Goal: Task Accomplishment & Management: Manage account settings

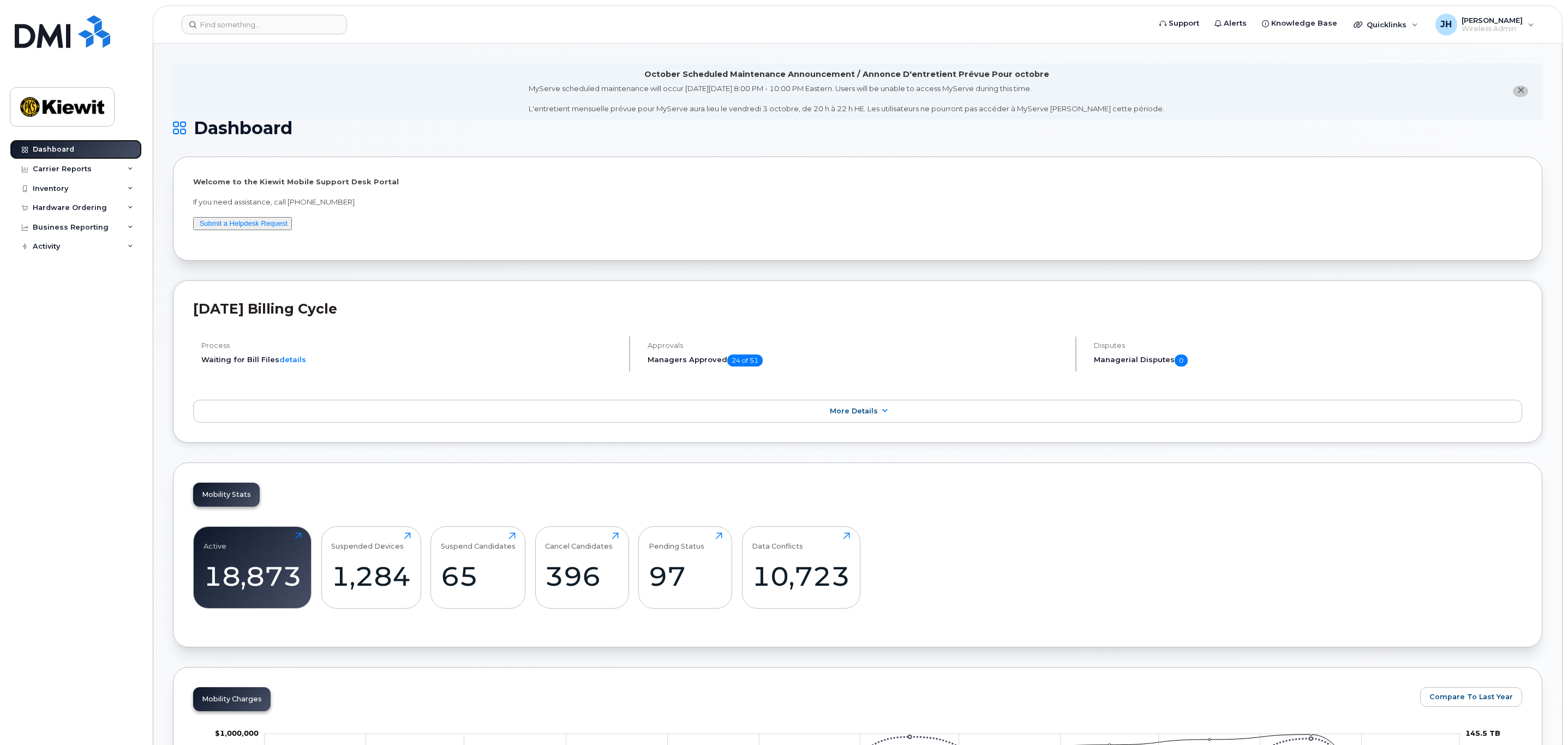
click at [114, 154] on link "Dashboard" at bounding box center [76, 149] width 132 height 19
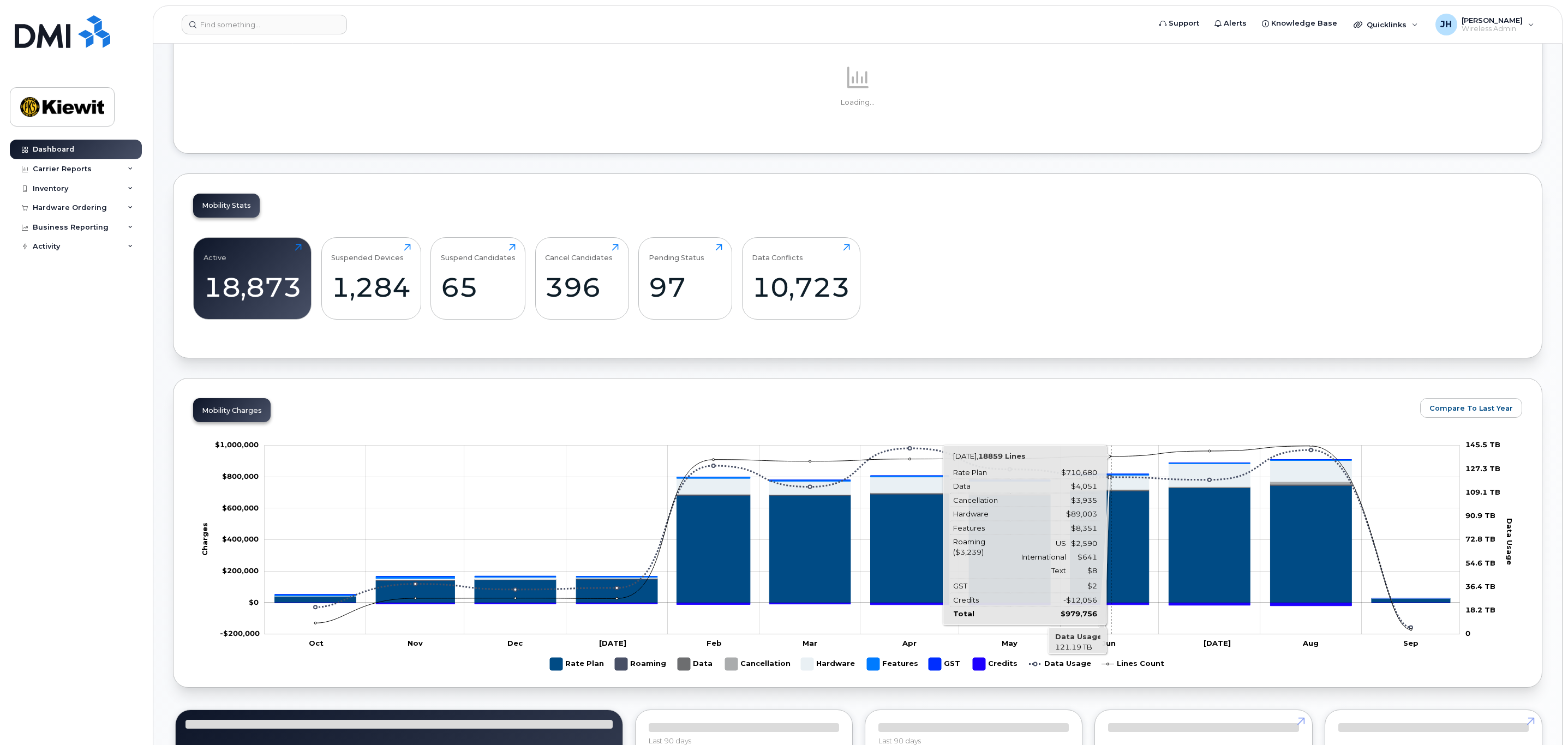
scroll to position [246, 0]
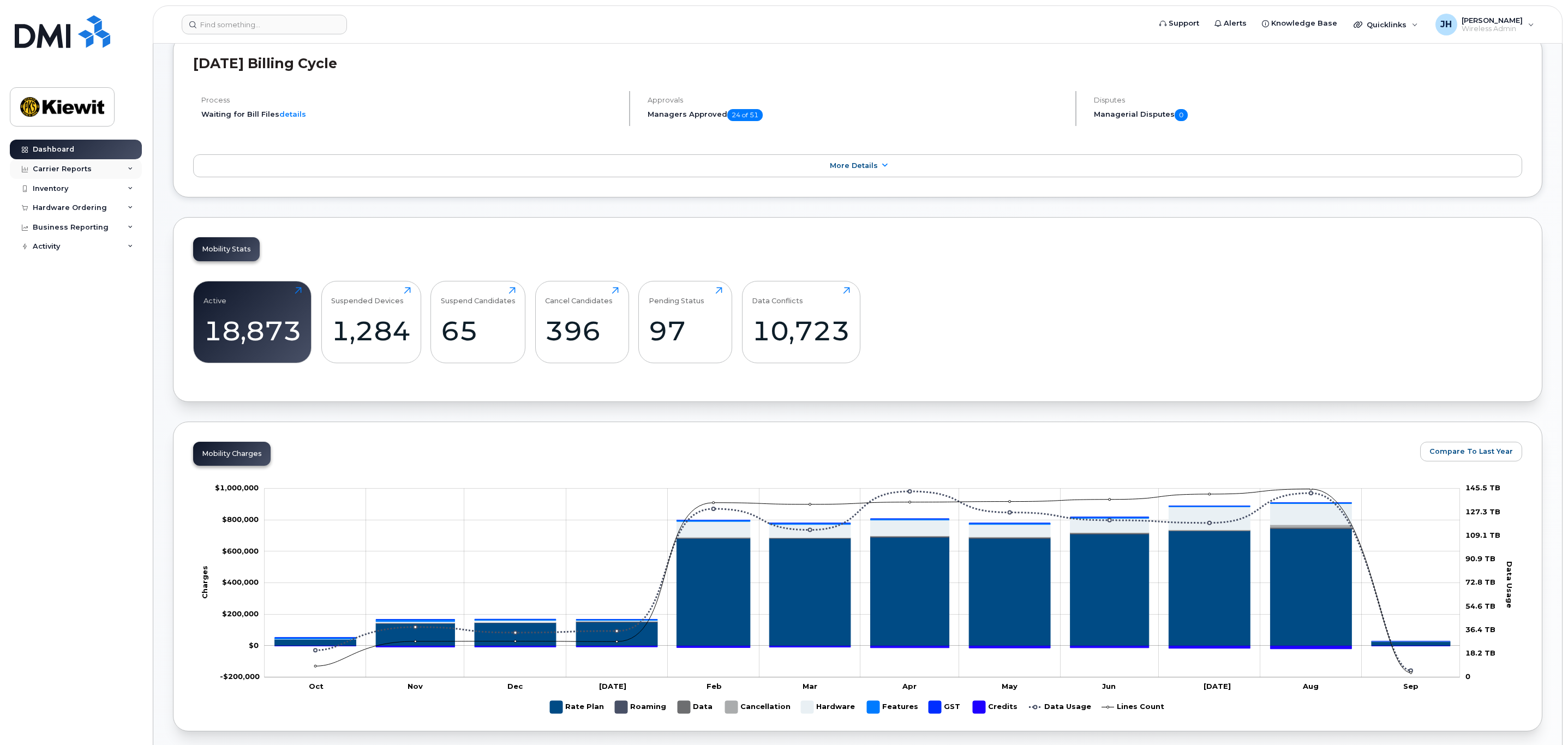
click at [116, 172] on div "Carrier Reports" at bounding box center [76, 168] width 132 height 19
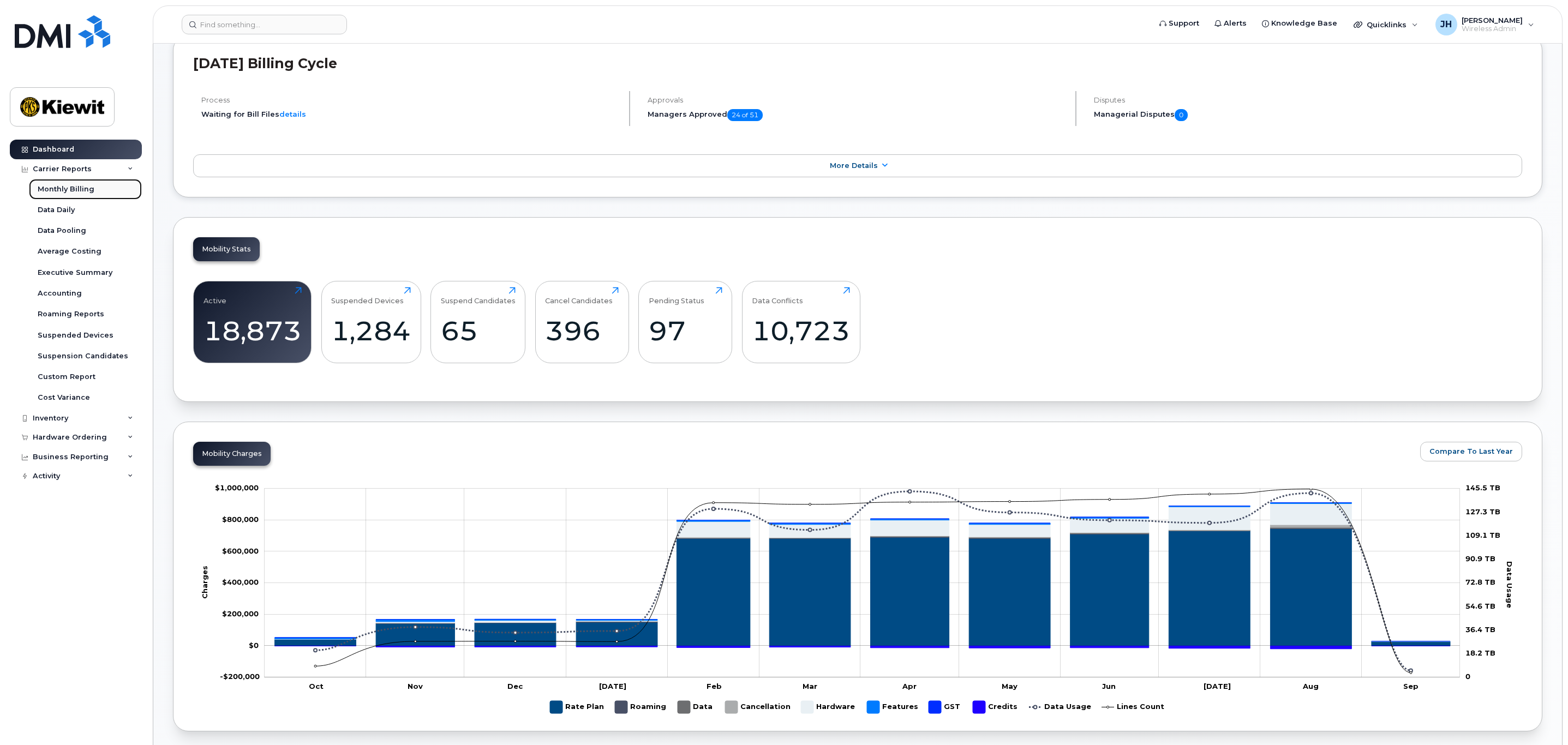
click at [106, 190] on link "Monthly Billing" at bounding box center [85, 189] width 113 height 21
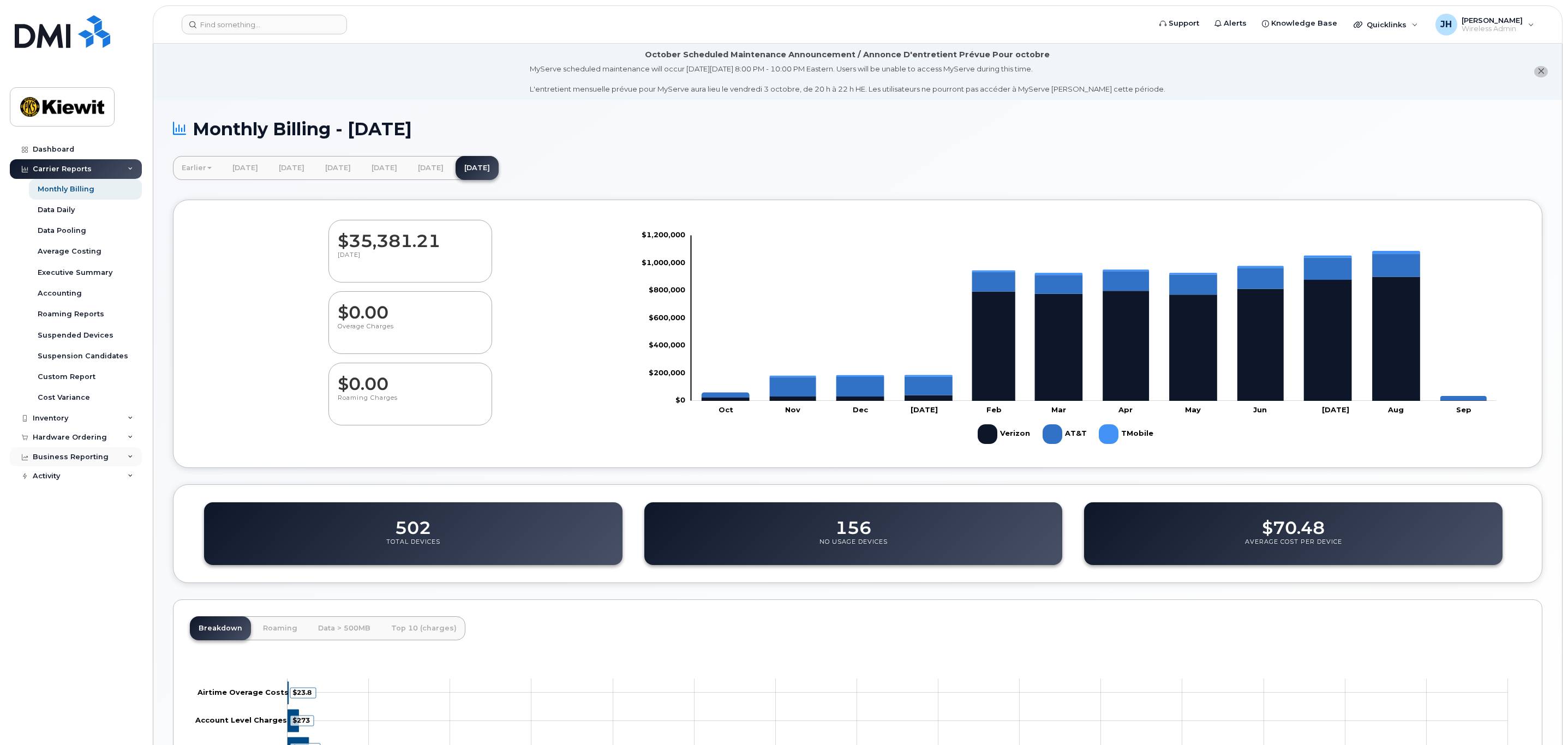
click at [125, 455] on div "Business Reporting" at bounding box center [76, 456] width 132 height 19
click at [93, 478] on div "Managerial Reports" at bounding box center [75, 477] width 75 height 10
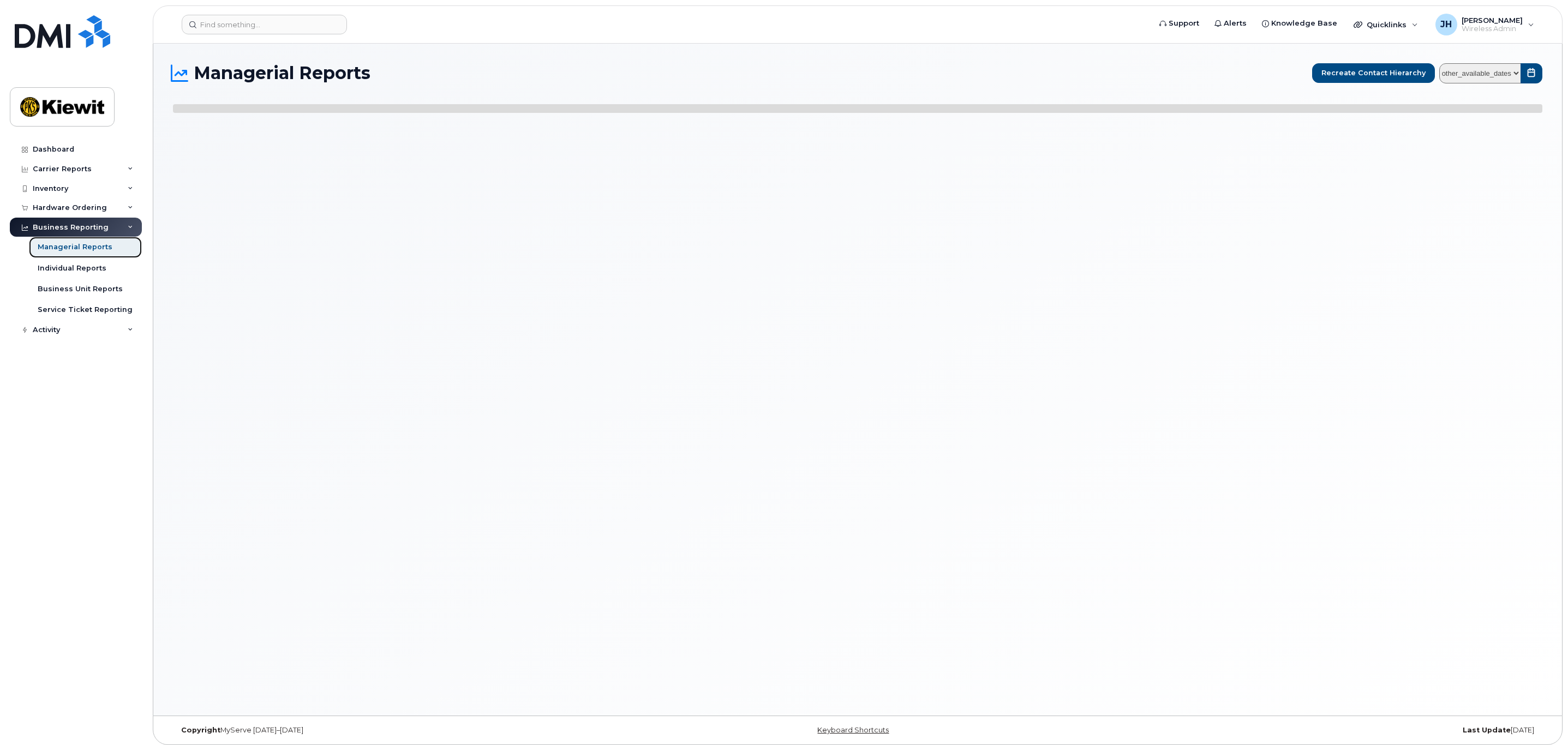
select select
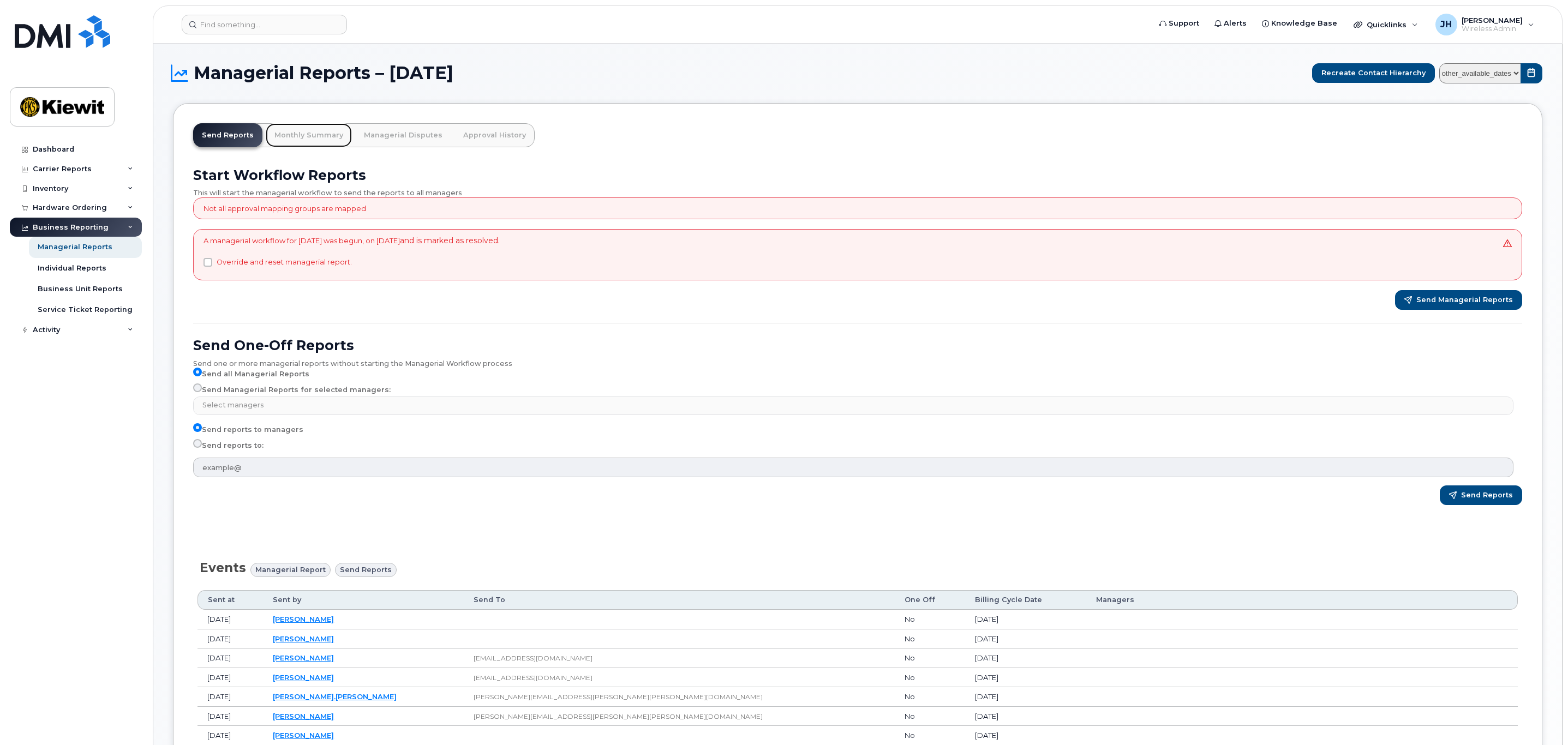
click at [323, 130] on link "Monthly Summary" at bounding box center [309, 135] width 86 height 24
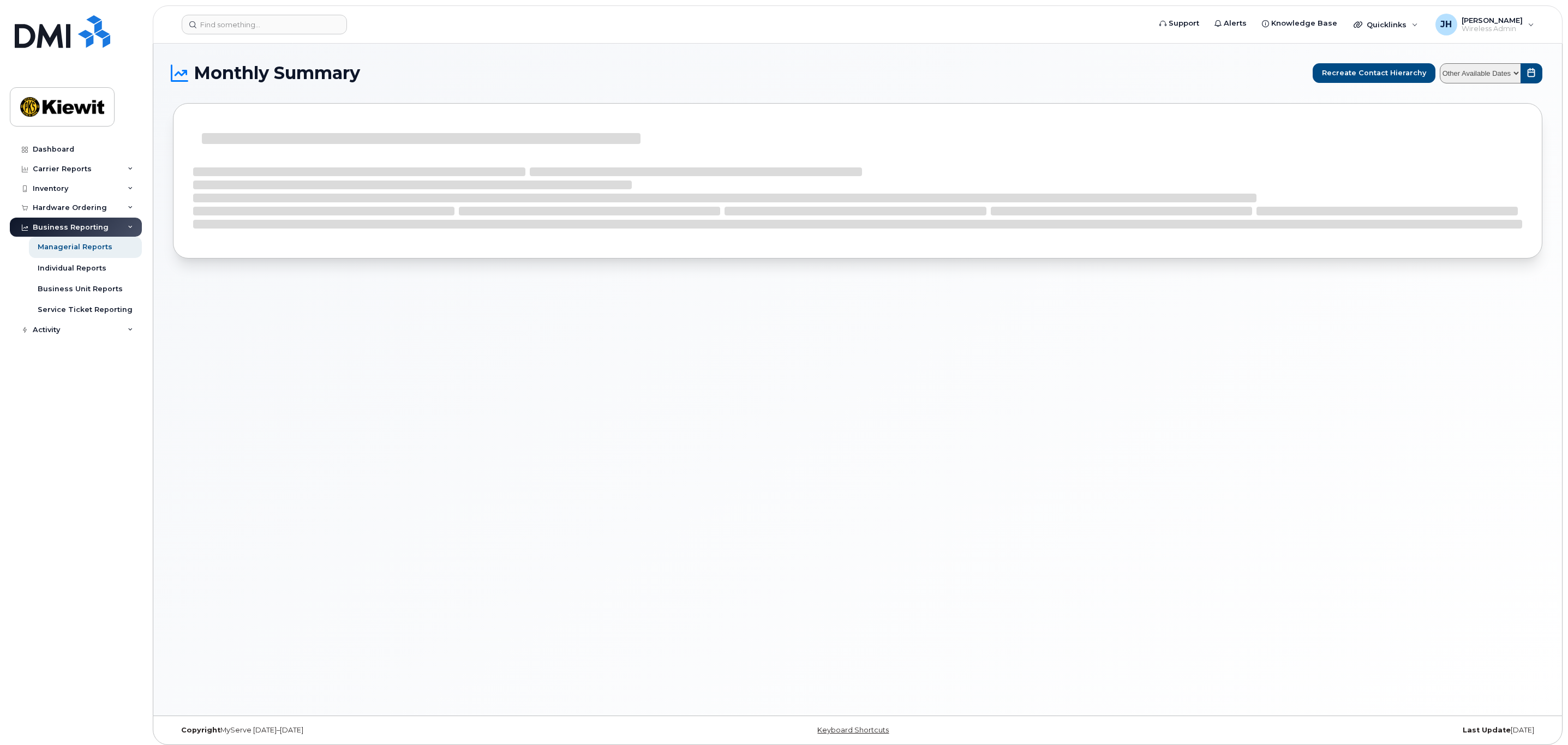
select select
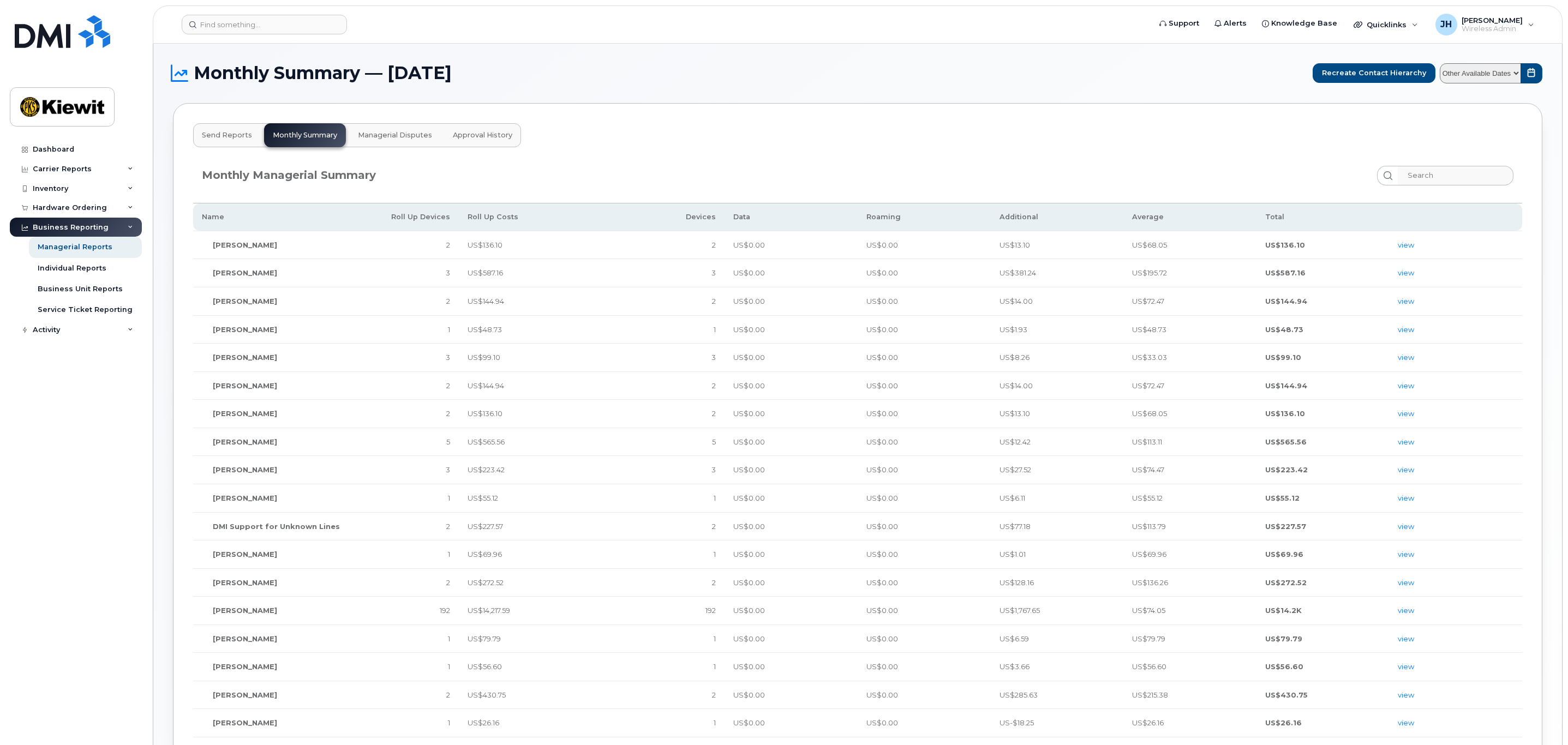
click at [409, 143] on button "Managerial Disputes" at bounding box center [395, 135] width 92 height 24
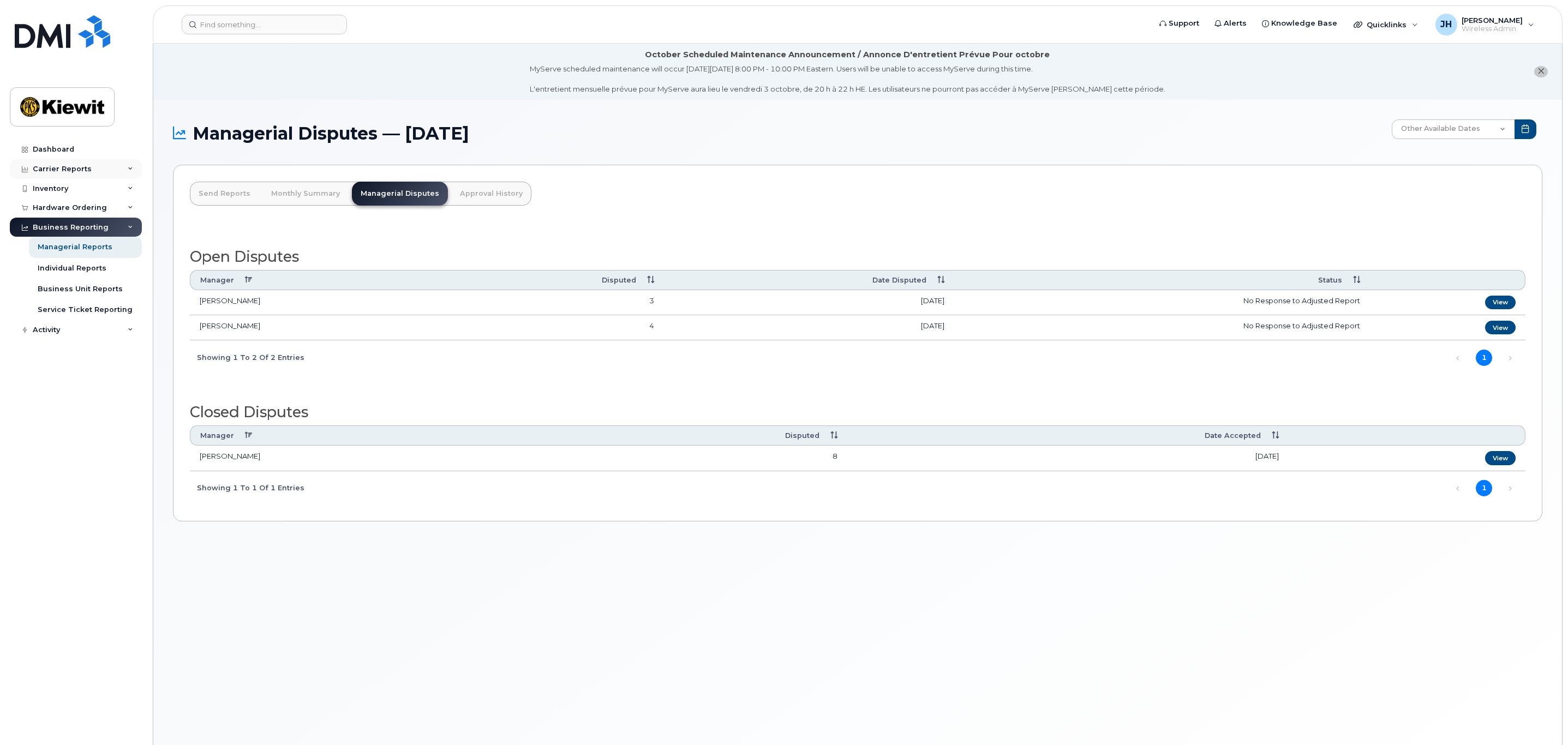
click at [103, 173] on div "Carrier Reports" at bounding box center [76, 168] width 132 height 19
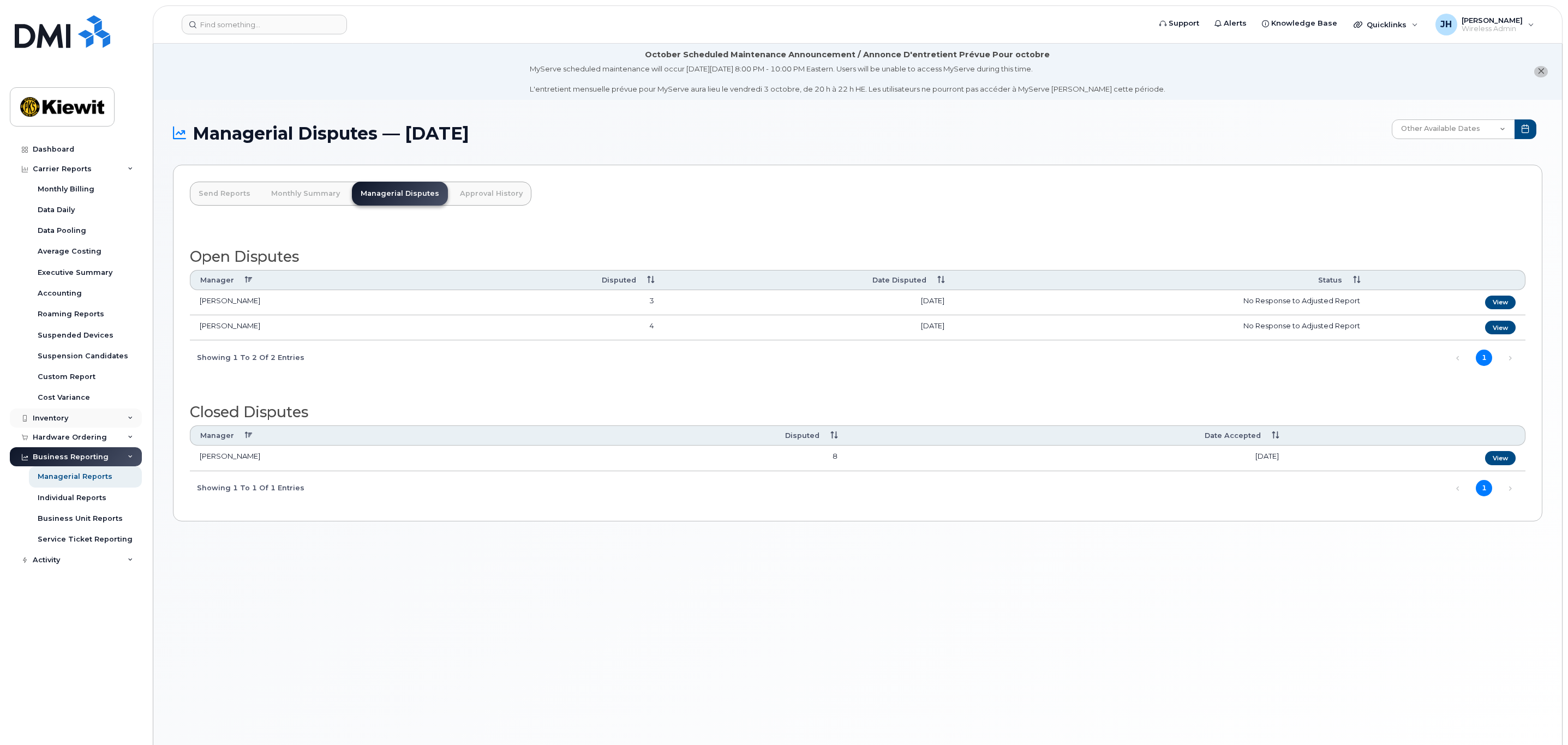
click at [97, 415] on div "Inventory" at bounding box center [76, 418] width 132 height 19
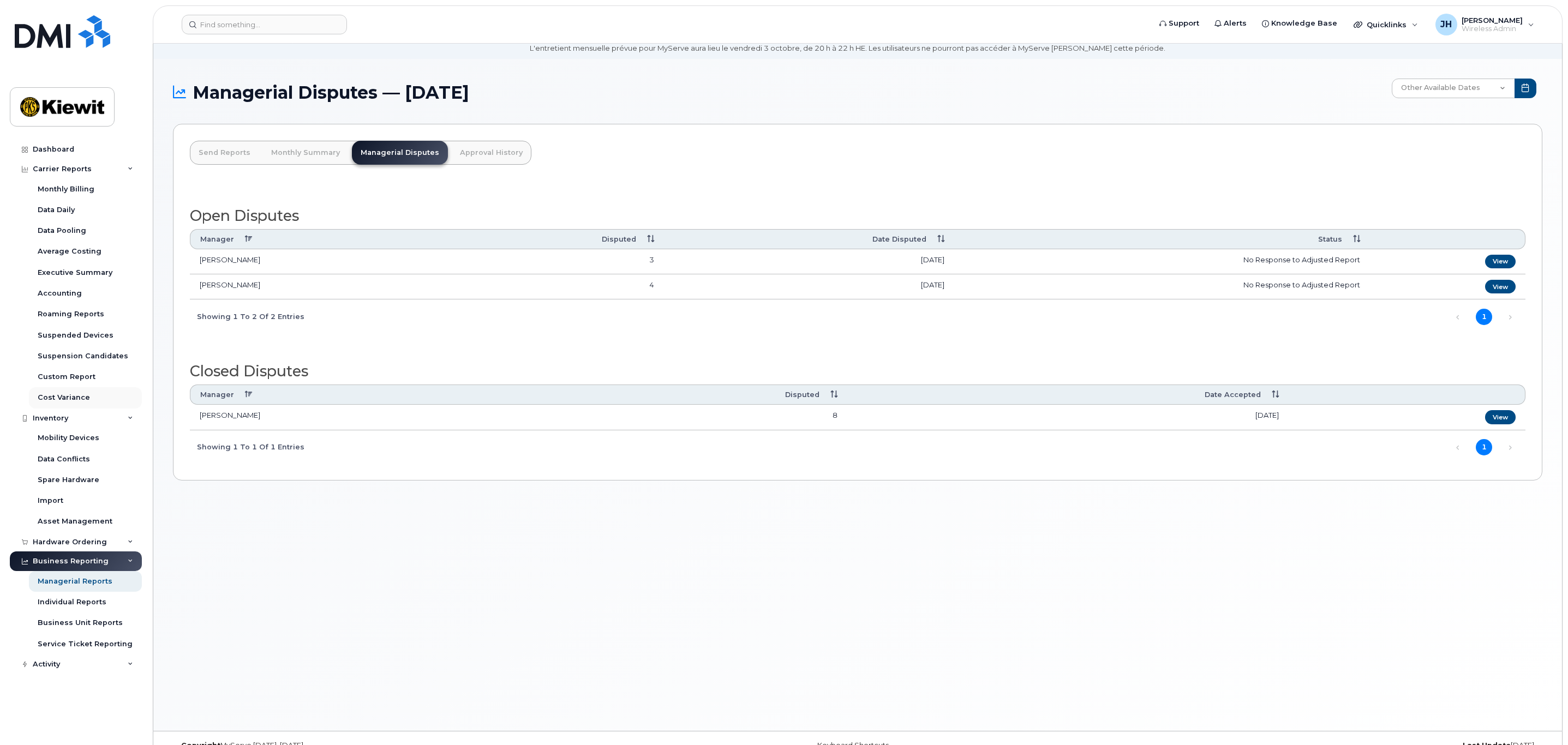
scroll to position [62, 0]
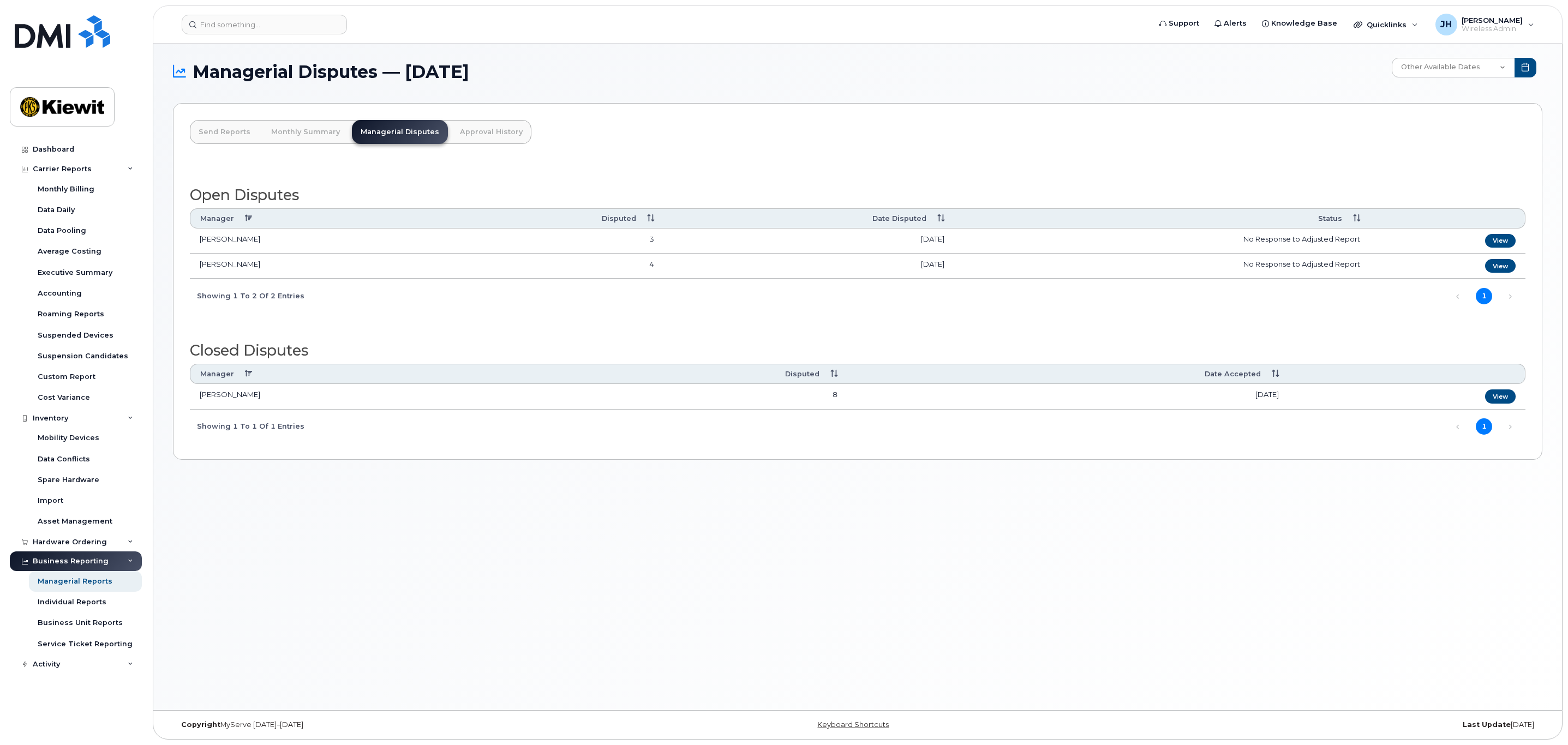
click at [97, 562] on div "Business Reporting" at bounding box center [71, 561] width 76 height 8
click at [100, 558] on div "Business Reporting" at bounding box center [71, 561] width 76 height 8
click at [102, 540] on div "Hardware Ordering" at bounding box center [70, 542] width 74 height 8
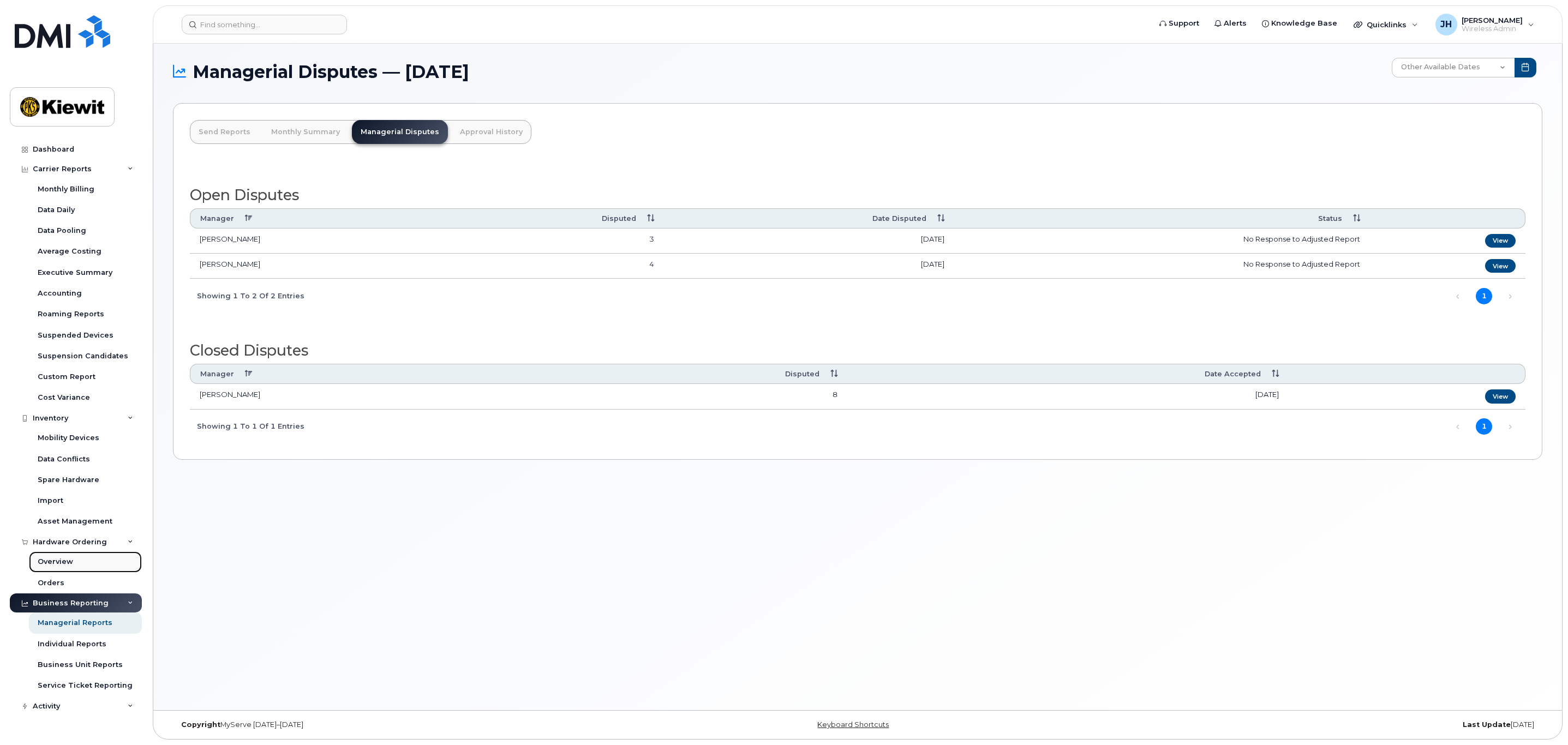
click at [82, 557] on link "Overview" at bounding box center [85, 561] width 113 height 21
click at [67, 646] on div "Individual Reports" at bounding box center [72, 645] width 69 height 10
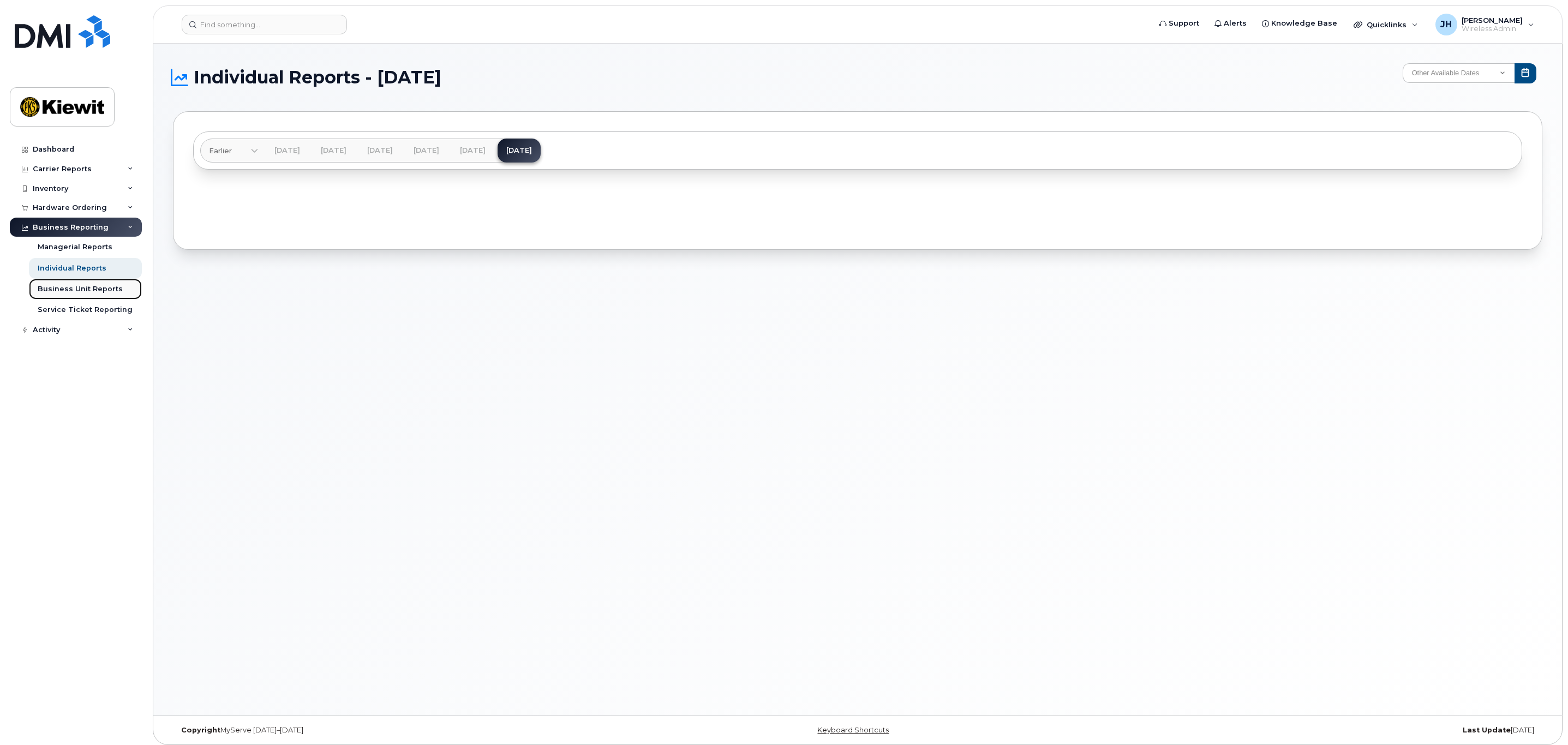
click at [71, 295] on link "Business Unit Reports" at bounding box center [85, 289] width 113 height 21
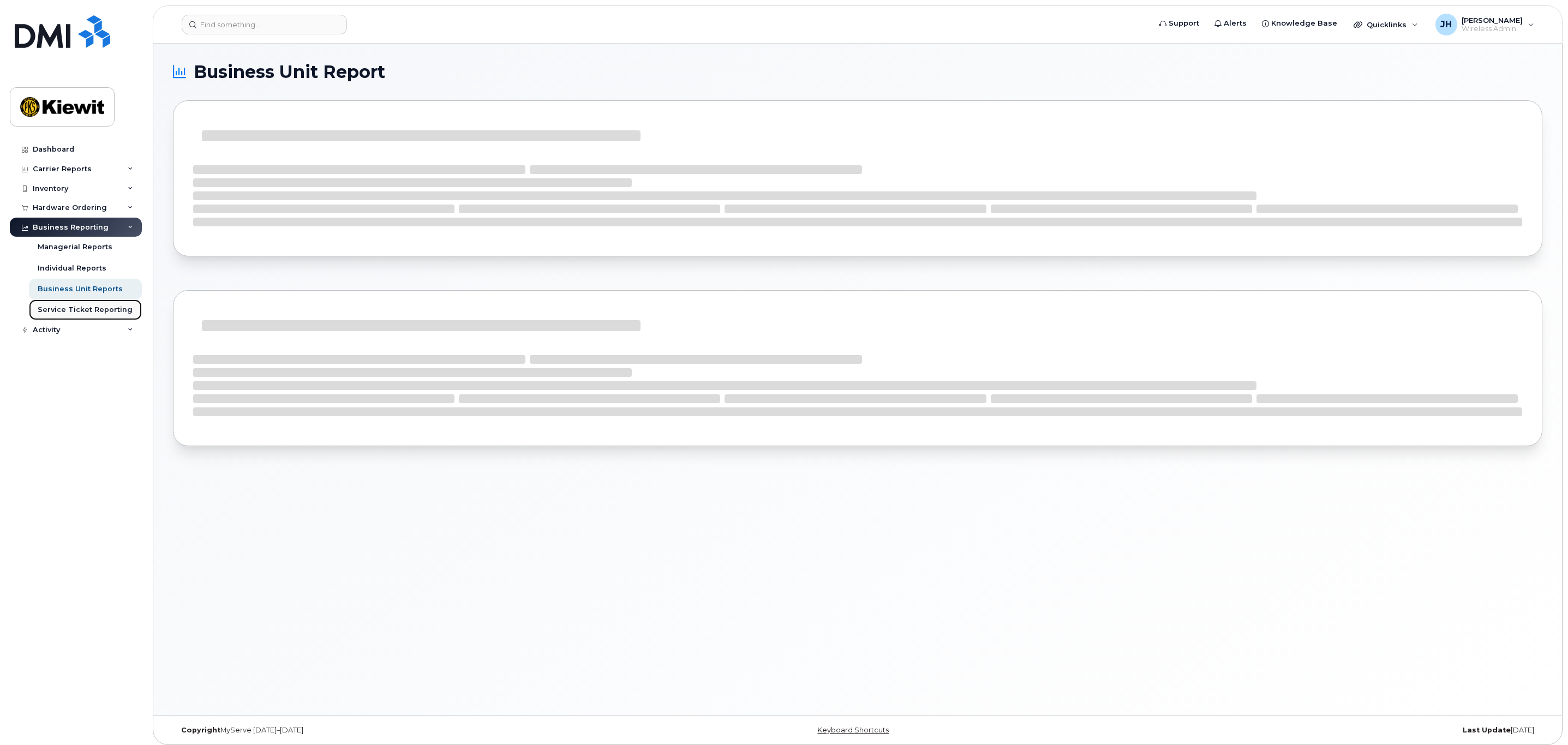
click at [85, 306] on div "Service Ticket Reporting" at bounding box center [85, 310] width 95 height 10
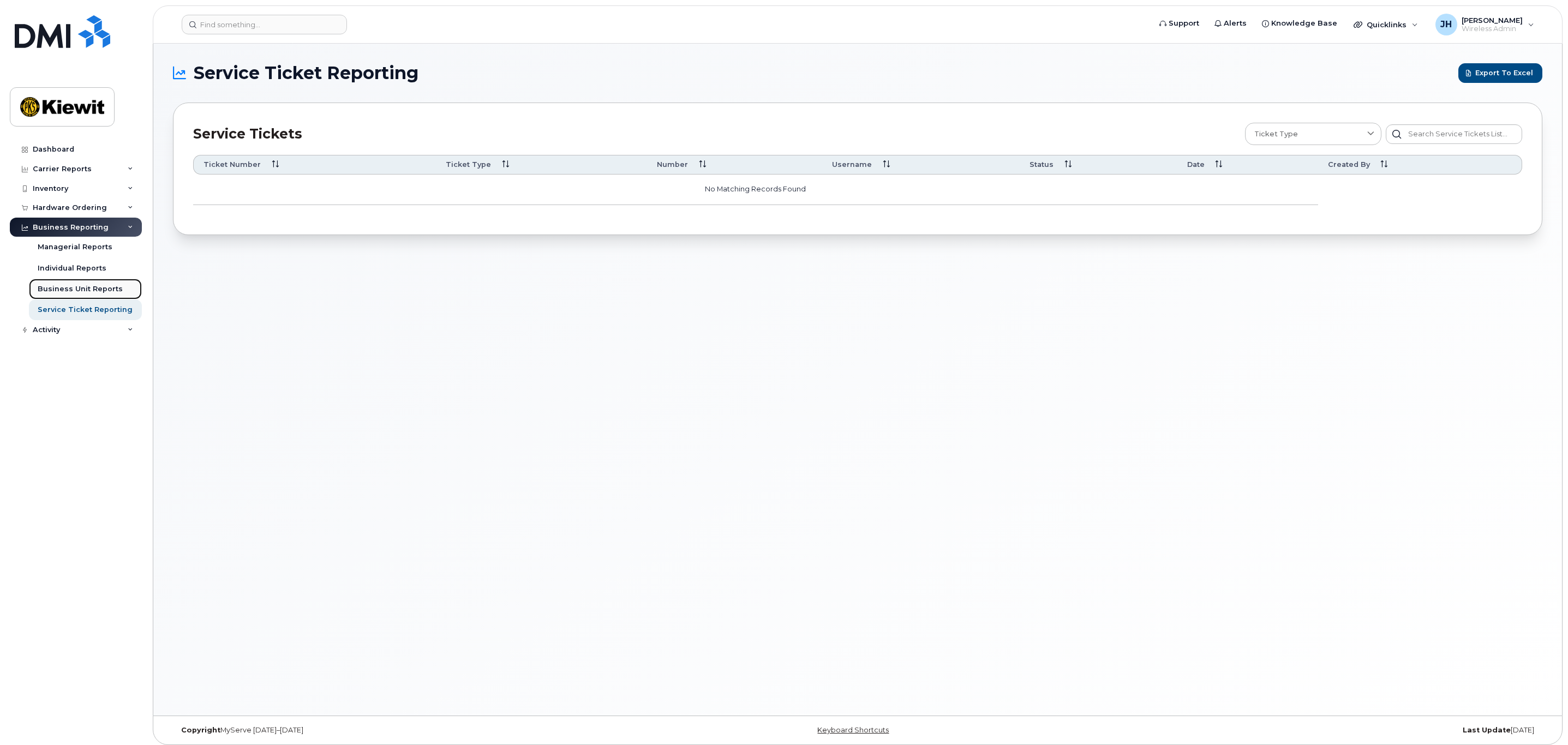
click at [85, 289] on div "Business Unit Reports" at bounding box center [80, 290] width 85 height 10
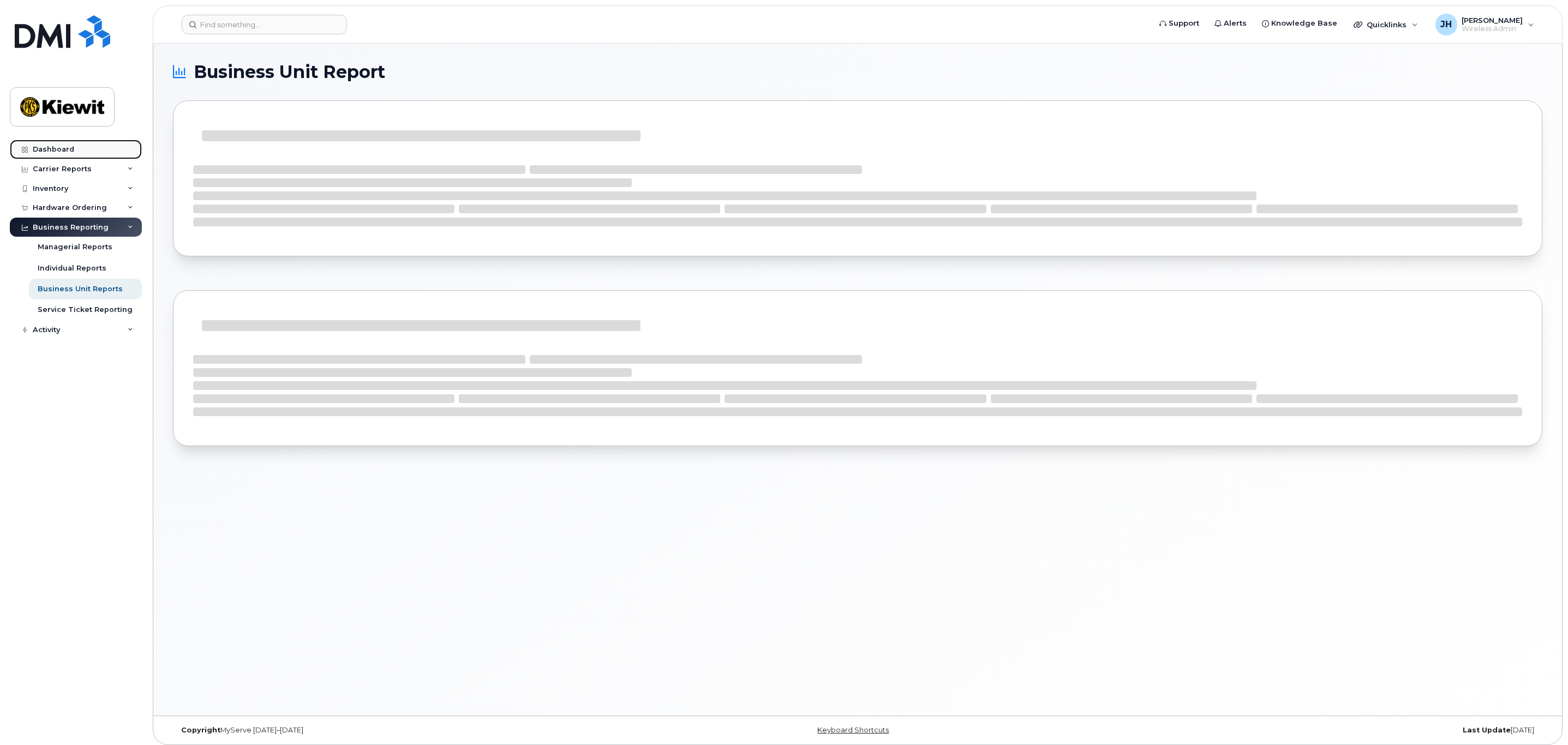
click at [58, 144] on link "Dashboard" at bounding box center [76, 149] width 132 height 19
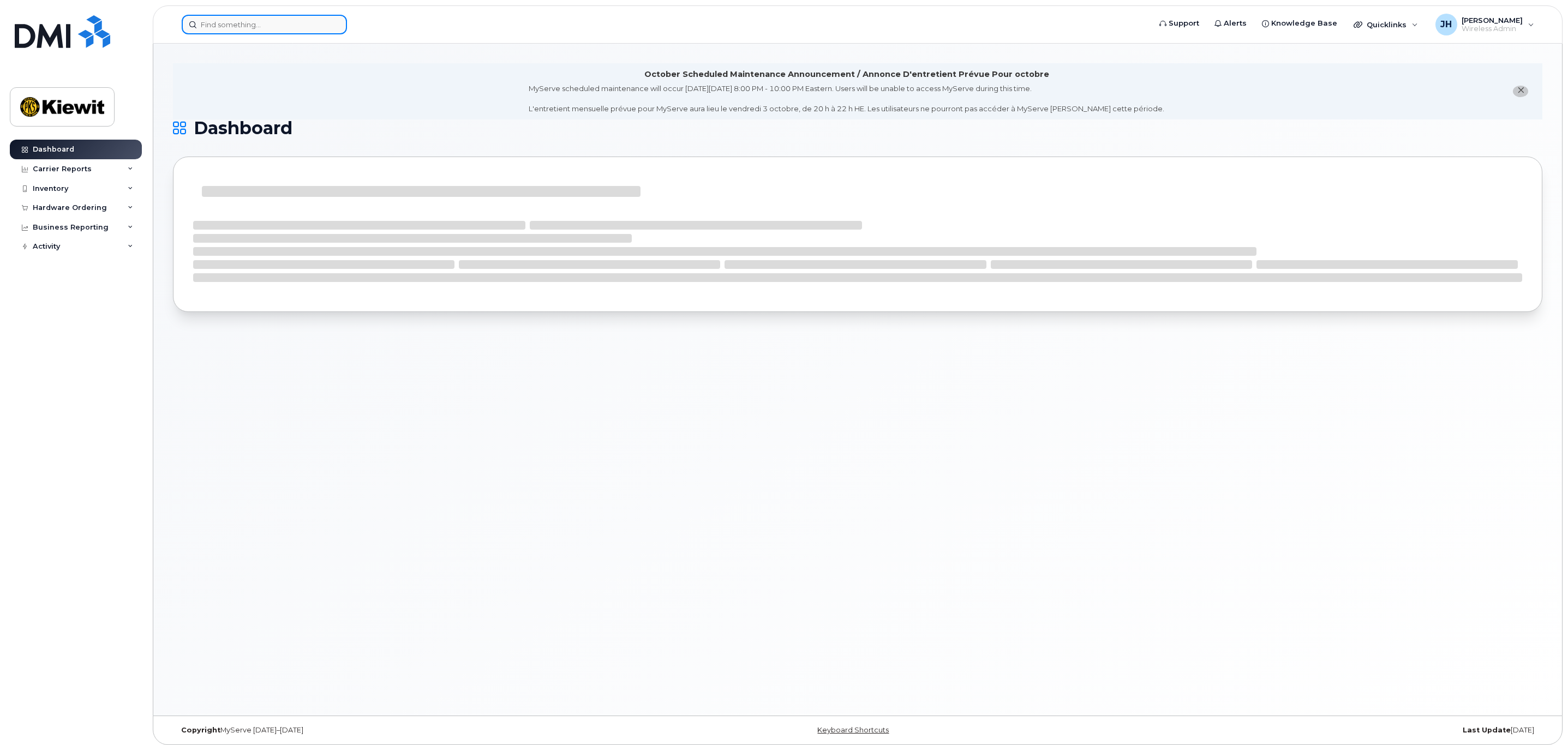
click at [270, 24] on input at bounding box center [264, 24] width 165 height 19
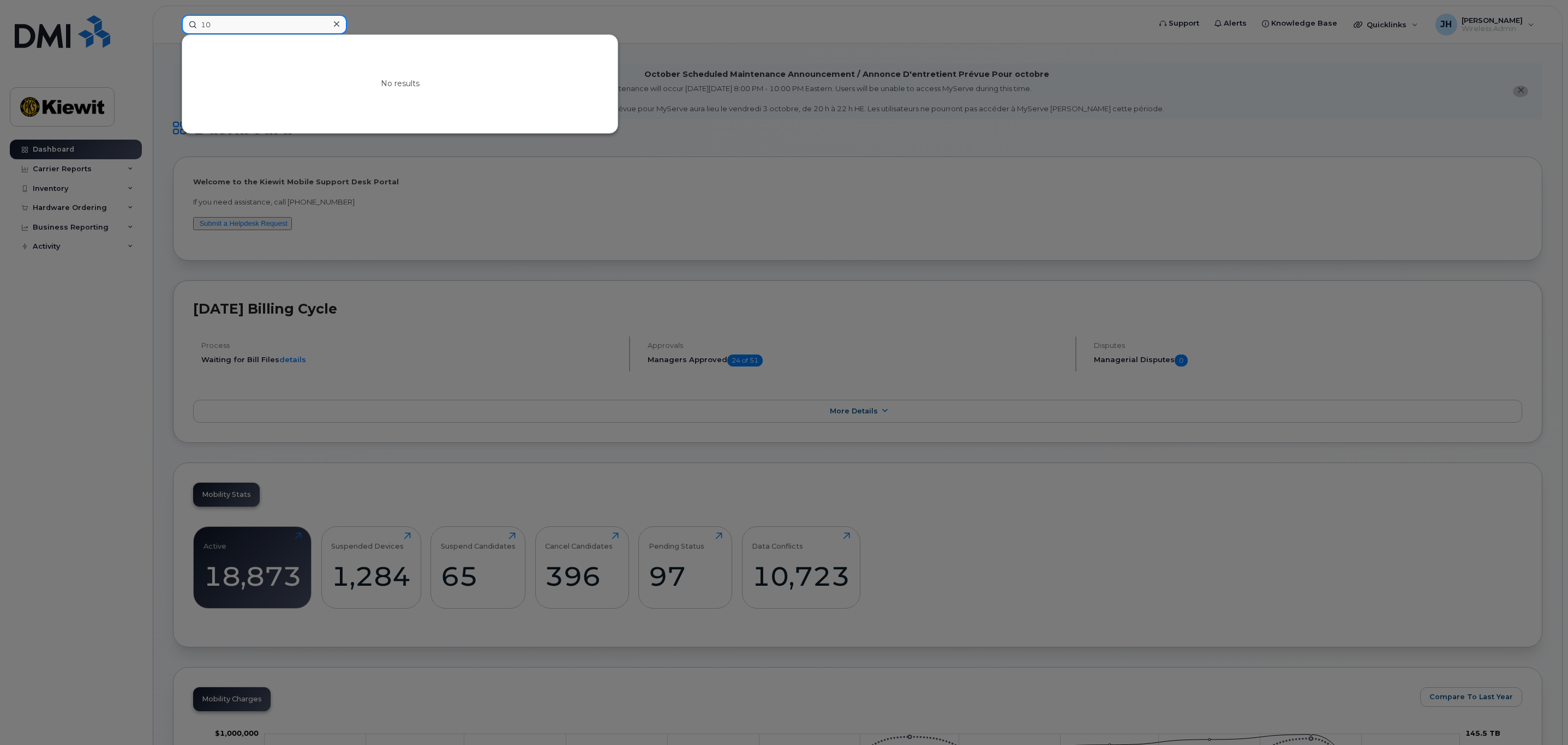
type input "1"
type input "1701"
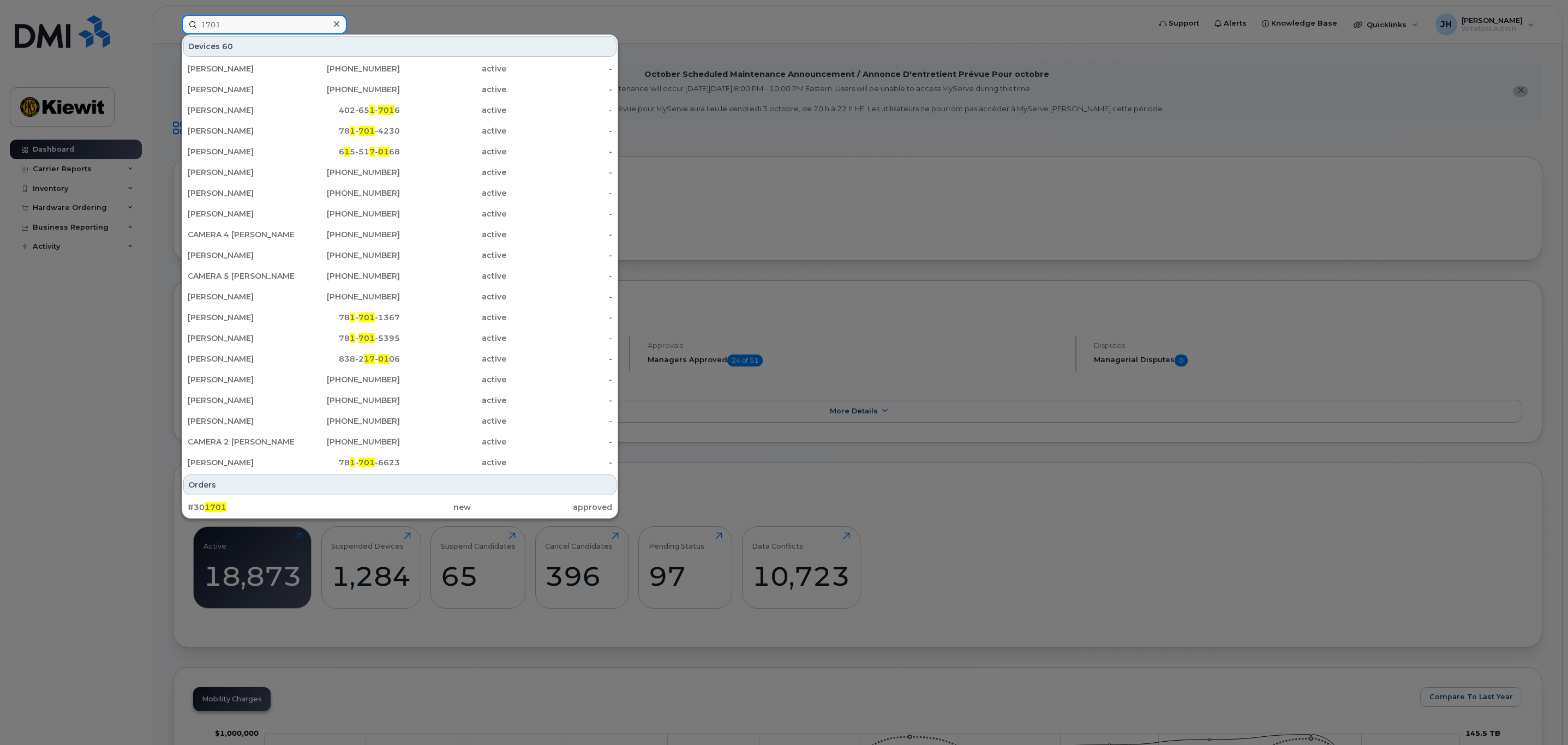
drag, startPoint x: 223, startPoint y: 31, endPoint x: 196, endPoint y: 35, distance: 27.3
click at [196, 35] on div "1701 Devices 60 DAVID GONZALES 239-493-2830 active - JIMMY LANE JR 361-238-3949…" at bounding box center [662, 24] width 961 height 19
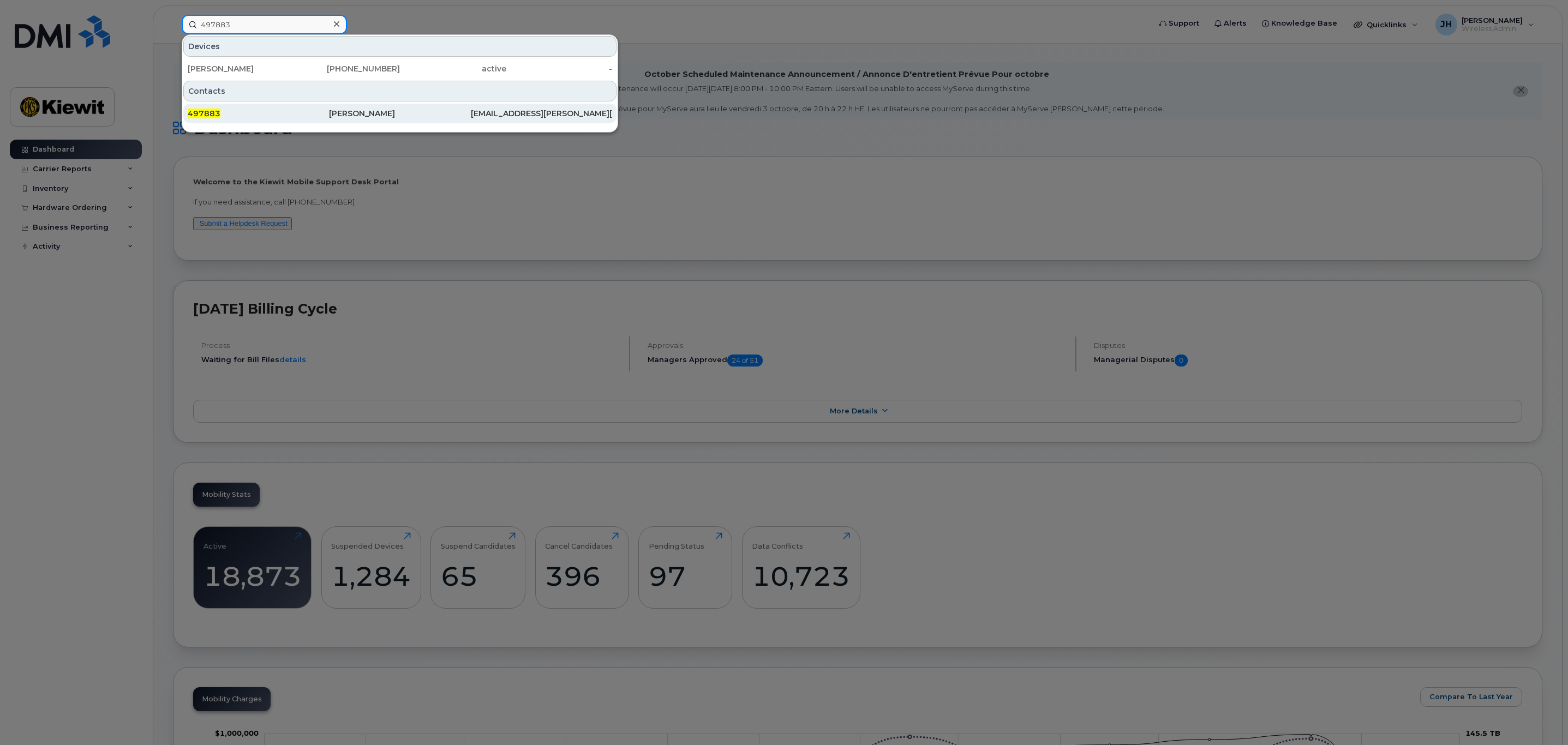
type input "497883"
click at [277, 120] on div "497883" at bounding box center [258, 113] width 141 height 19
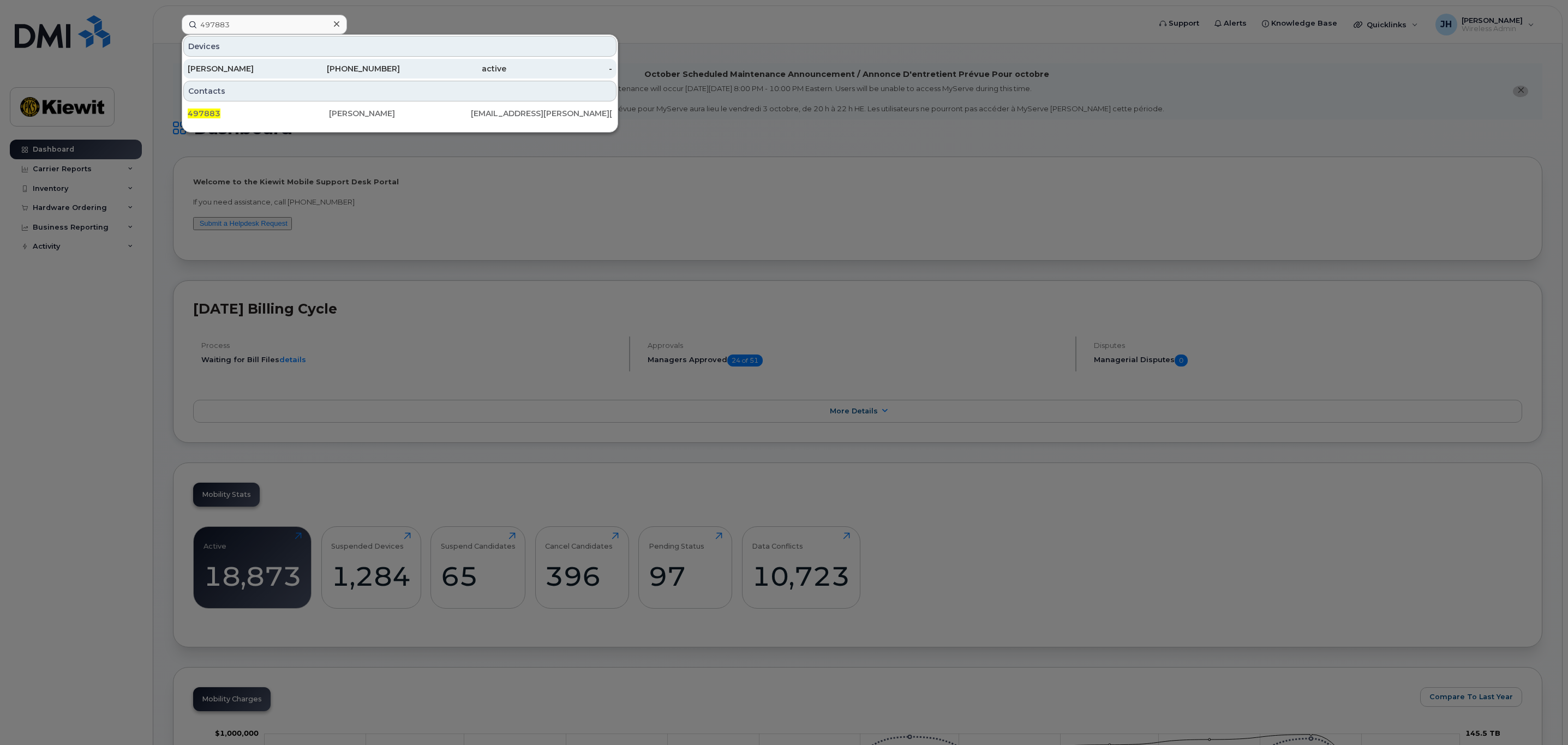
click at [270, 67] on div "JASMINE HARRIS" at bounding box center [241, 68] width 106 height 11
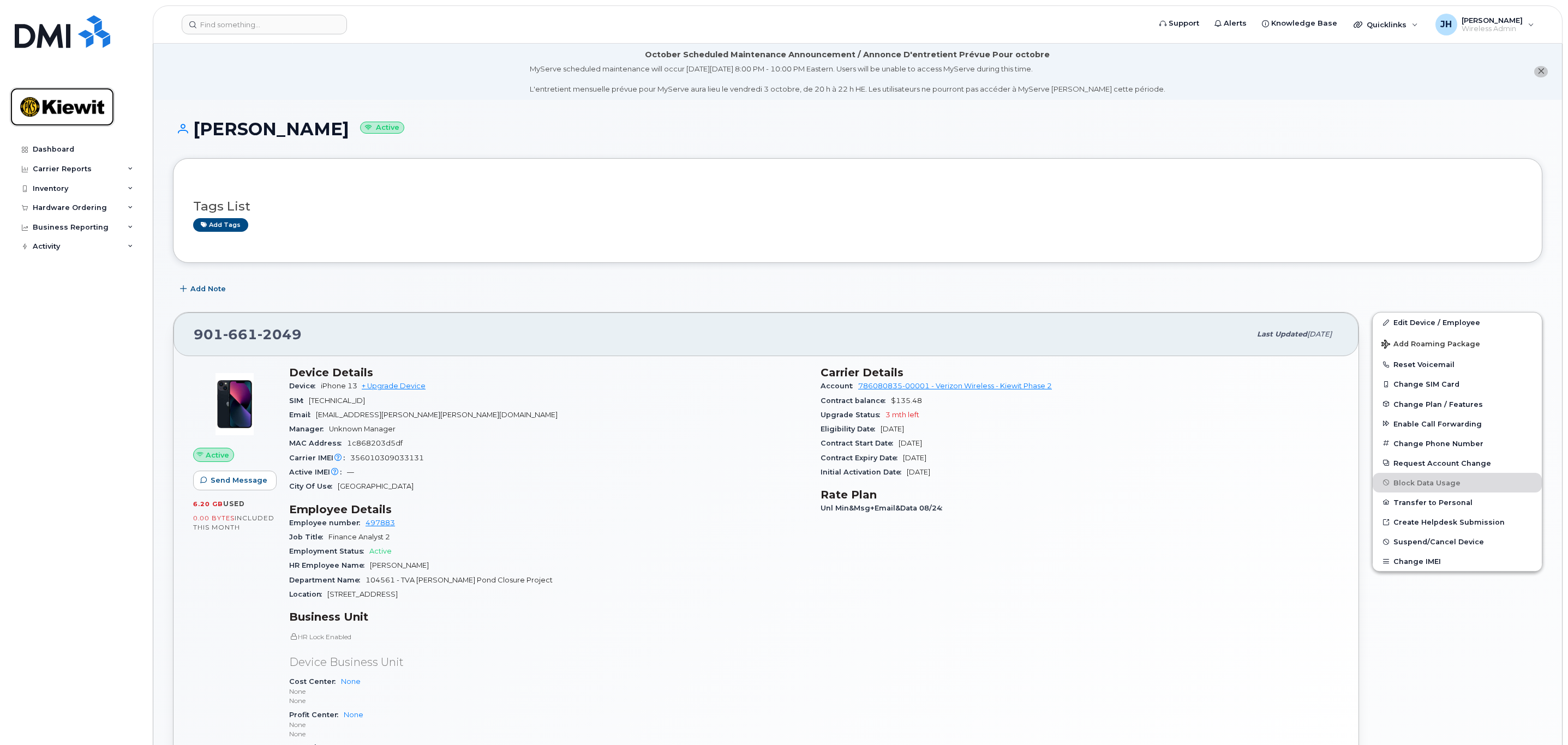
click at [73, 117] on img at bounding box center [62, 107] width 84 height 32
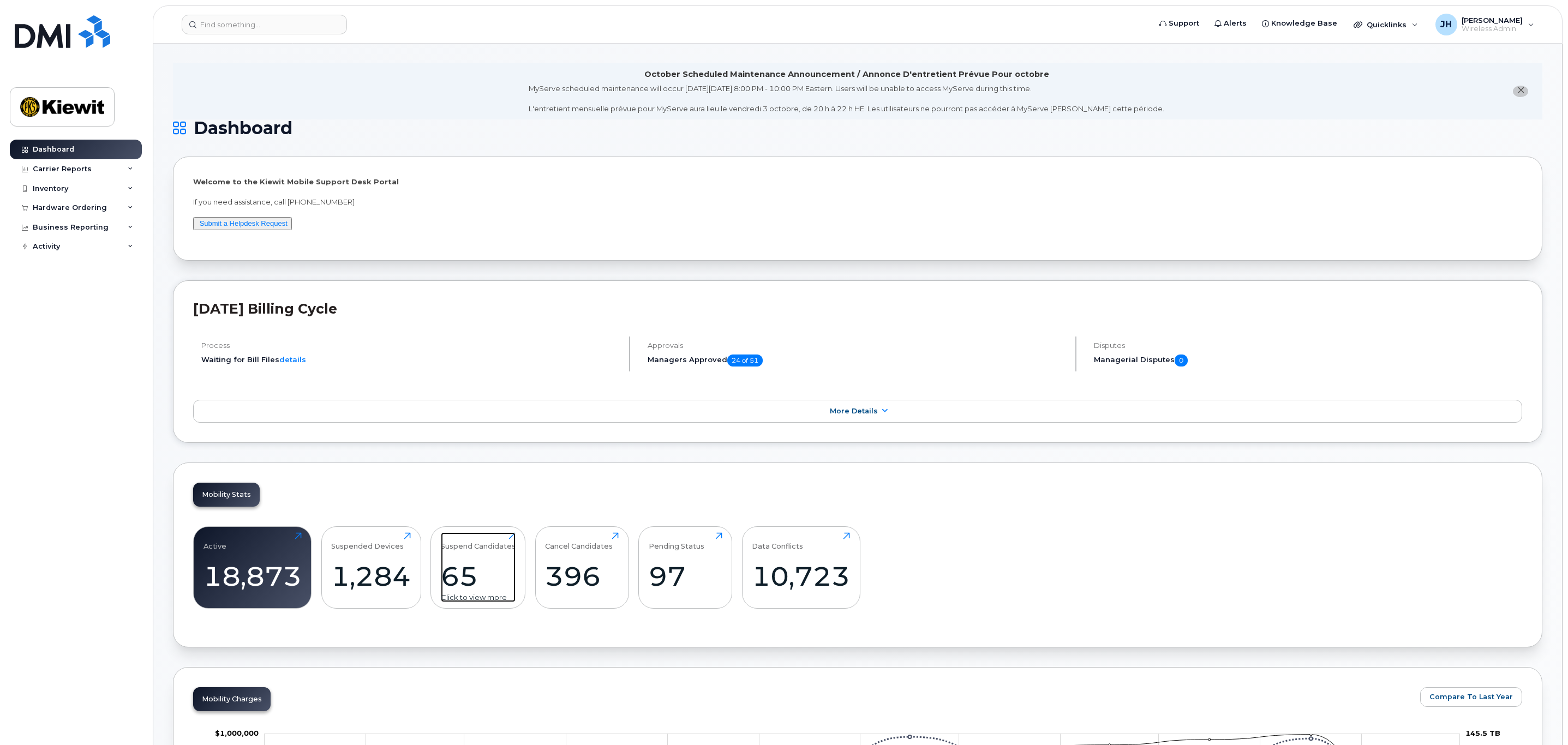
click at [476, 572] on div "65" at bounding box center [478, 577] width 75 height 32
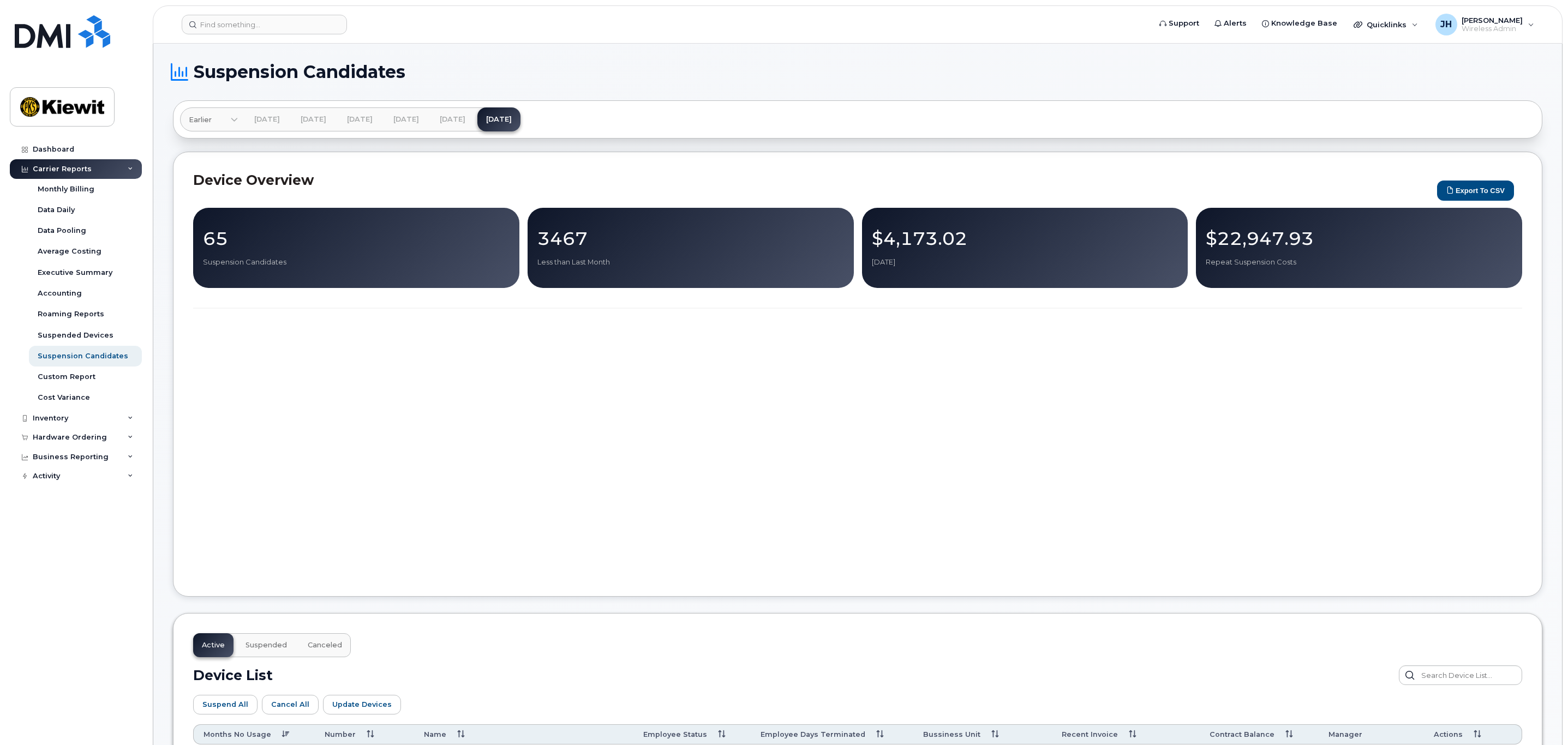
drag, startPoint x: 334, startPoint y: 274, endPoint x: 285, endPoint y: 249, distance: 55.0
click at [332, 272] on div "65 Suspension Candidates" at bounding box center [356, 247] width 327 height 80
drag, startPoint x: 229, startPoint y: 239, endPoint x: 223, endPoint y: 235, distance: 7.2
click at [226, 237] on p "65" at bounding box center [356, 238] width 306 height 19
click at [213, 231] on p "65" at bounding box center [356, 238] width 306 height 19
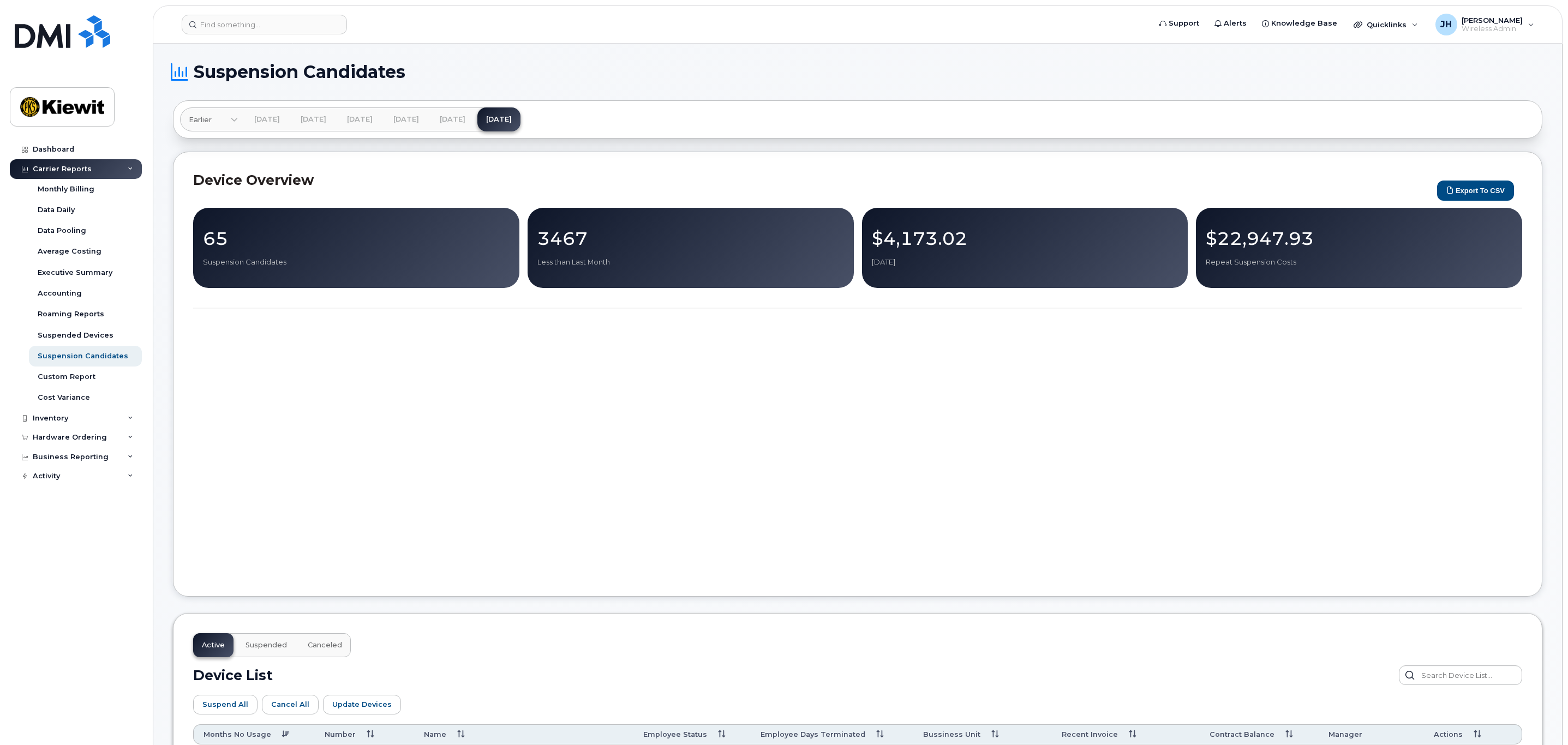
click at [246, 263] on p "Suspension Candidates" at bounding box center [356, 263] width 306 height 10
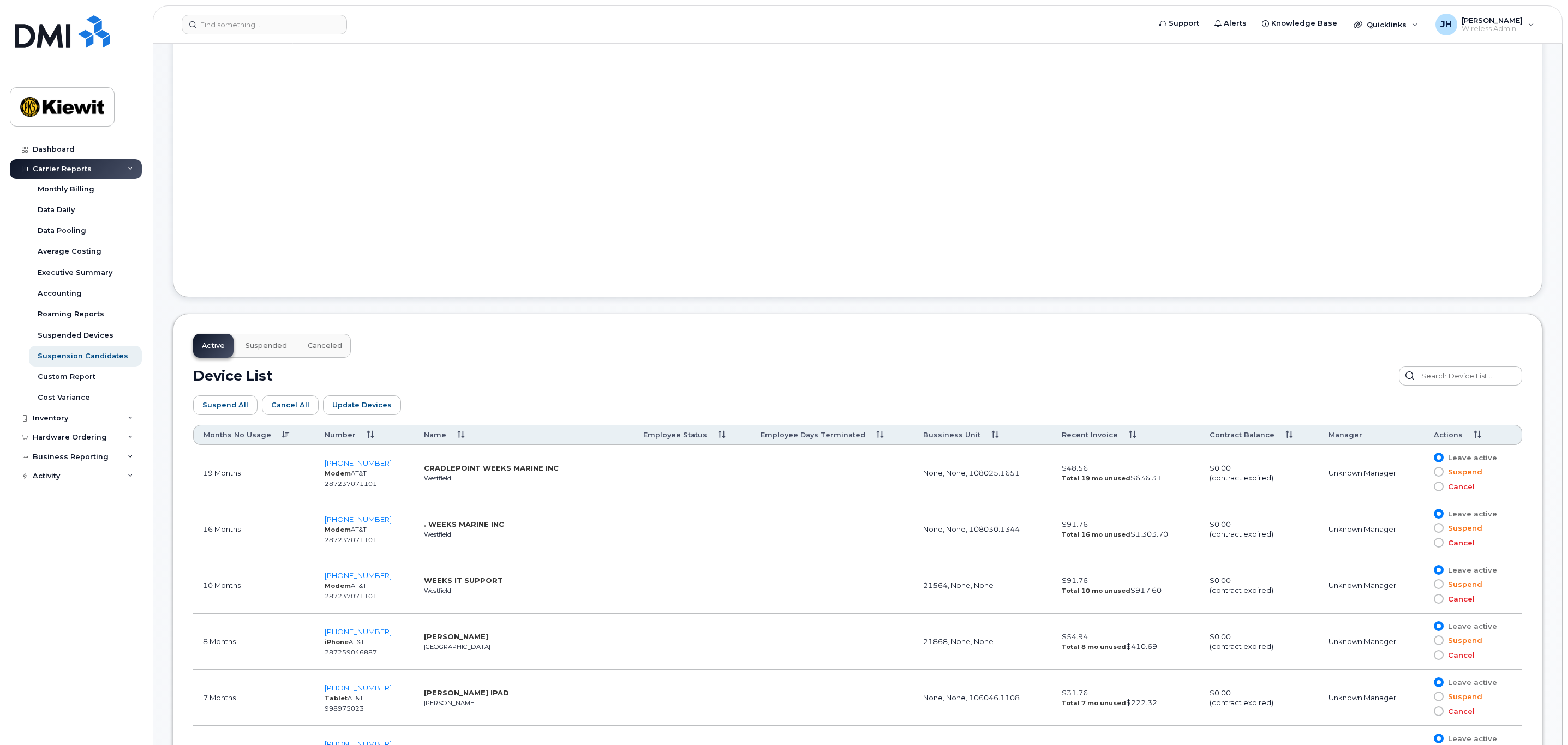
scroll to position [327, 0]
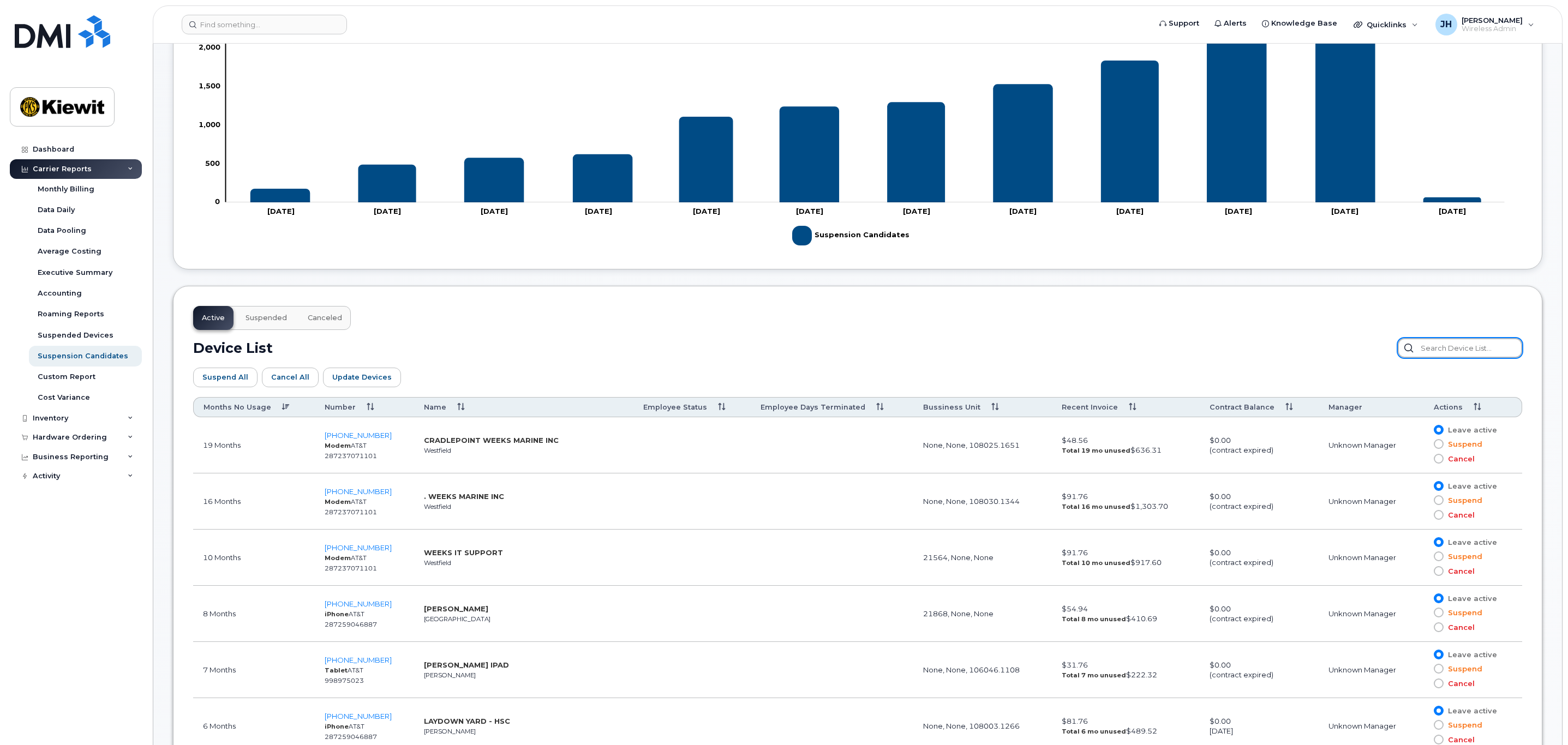
click at [1456, 349] on input "text" at bounding box center [1459, 348] width 125 height 19
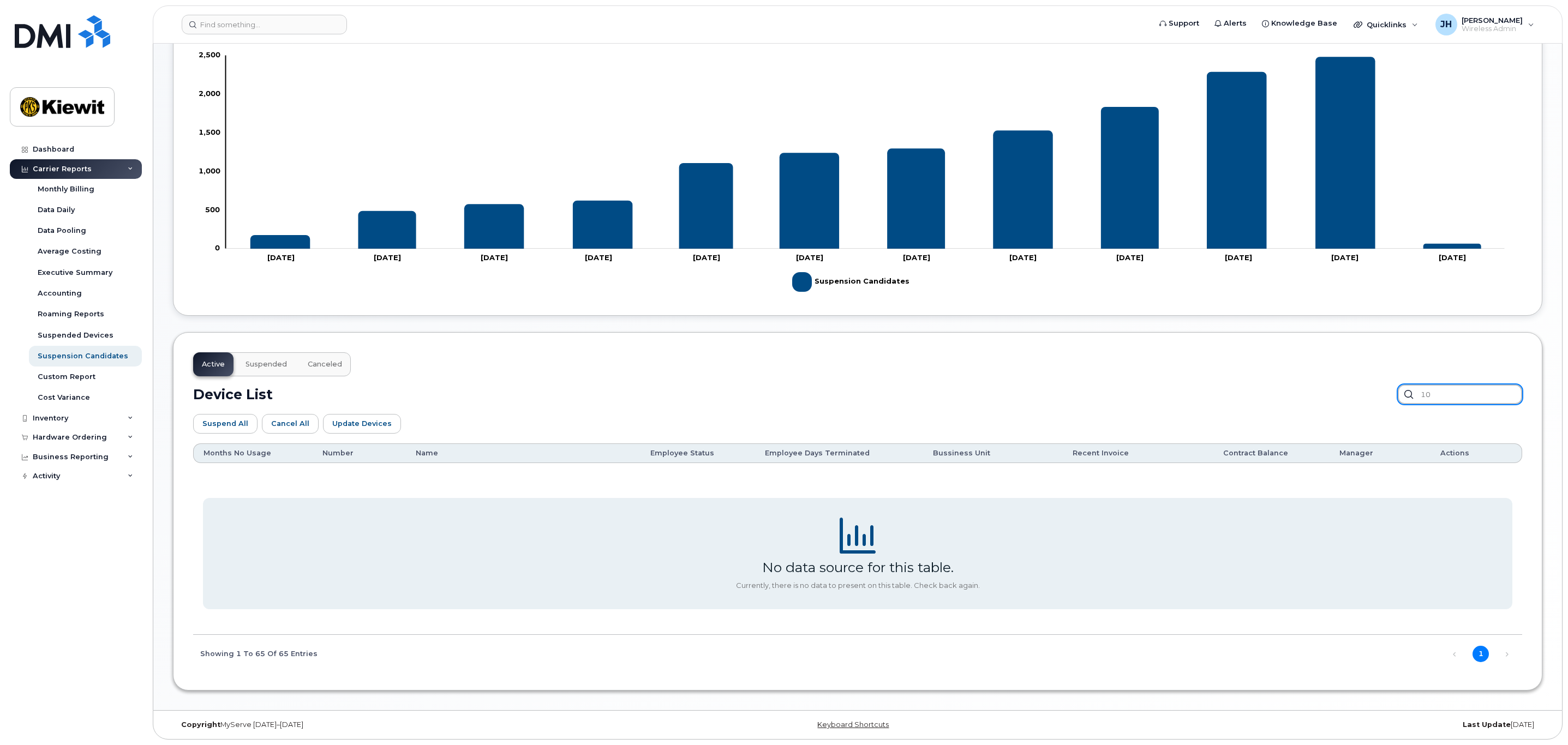
type input "1"
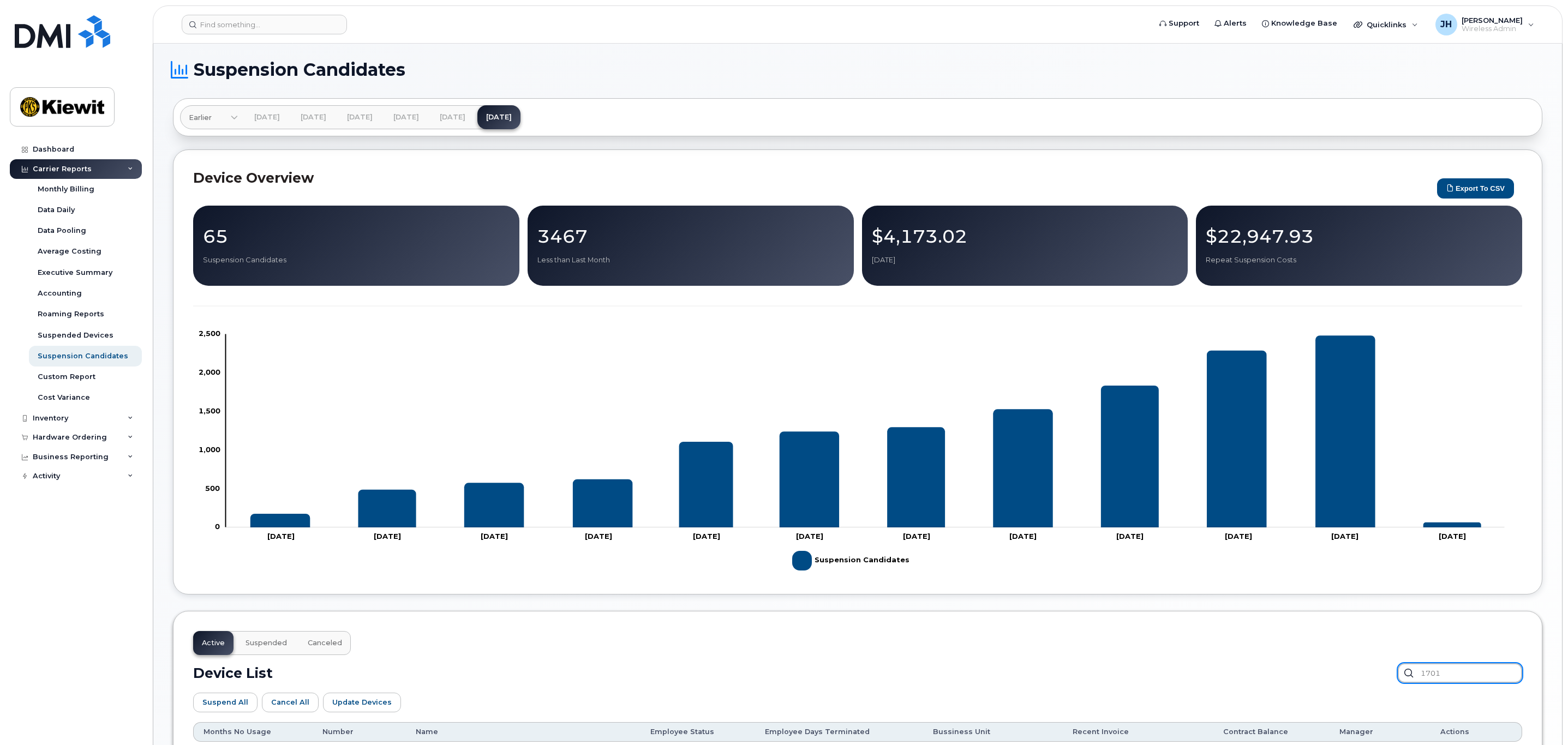
scroll to position [0, 0]
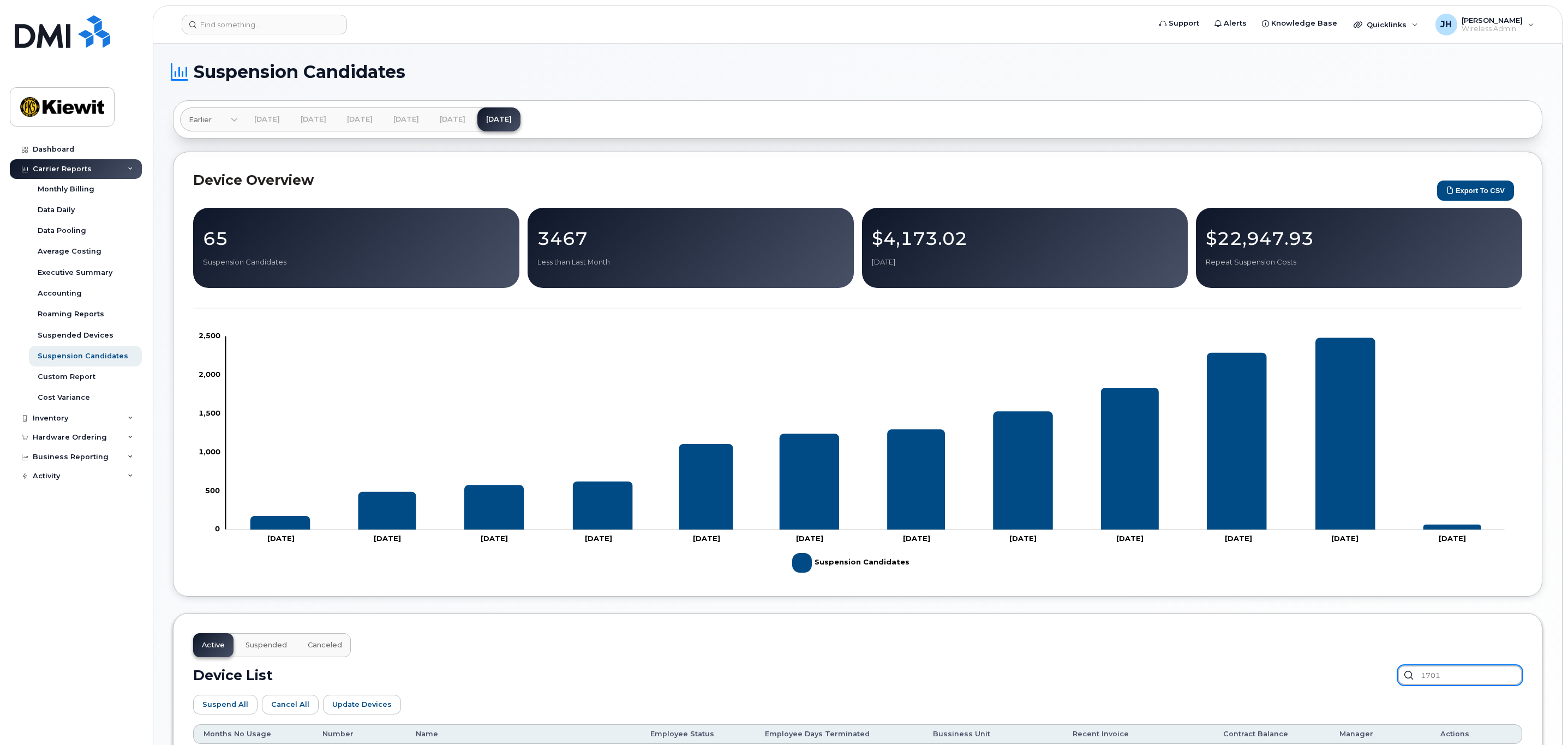
type input "1701"
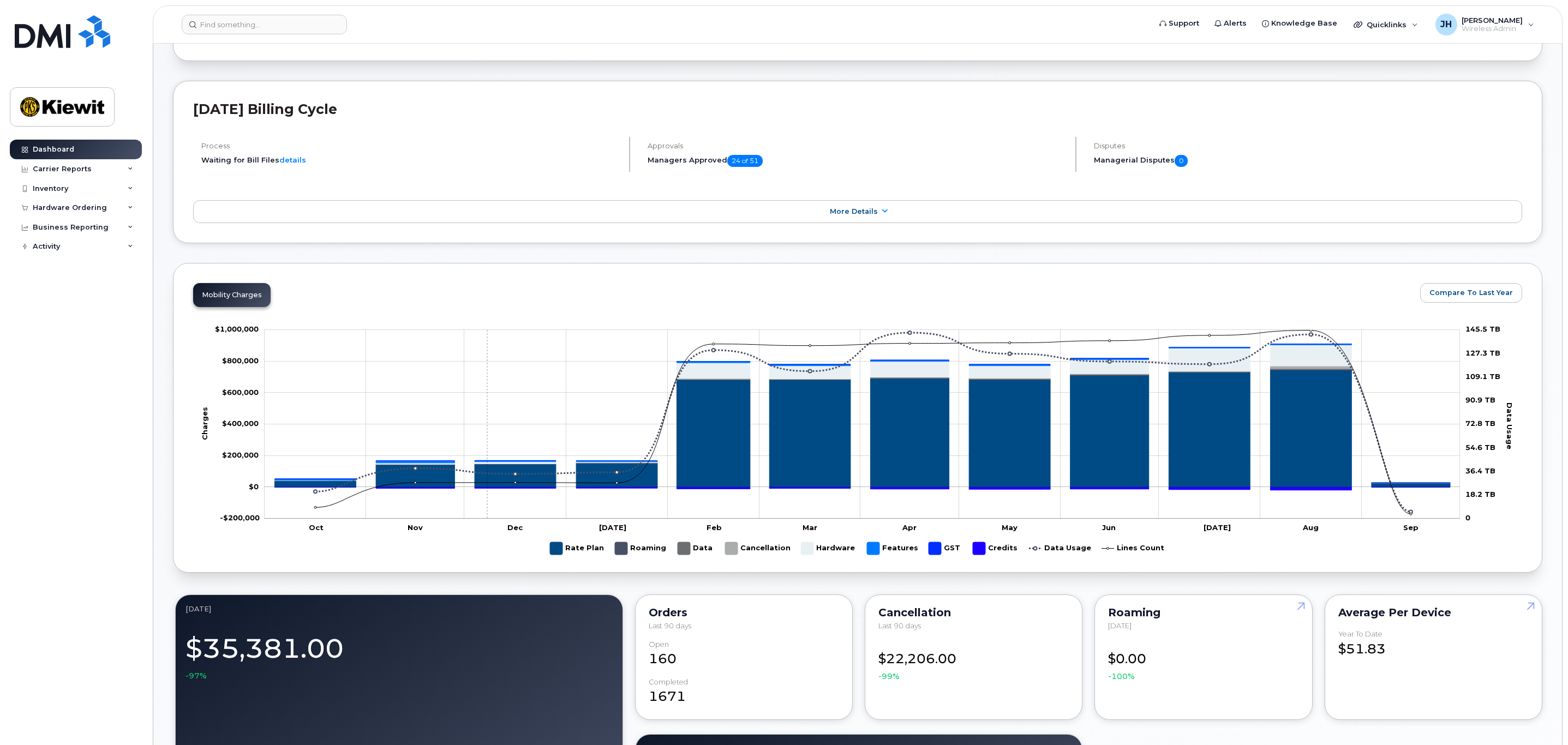
scroll to position [163, 0]
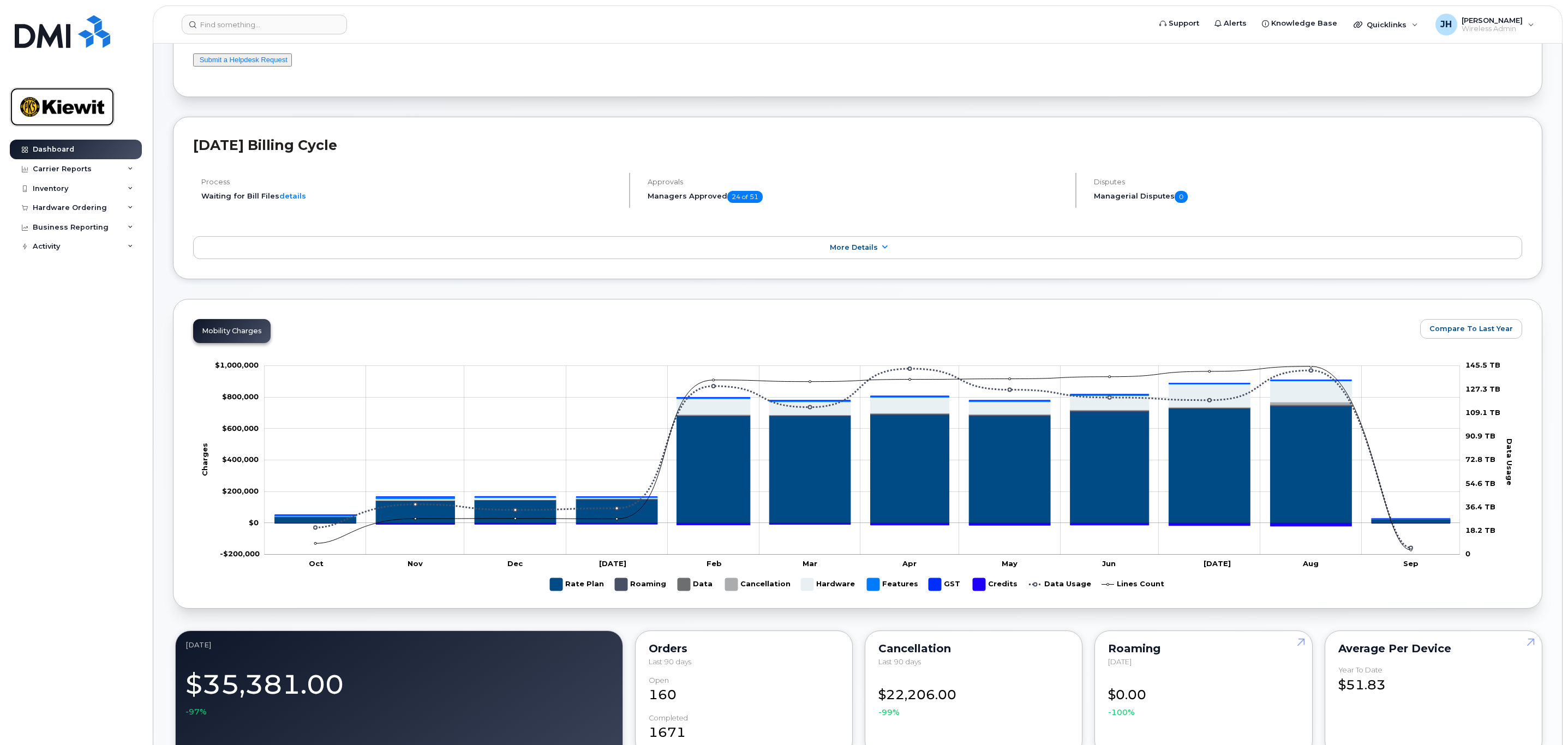
click at [67, 110] on img at bounding box center [62, 107] width 84 height 32
click at [67, 98] on img at bounding box center [62, 107] width 84 height 32
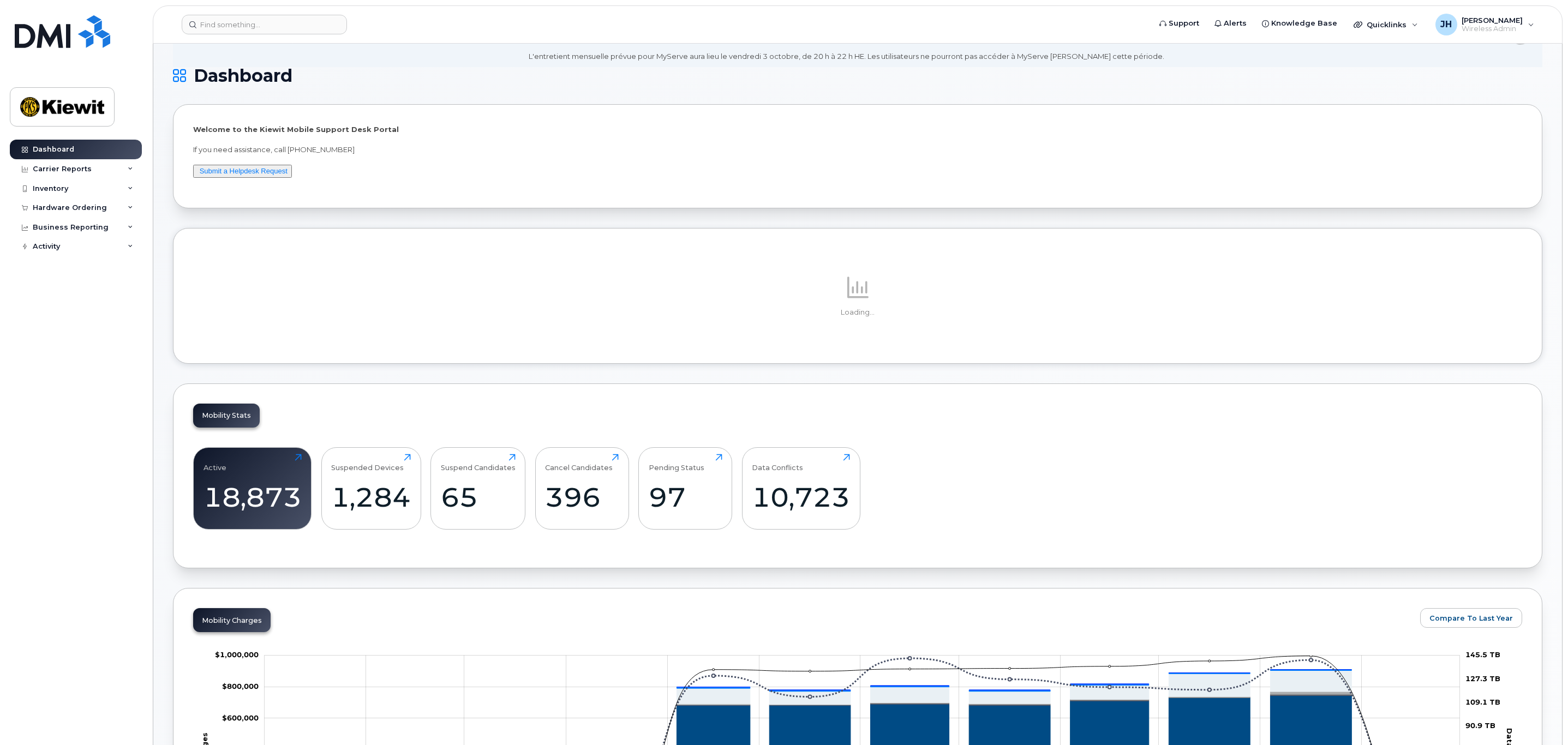
scroll to position [82, 0]
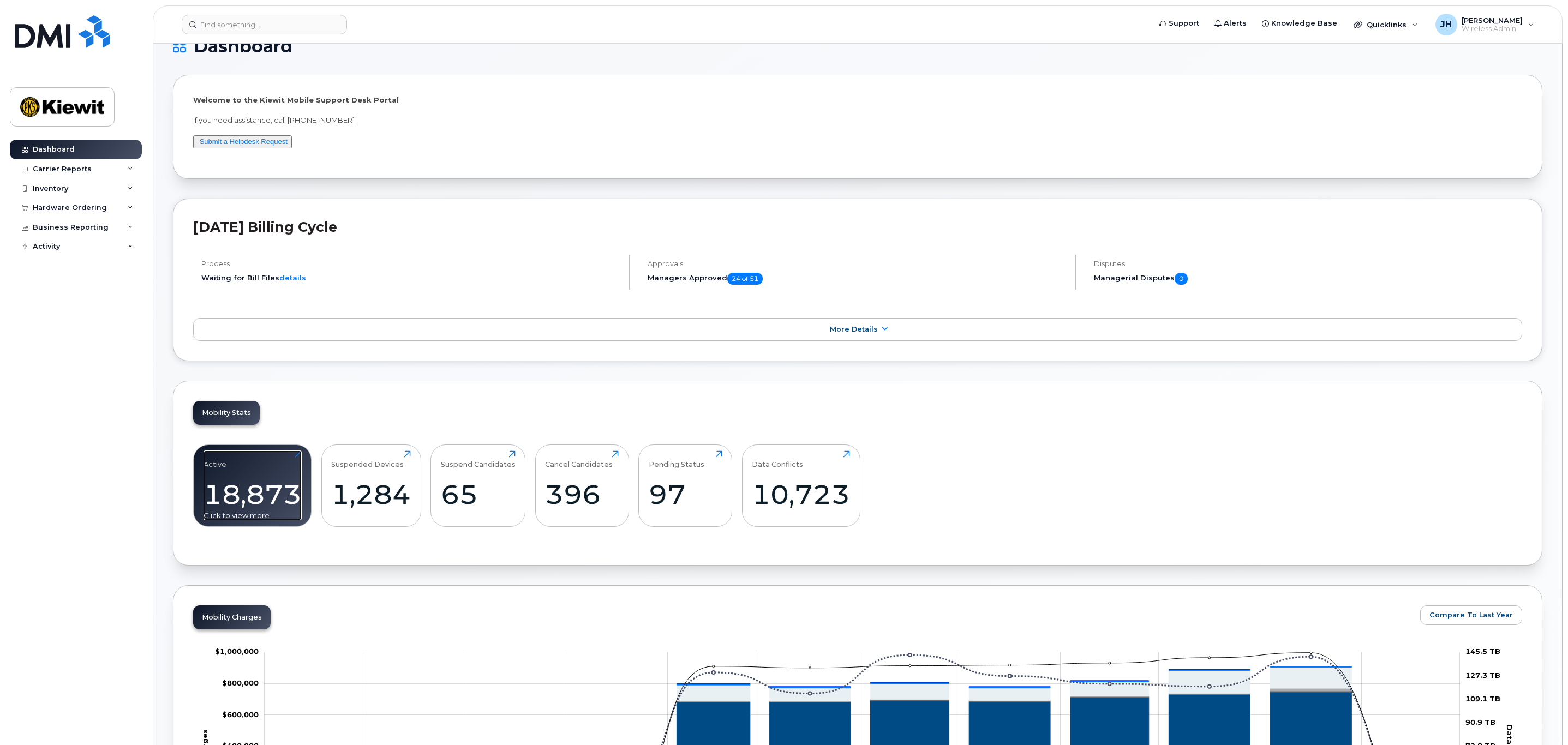
click at [246, 500] on div "18,873" at bounding box center [252, 494] width 98 height 32
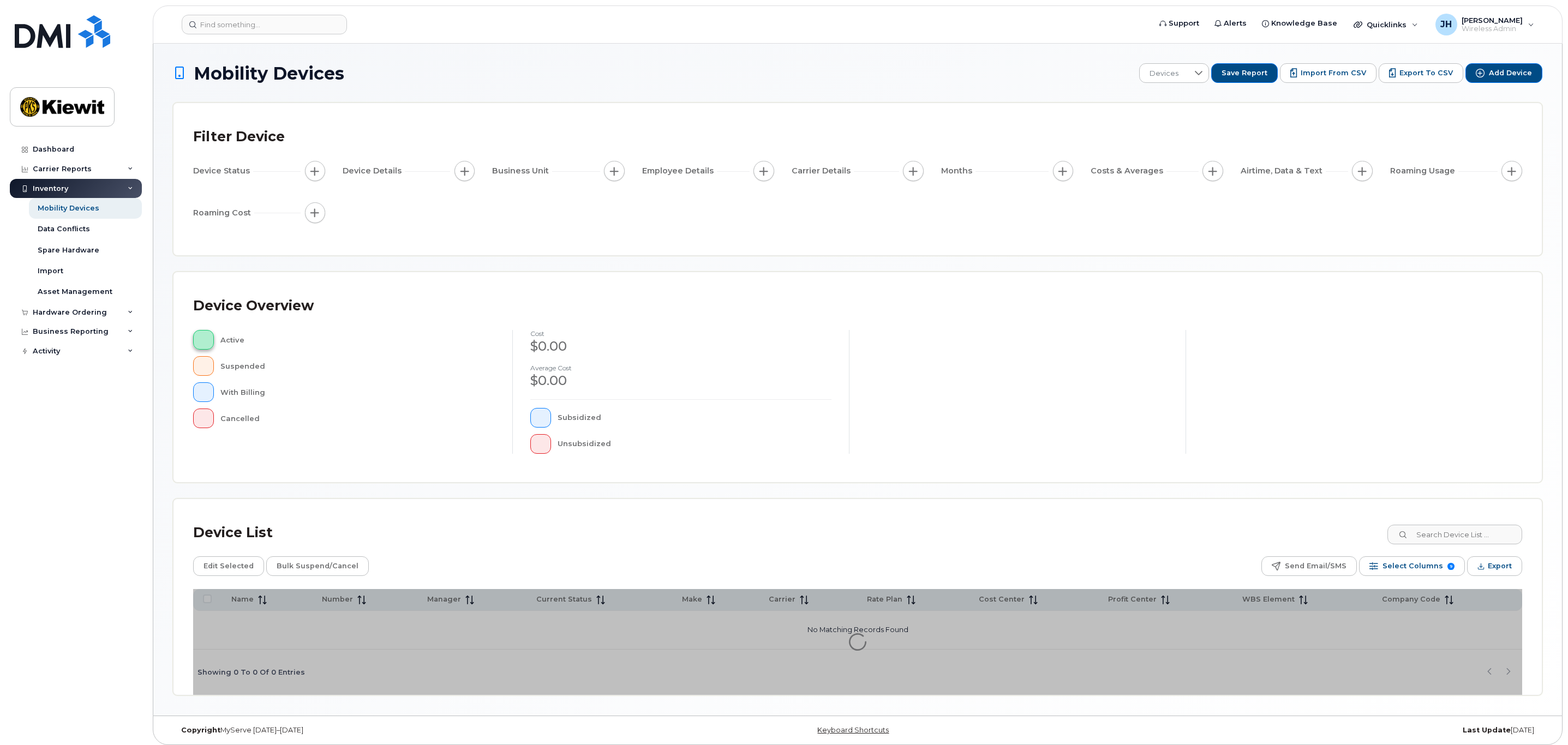
click at [204, 343] on span "button" at bounding box center [203, 340] width 3 height 8
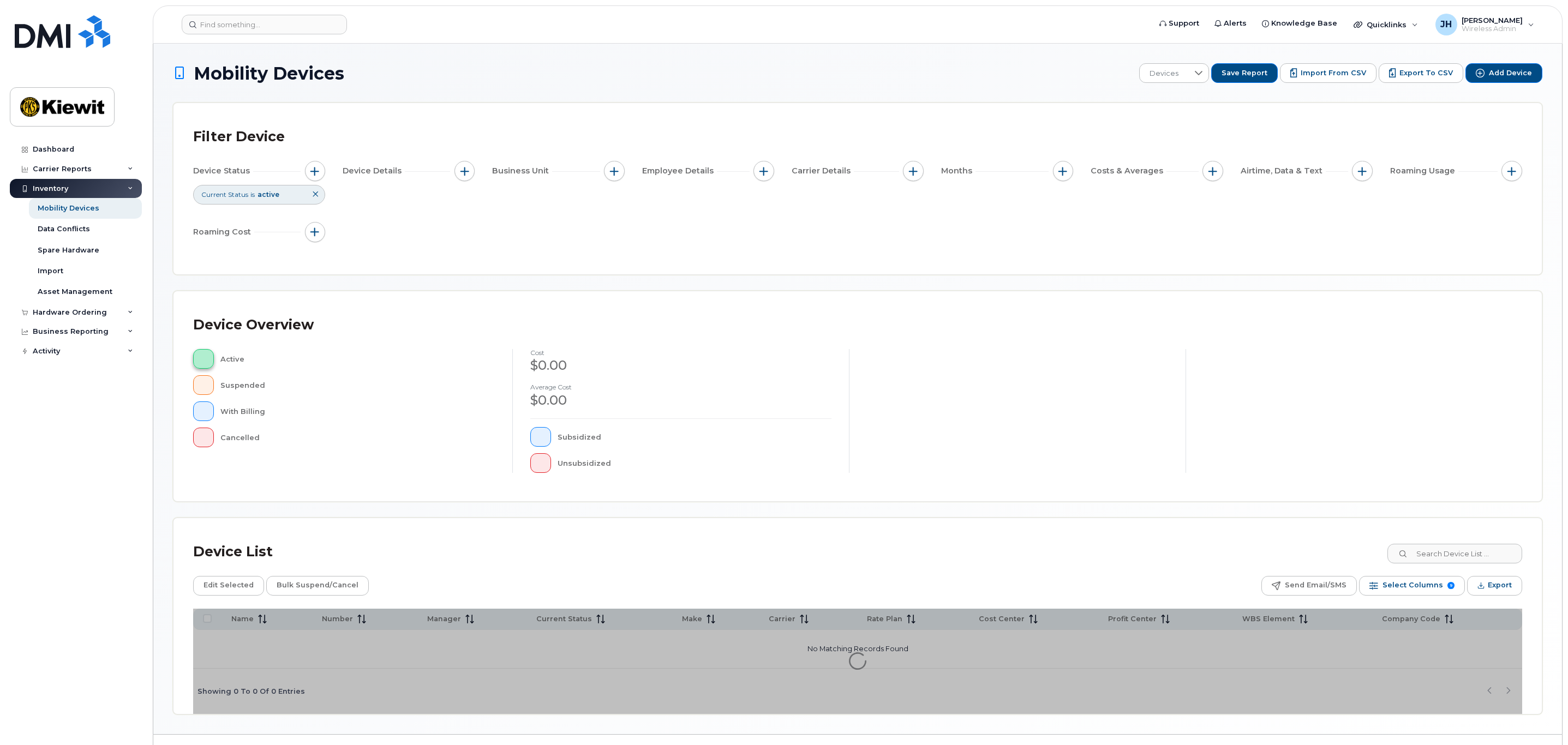
click at [205, 360] on span "button" at bounding box center [203, 359] width 3 height 8
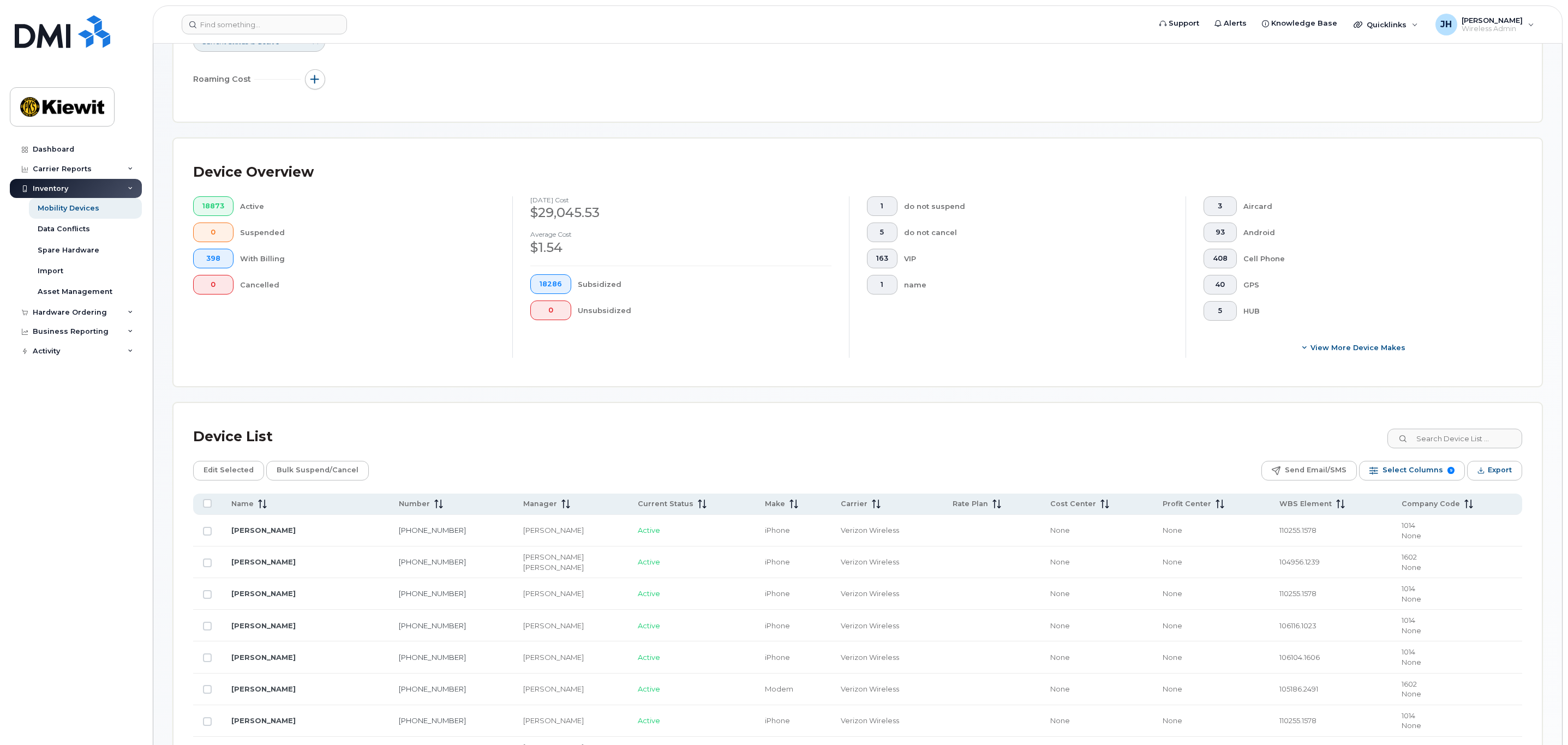
scroll to position [163, 0]
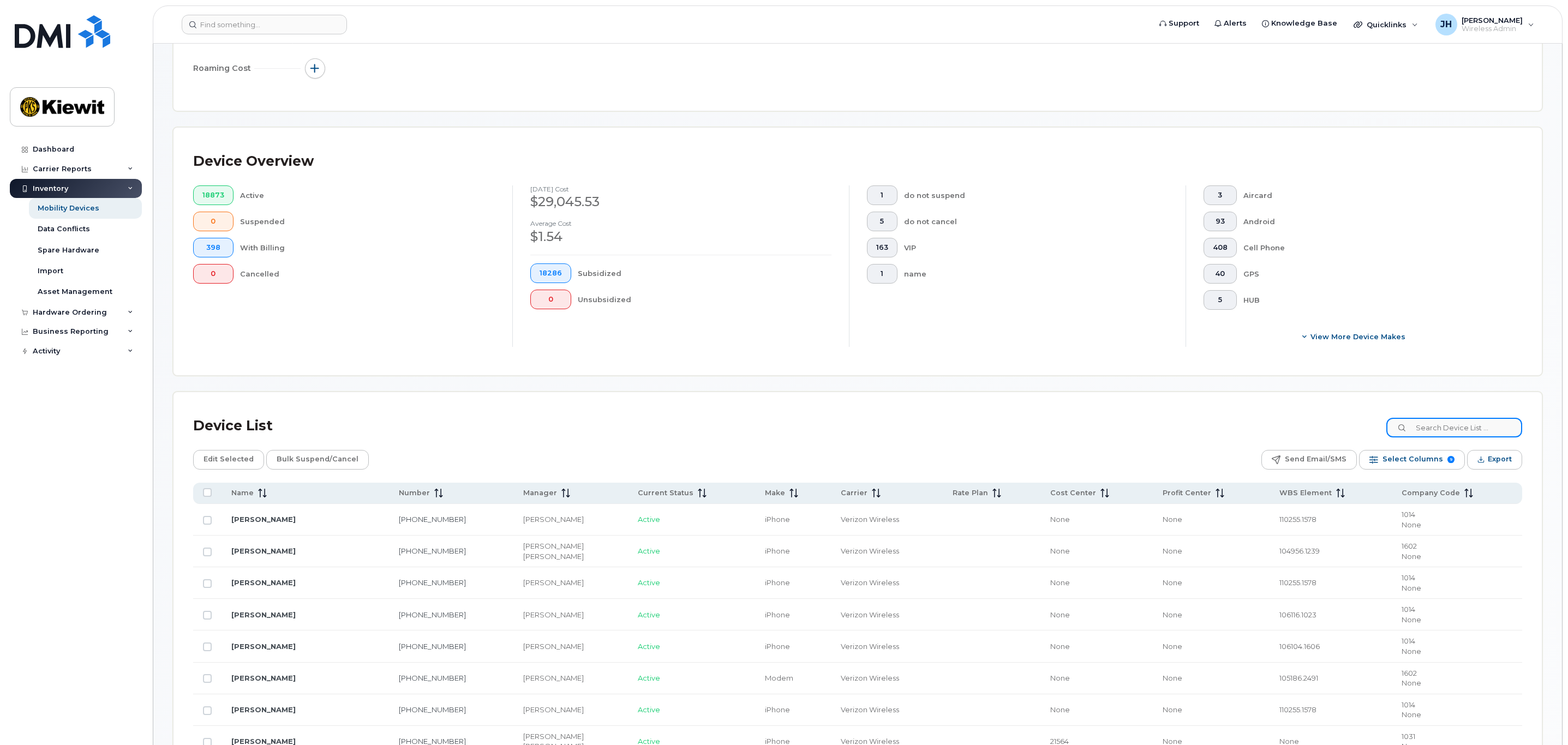
click at [1457, 431] on input at bounding box center [1454, 427] width 136 height 19
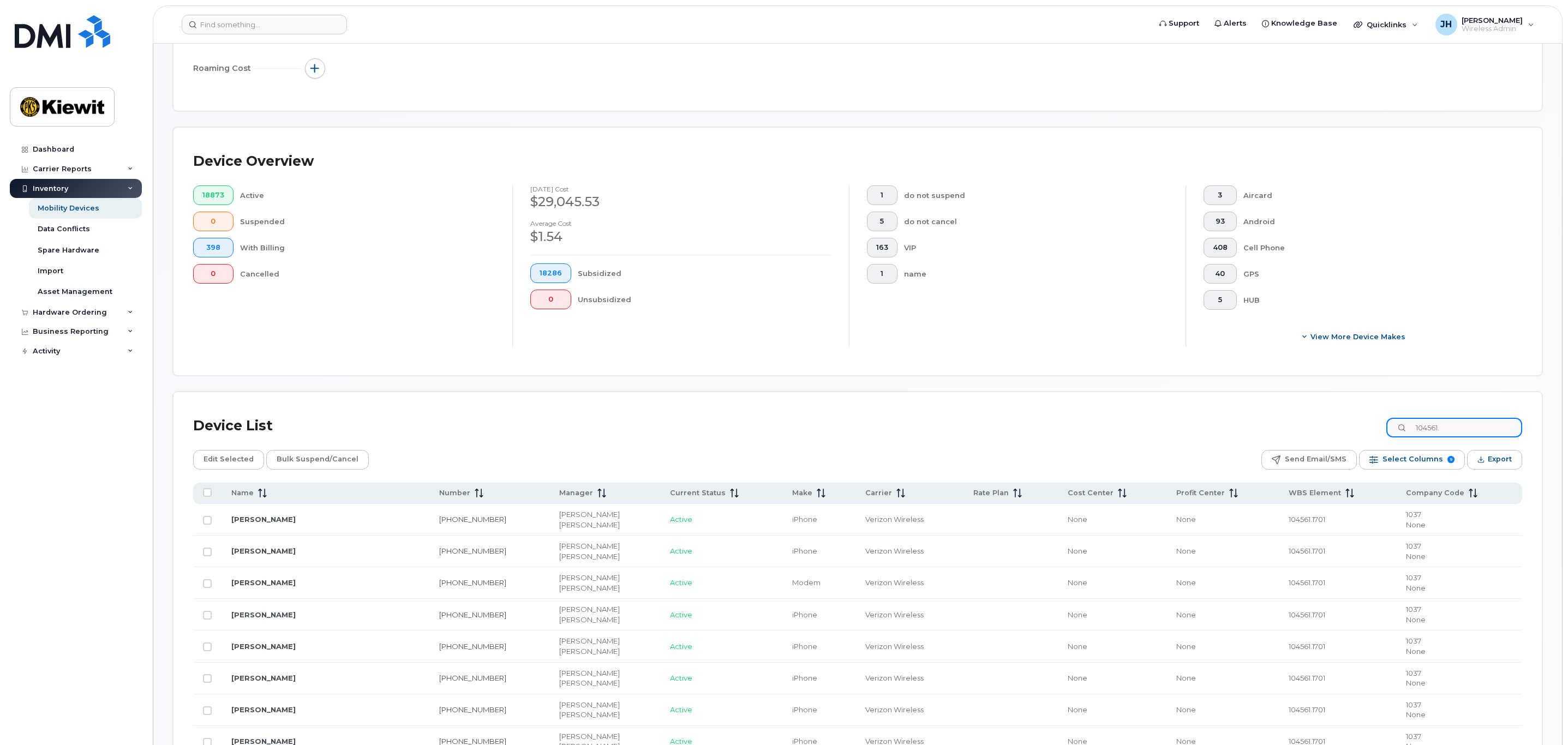
scroll to position [327, 0]
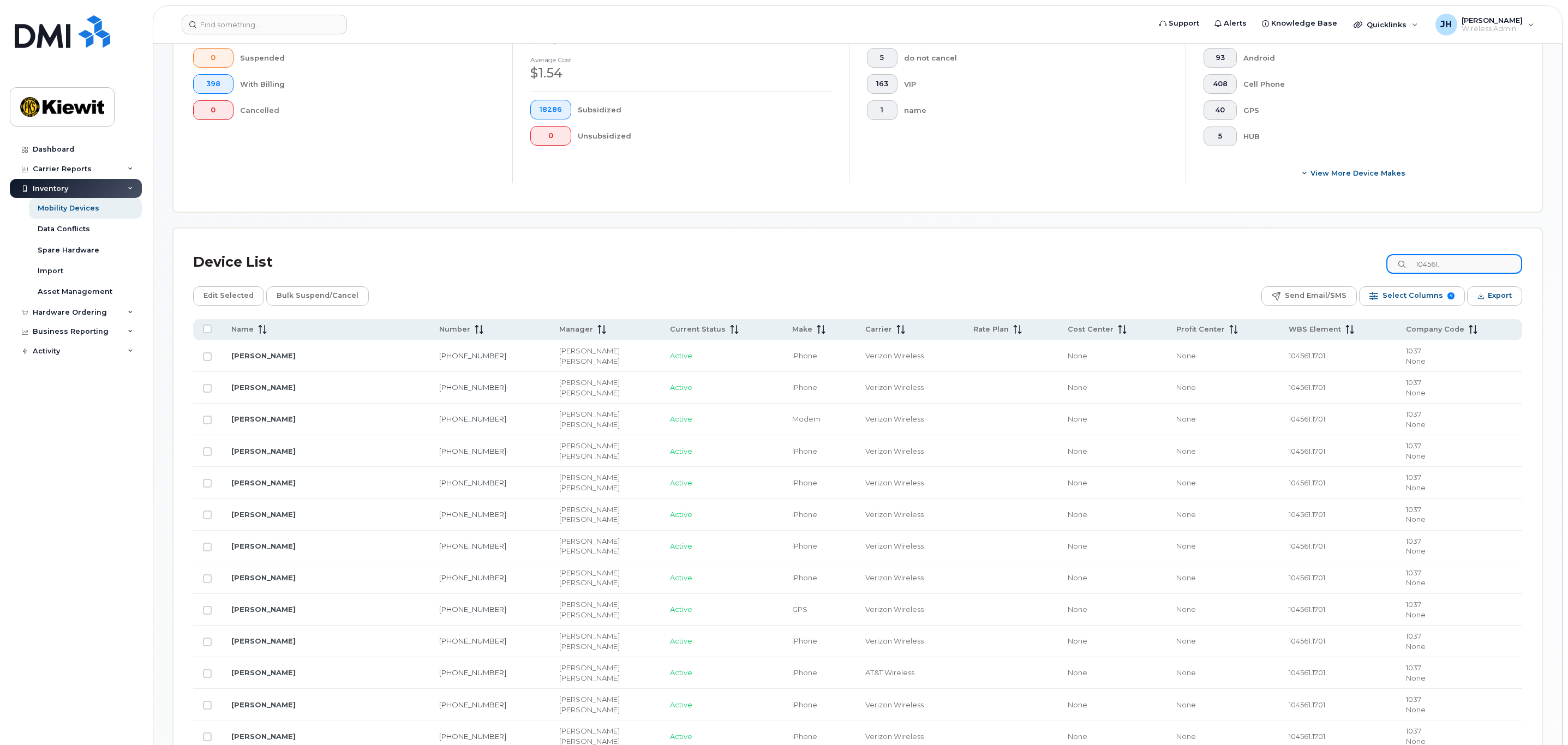
click at [1450, 270] on input "104561." at bounding box center [1454, 263] width 136 height 19
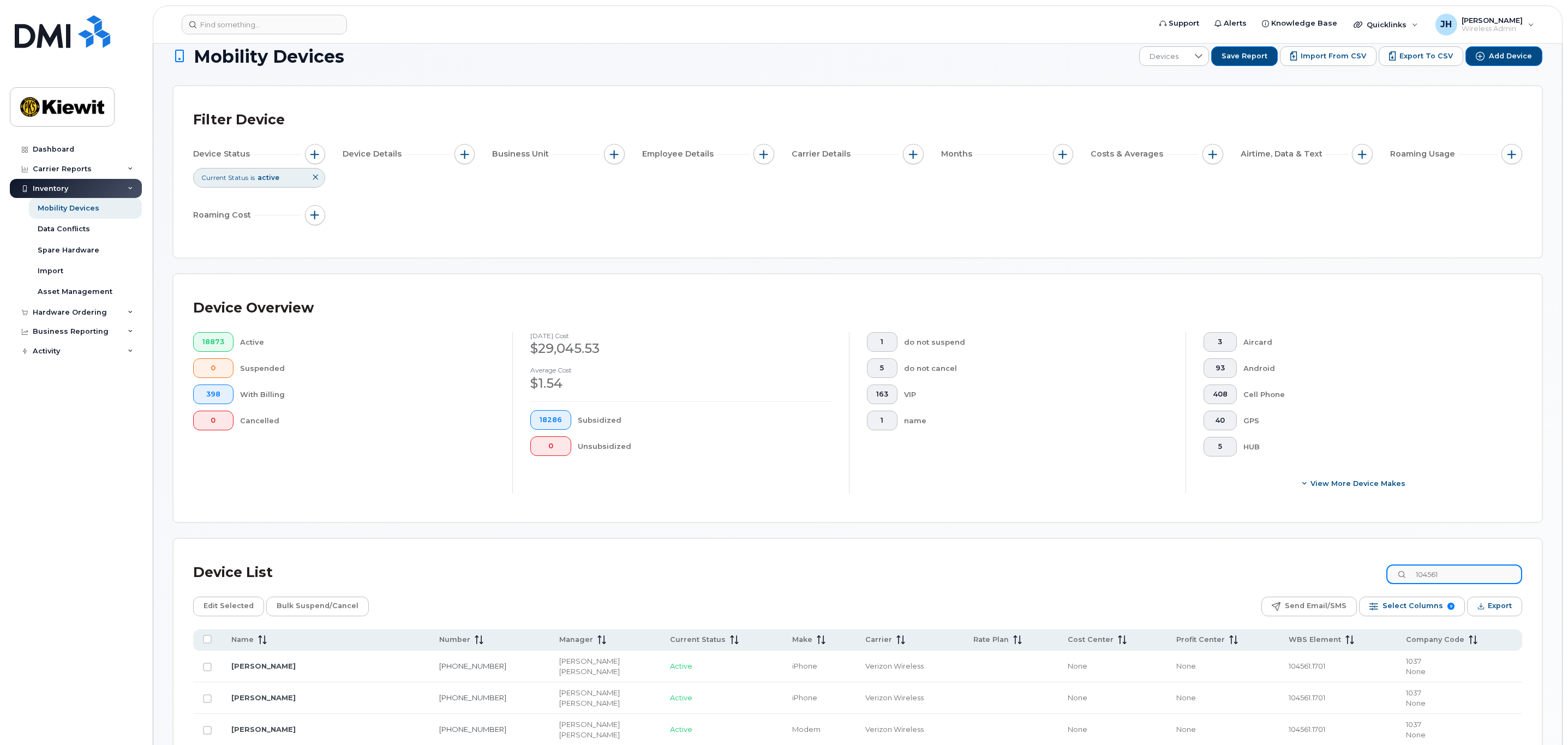
scroll to position [0, 0]
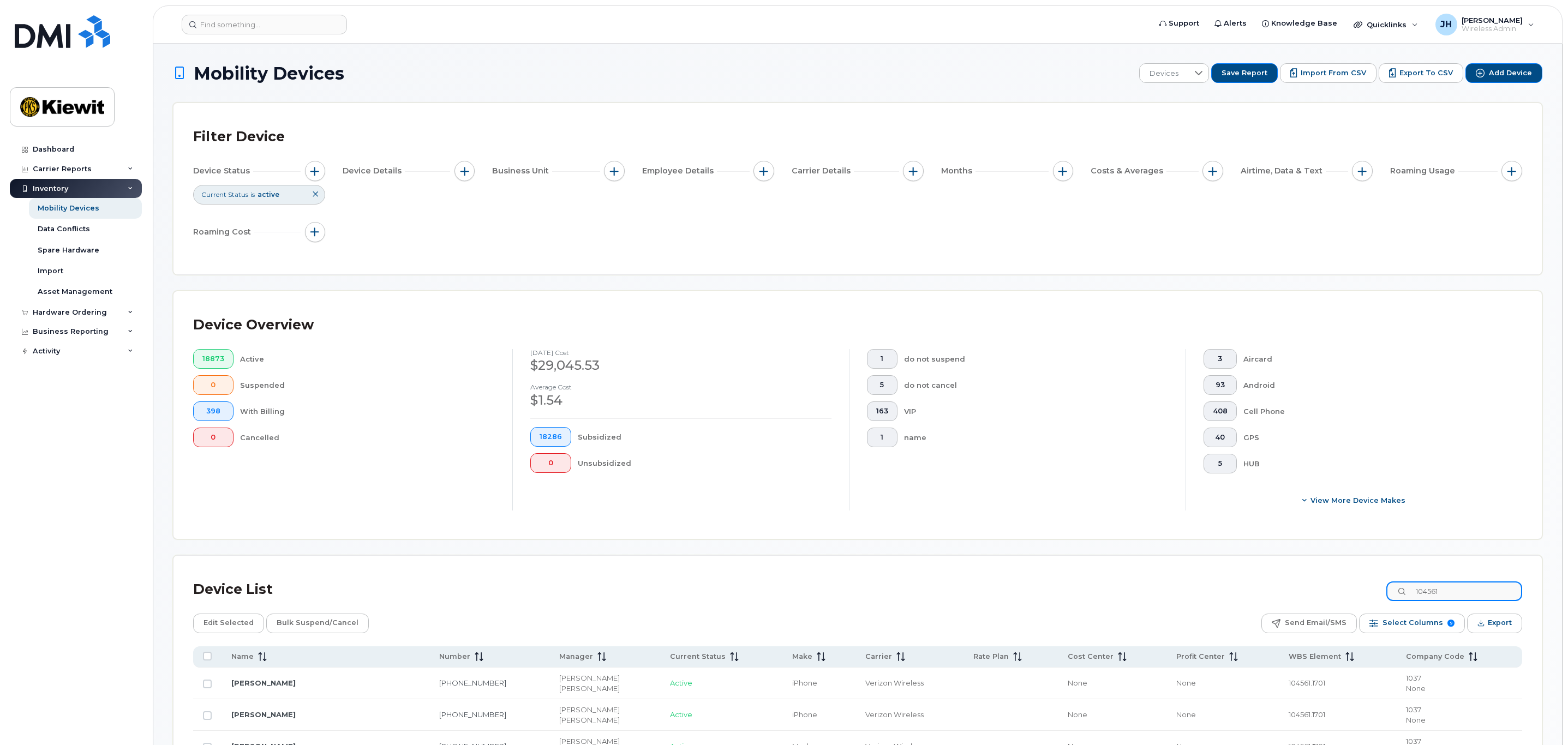
type input "104561"
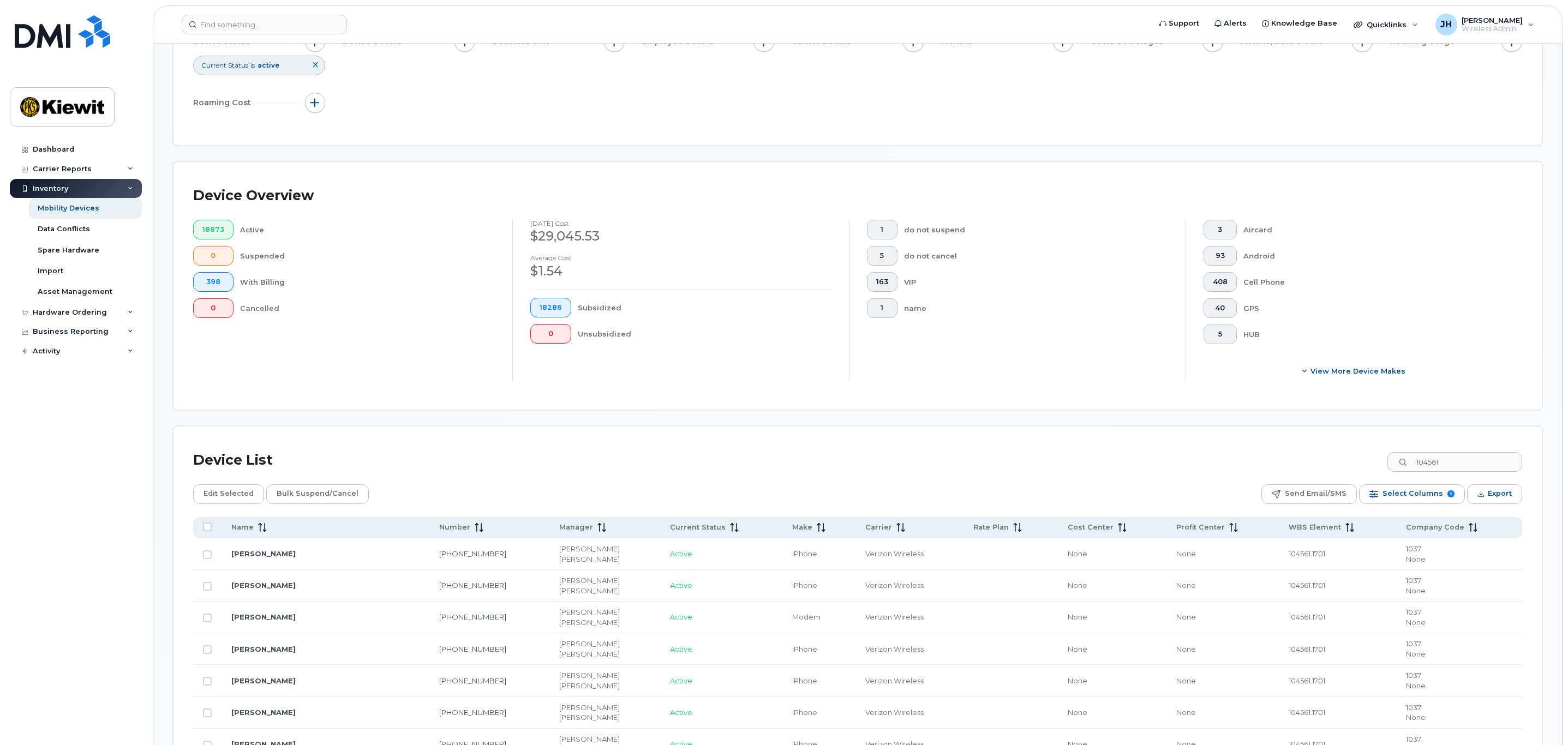
scroll to position [409, 0]
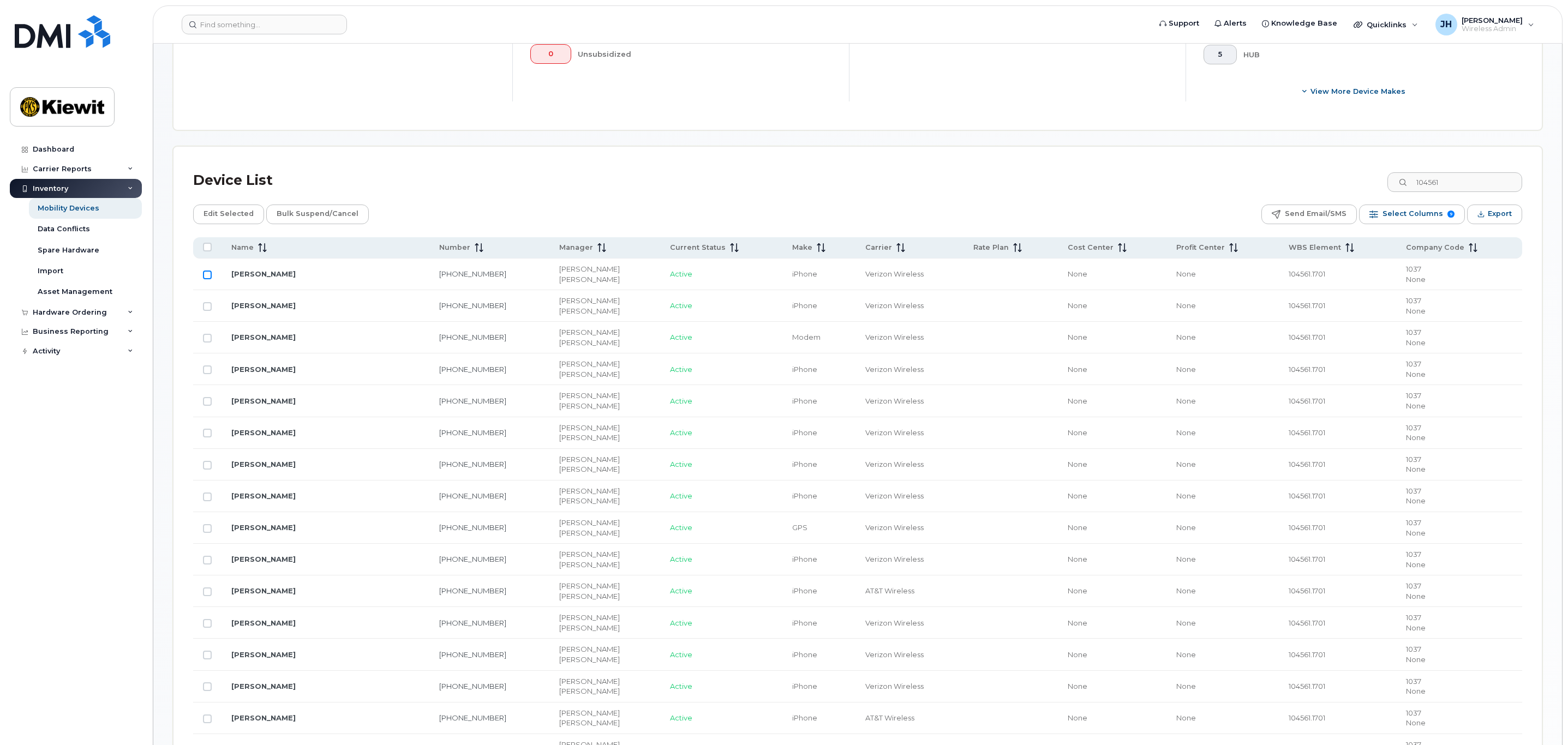
click at [210, 279] on input "Row Unselected" at bounding box center [207, 274] width 8 height 8
checkbox input "true"
click at [206, 500] on input "Row Unselected" at bounding box center [207, 497] width 8 height 8
checkbox input "true"
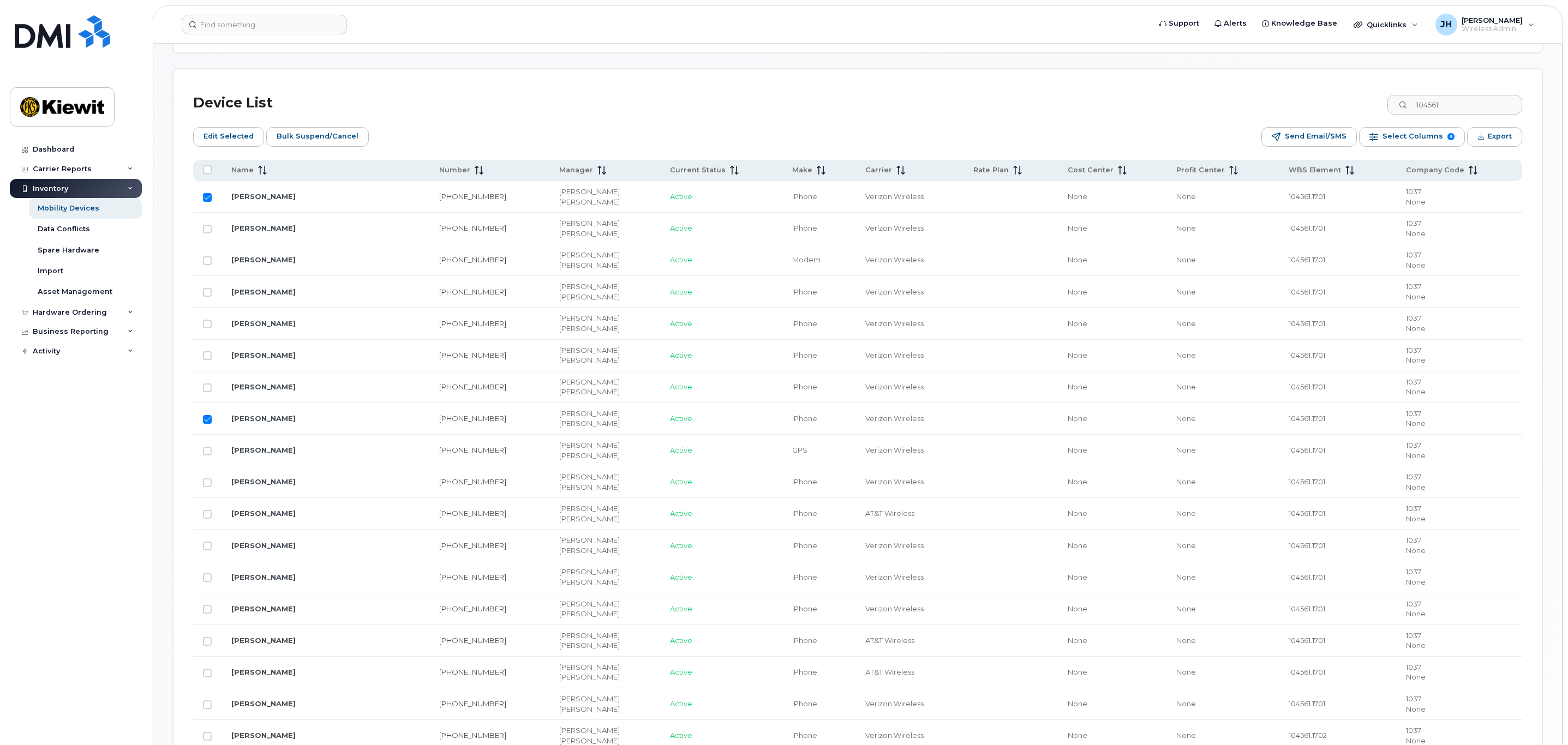
scroll to position [491, 0]
click at [205, 482] on input "Row Unselected" at bounding box center [207, 478] width 8 height 8
checkbox input "true"
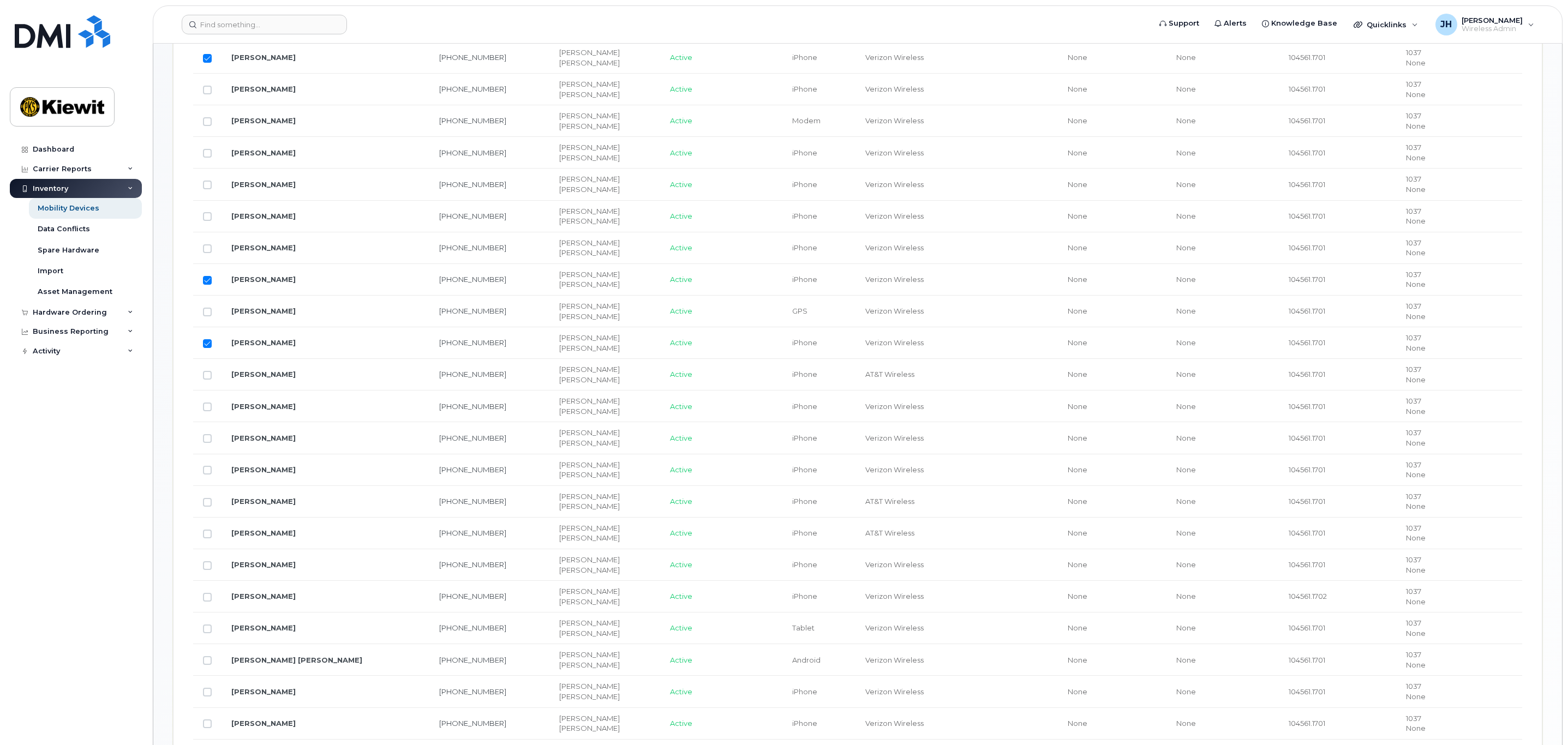
scroll to position [655, 0]
click at [207, 350] on input "Row Unselected" at bounding box center [207, 346] width 8 height 8
checkbox input "true"
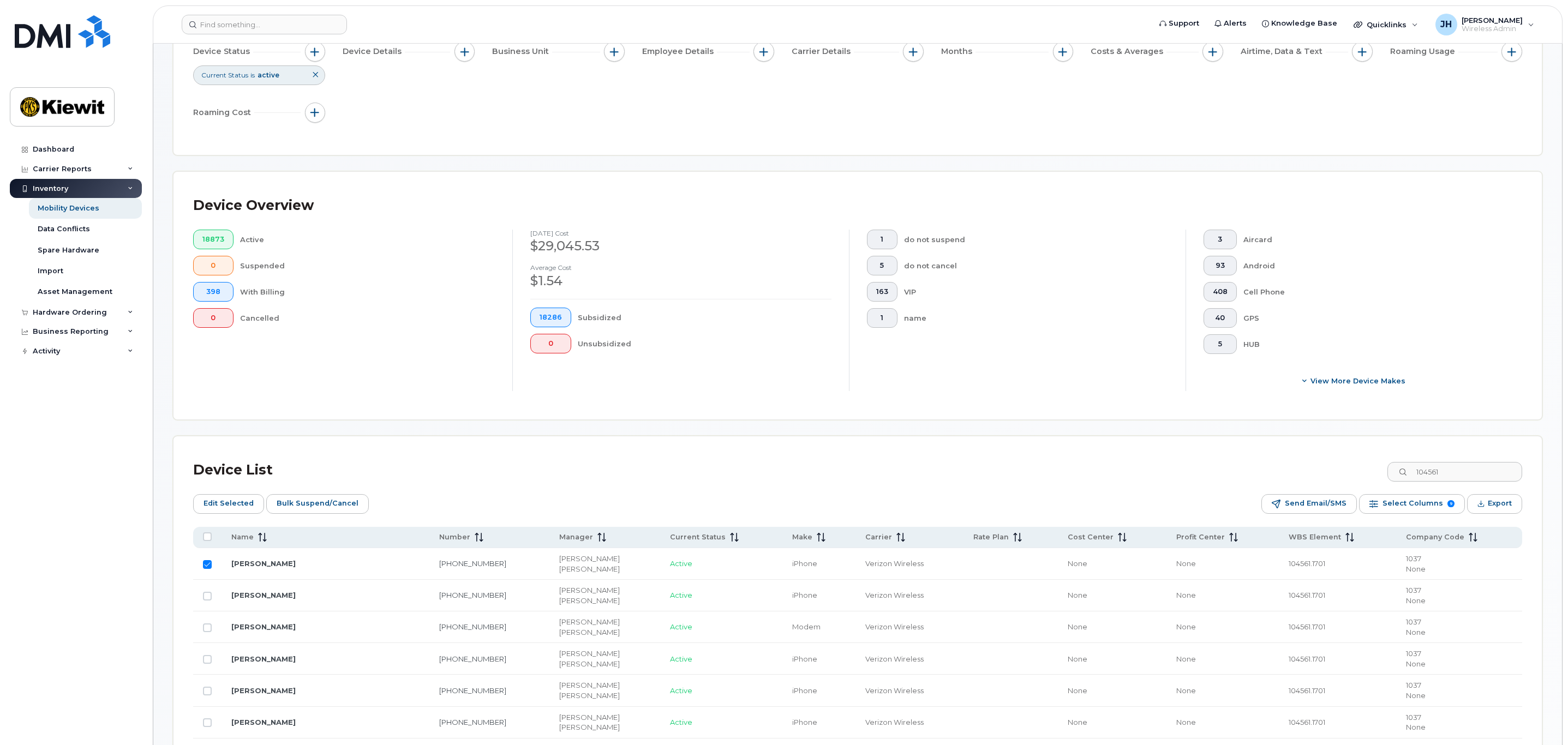
scroll to position [0, 0]
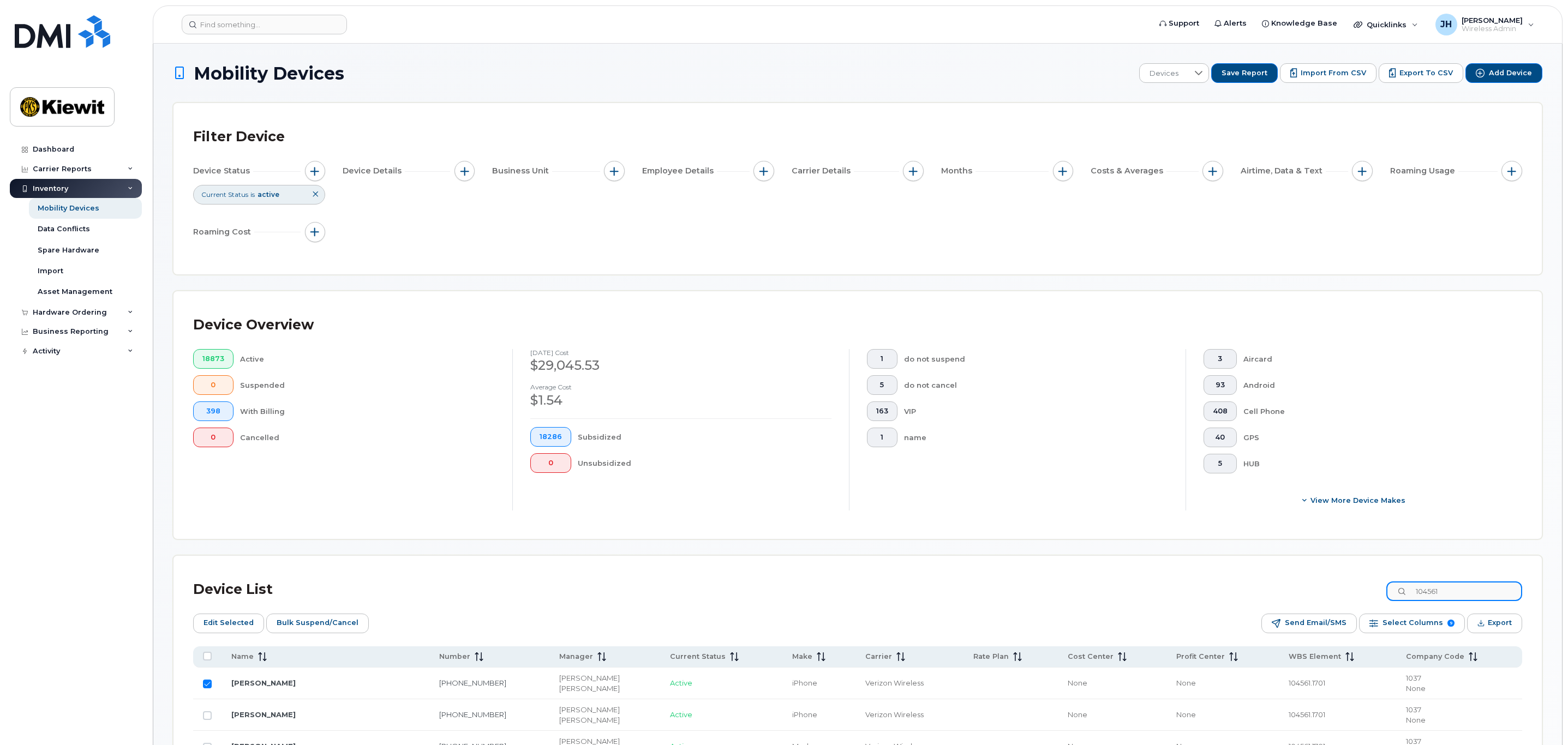
click at [1445, 589] on input "104561" at bounding box center [1454, 591] width 136 height 19
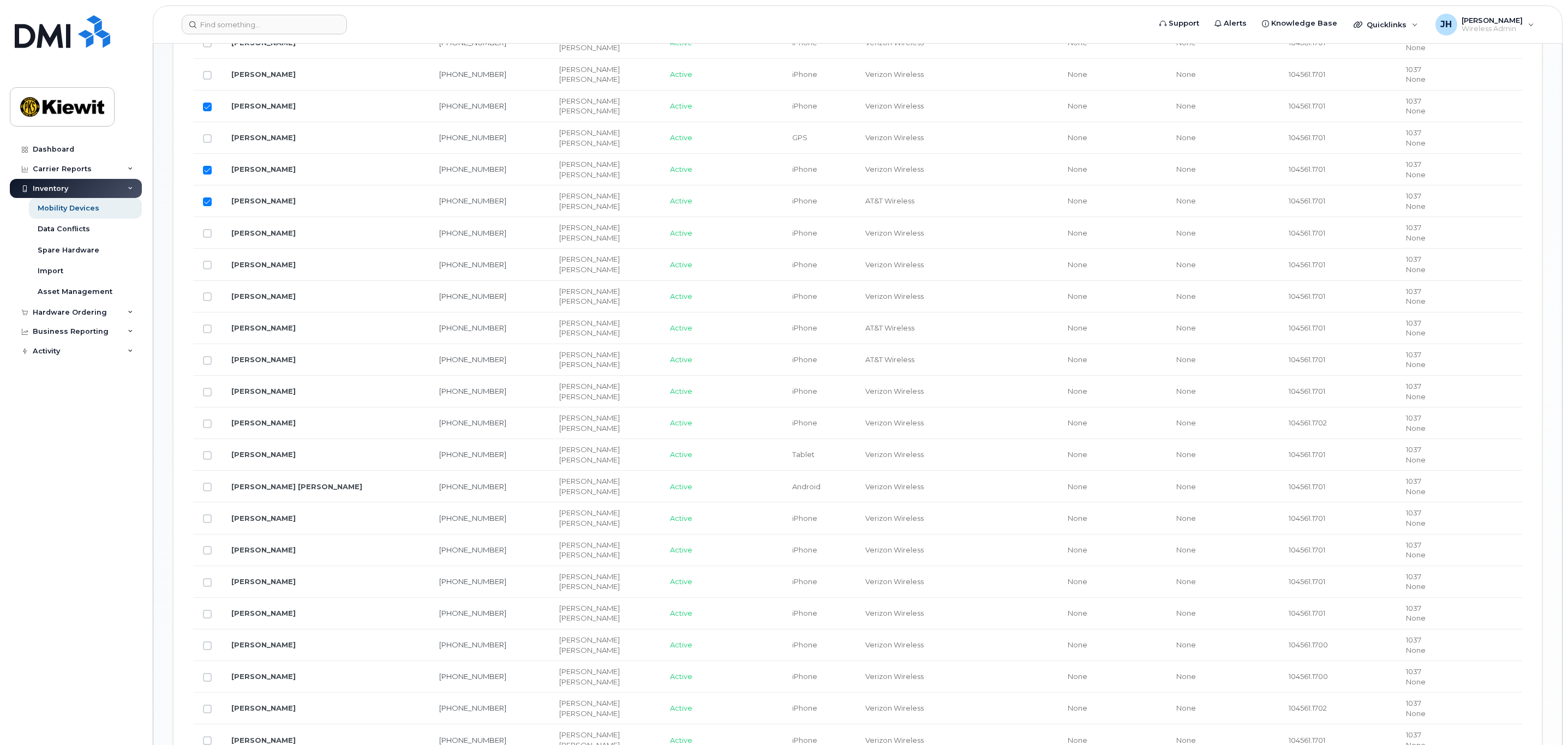
scroll to position [818, 0]
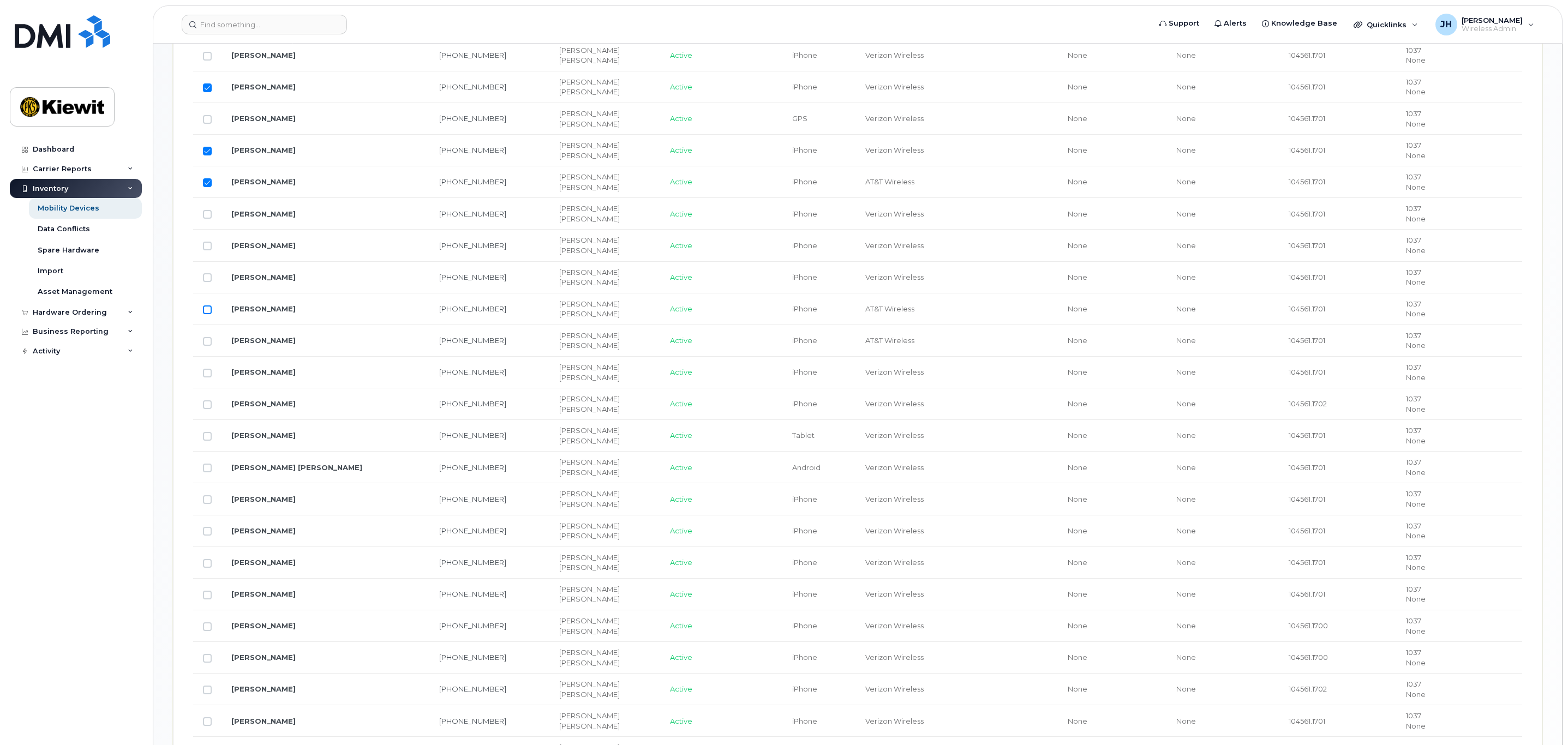
click at [205, 314] on input "Row Unselected" at bounding box center [207, 310] width 8 height 8
checkbox input "true"
click at [207, 346] on input "Row Unselected" at bounding box center [207, 342] width 8 height 8
checkbox input "true"
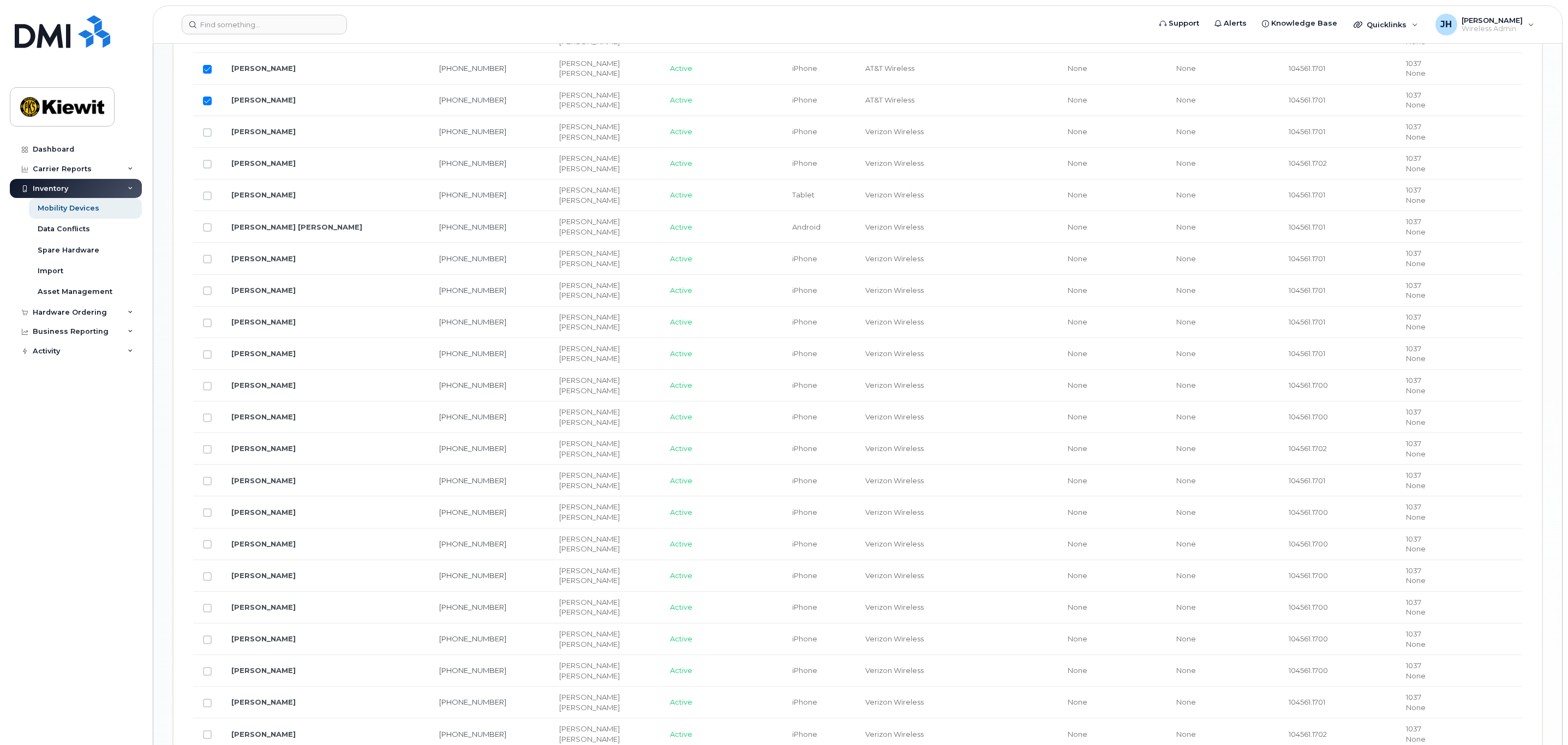
scroll to position [982, 0]
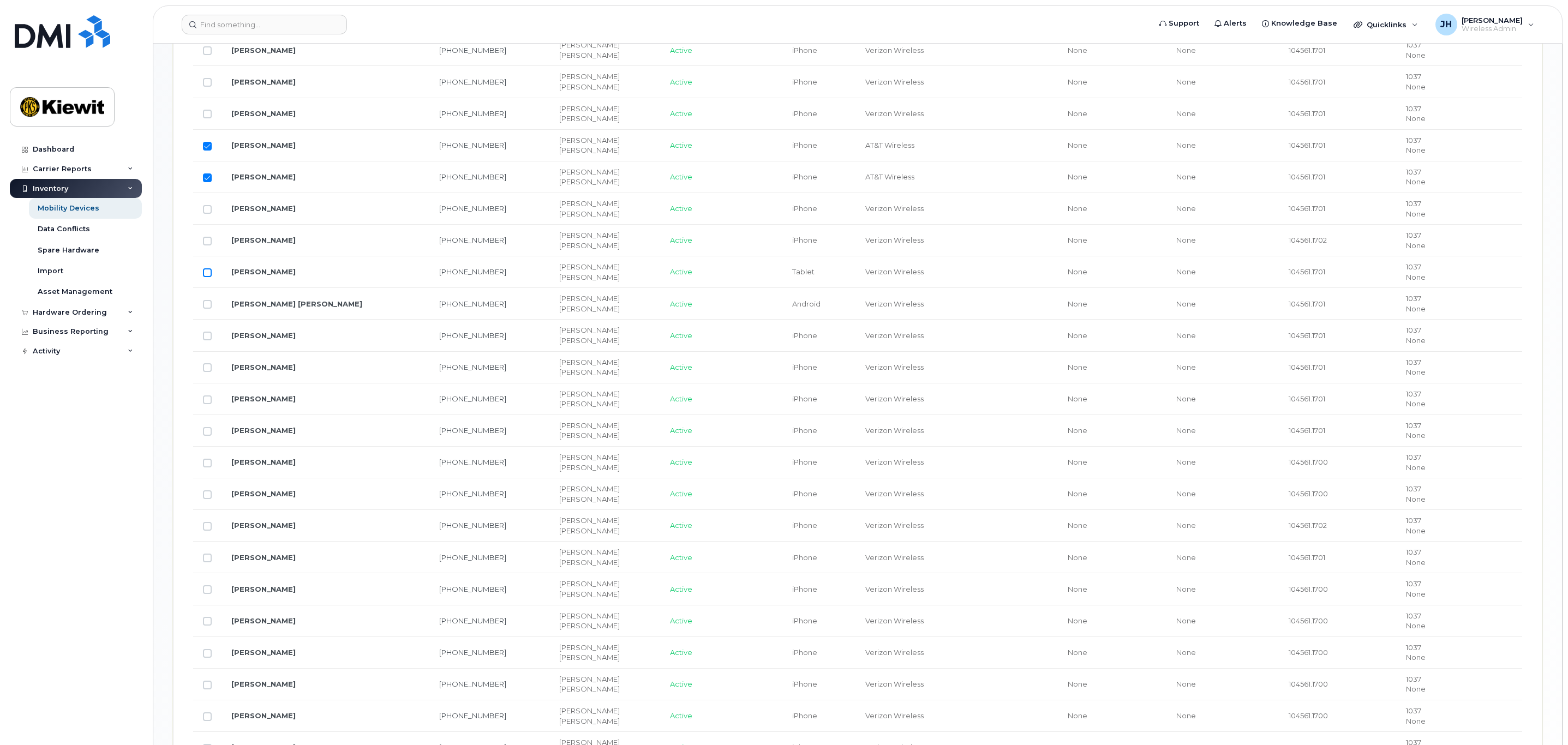
click at [205, 277] on input "Row Unselected" at bounding box center [207, 273] width 8 height 8
checkbox input "true"
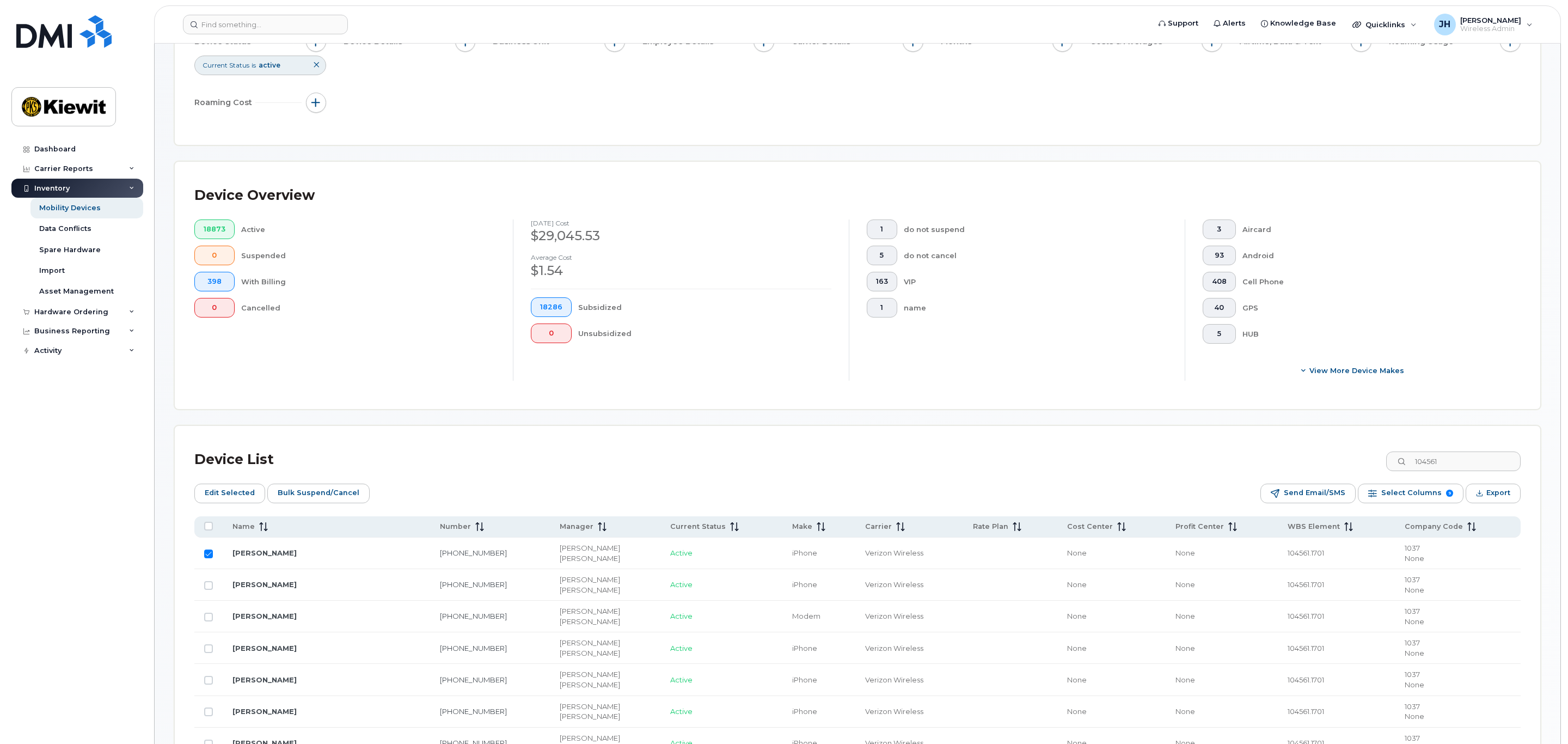
scroll to position [154, 0]
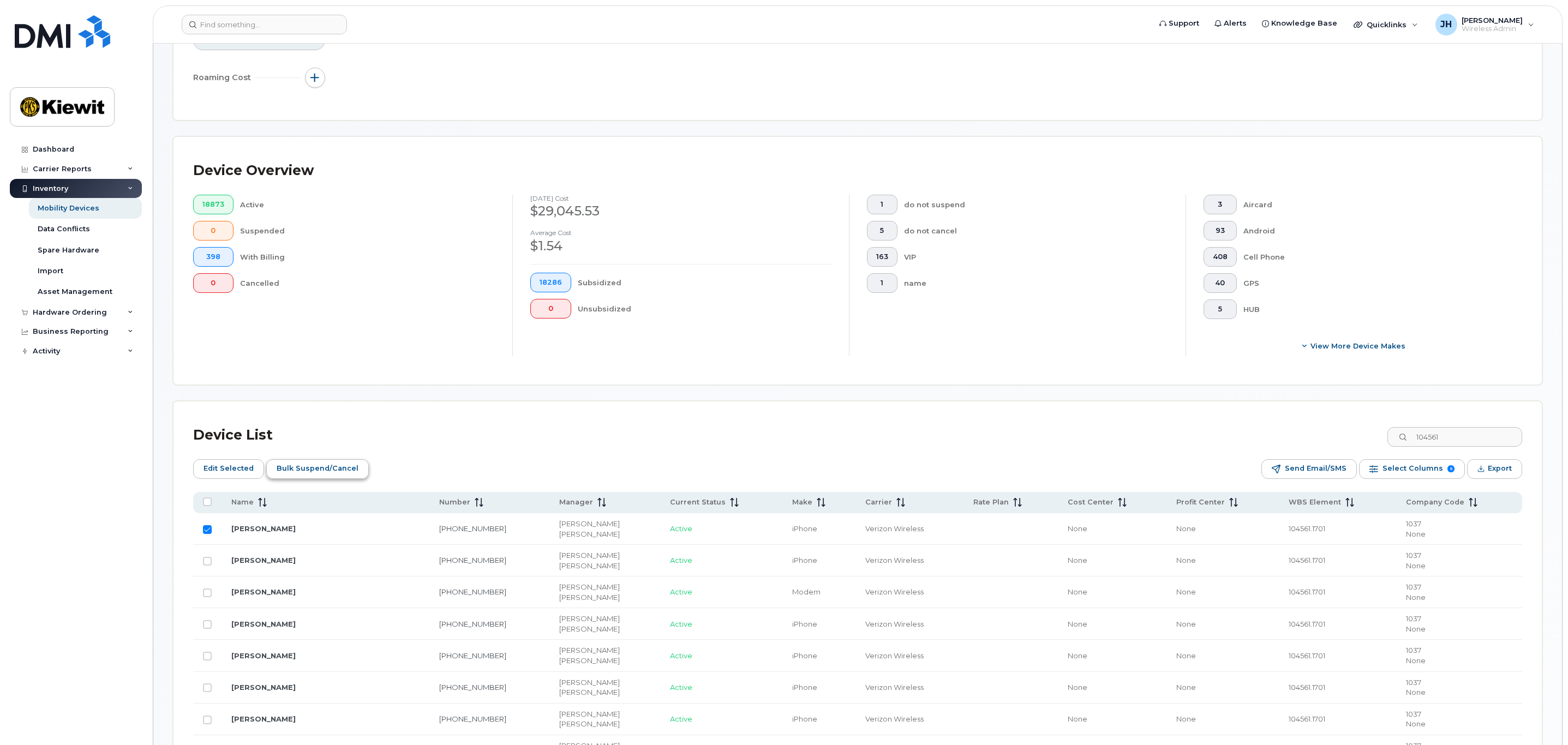
click at [326, 466] on span "Bulk Suspend/Cancel" at bounding box center [317, 468] width 82 height 16
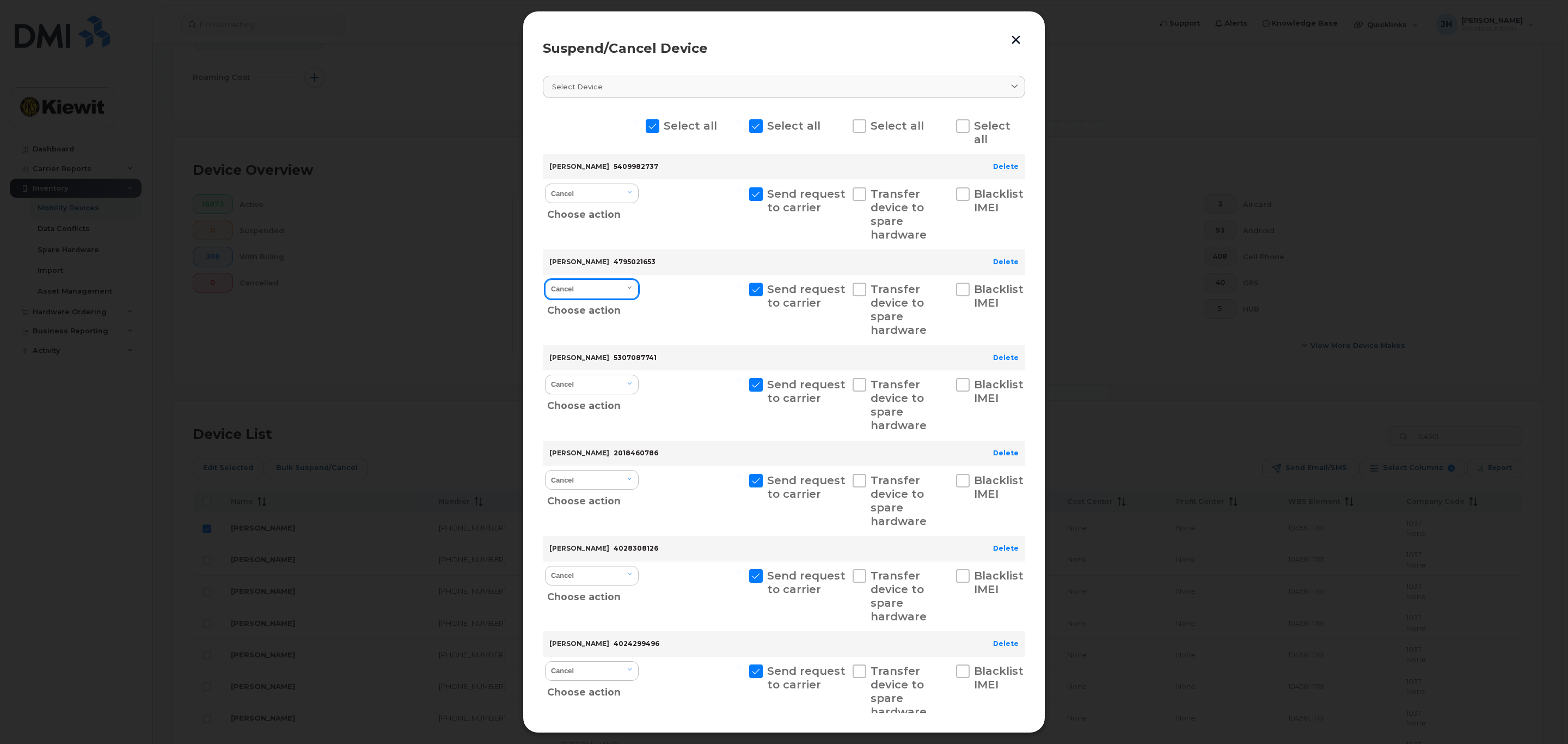
click at [632, 291] on select "Cancel Suspend - Reduced Rate Suspend - Full Rate Suspend - Lost Device/Stolen …" at bounding box center [592, 288] width 93 height 19
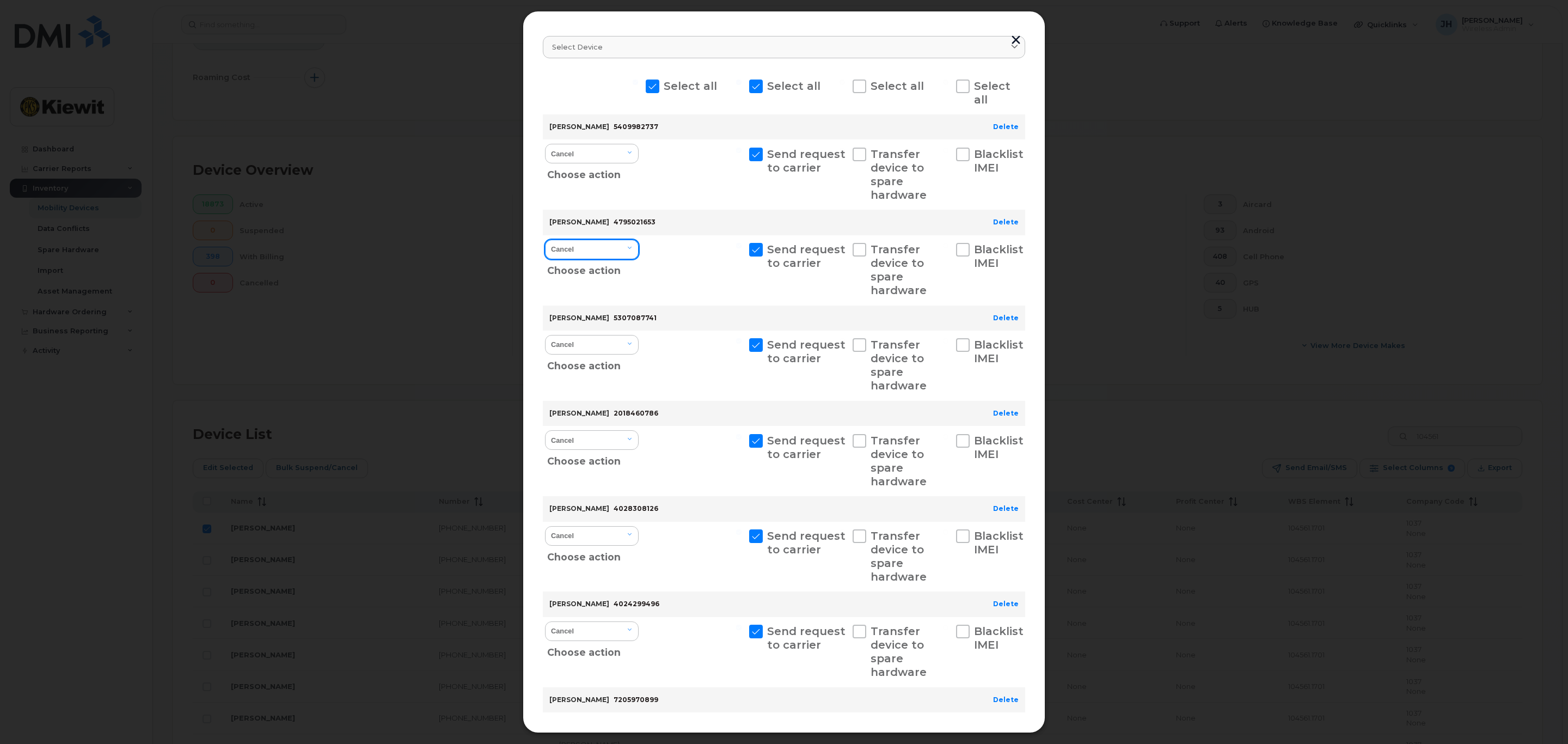
scroll to position [0, 0]
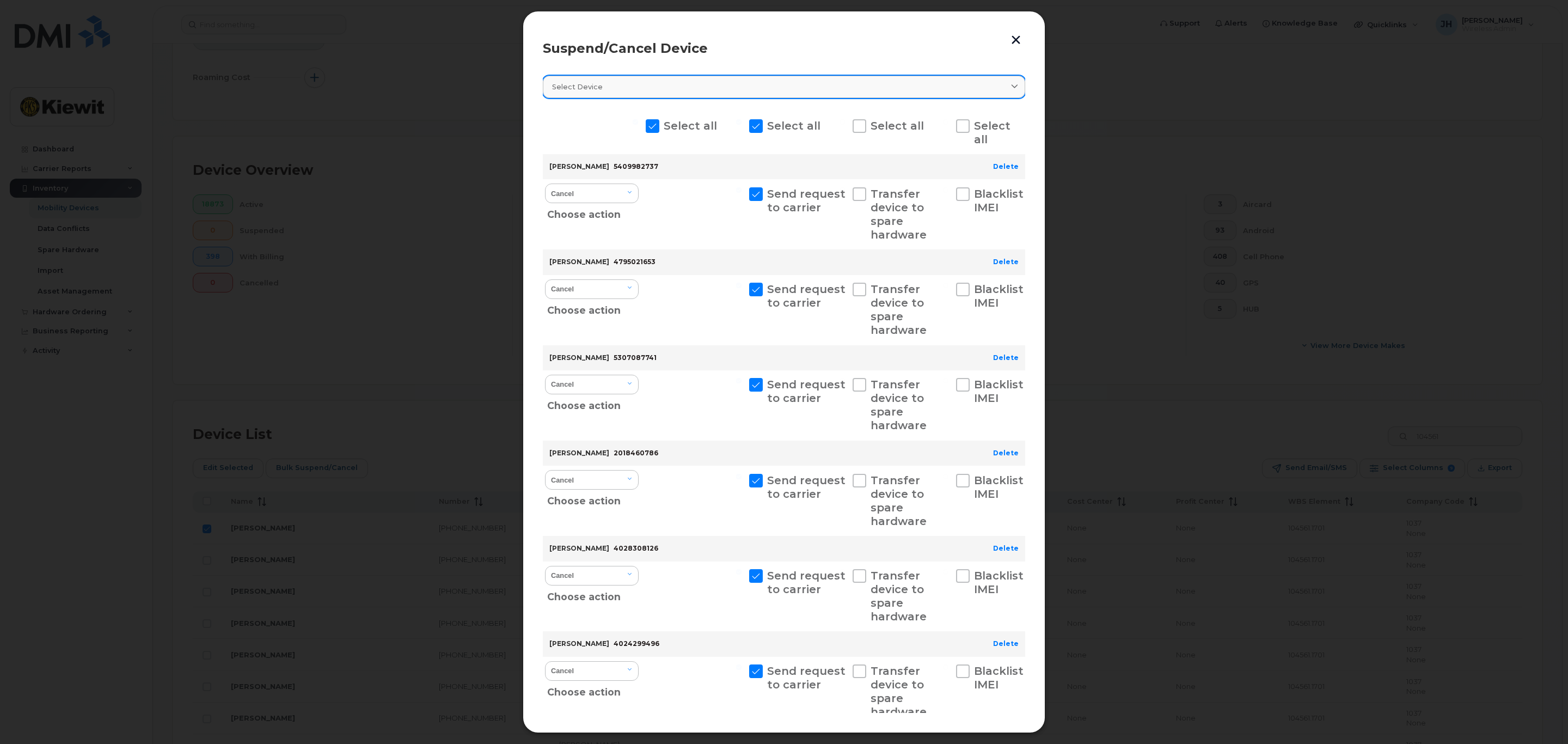
click at [770, 97] on link "Select device" at bounding box center [784, 87] width 482 height 23
click at [773, 95] on link "Select device" at bounding box center [784, 87] width 482 height 23
click at [1013, 91] on icon at bounding box center [1014, 87] width 7 height 7
click at [1011, 86] on icon at bounding box center [1014, 87] width 7 height 7
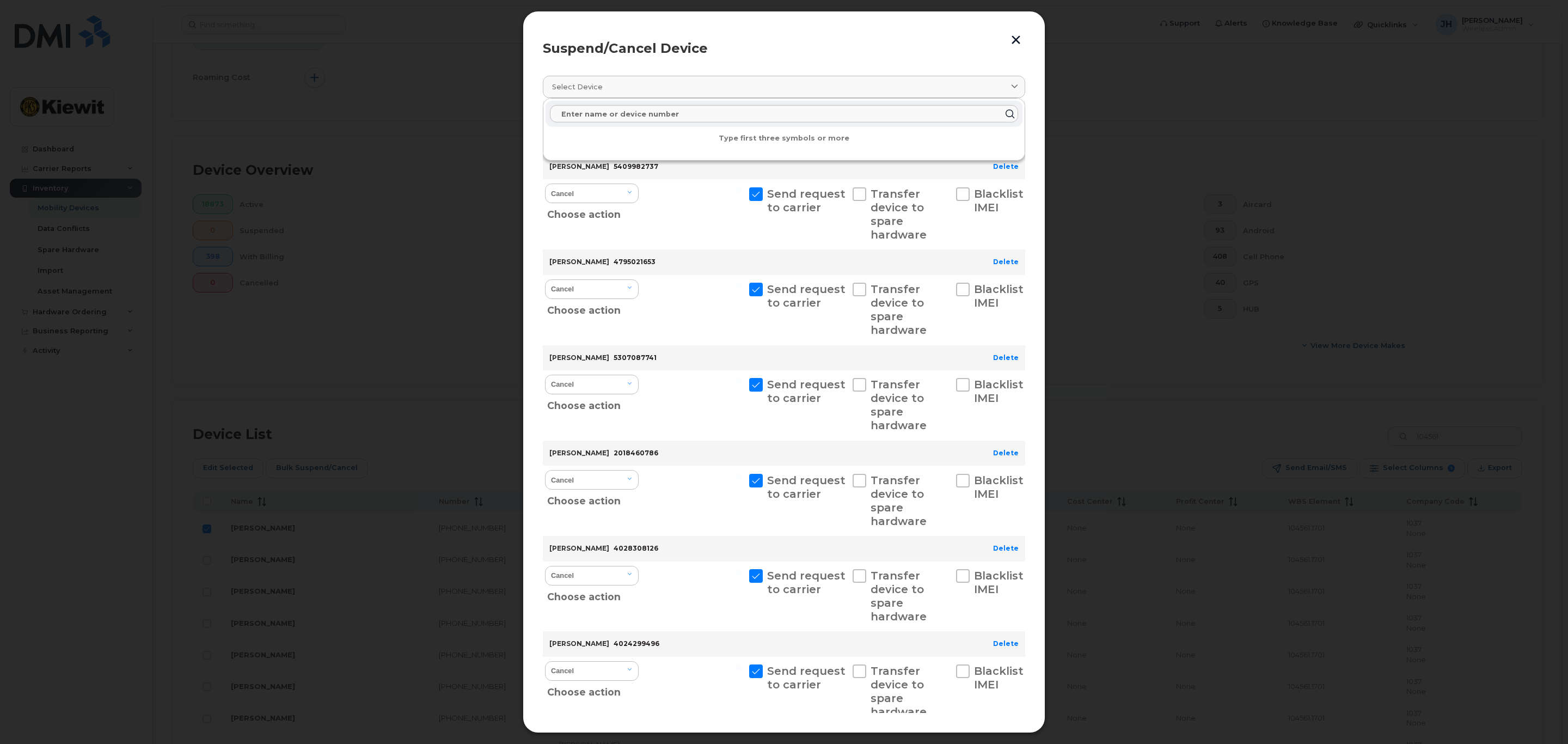
click at [866, 56] on header "Suspend/Cancel Device" at bounding box center [784, 48] width 482 height 34
click at [1003, 166] on link "Delete" at bounding box center [1006, 166] width 25 height 8
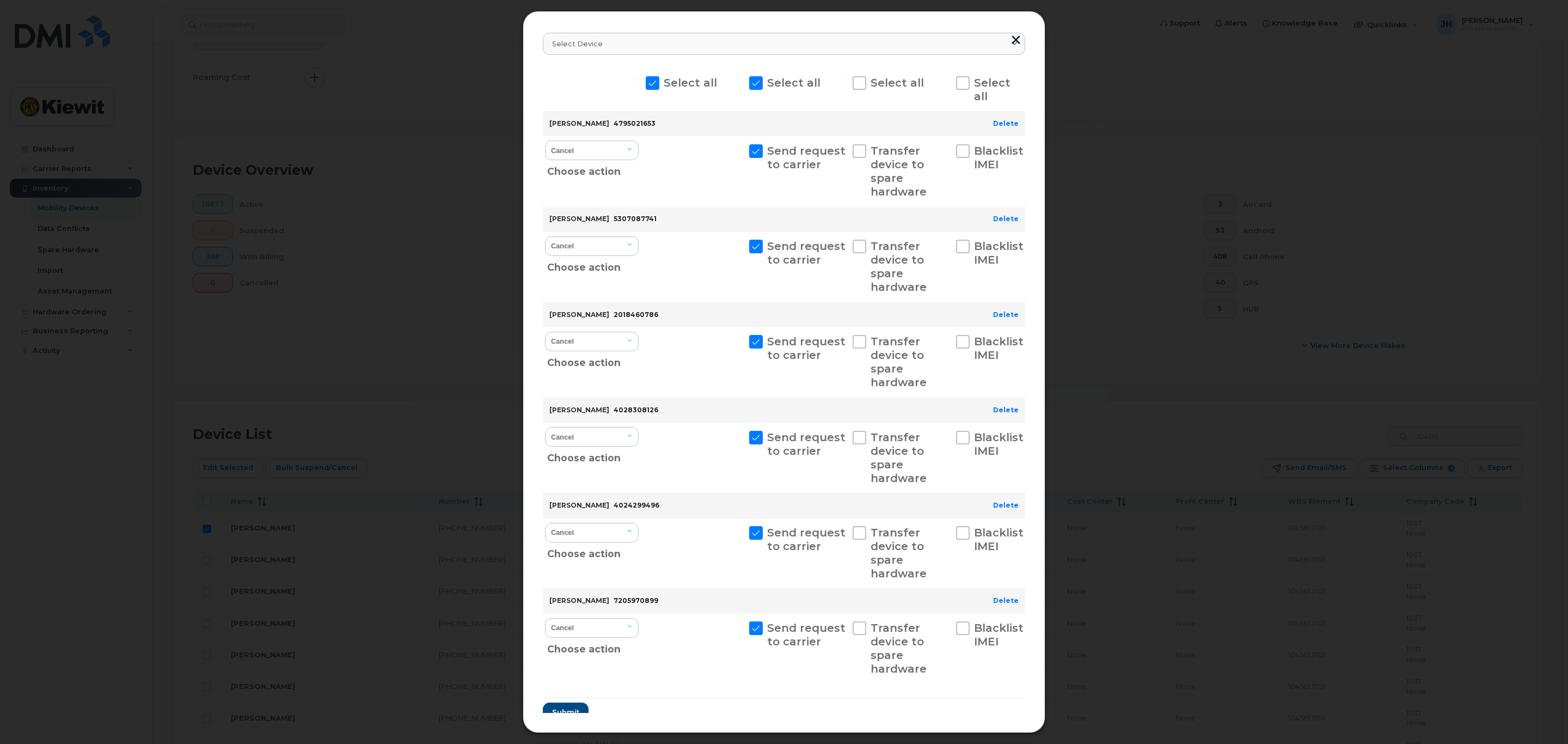
scroll to position [66, 0]
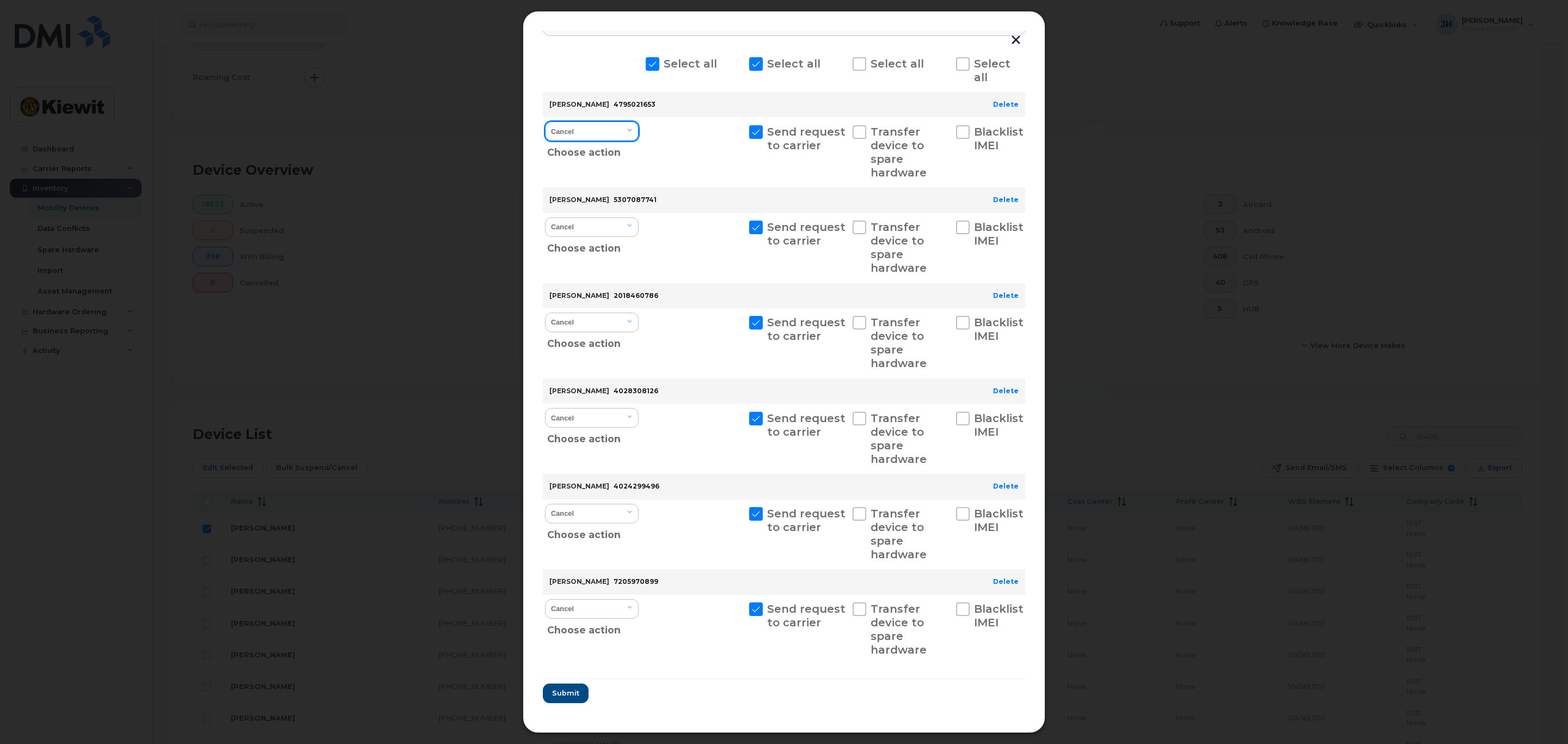
click at [623, 131] on select "Cancel Suspend - Reduced Rate Suspend - Full Rate Suspend - Lost Device/Stolen …" at bounding box center [592, 131] width 93 height 19
click at [1010, 100] on link "Delete" at bounding box center [1006, 104] width 25 height 8
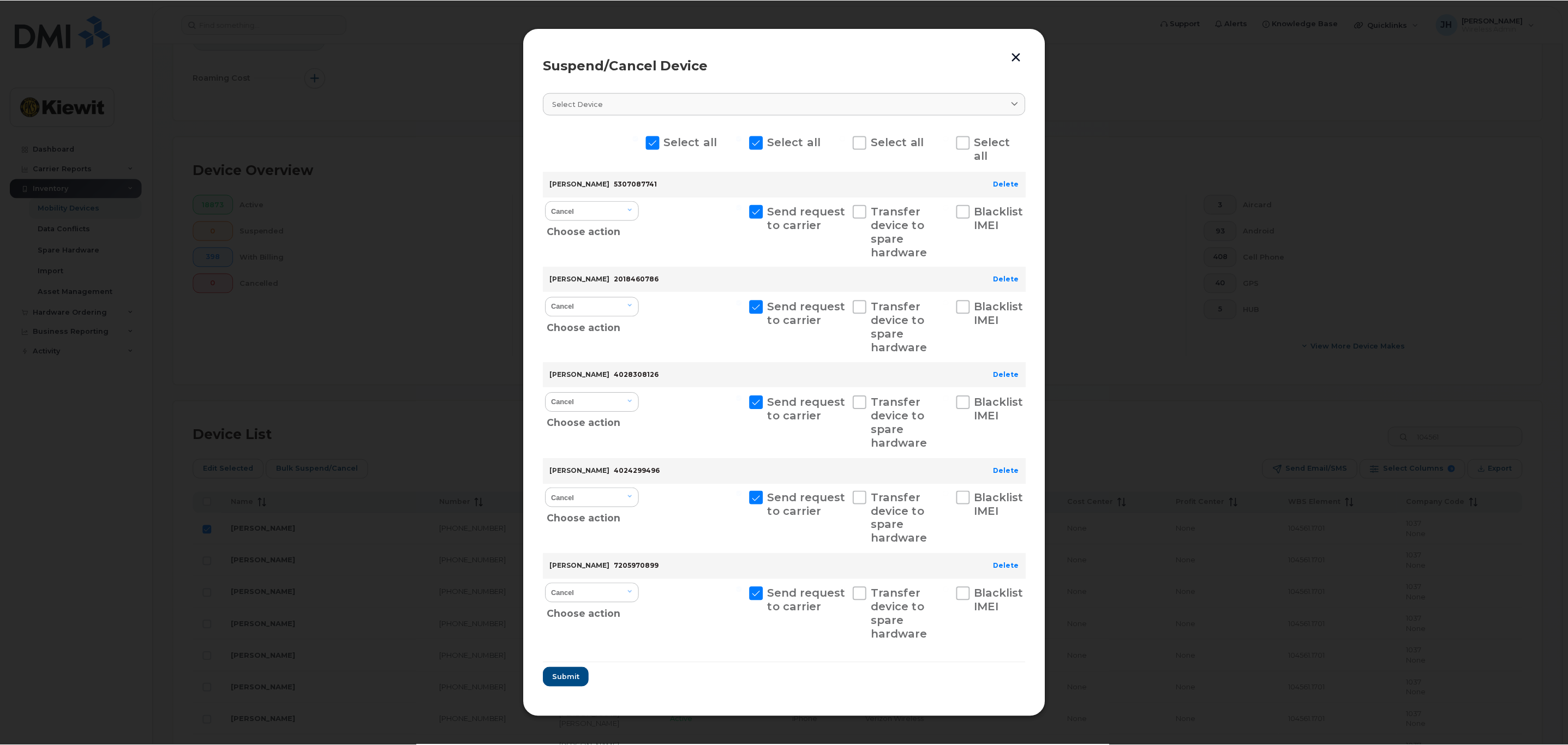
scroll to position [0, 0]
click at [1007, 279] on link "Delete" at bounding box center [1007, 279] width 25 height 8
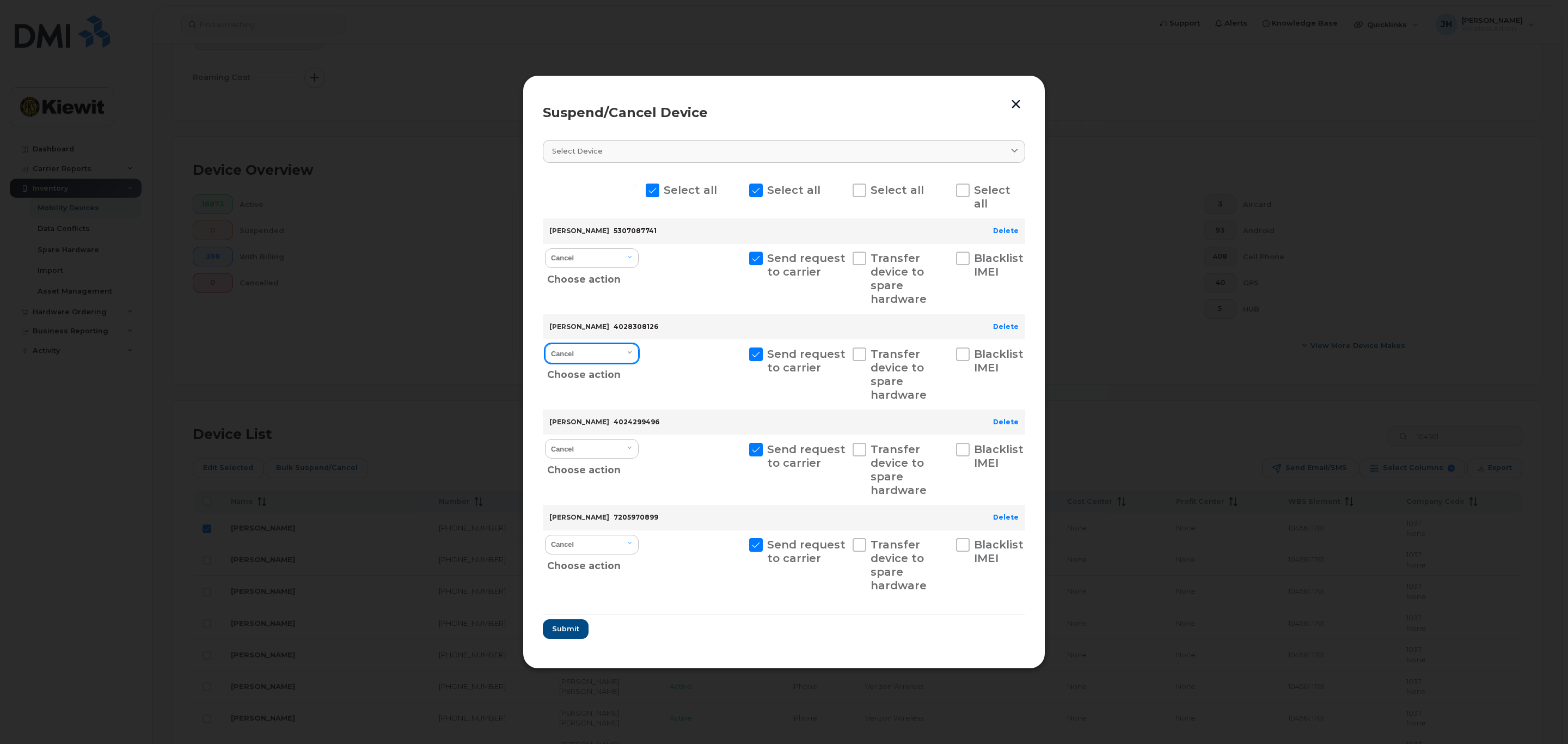
click at [609, 349] on select "Cancel Suspend - Reduced Rate Suspend - Full Rate Suspend - Lost Device/Stolen …" at bounding box center [592, 353] width 93 height 19
click at [1008, 324] on link "Delete" at bounding box center [1006, 327] width 25 height 8
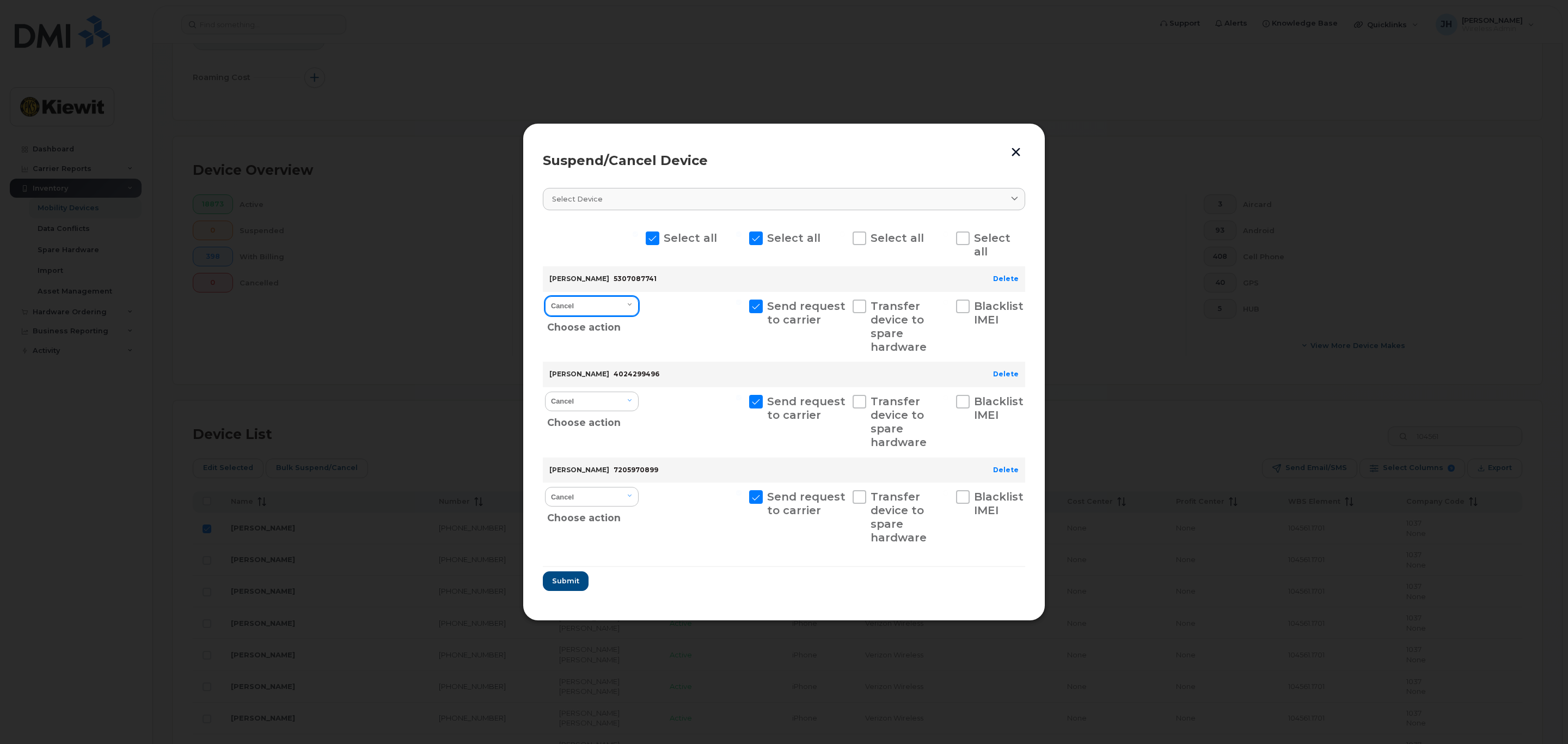
click at [628, 306] on select "Cancel Suspend - Reduced Rate Suspend - Full Rate Suspend - Lost Device/Stolen …" at bounding box center [592, 306] width 93 height 19
select select "[object Object]"
click at [545, 297] on select "Cancel Suspend - Reduced Rate Suspend - Full Rate Suspend - Lost Device/Stolen …" at bounding box center [592, 306] width 93 height 19
click at [634, 397] on select "Cancel Suspend - Reduced Rate Suspend - Full Rate Suspend - Lost Device/Stolen …" at bounding box center [592, 401] width 93 height 19
select select "[object Object]"
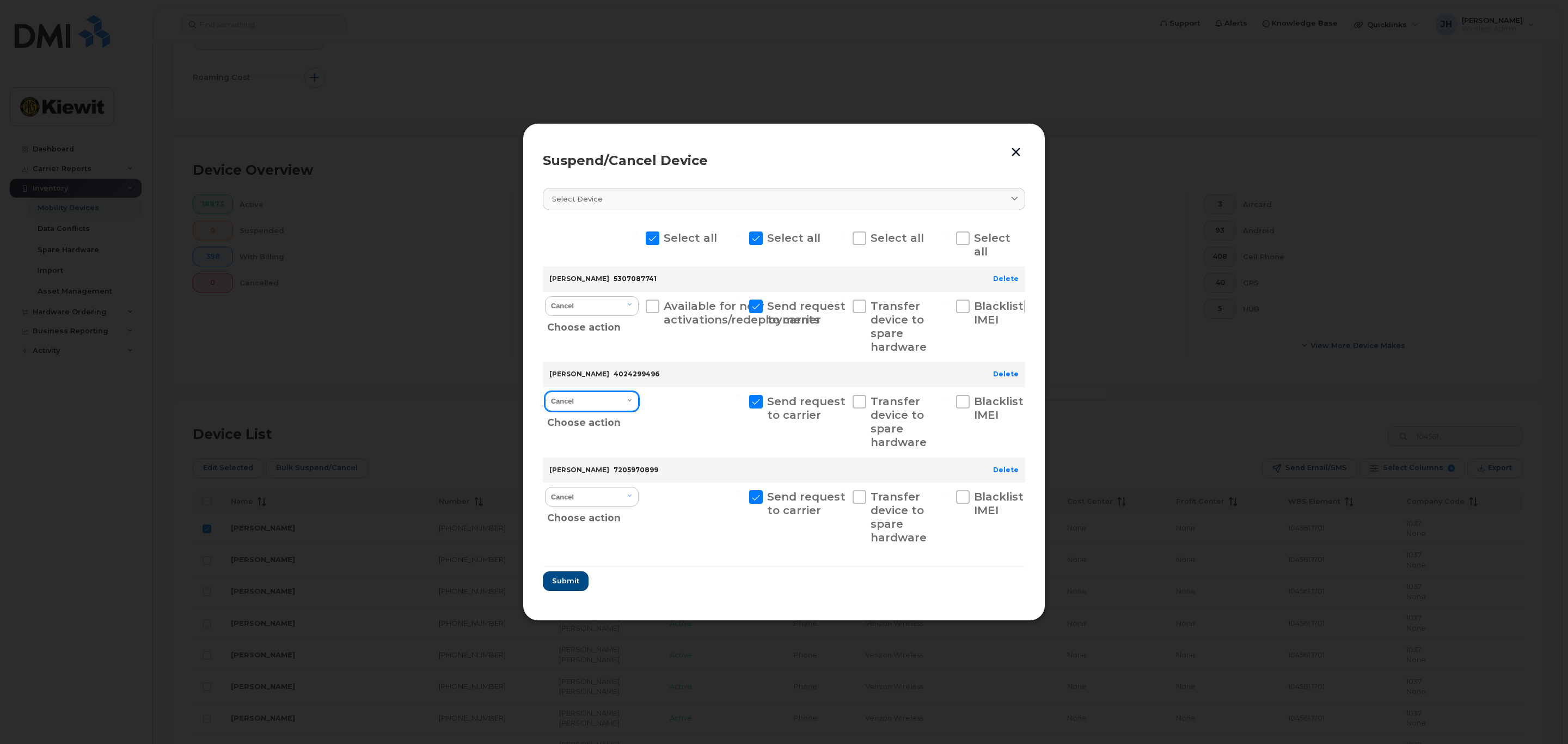
click at [545, 392] on select "Cancel Suspend - Reduced Rate Suspend - Full Rate Suspend - Lost Device/Stolen …" at bounding box center [592, 401] width 93 height 19
click at [652, 308] on span at bounding box center [653, 306] width 13 height 13
click at [639, 305] on input "Available for new activations/redeployments" at bounding box center [635, 302] width 5 height 5
checkbox input "true"
click at [649, 403] on span at bounding box center [653, 402] width 13 height 13
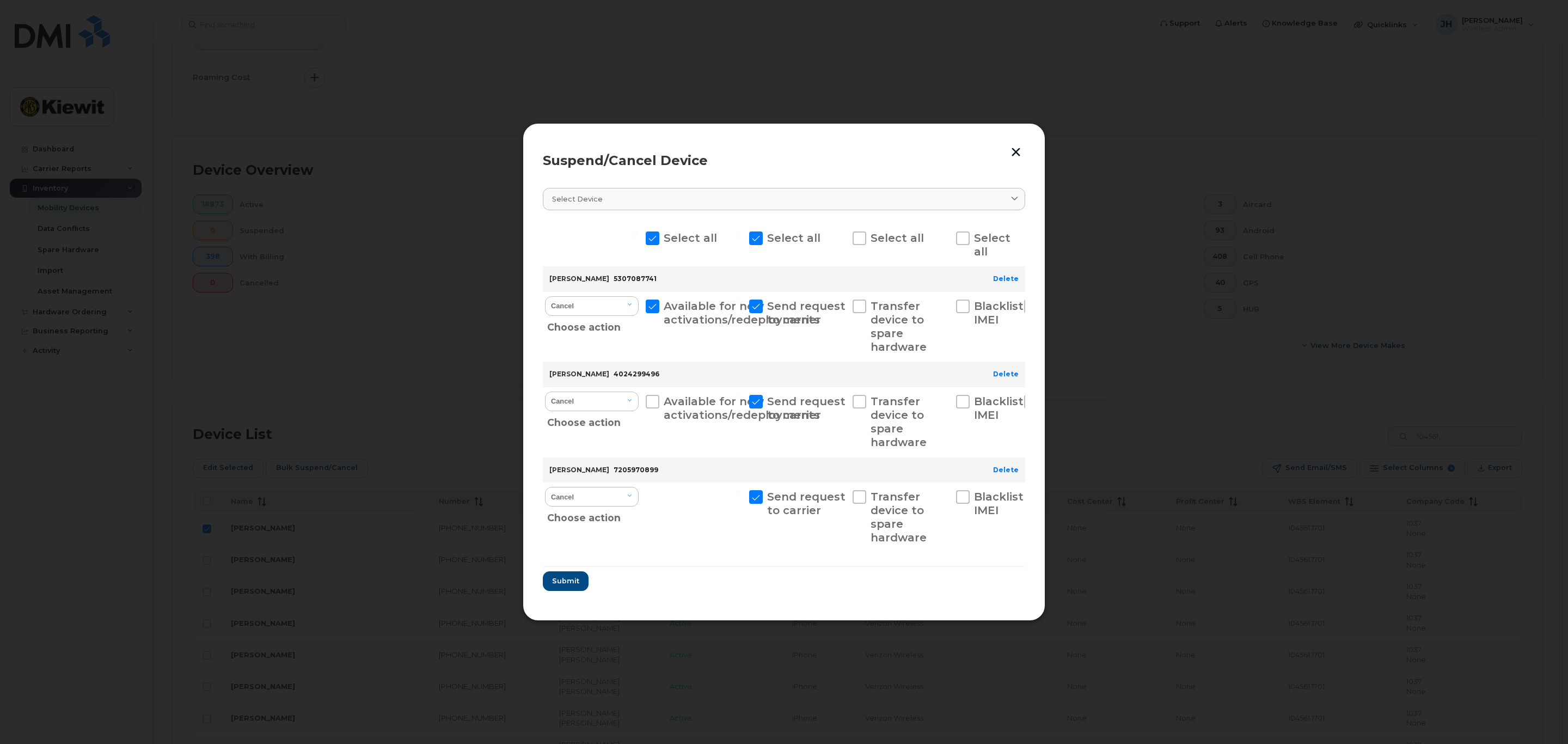
click at [639, 400] on input "Available for new activations/redeployments" at bounding box center [635, 398] width 5 height 5
checkbox input "true"
click at [630, 499] on select "Cancel Suspend - Reduced Rate Suspend - Full Rate Suspend - Lost Device/Stolen …" at bounding box center [592, 496] width 93 height 19
click at [687, 524] on div at bounding box center [694, 518] width 101 height 71
click at [1008, 467] on link "Delete" at bounding box center [1006, 470] width 25 height 8
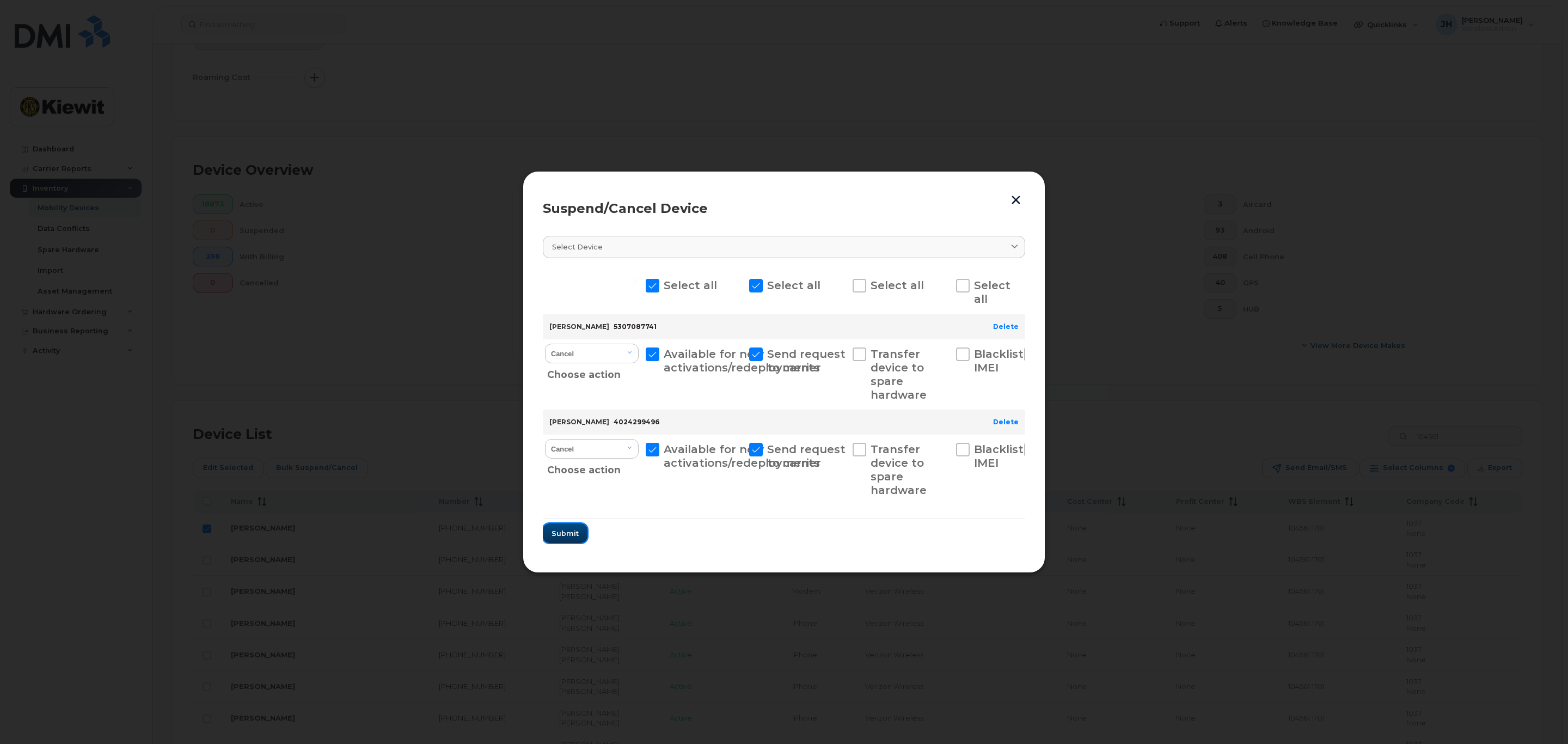
click at [582, 536] on button "Submit" at bounding box center [565, 533] width 45 height 19
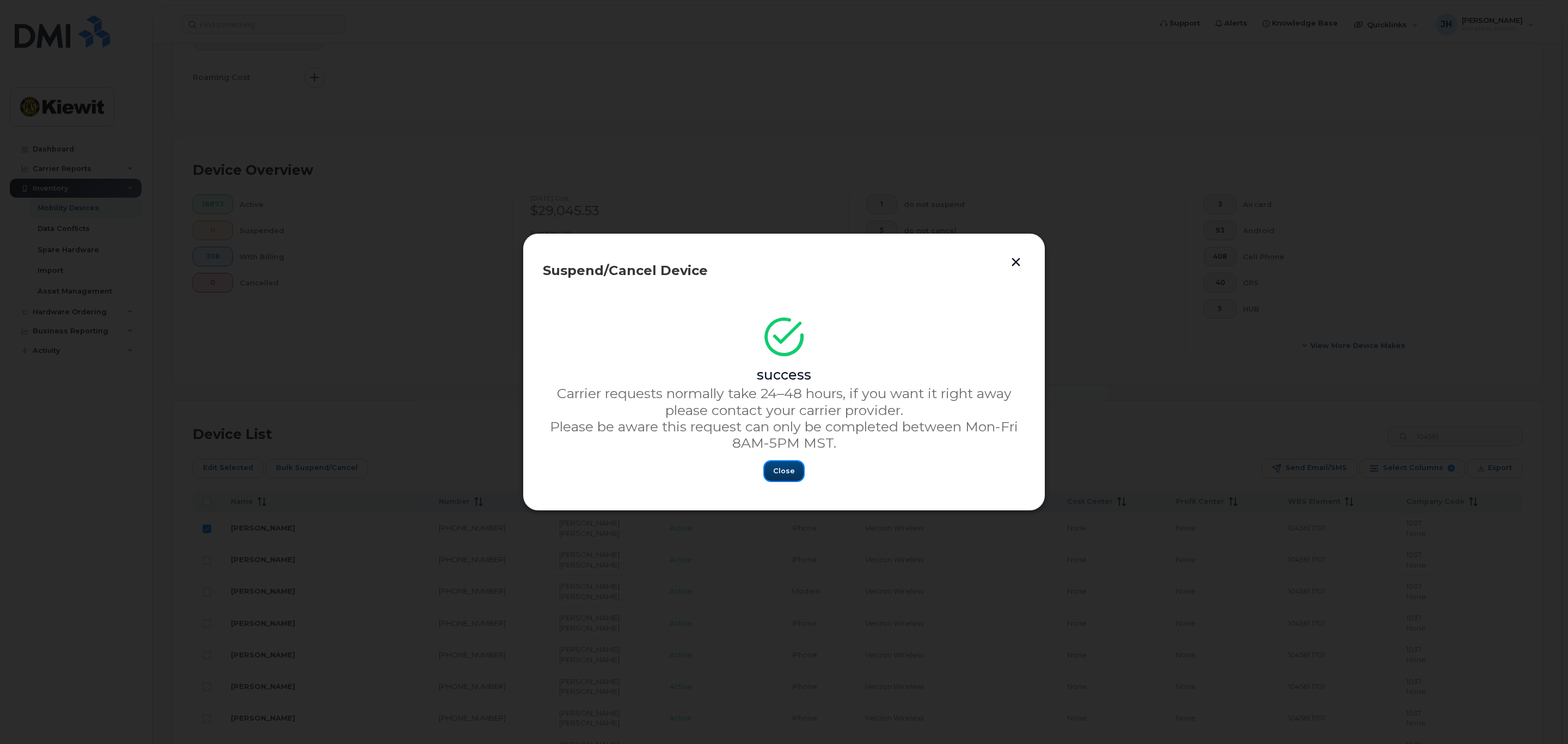
click at [781, 474] on span "Close" at bounding box center [784, 471] width 22 height 10
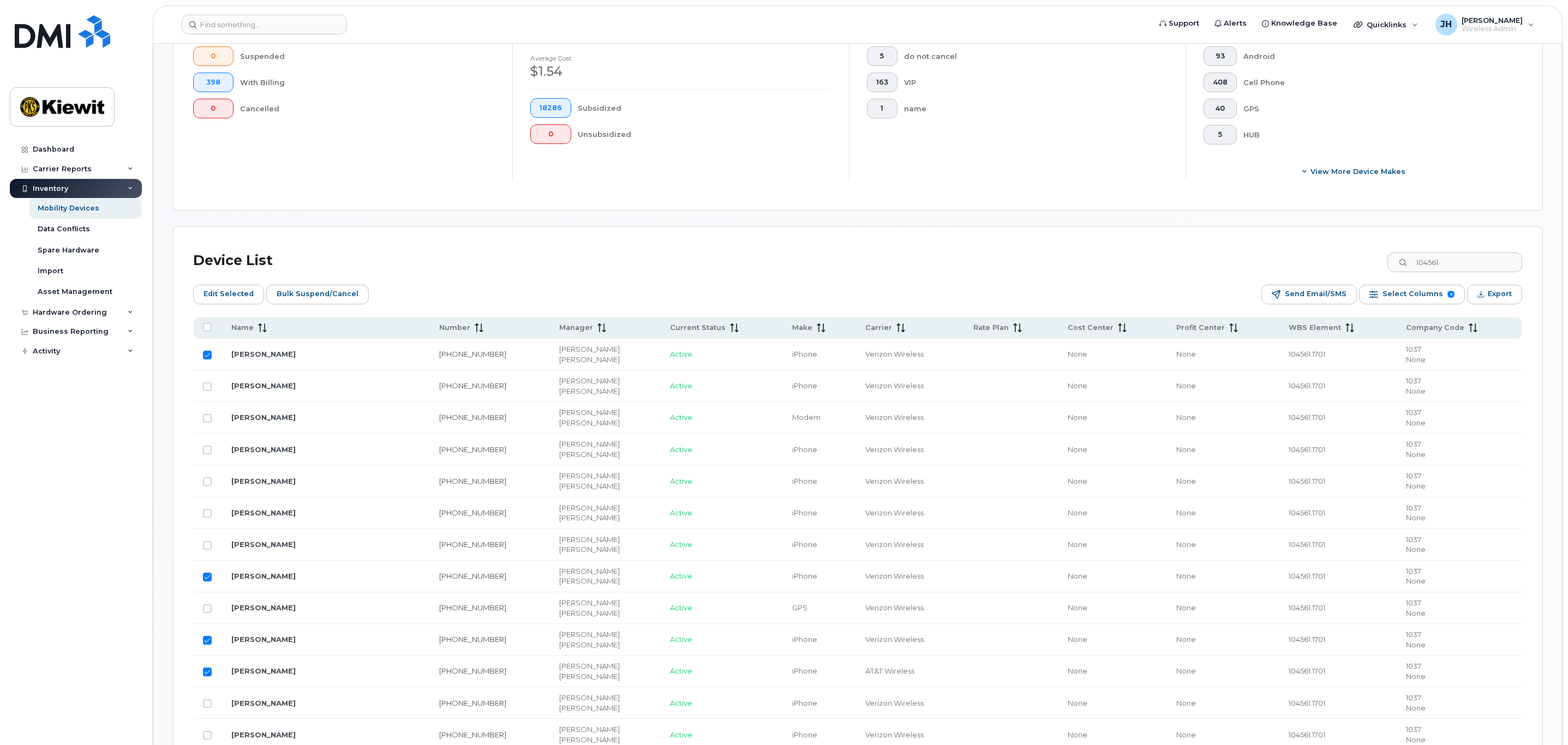
scroll to position [400, 0]
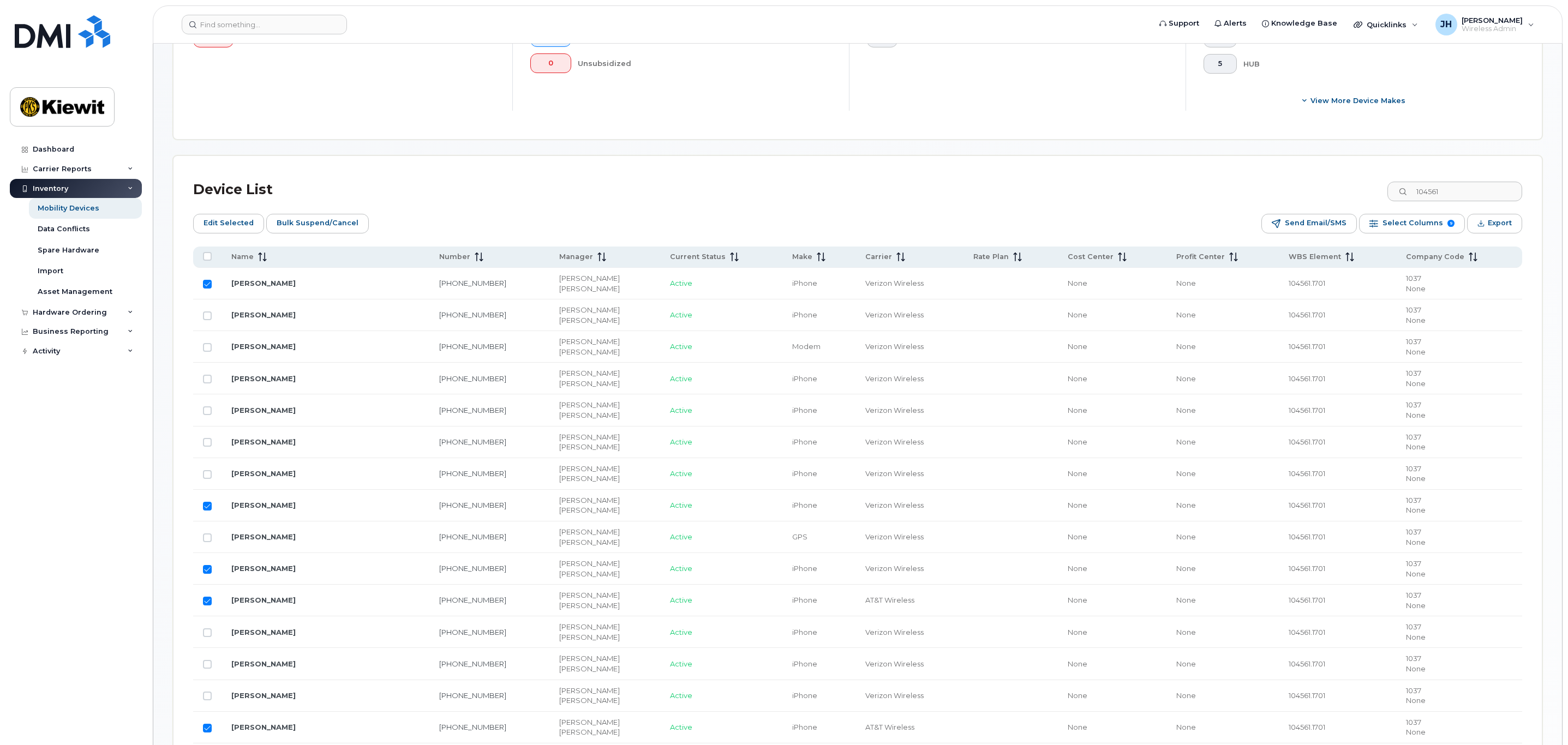
click at [209, 263] on th at bounding box center [207, 257] width 29 height 21
click at [205, 258] on input "All items unselected" at bounding box center [207, 256] width 8 height 8
checkbox input "true"
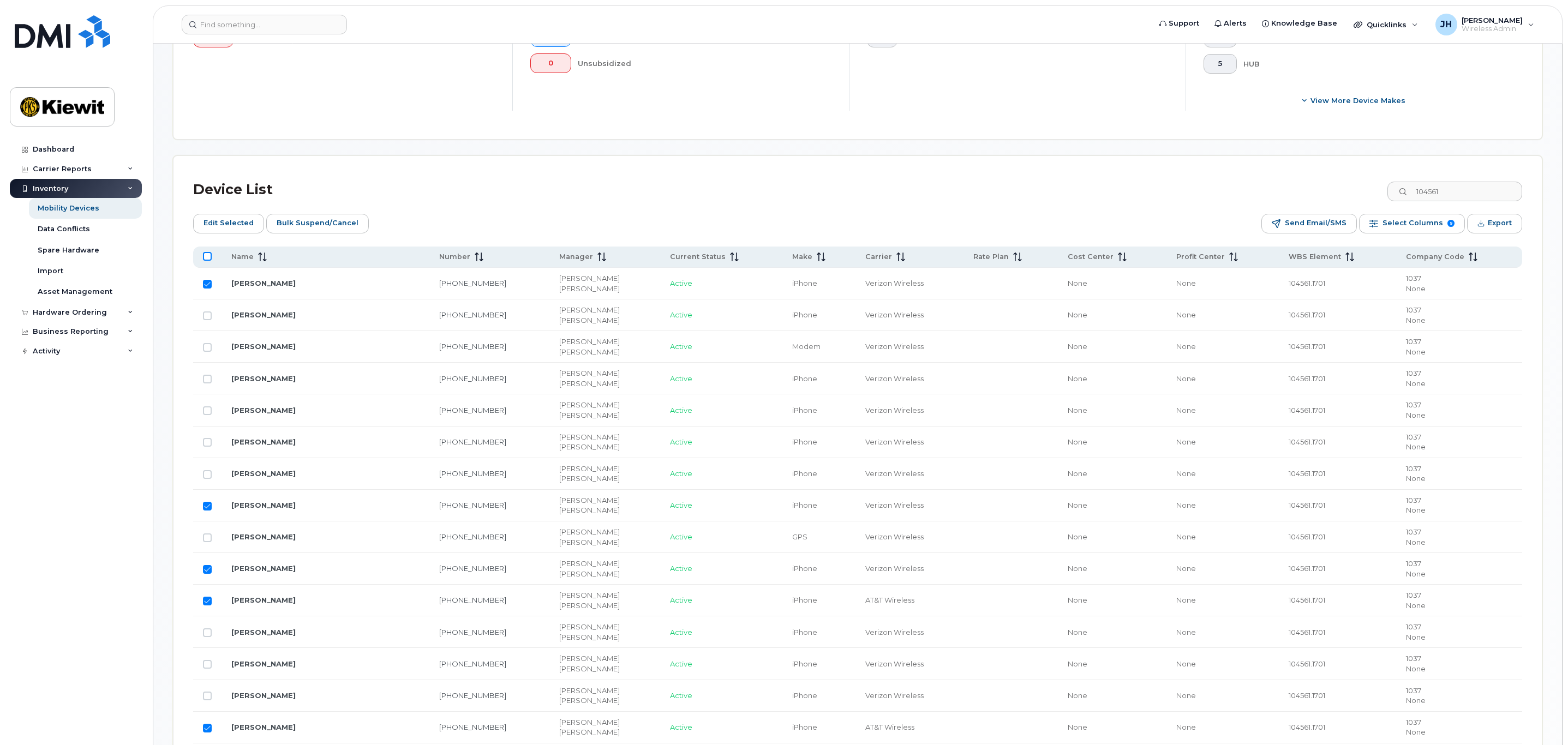
checkbox input "true"
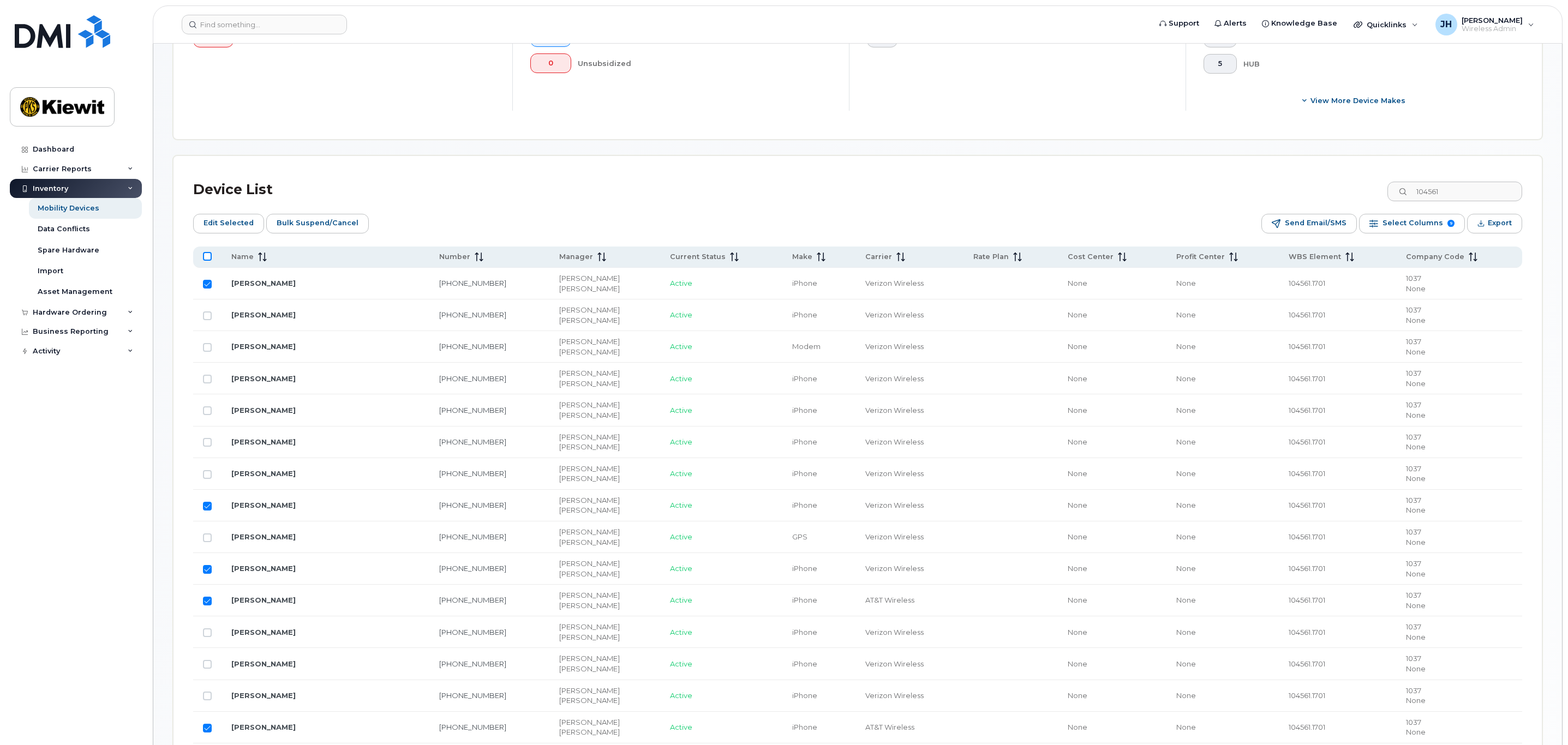
checkbox input "true"
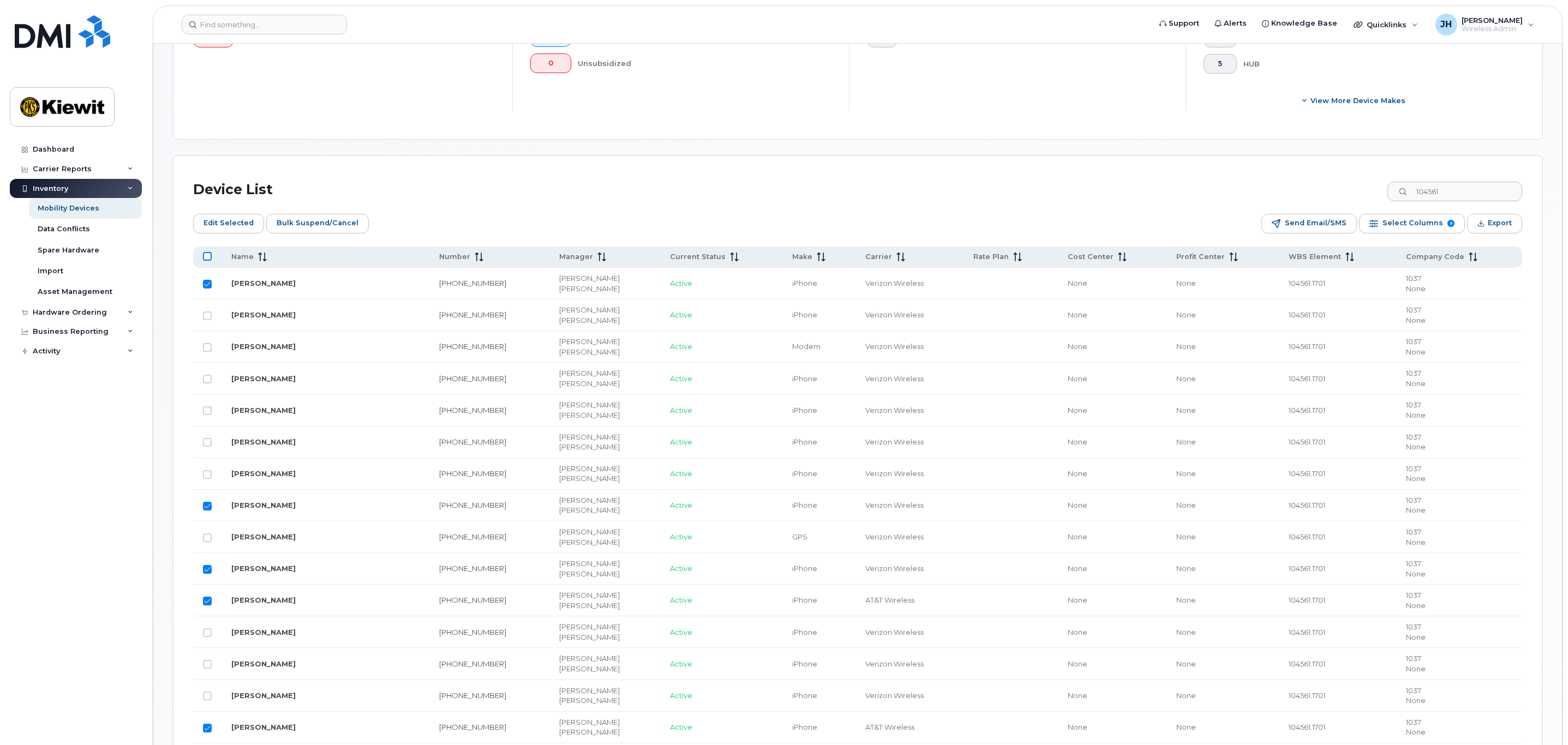
checkbox input "true"
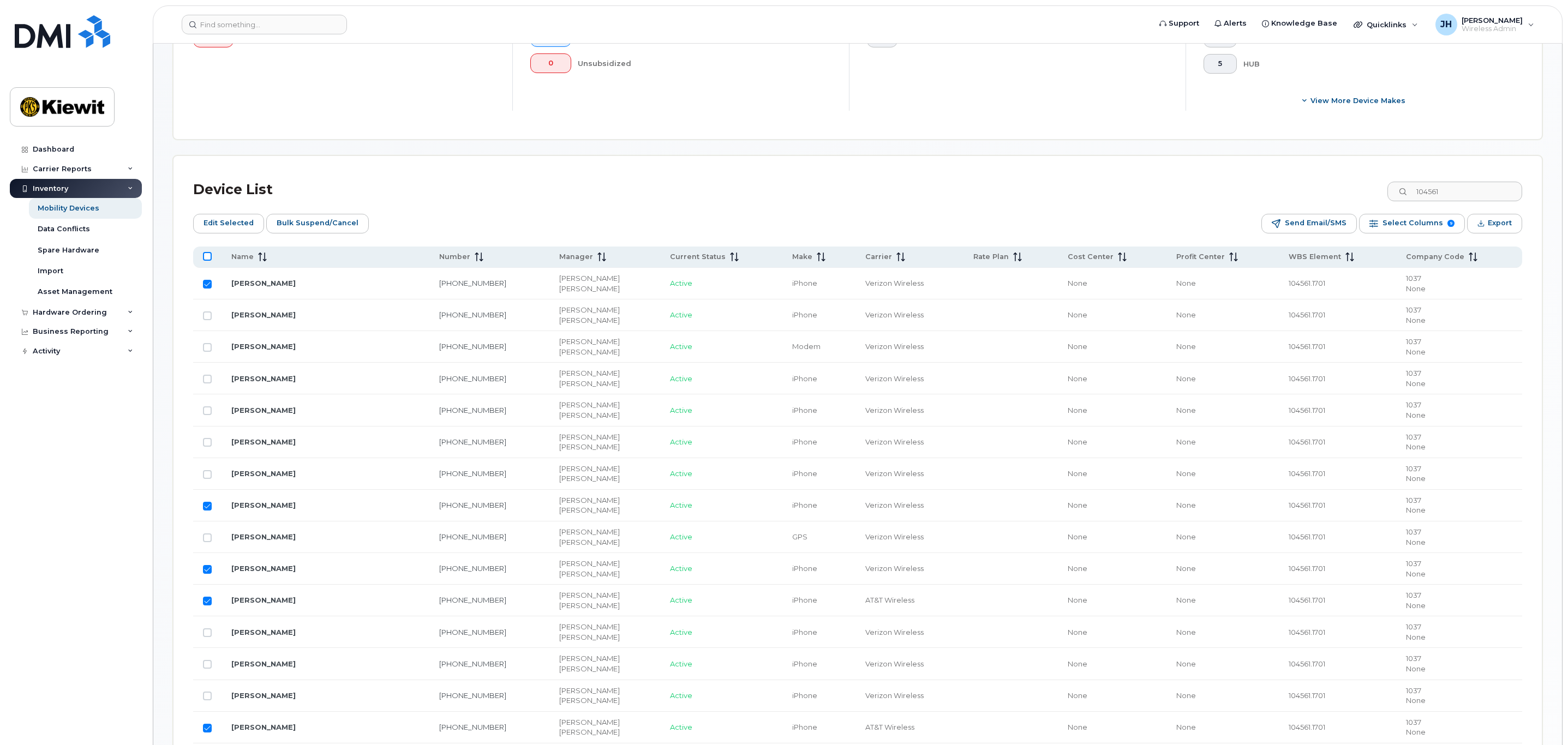
checkbox input "true"
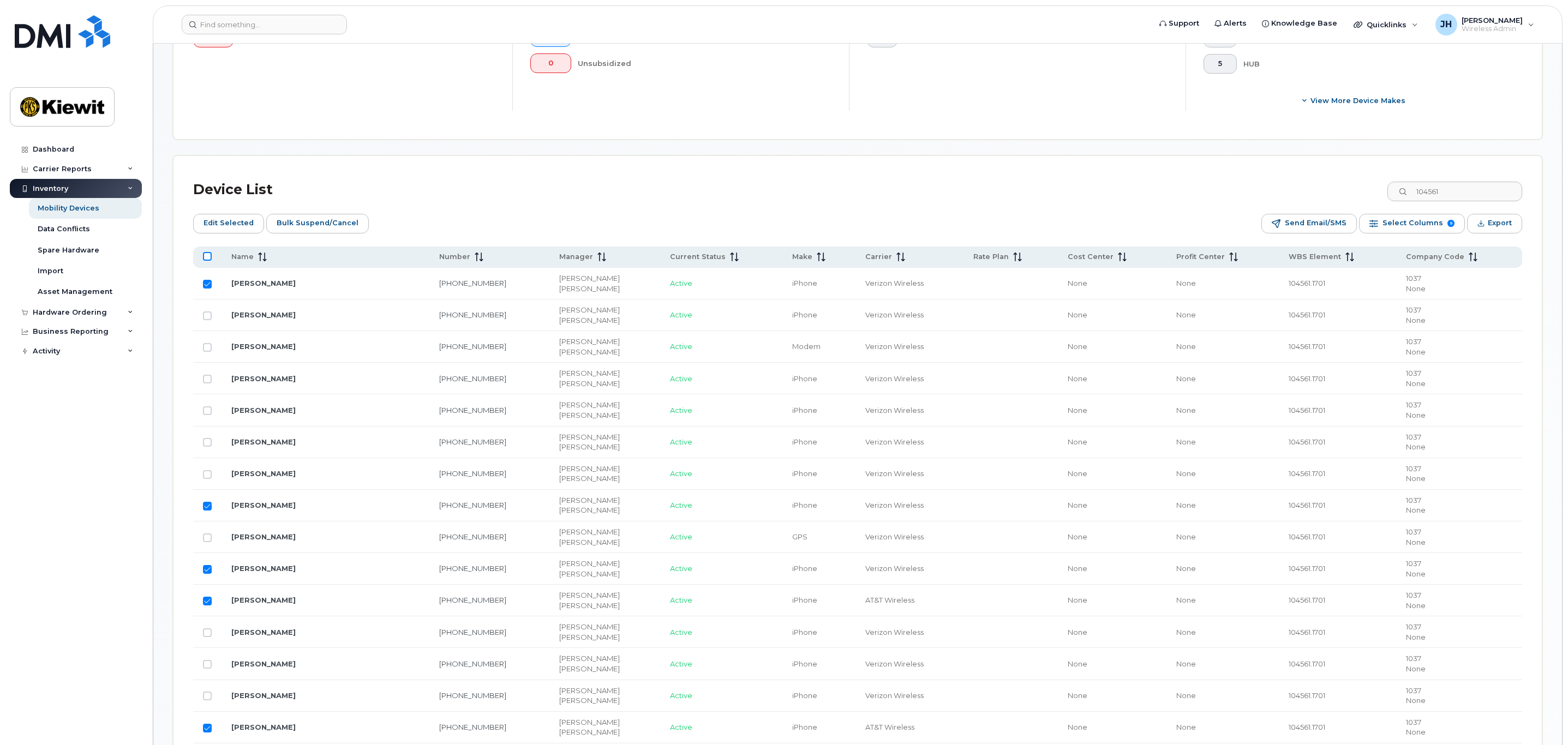
checkbox input "true"
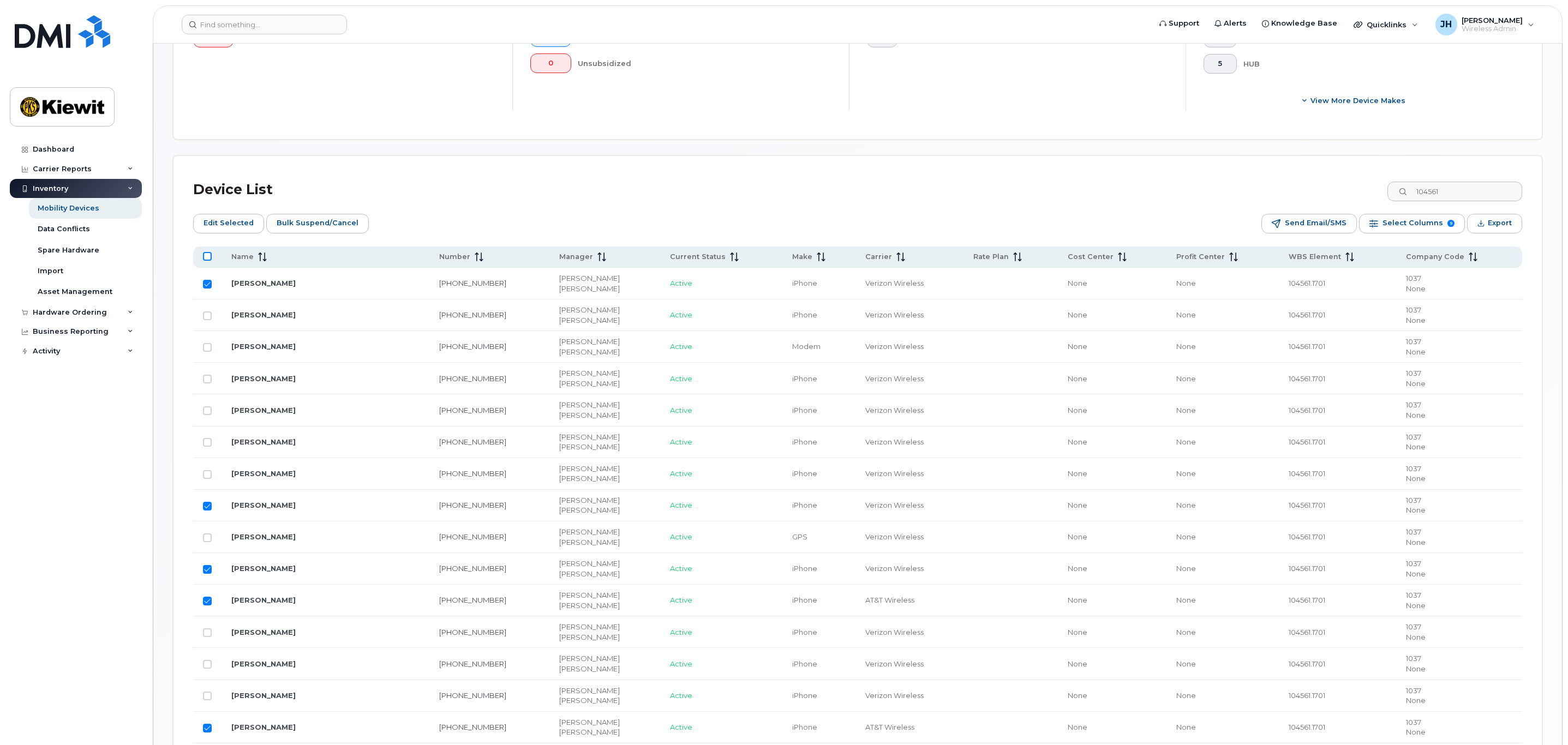
checkbox input "true"
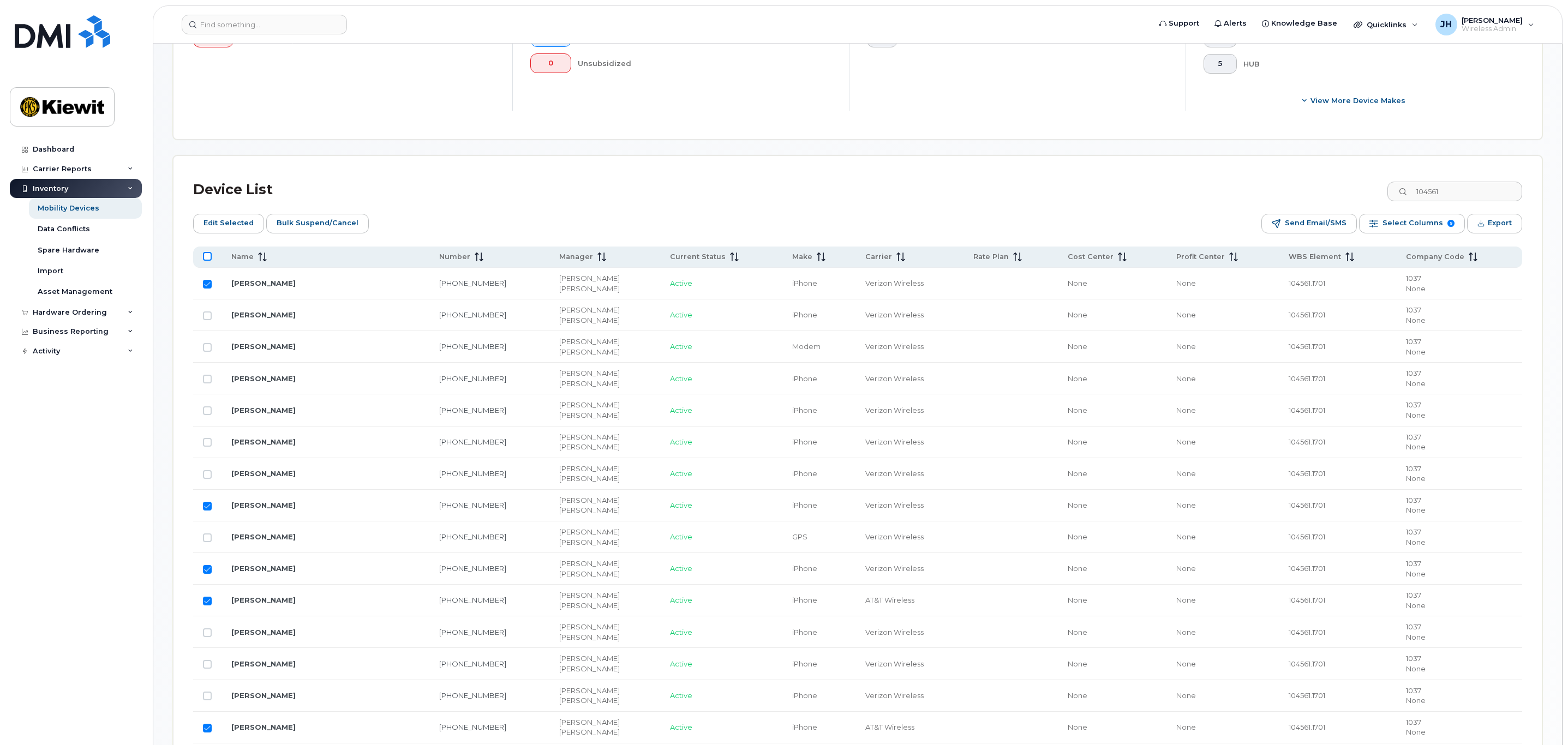
checkbox input "true"
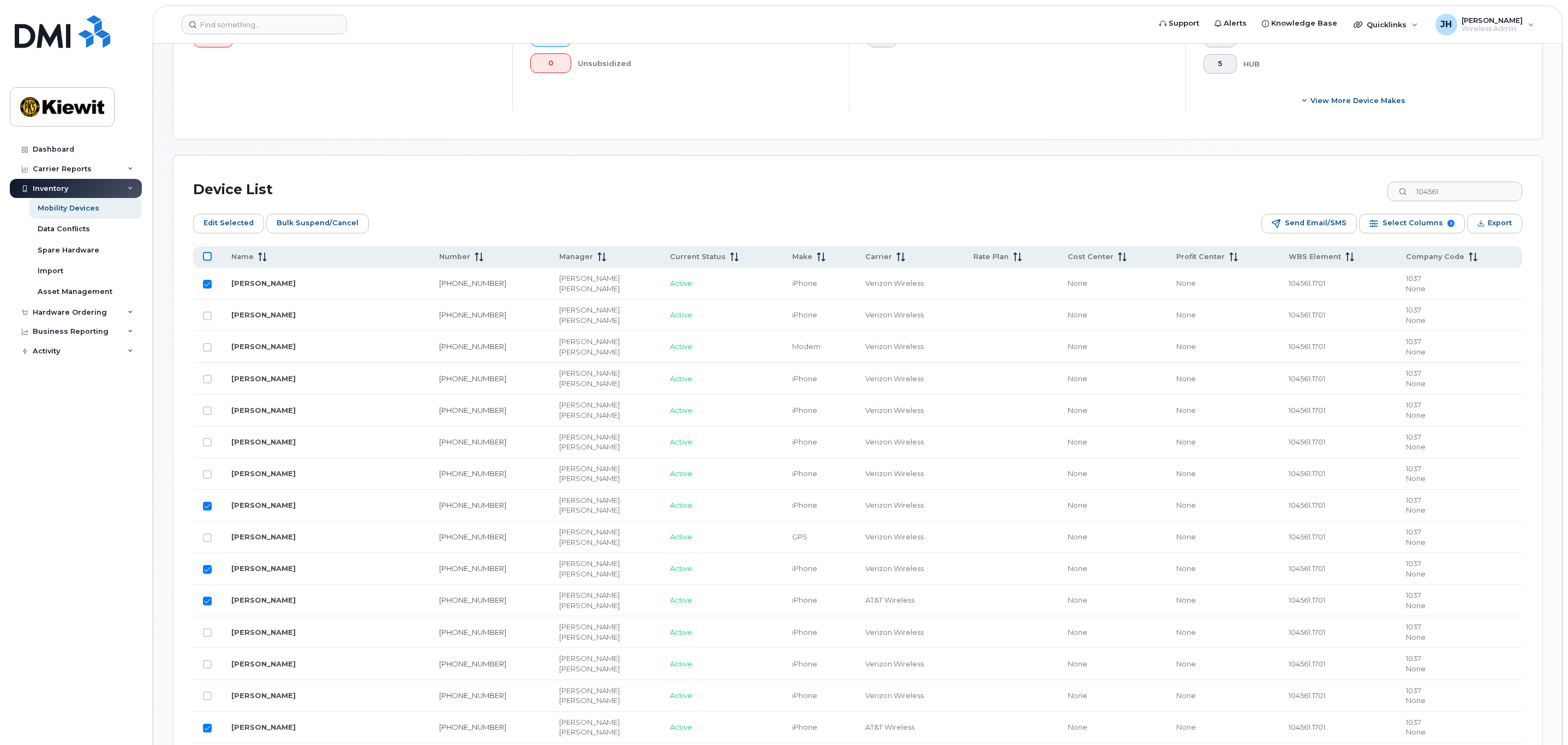
checkbox input "true"
click at [205, 258] on input "All items selected" at bounding box center [207, 256] width 8 height 8
checkbox input "false"
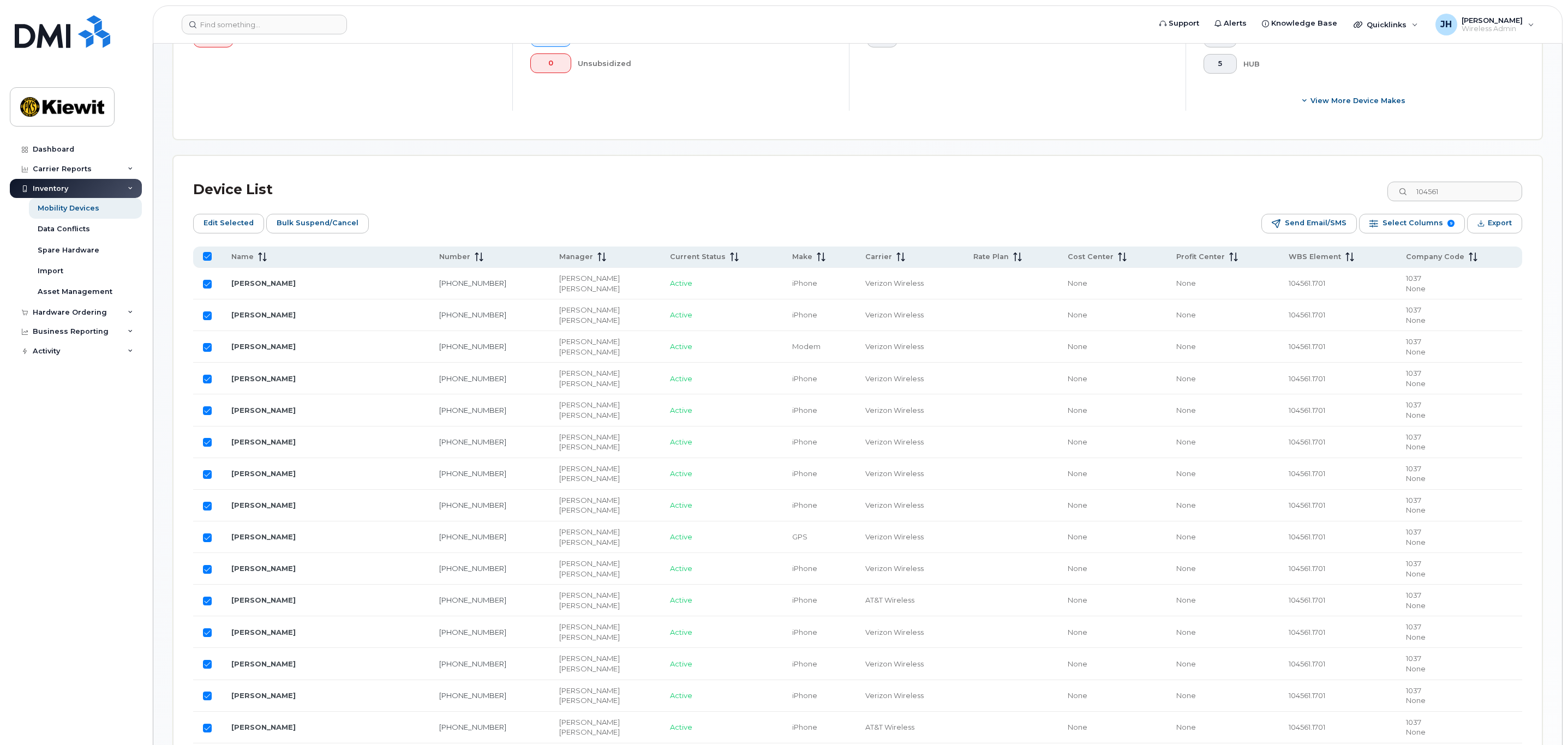
checkbox input "false"
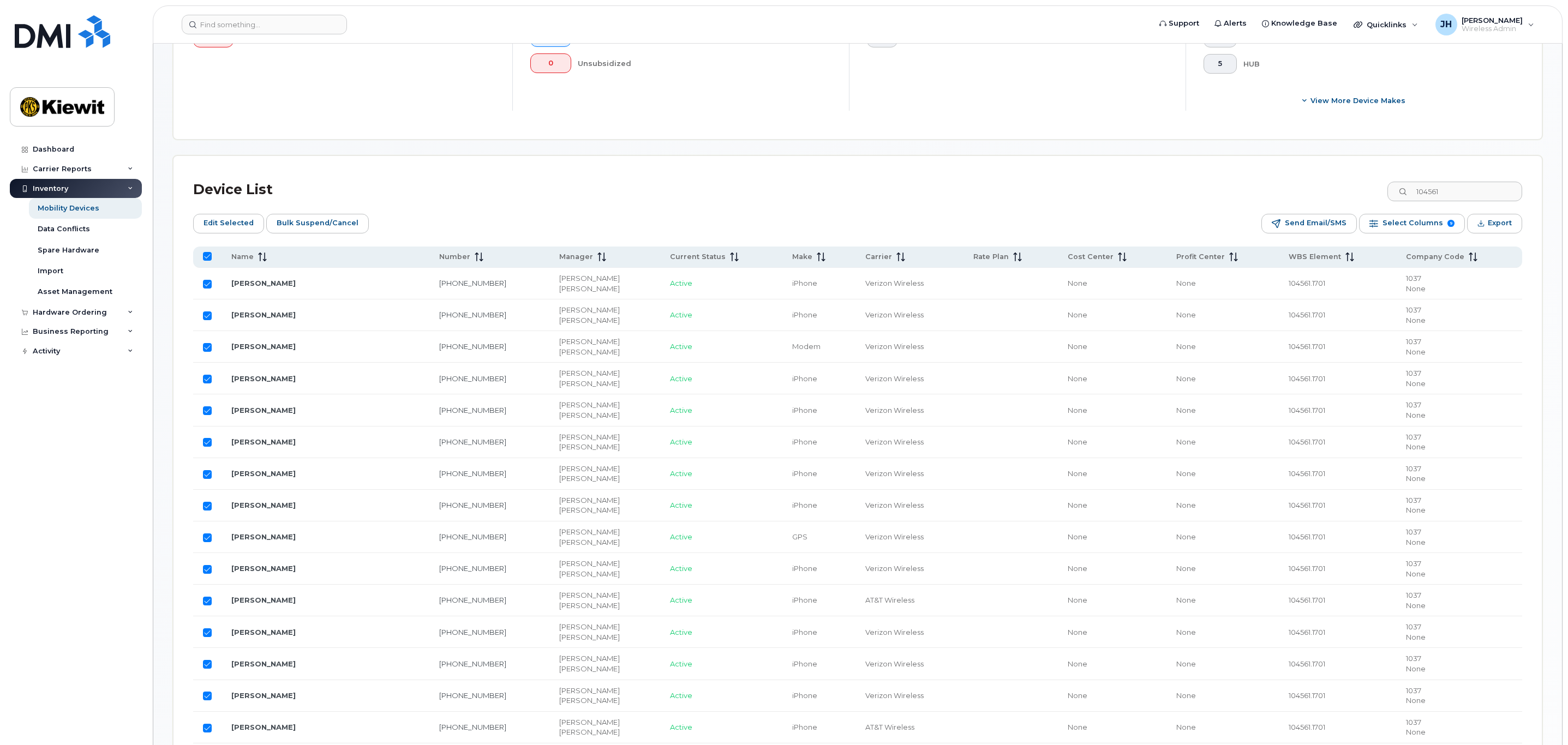
checkbox input "false"
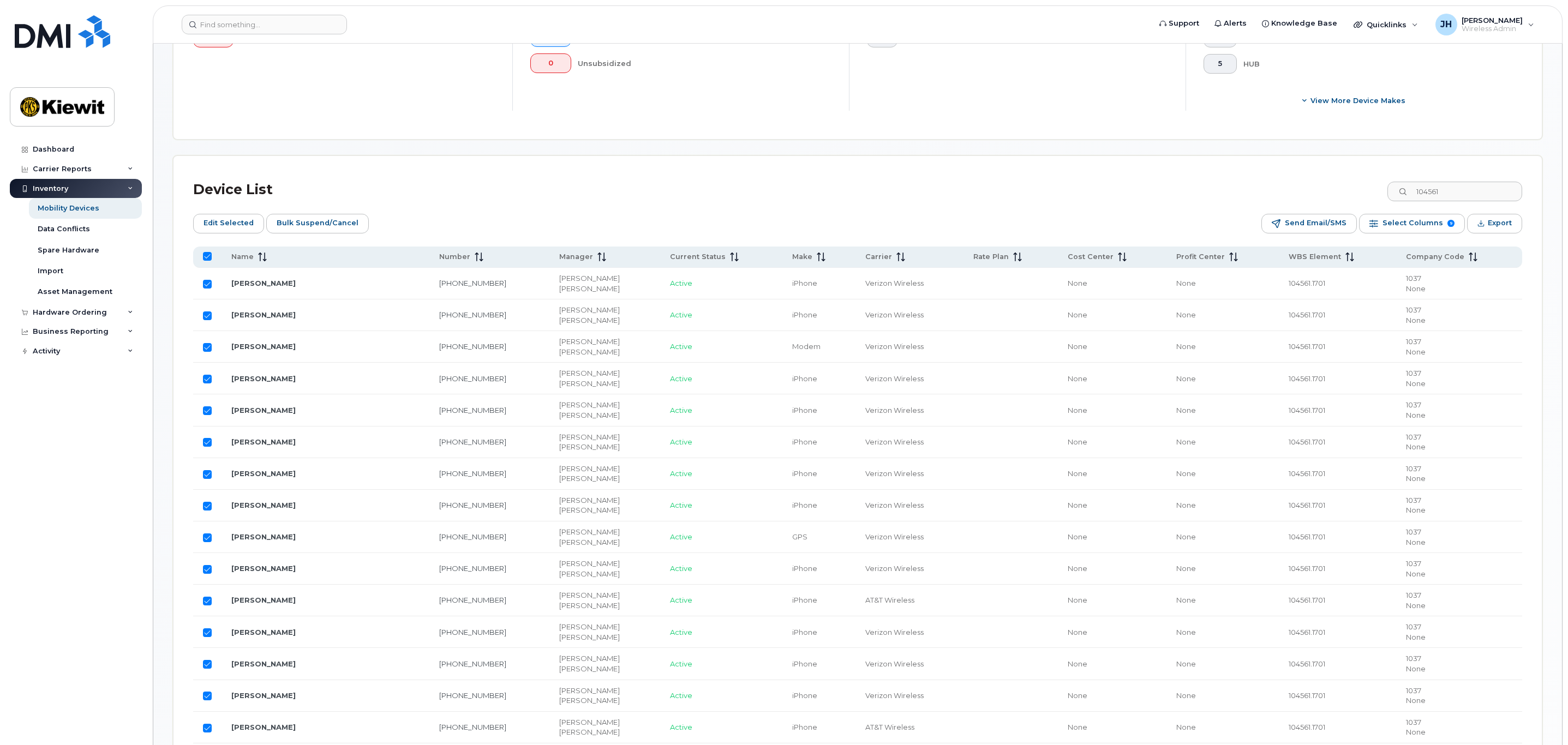
checkbox input "false"
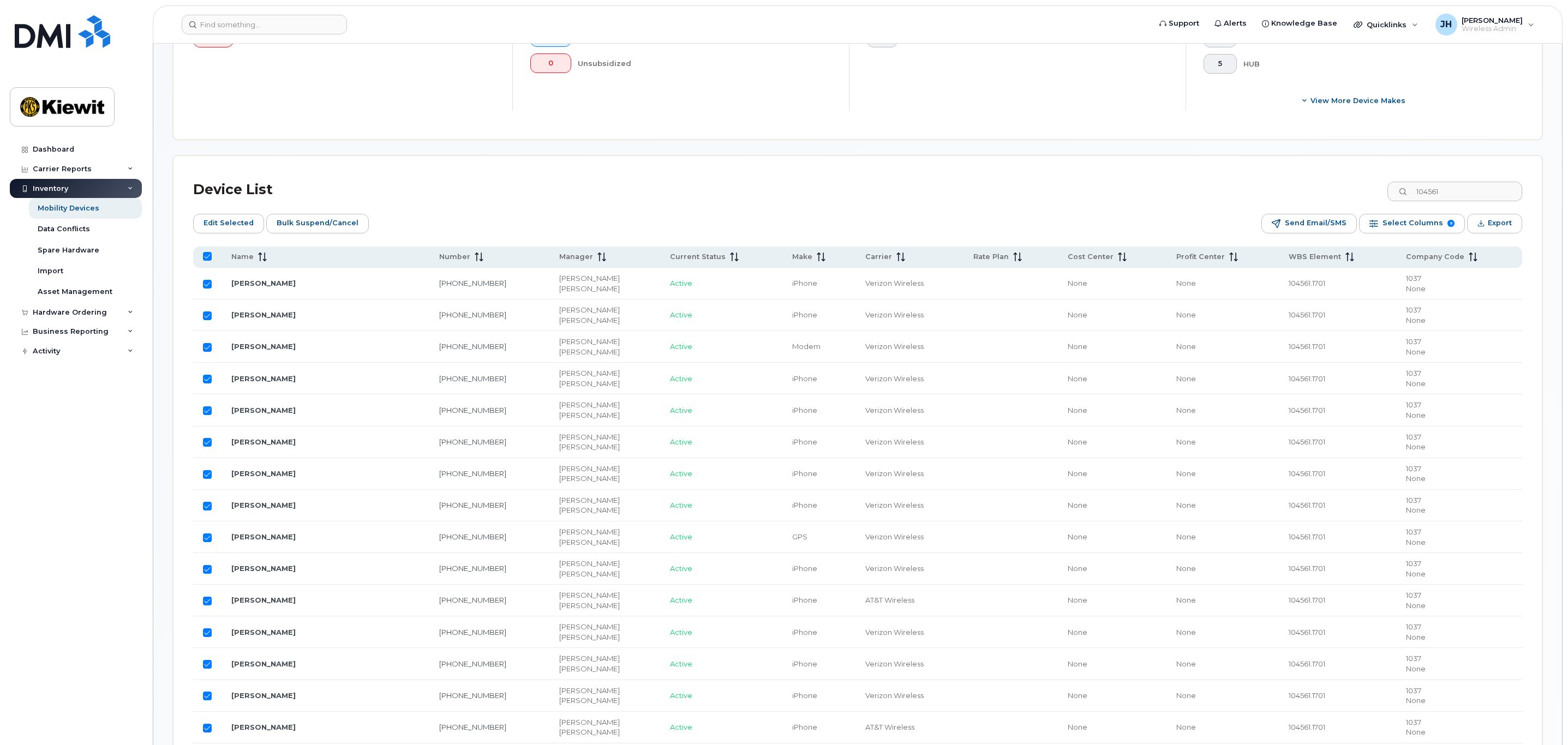
checkbox input "false"
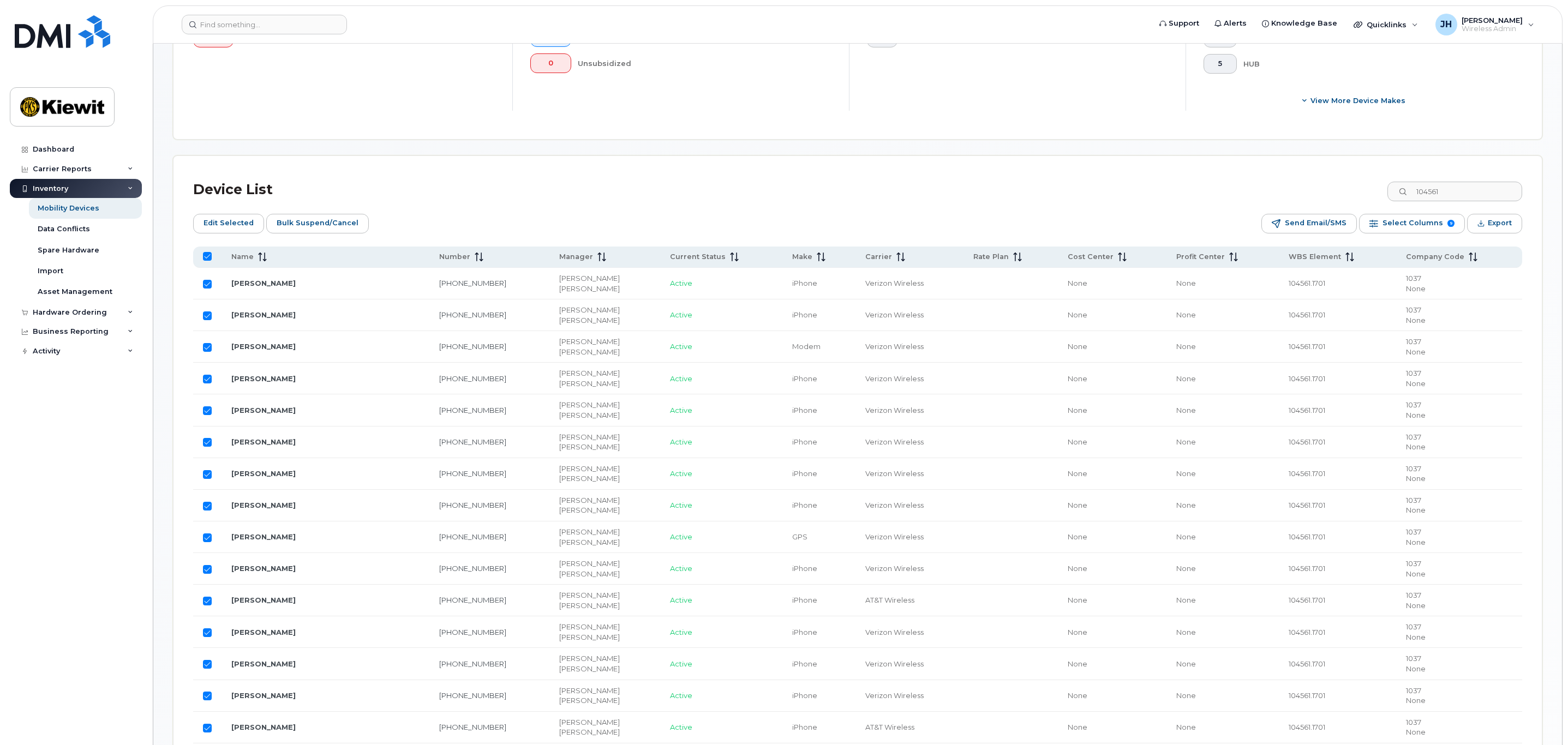
checkbox input "false"
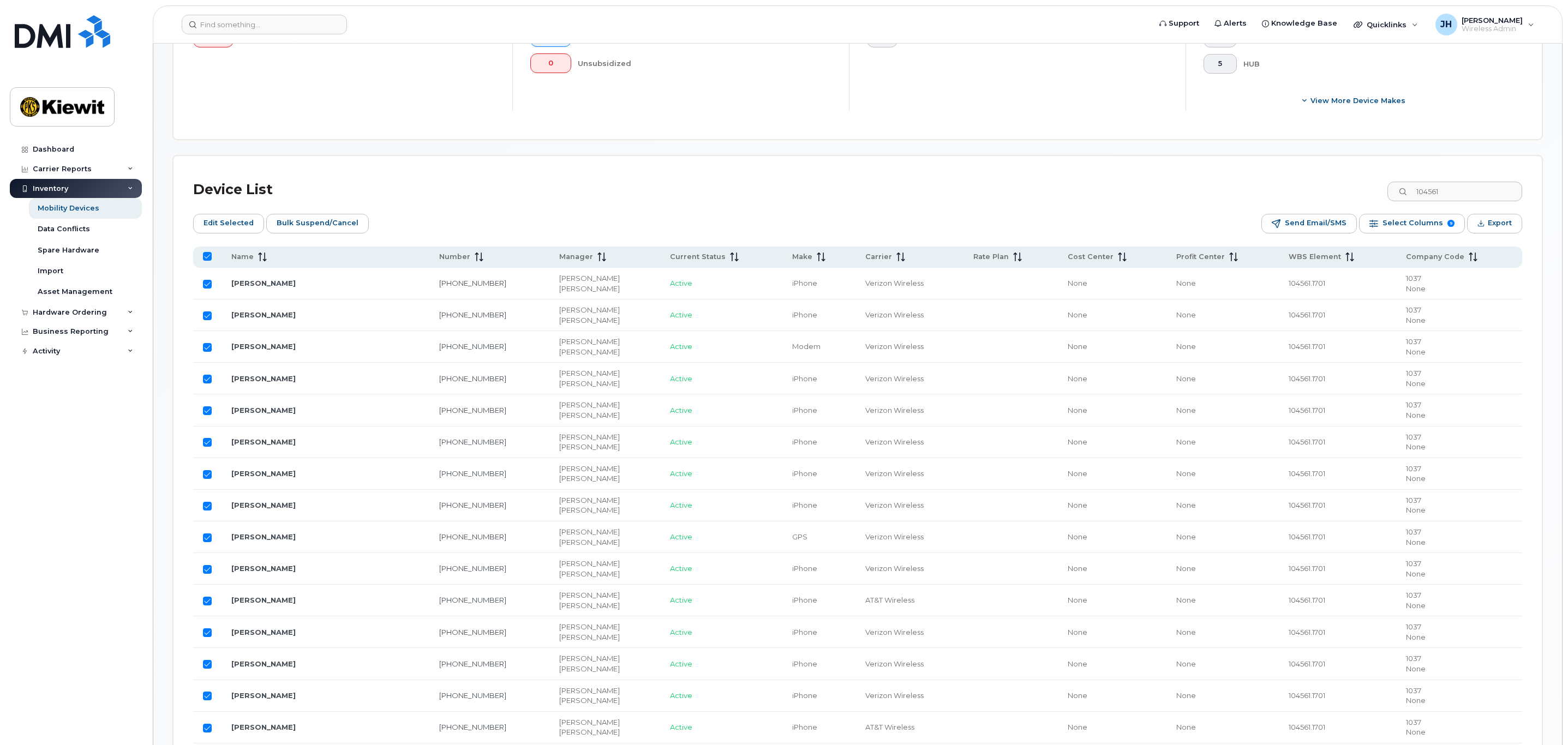
checkbox input "false"
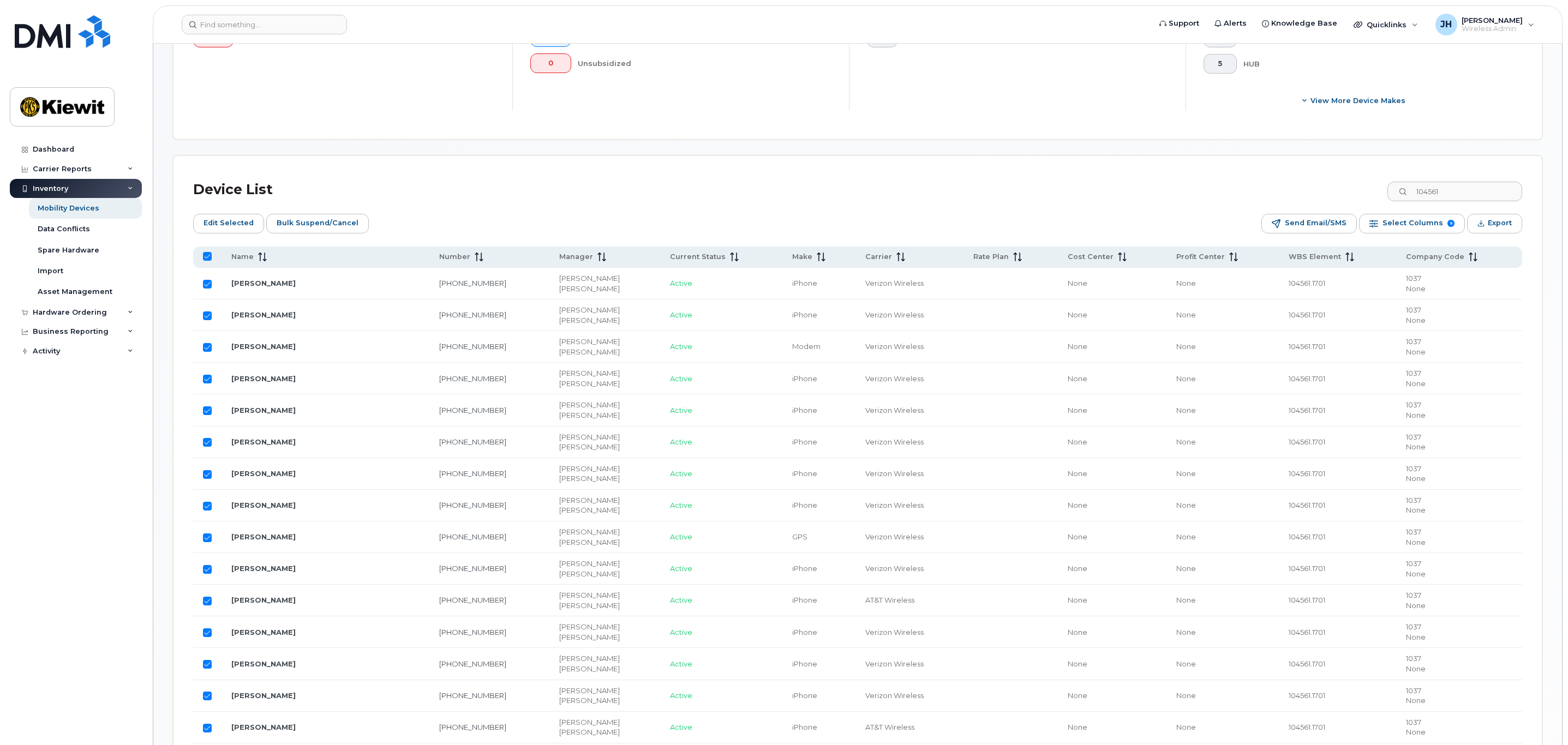
checkbox input "false"
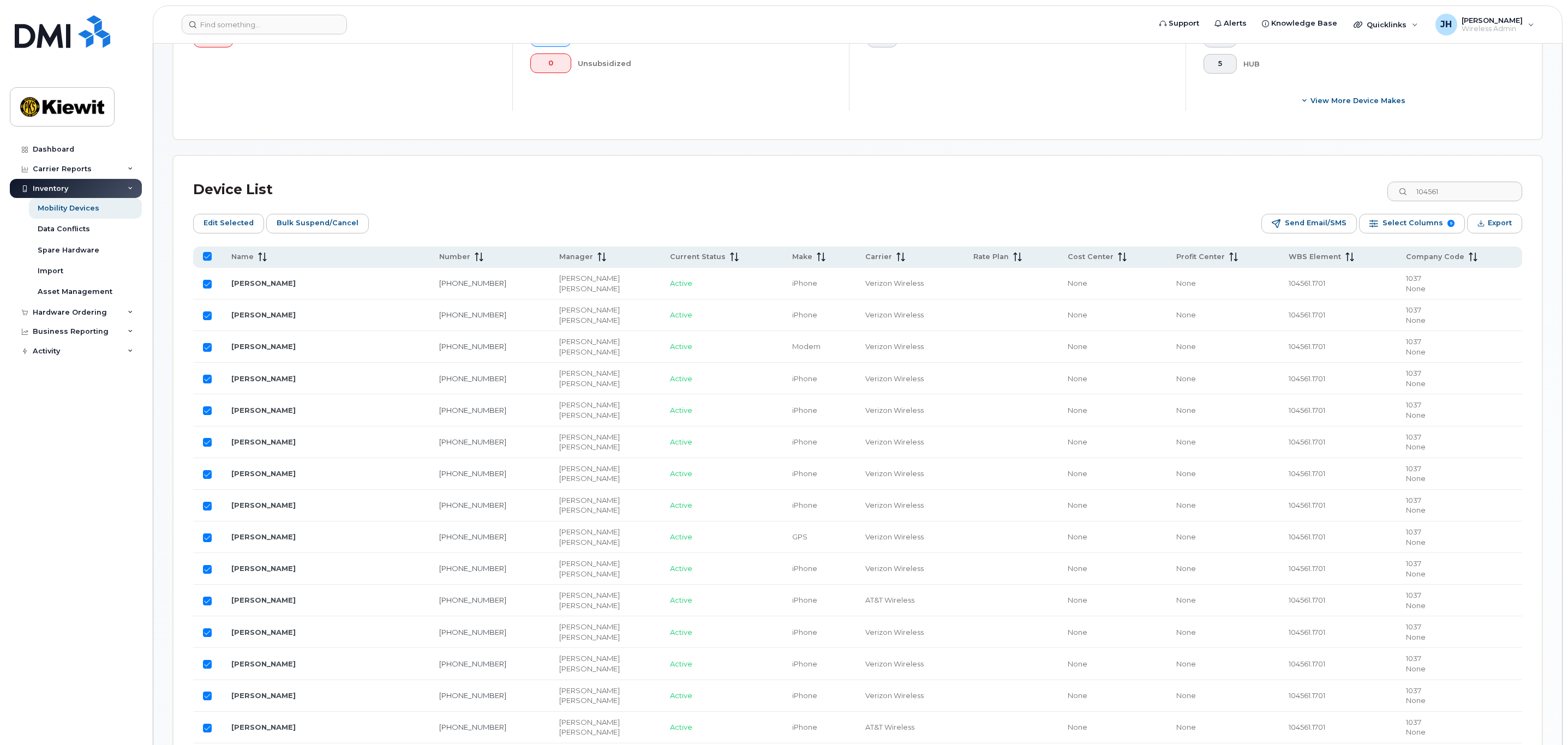
checkbox input "false"
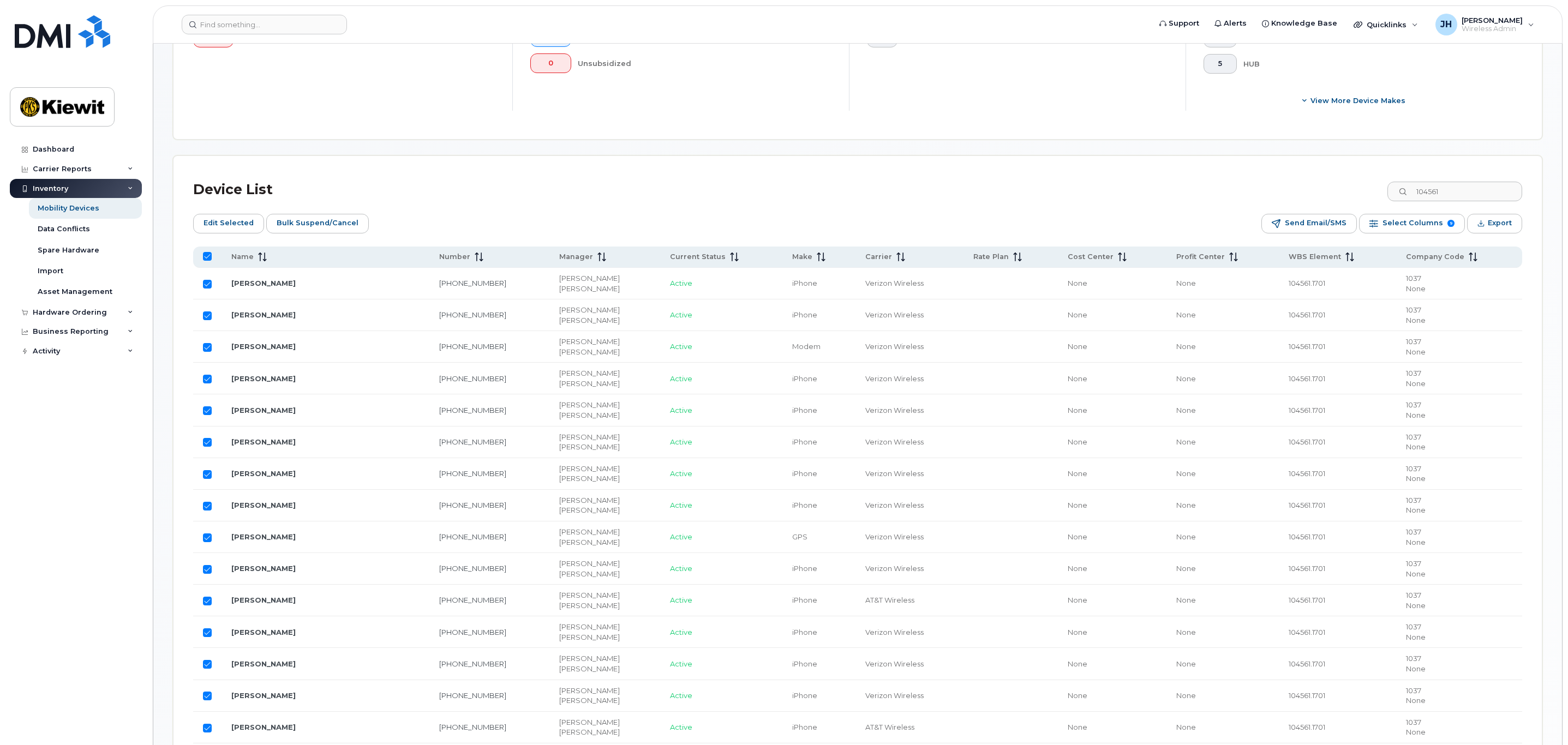
checkbox input "false"
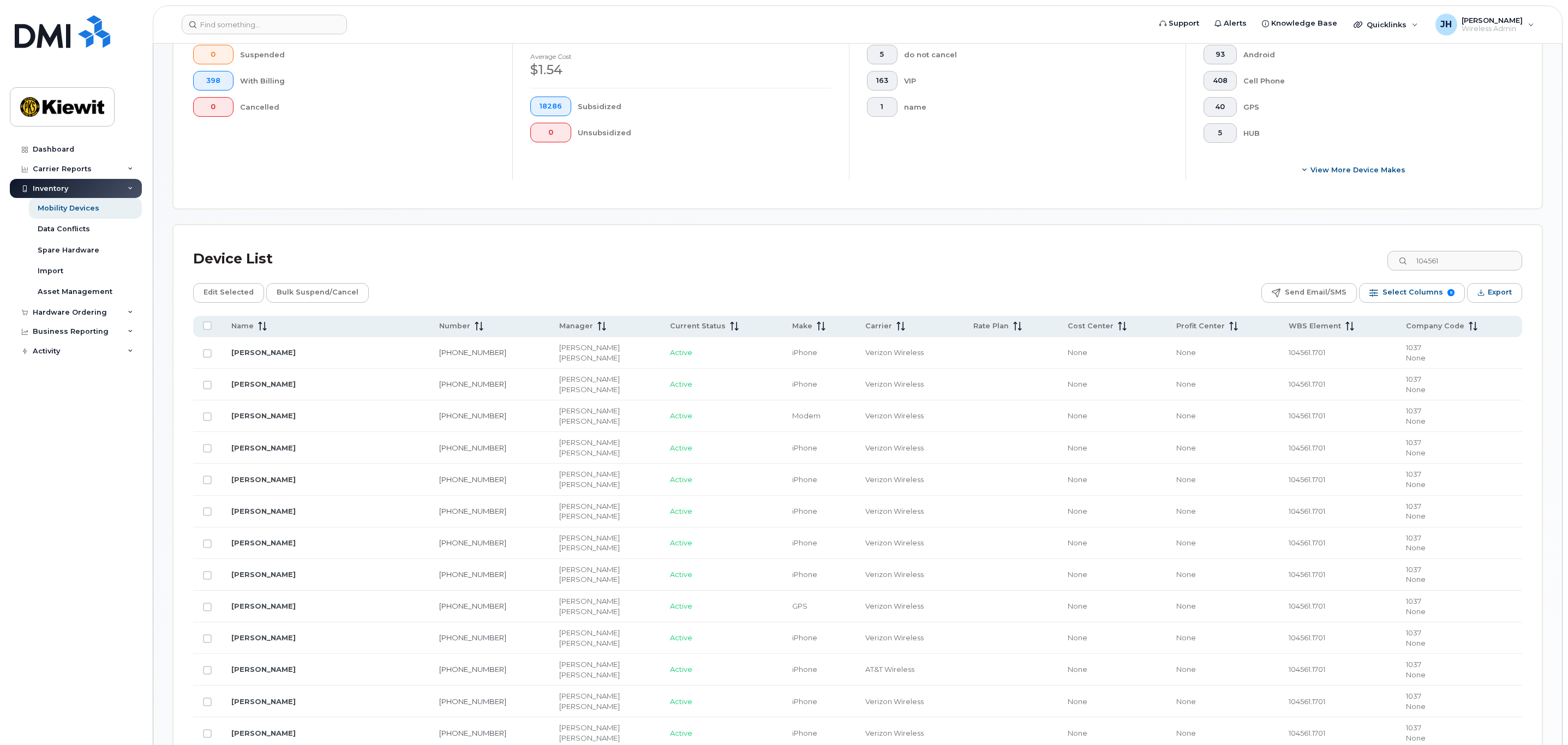
scroll to position [318, 0]
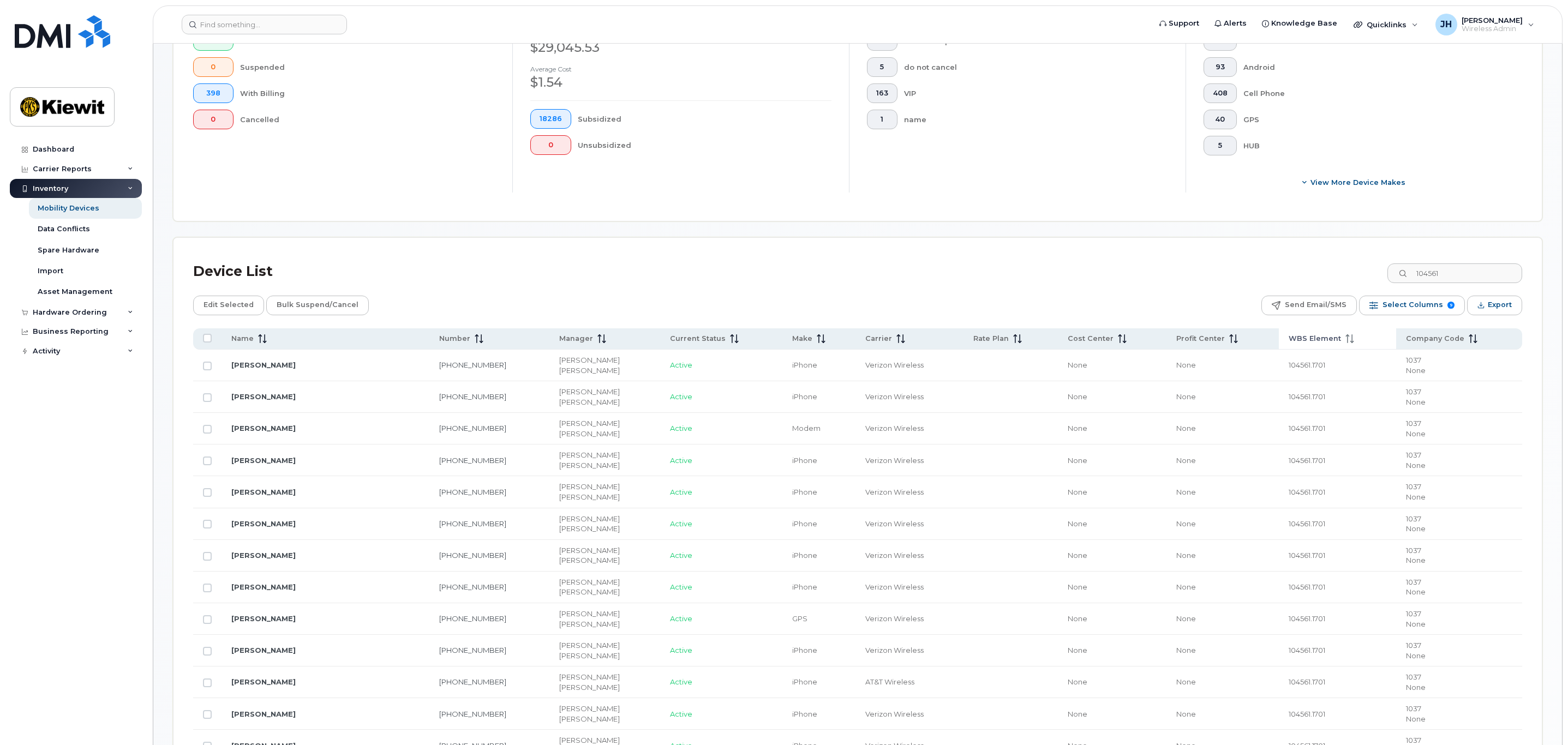
click at [1307, 345] on th "WBS Element" at bounding box center [1337, 338] width 118 height 21
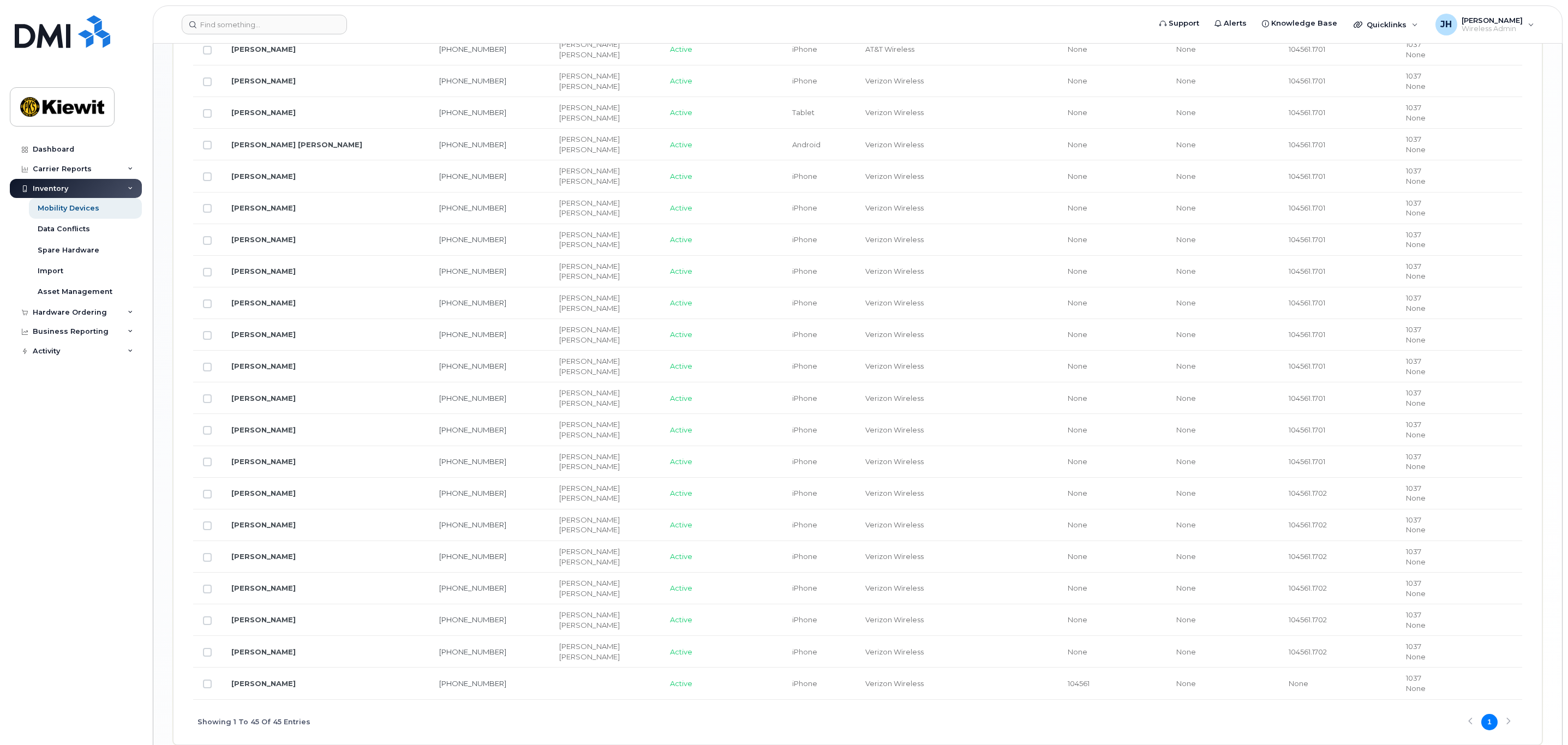
scroll to position [1464, 0]
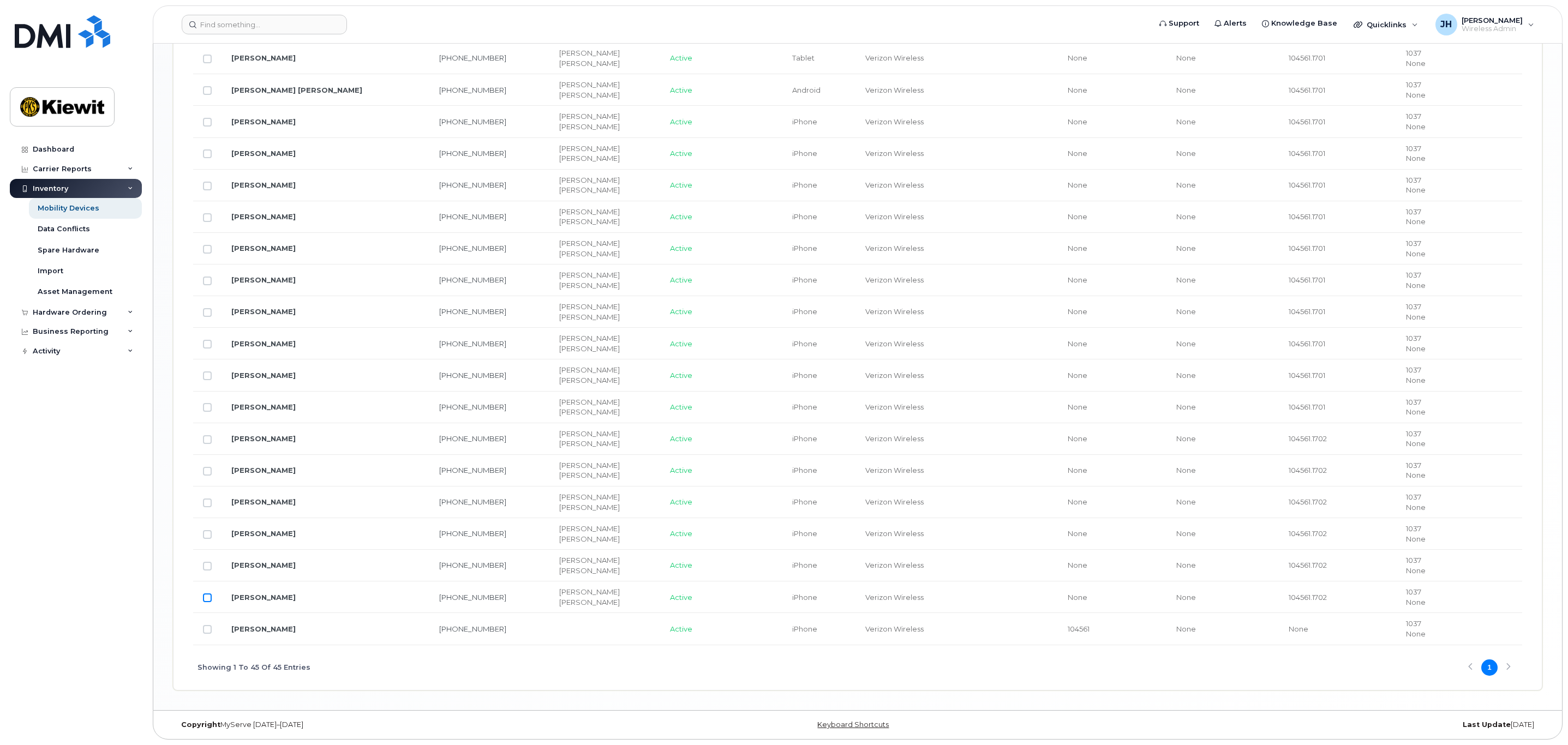
click at [206, 593] on input "Row Unselected" at bounding box center [207, 598] width 8 height 8
checkbox input "true"
click at [249, 593] on link "MELISSA COLINDRES" at bounding box center [263, 597] width 64 height 8
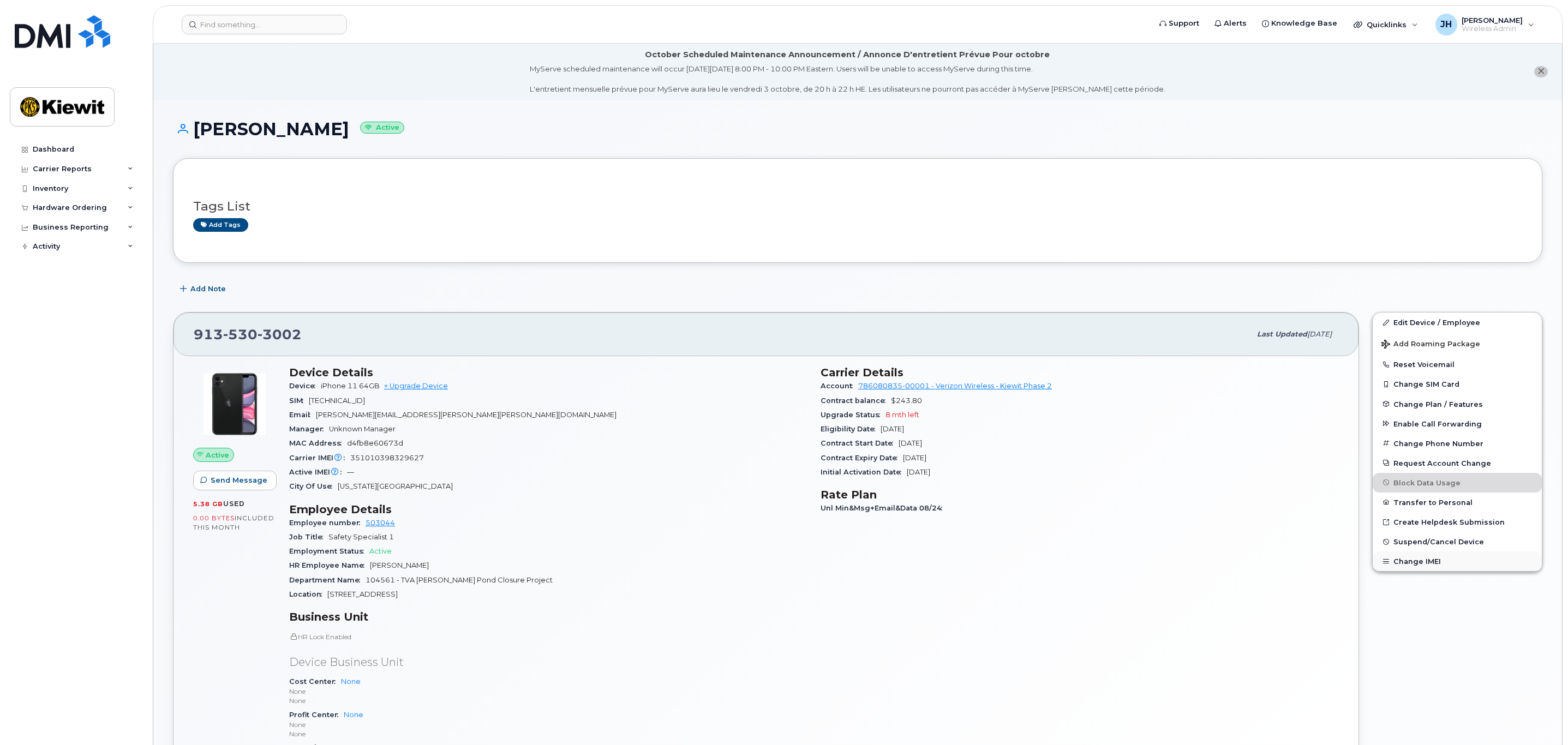
click at [1482, 567] on button "Change IMEI" at bounding box center [1457, 561] width 169 height 19
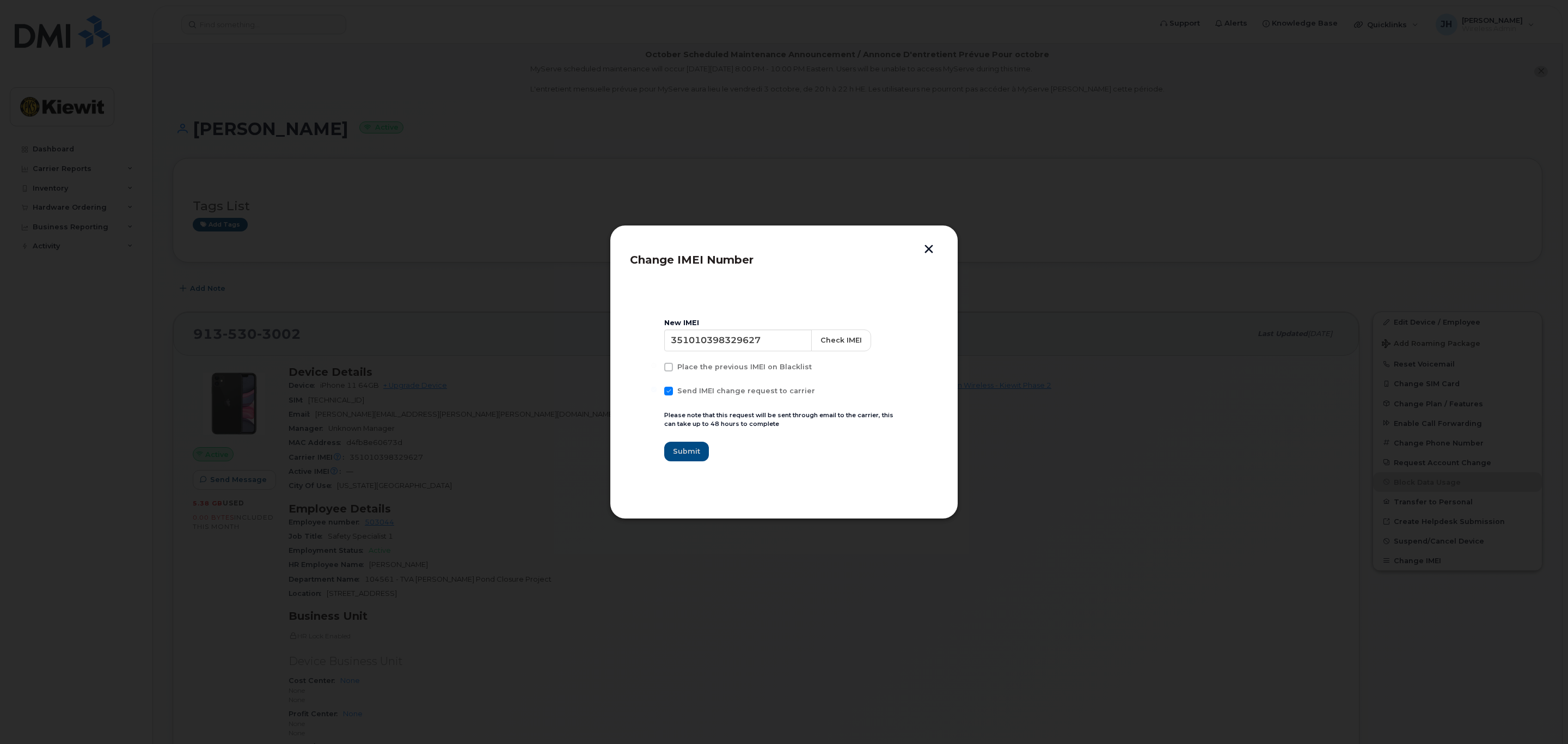
click at [931, 247] on button "button" at bounding box center [929, 251] width 16 height 12
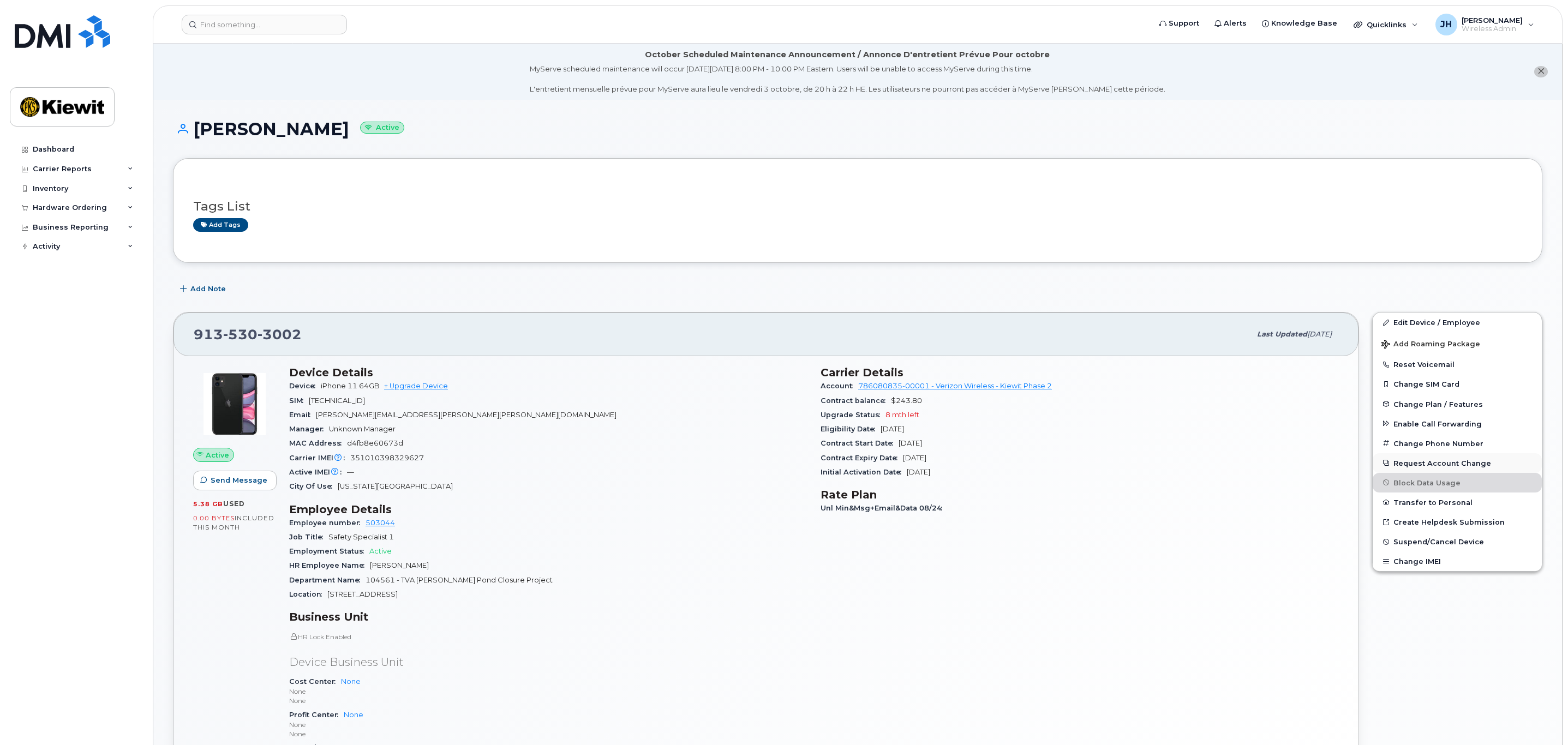
click at [1488, 463] on button "Request Account Change" at bounding box center [1457, 463] width 169 height 19
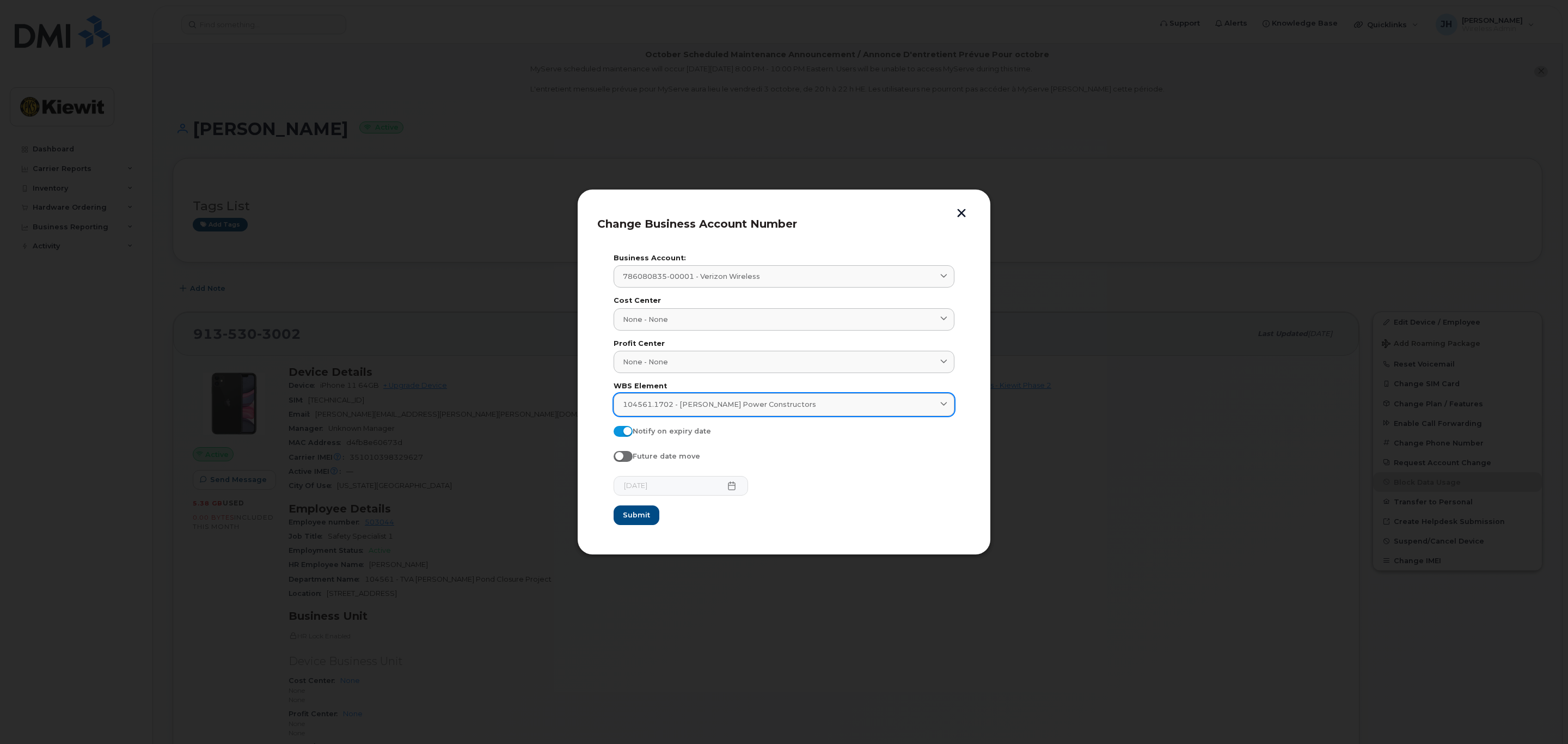
click at [946, 404] on icon at bounding box center [944, 405] width 7 height 7
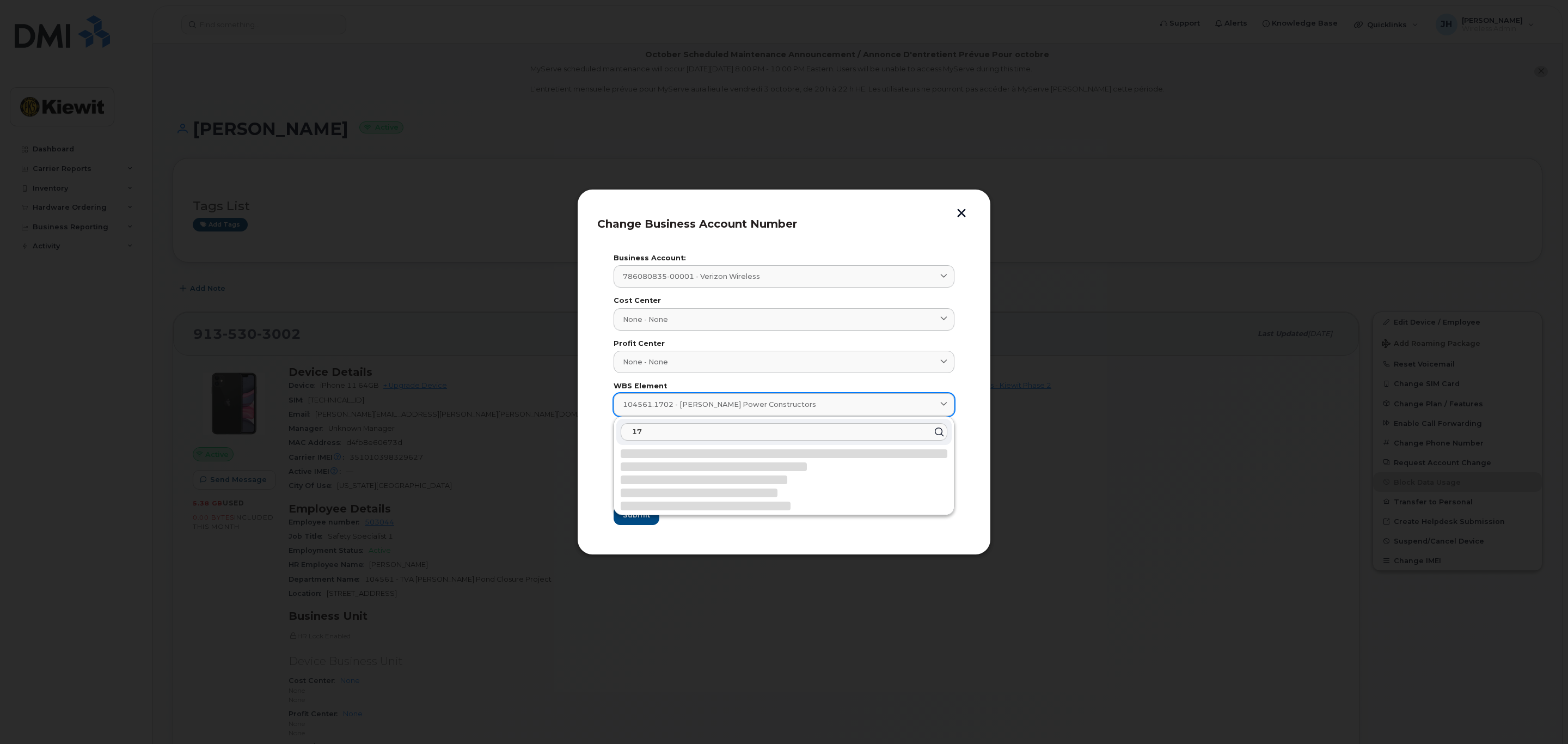
type input "1"
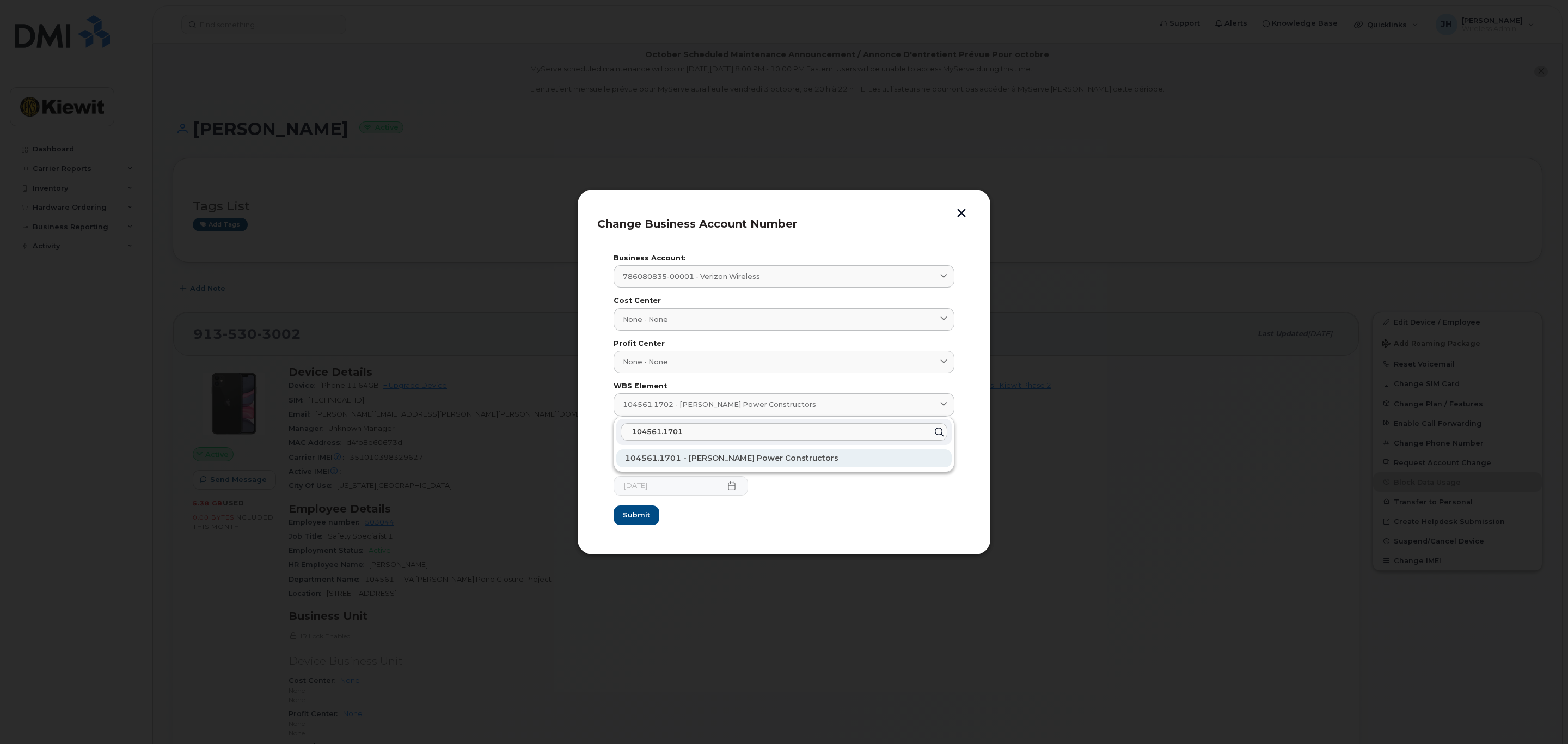
type input "104561.1701"
click at [802, 462] on div "104561.1701 - Kiewit Power Constructors" at bounding box center [784, 458] width 335 height 18
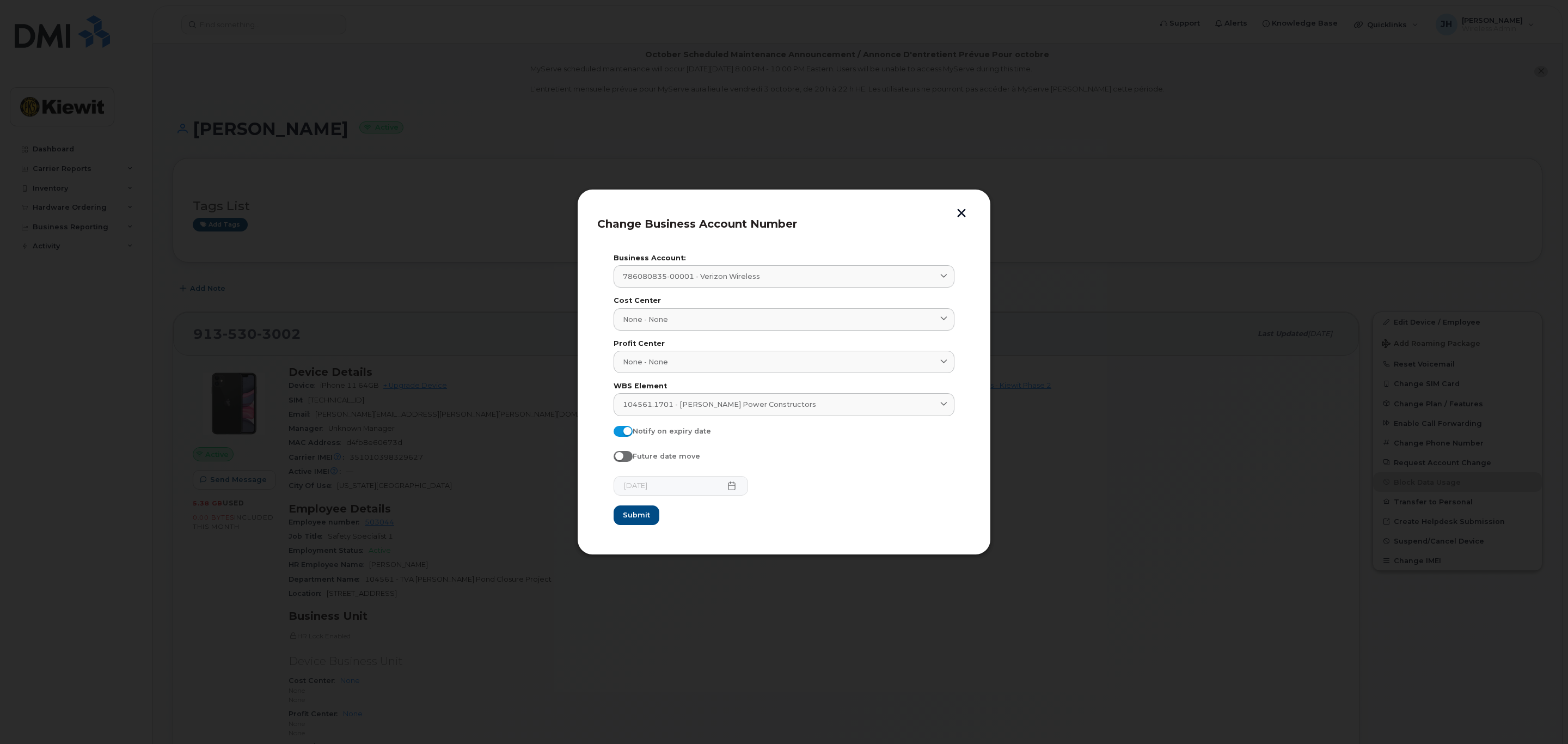
click at [624, 457] on span at bounding box center [623, 456] width 19 height 11
click at [623, 457] on input "Future date move" at bounding box center [618, 456] width 8 height 8
click at [624, 457] on span at bounding box center [623, 456] width 19 height 11
click at [623, 457] on input "Future date move" at bounding box center [618, 456] width 8 height 8
checkbox input "false"
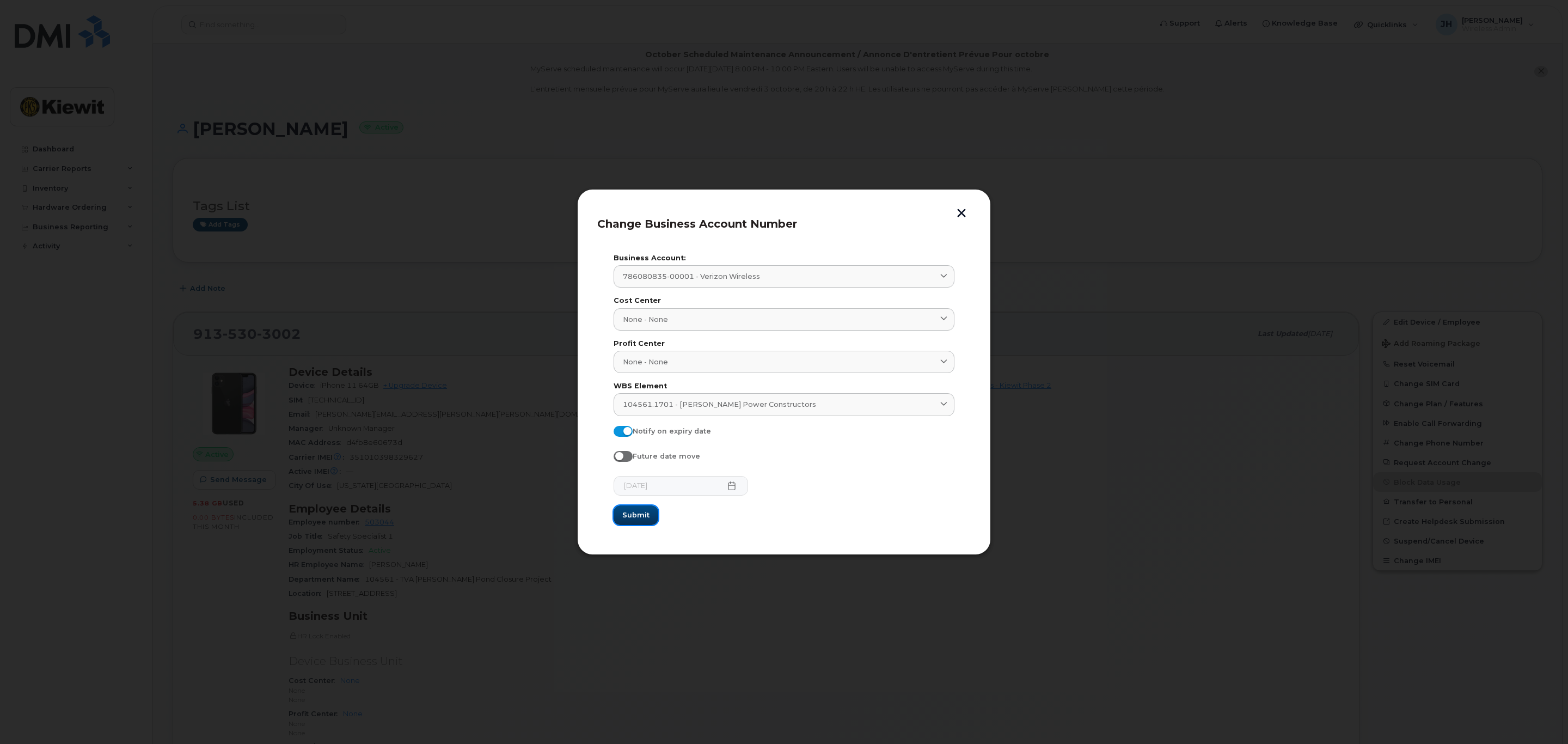
click at [634, 516] on span "Submit" at bounding box center [636, 515] width 27 height 10
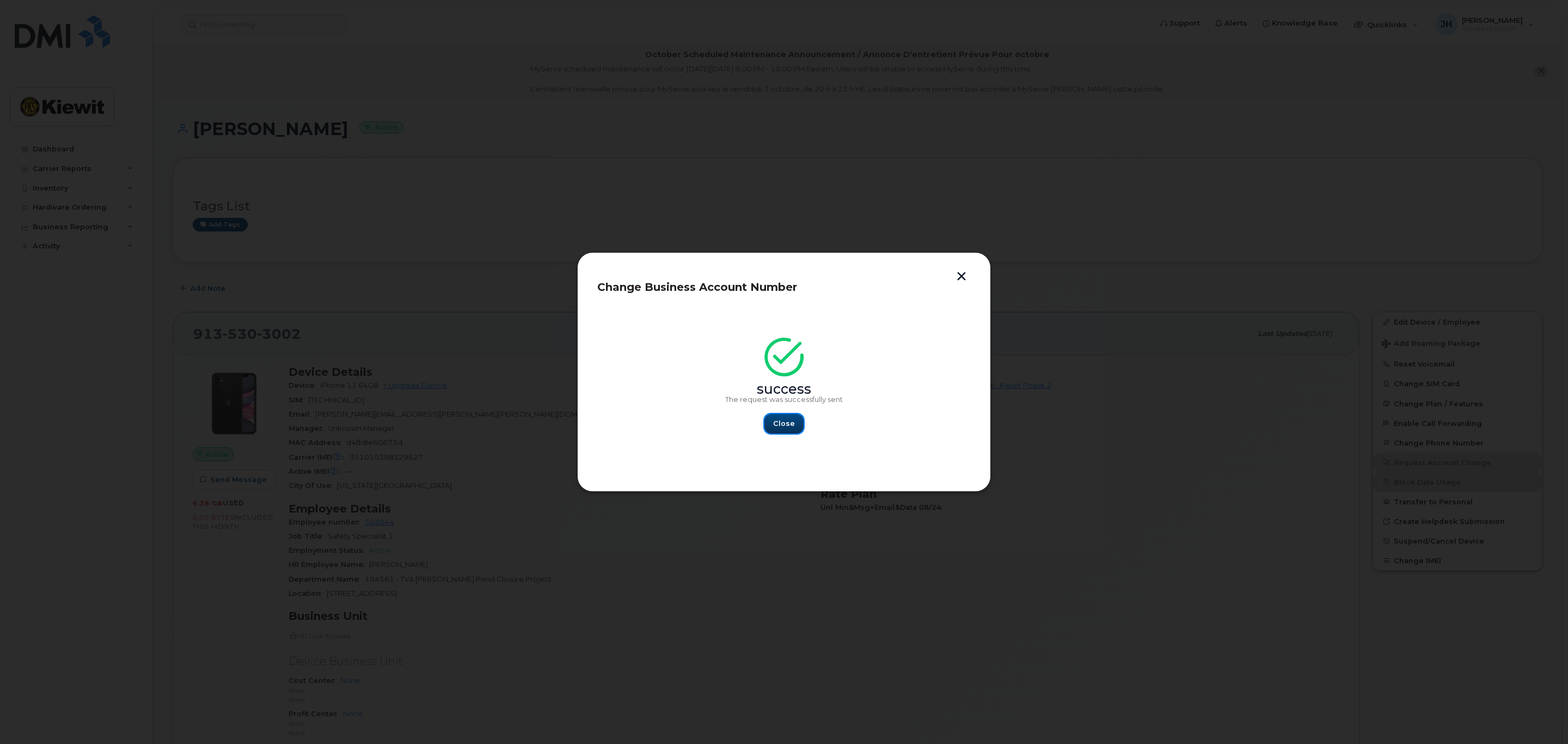
click at [770, 420] on button "Close" at bounding box center [784, 424] width 39 height 19
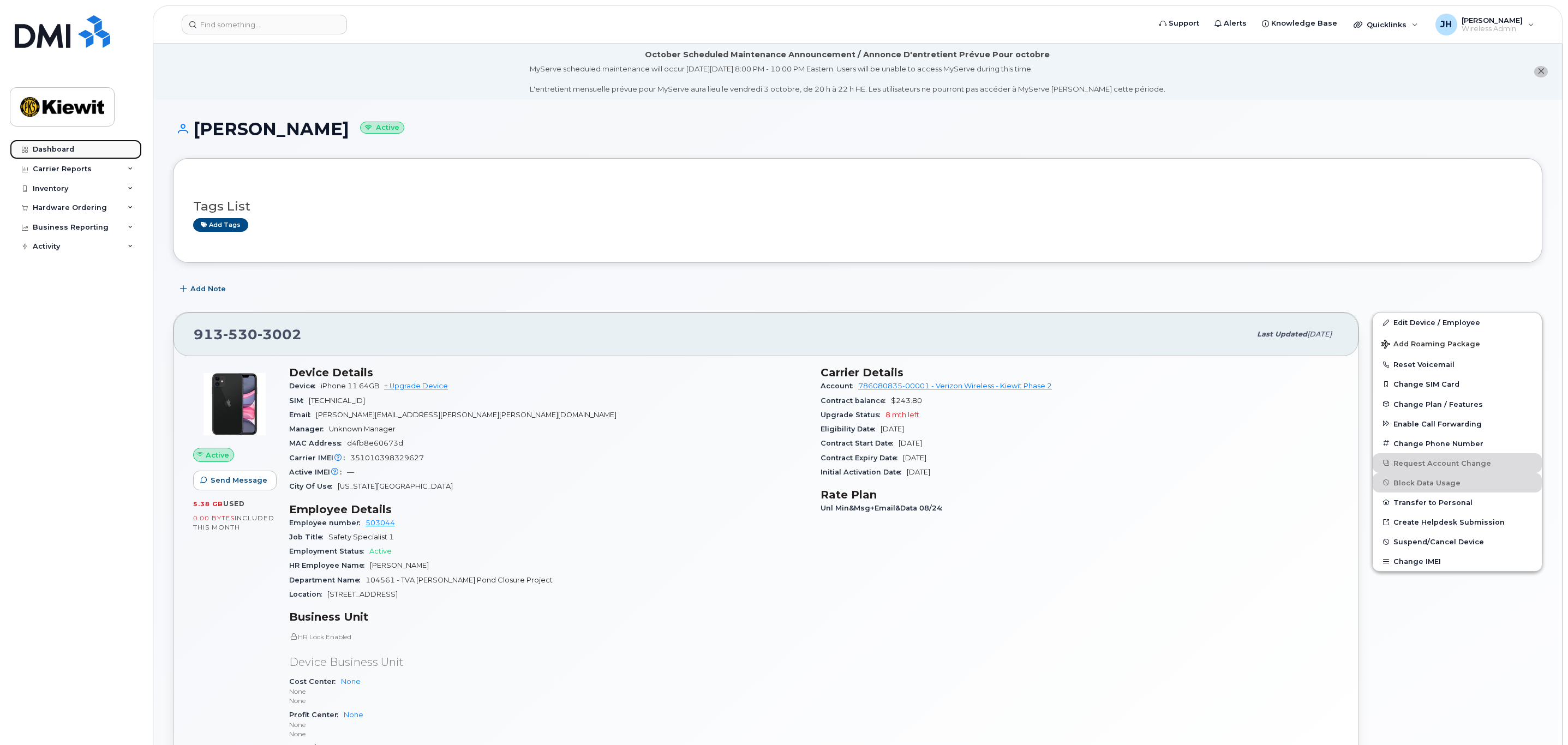
click at [80, 149] on link "Dashboard" at bounding box center [76, 149] width 132 height 19
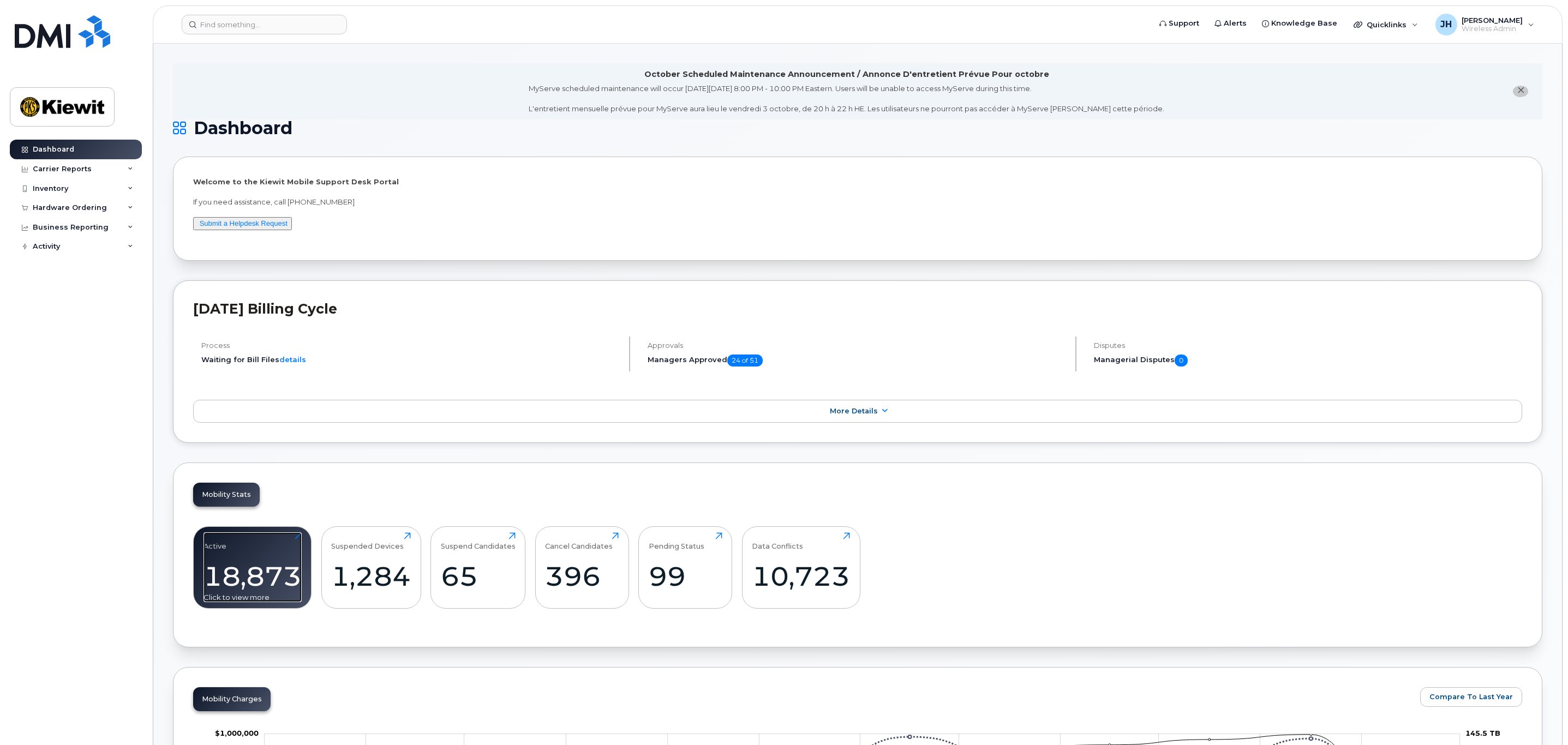
click at [253, 560] on div "Active 18,873 Click to view more" at bounding box center [252, 567] width 98 height 70
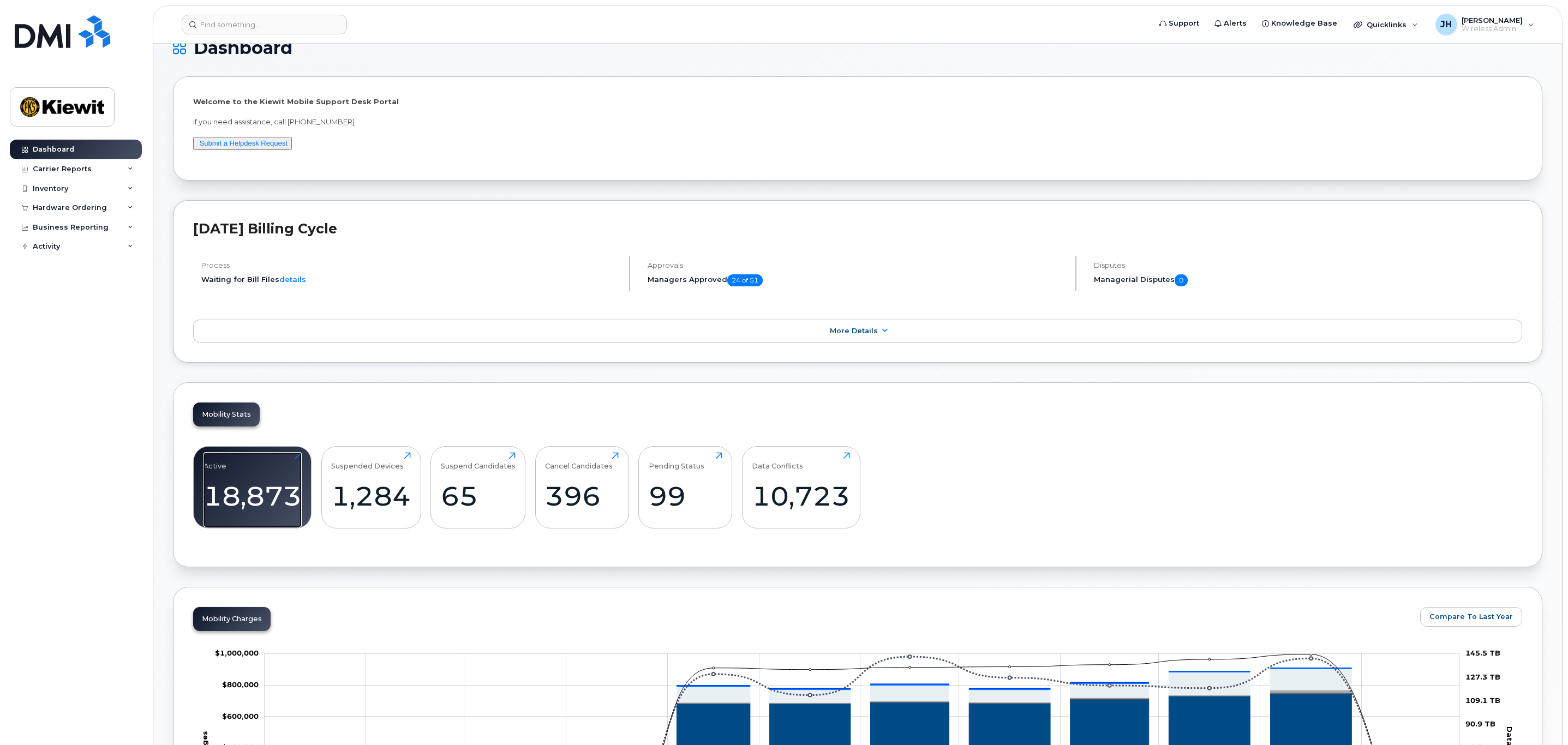
scroll to position [231, 0]
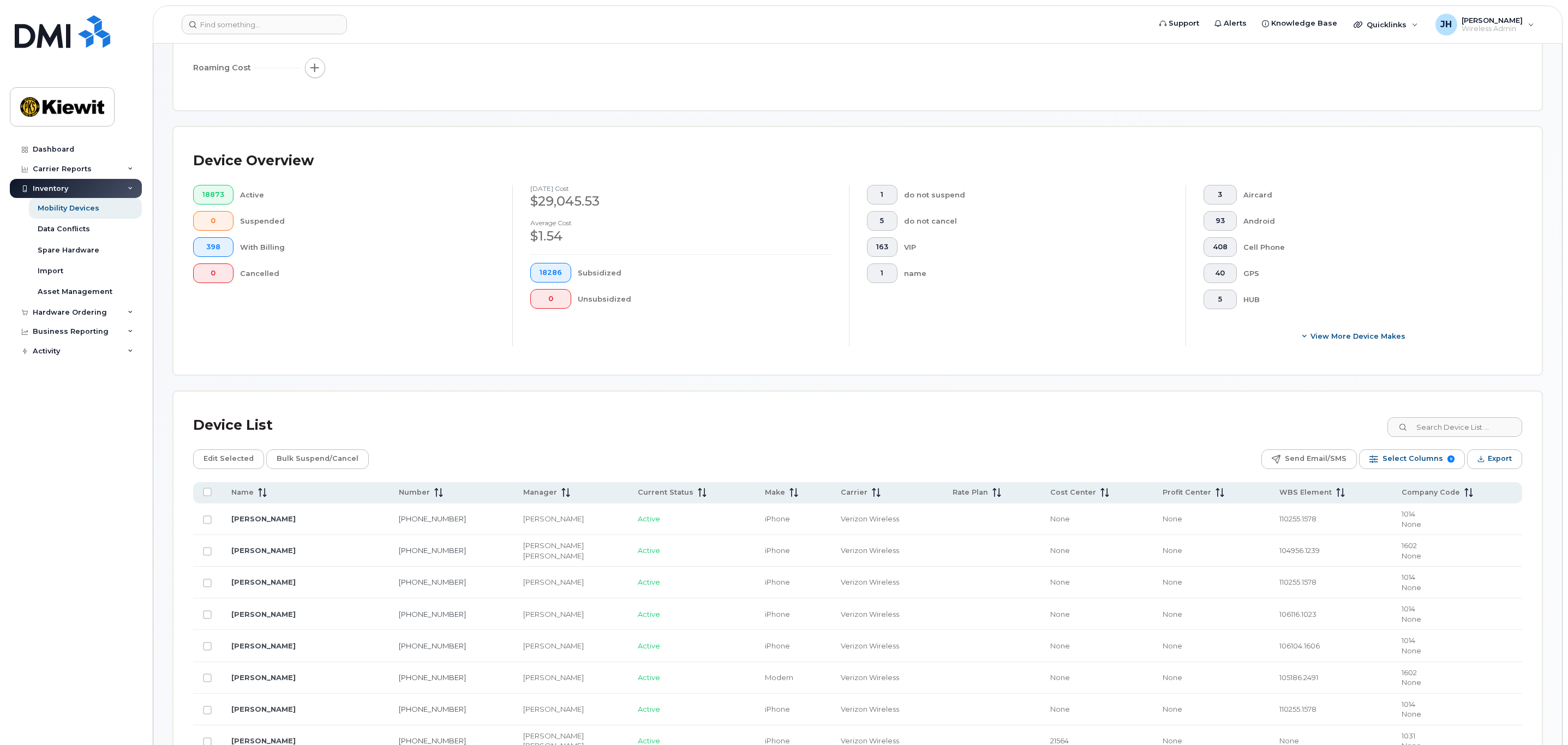
scroll to position [171, 0]
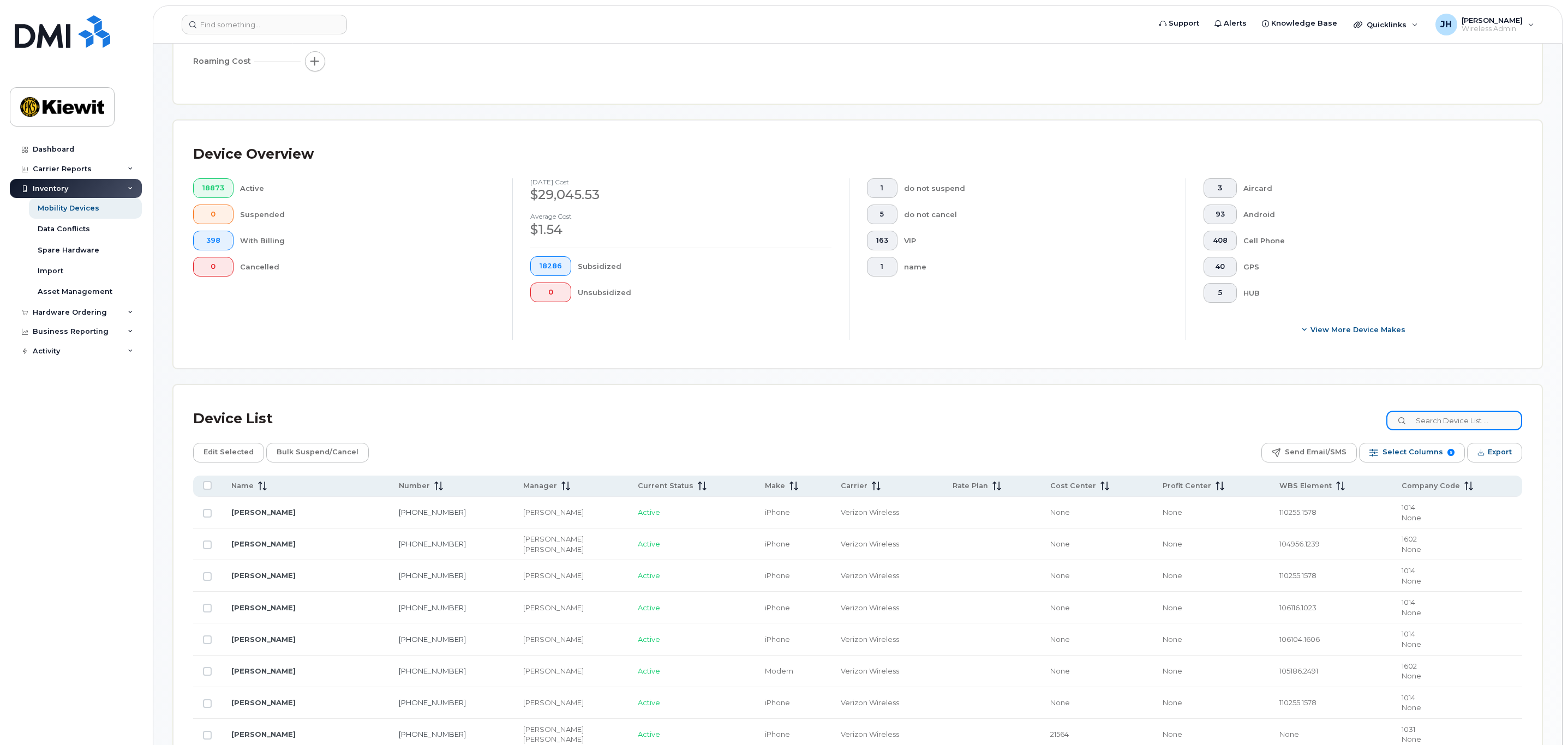
click at [1421, 426] on input at bounding box center [1454, 420] width 136 height 19
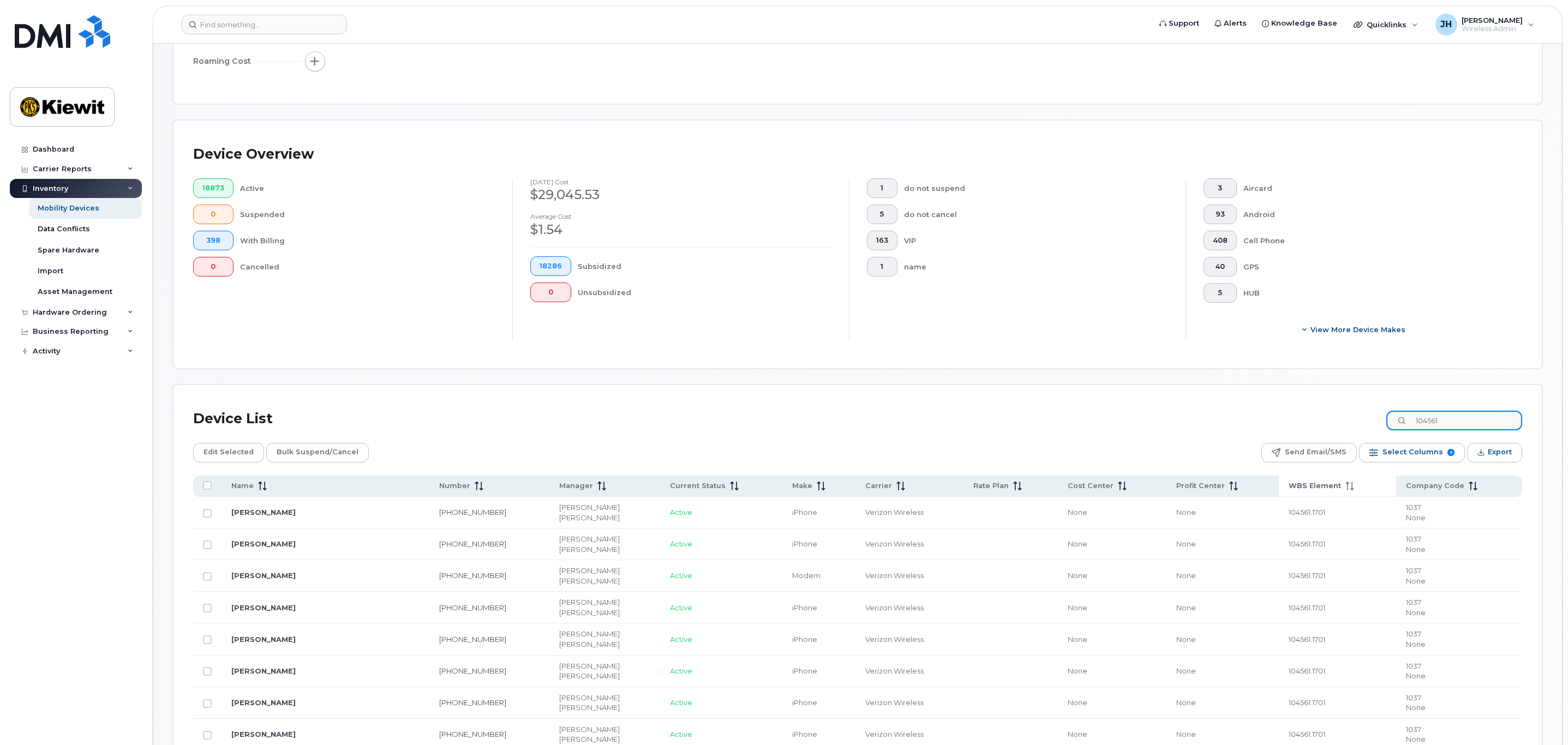
type input "104561"
click at [1296, 480] on th "WBS Element" at bounding box center [1337, 486] width 118 height 21
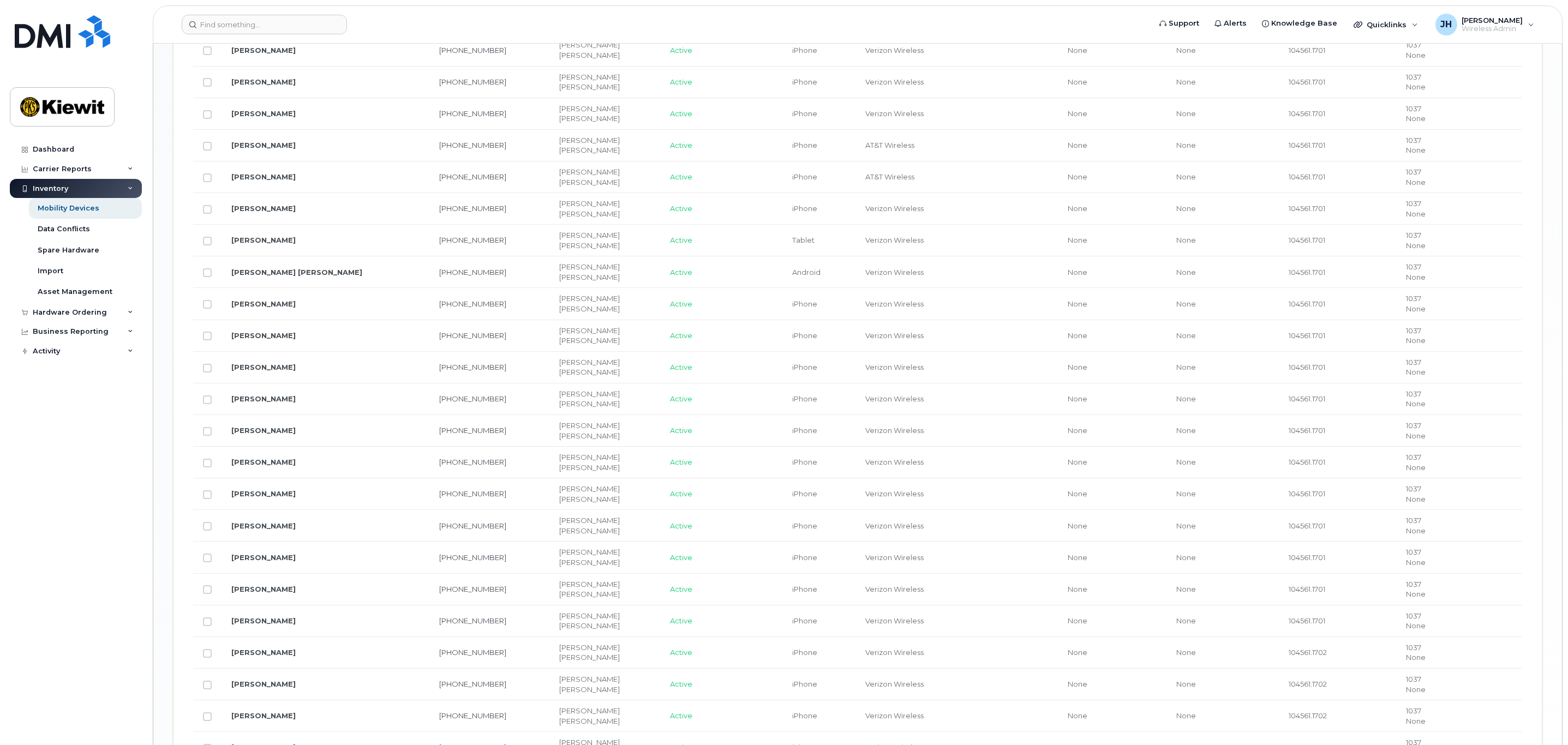
scroll to position [1464, 0]
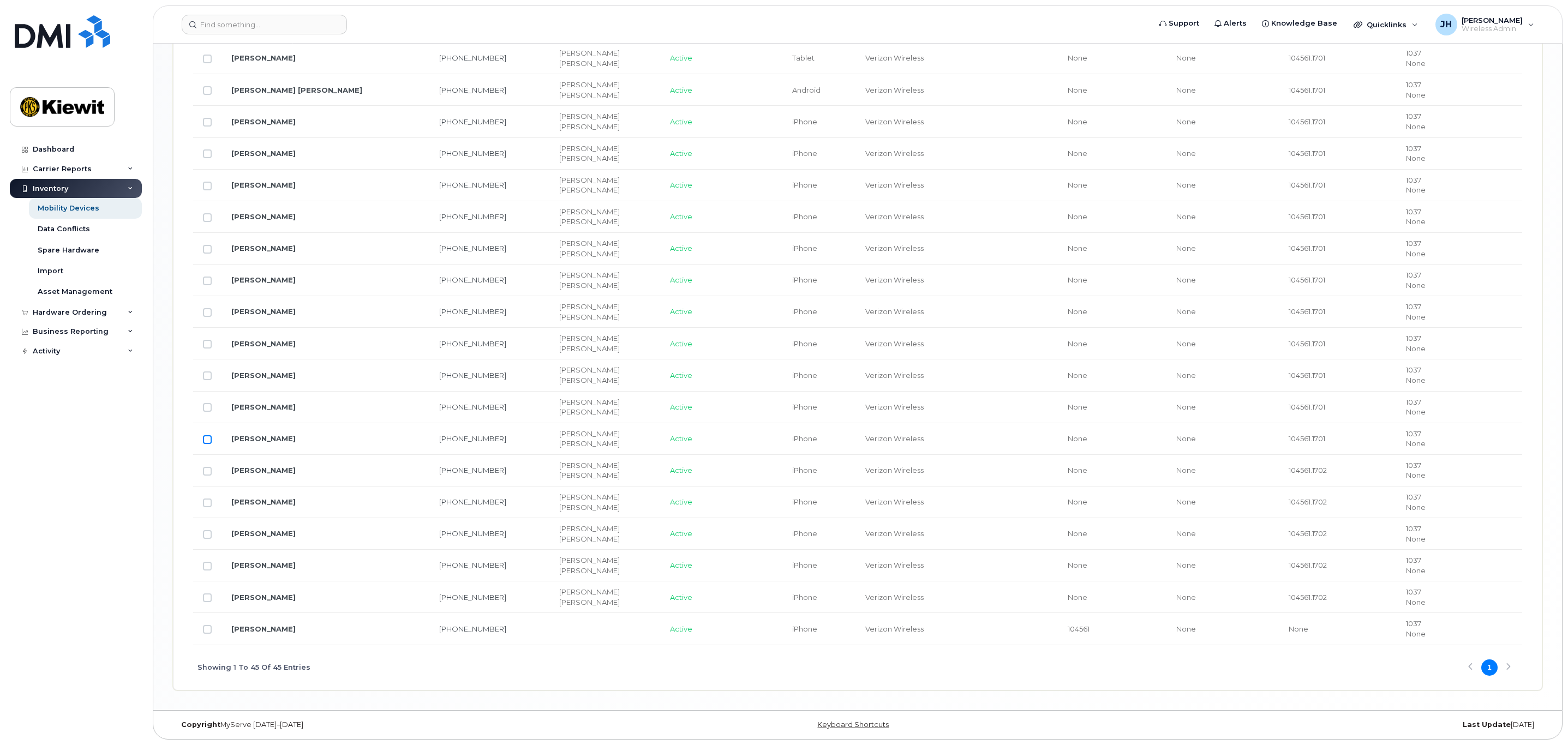
click at [207, 435] on input "Row Unselected" at bounding box center [207, 439] width 8 height 8
checkbox input "true"
click at [205, 467] on input "Row Unselected" at bounding box center [207, 471] width 8 height 8
checkbox input "true"
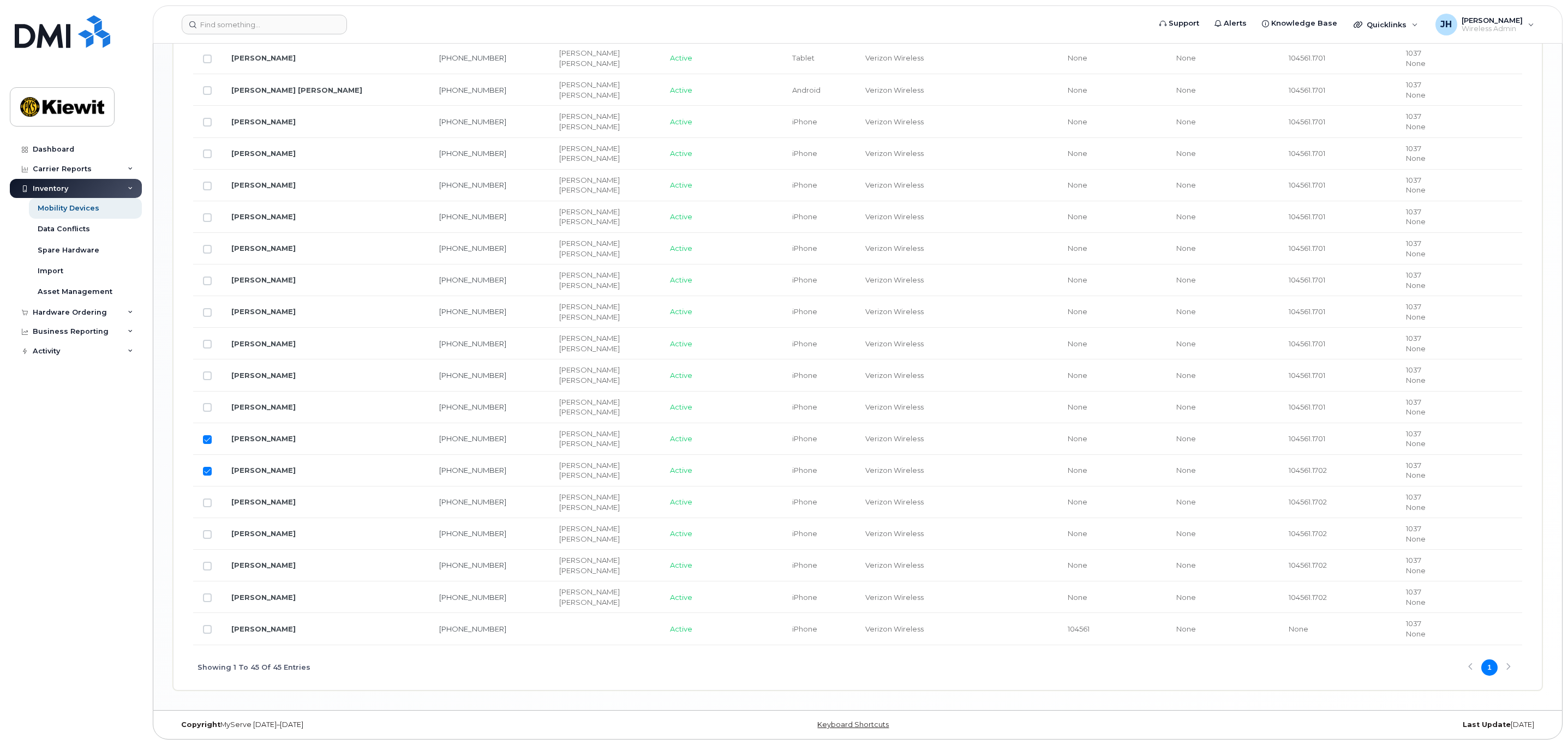
click at [209, 436] on input "Row Selected" at bounding box center [207, 439] width 8 height 8
checkbox input "false"
click at [213, 498] on td at bounding box center [207, 503] width 29 height 32
click at [208, 504] on input "Row Unselected" at bounding box center [207, 503] width 8 height 8
checkbox input "true"
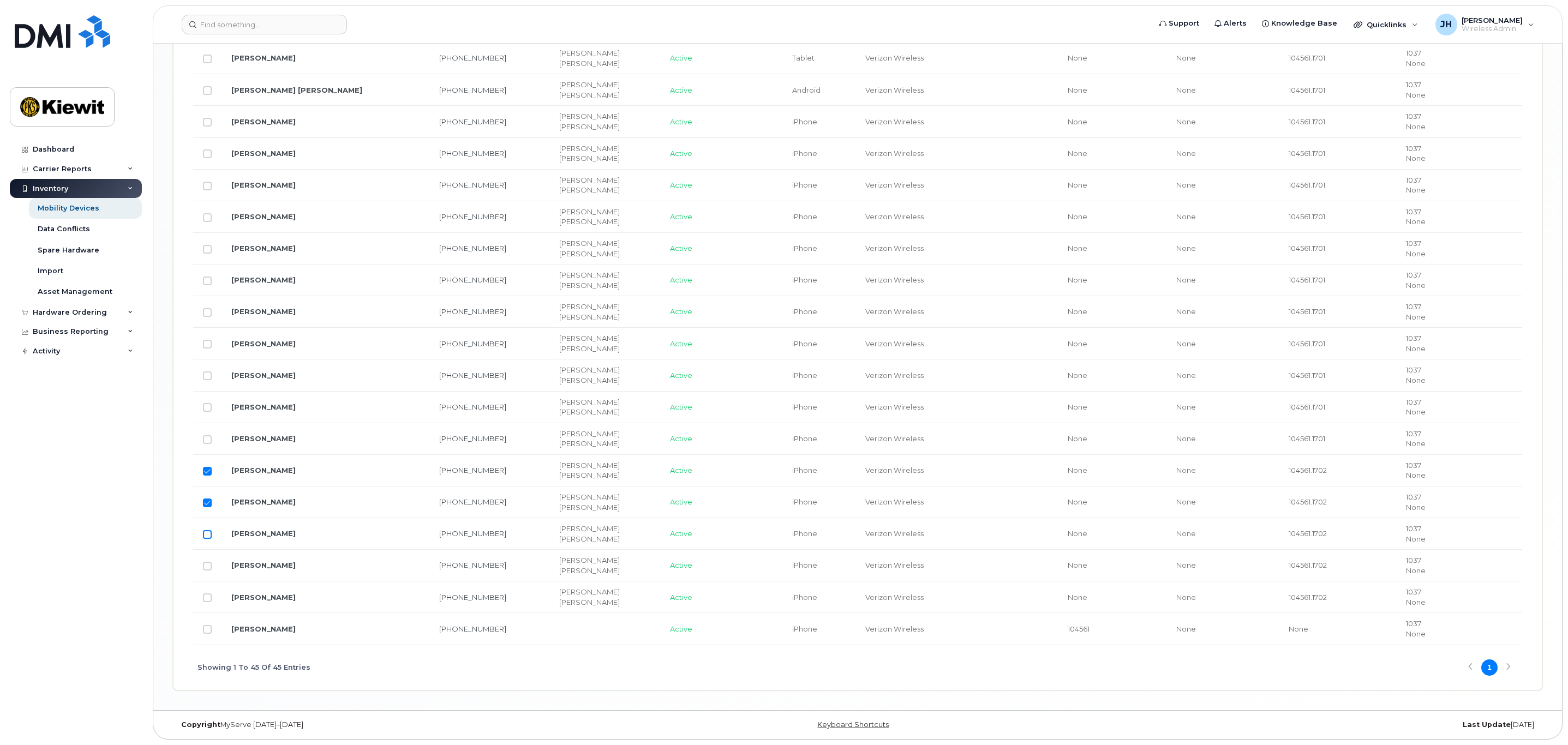
click at [208, 534] on input "Row Unselected" at bounding box center [207, 535] width 8 height 8
checkbox input "true"
click at [209, 562] on input "Row Unselected" at bounding box center [207, 567] width 8 height 8
checkbox input "true"
click at [208, 594] on input "Row Unselected" at bounding box center [207, 598] width 8 height 8
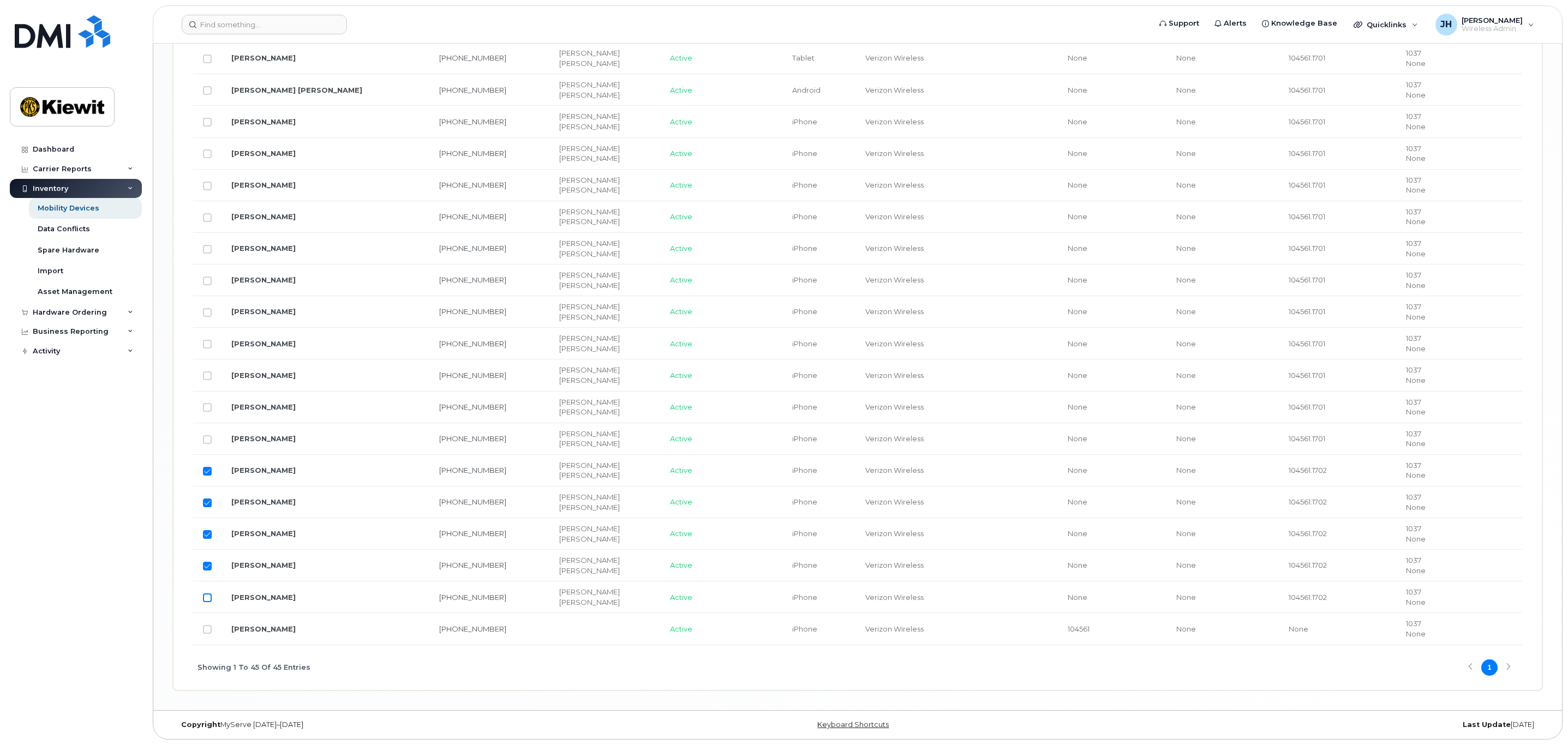
checkbox input "true"
click at [210, 629] on input "Row Unselected" at bounding box center [207, 630] width 8 height 8
checkbox input "true"
drag, startPoint x: 272, startPoint y: 622, endPoint x: 262, endPoint y: 627, distance: 11.2
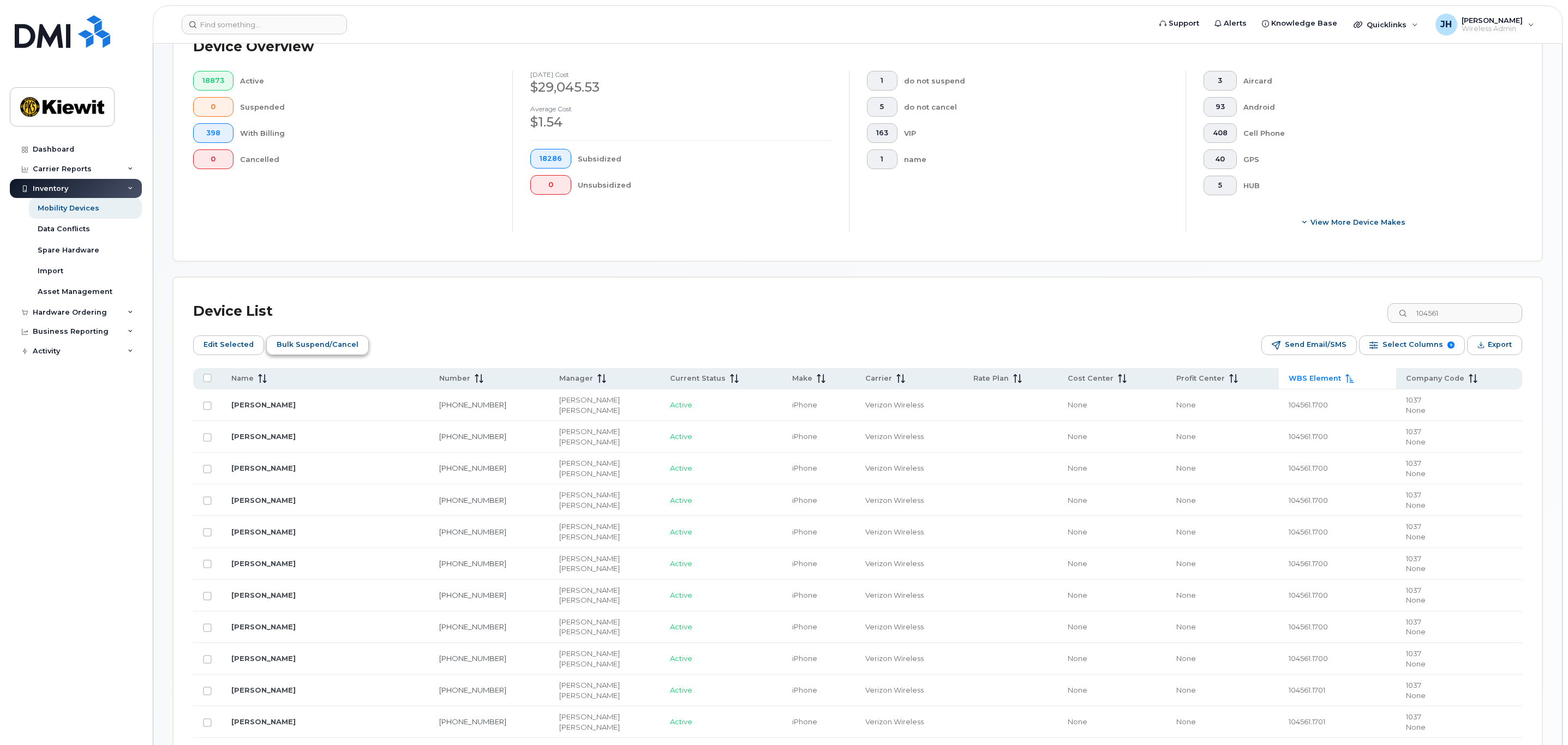
scroll to position [318, 0]
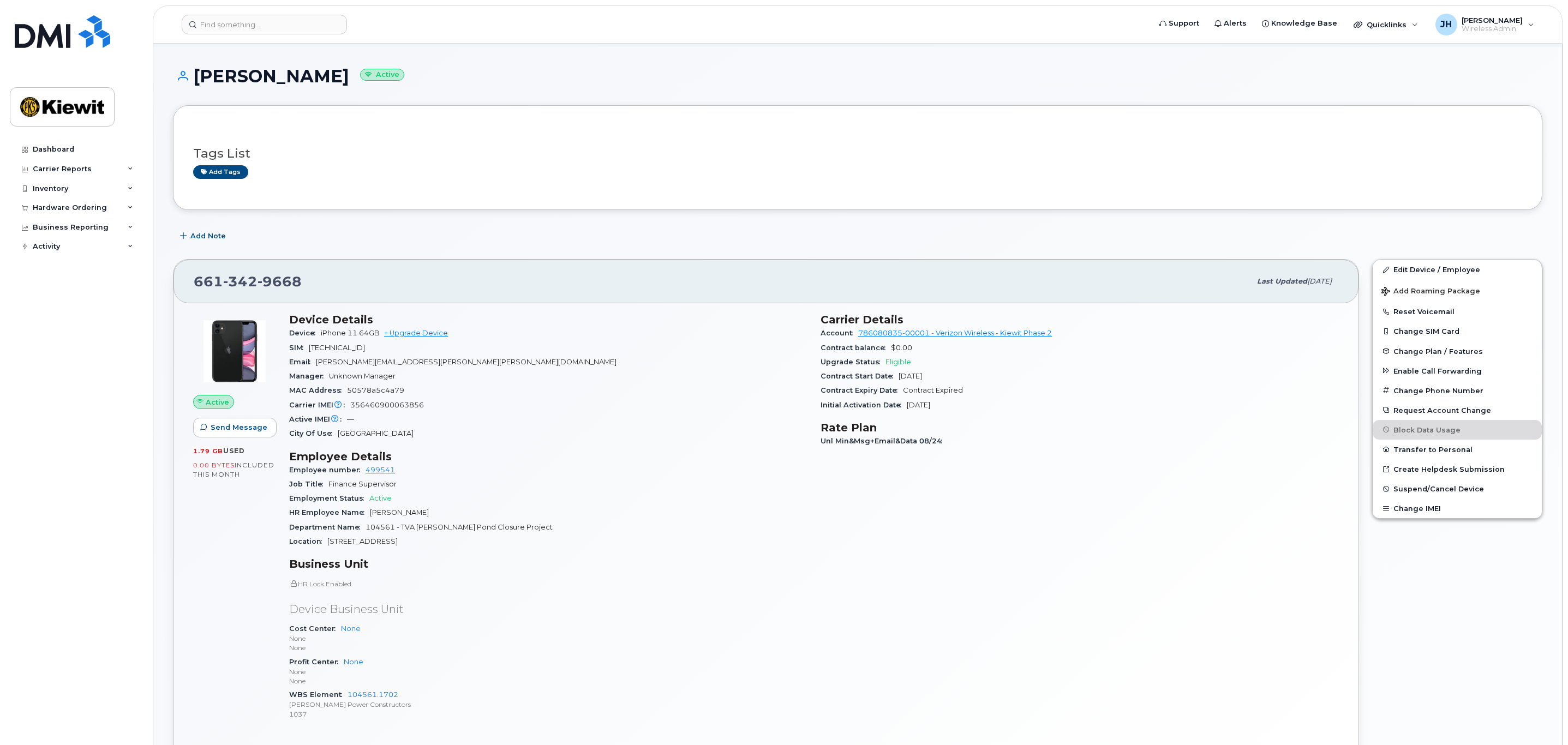
scroll to position [82, 0]
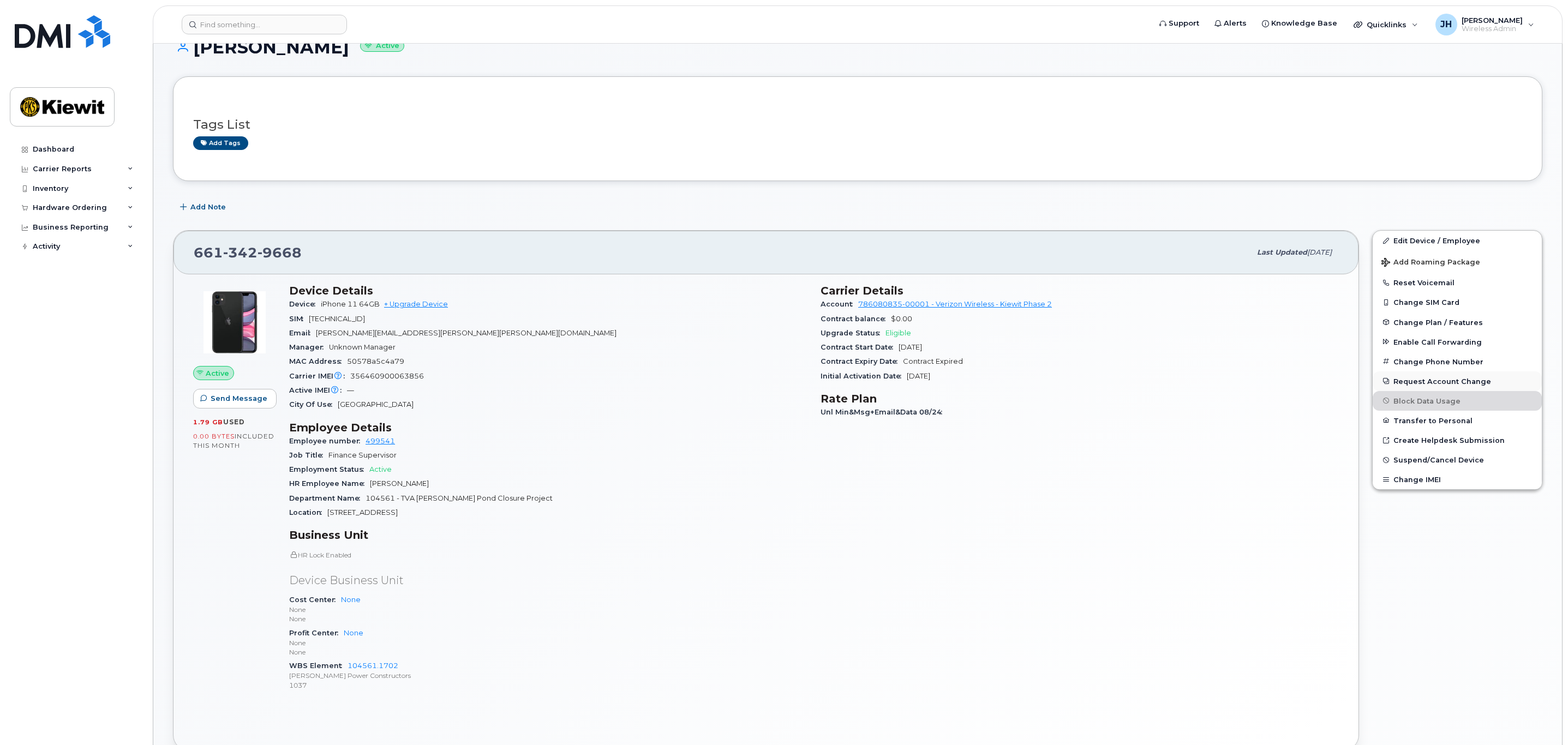
click at [1461, 382] on button "Request Account Change" at bounding box center [1457, 380] width 169 height 19
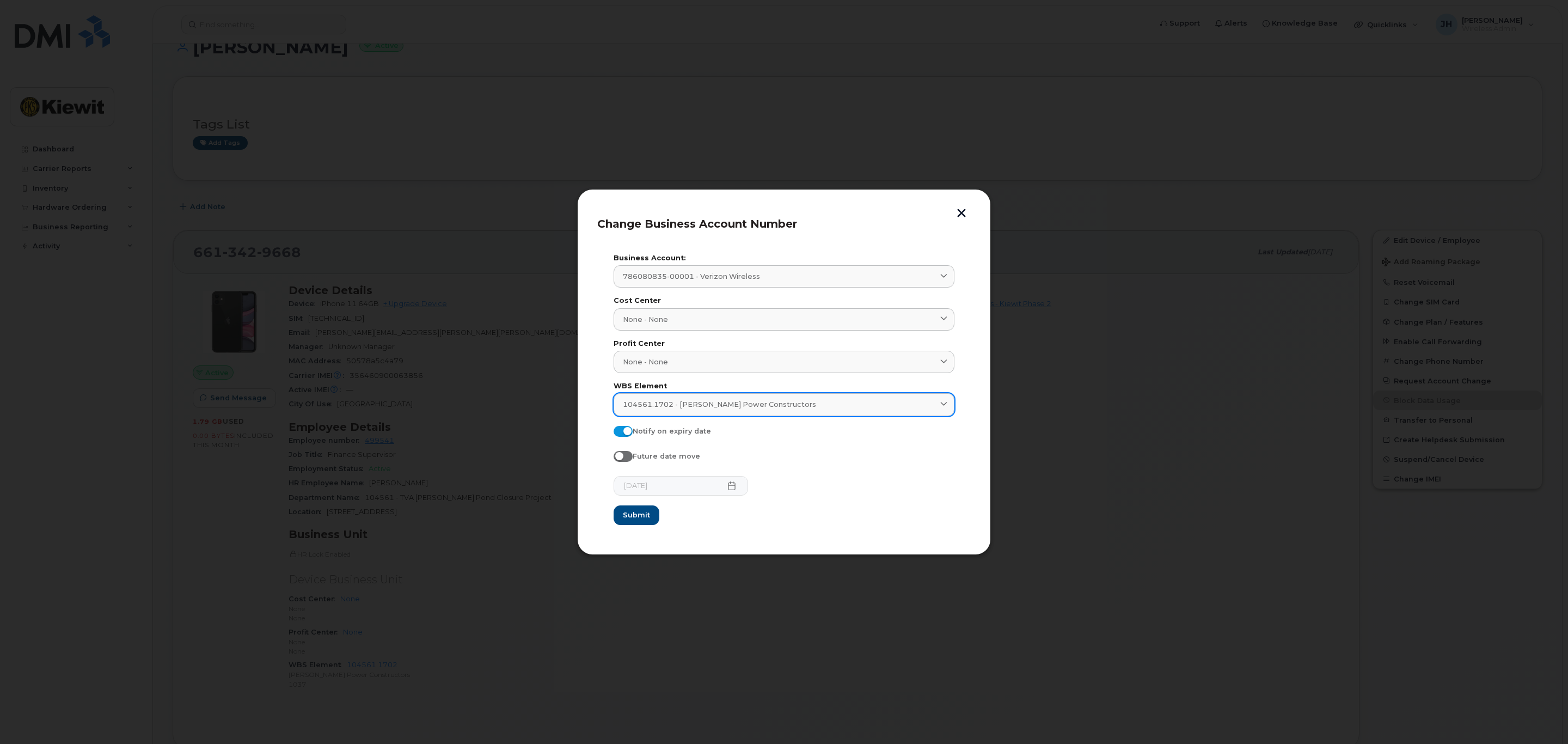
click at [688, 404] on span "104561.1702 - [PERSON_NAME] Power Constructors" at bounding box center [719, 404] width 193 height 10
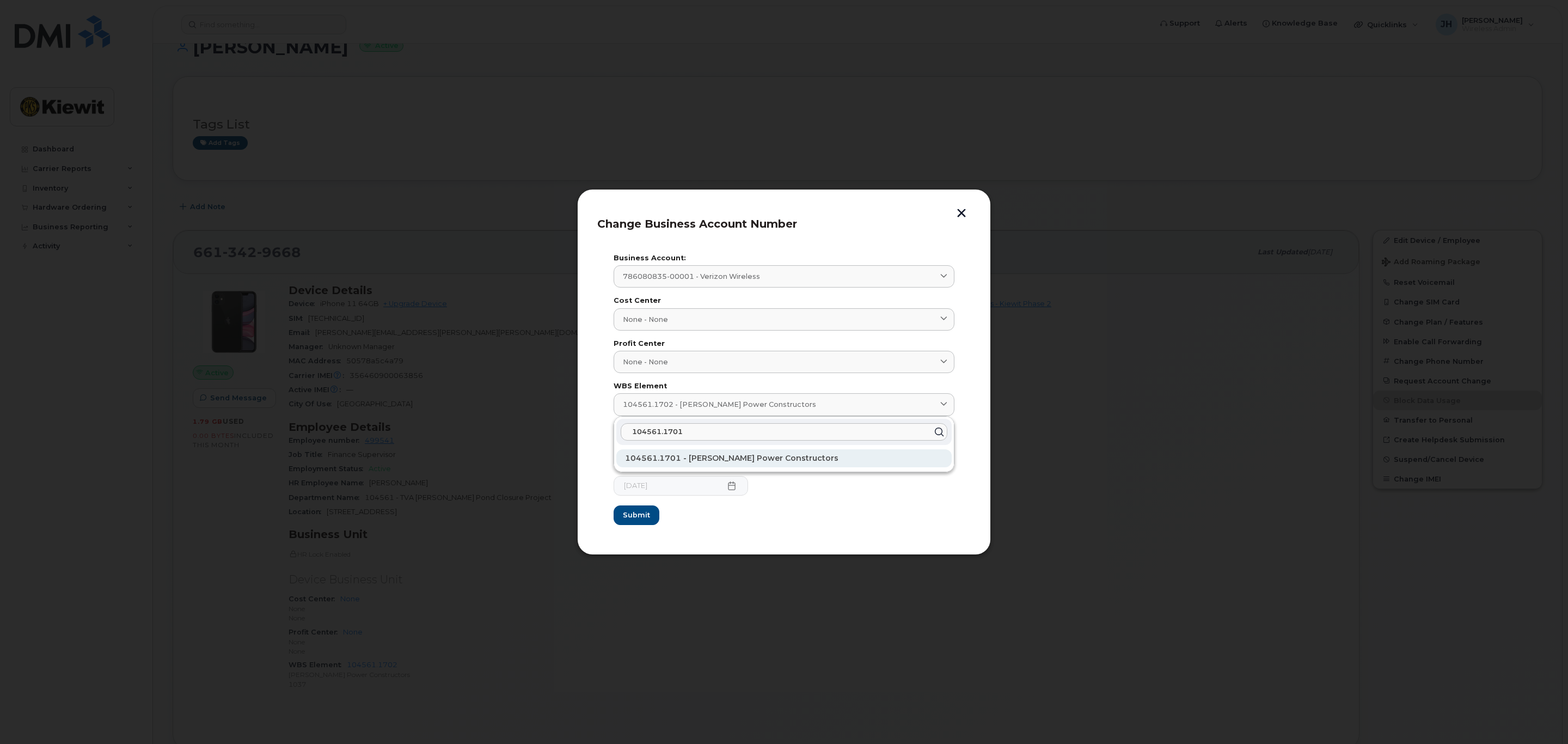
type input "104561.1701"
click at [665, 462] on span "104561.1701 - [PERSON_NAME] Power Constructors" at bounding box center [732, 458] width 213 height 10
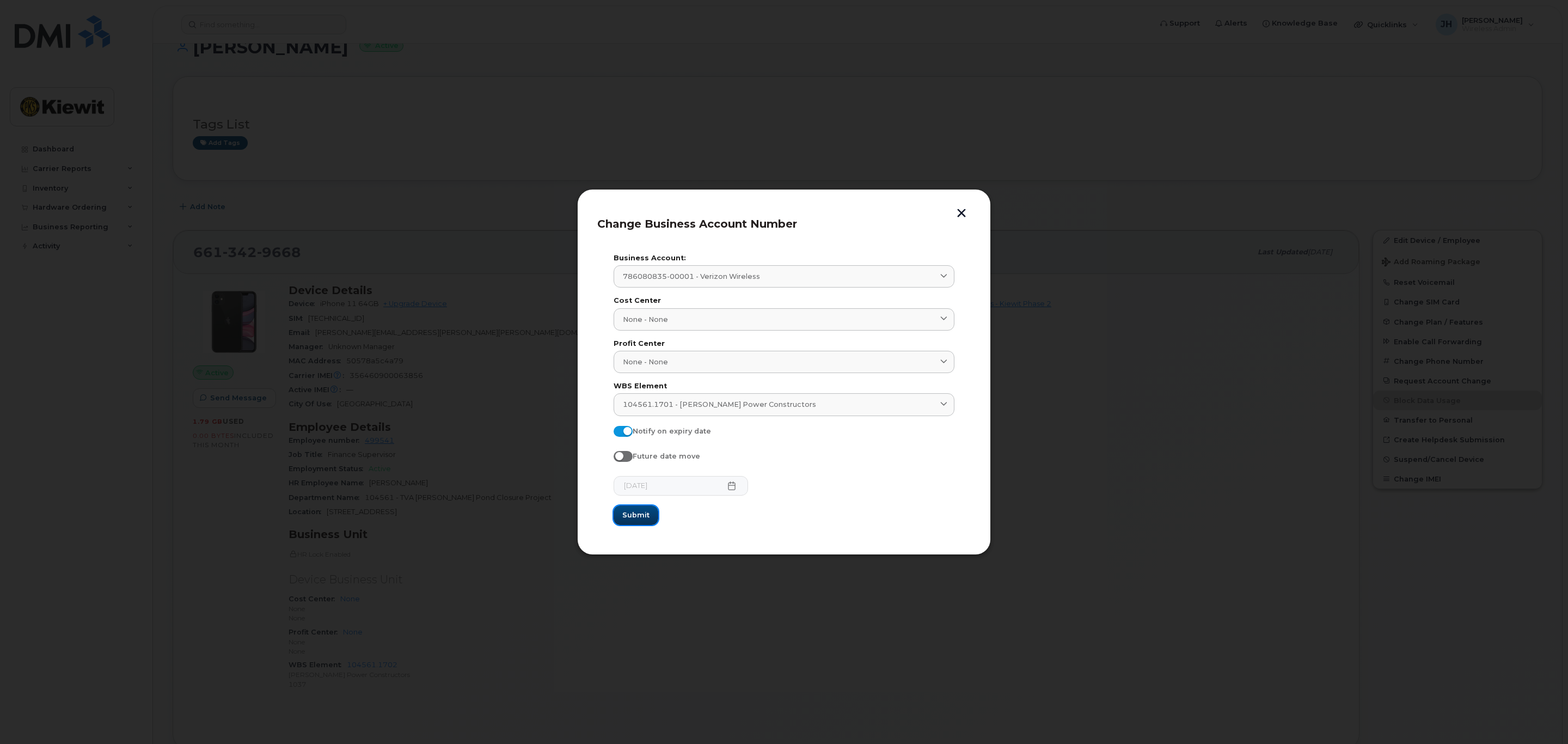
click at [634, 516] on span "Submit" at bounding box center [636, 515] width 27 height 10
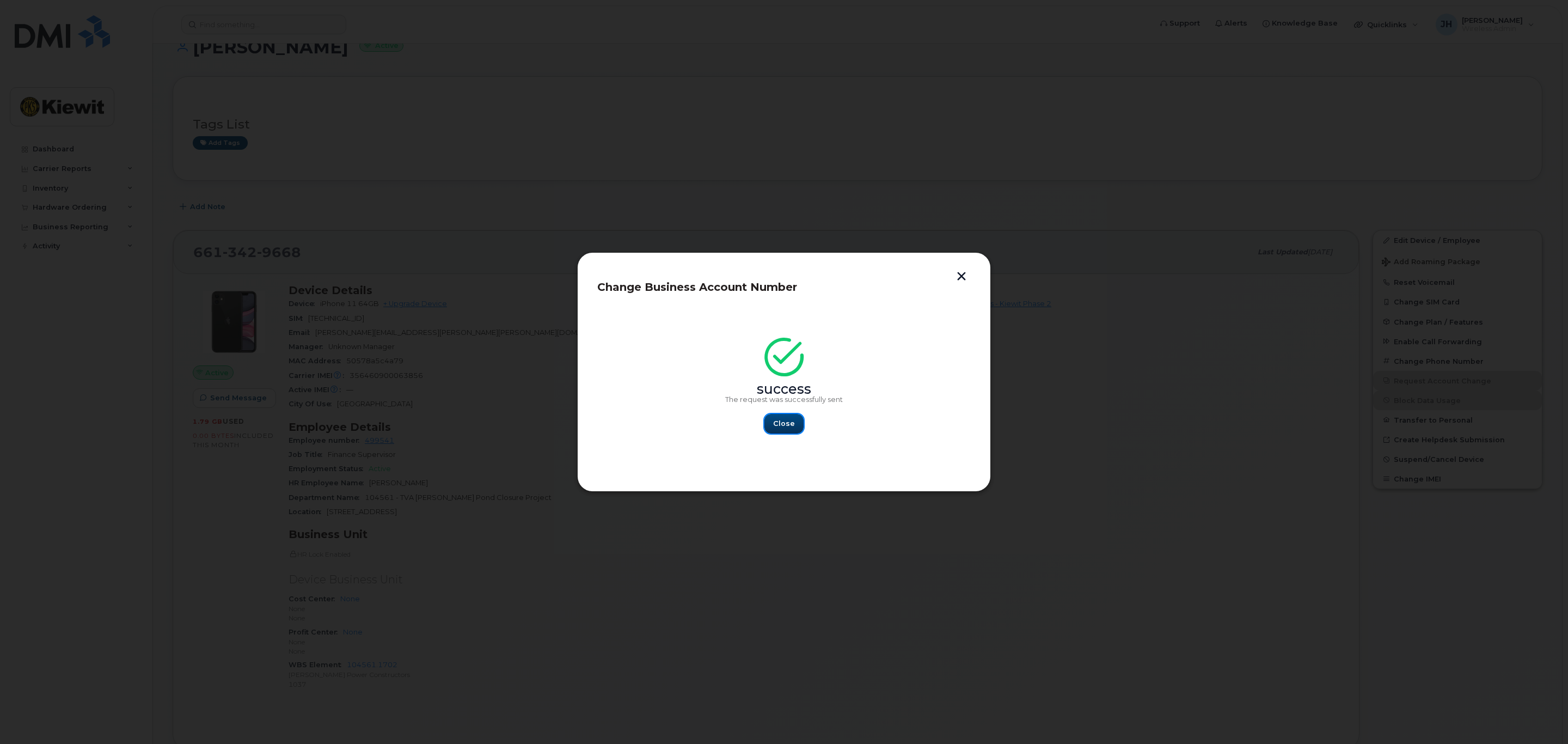
click at [787, 425] on span "Close" at bounding box center [784, 424] width 22 height 10
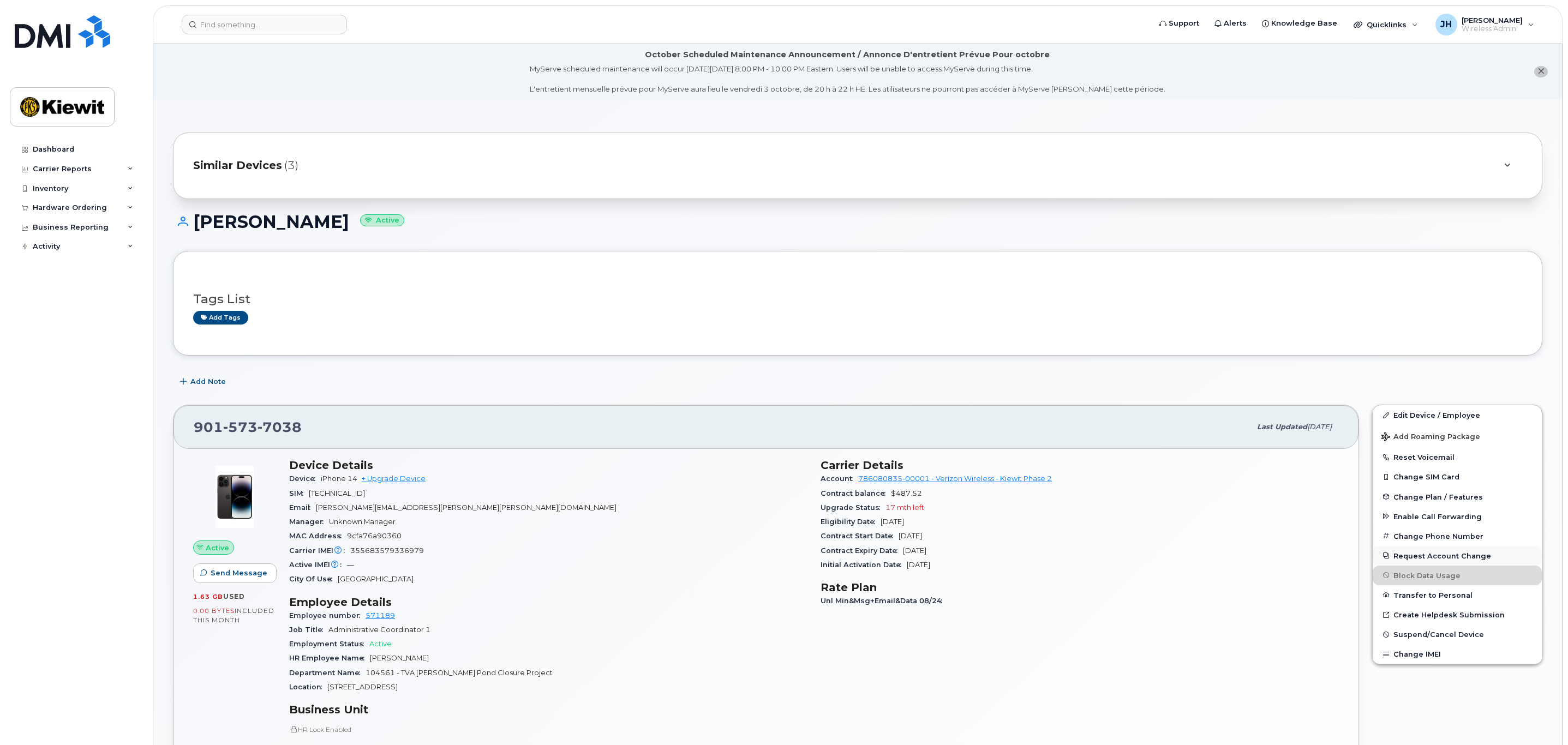
click at [1435, 561] on button "Request Account Change" at bounding box center [1457, 556] width 169 height 19
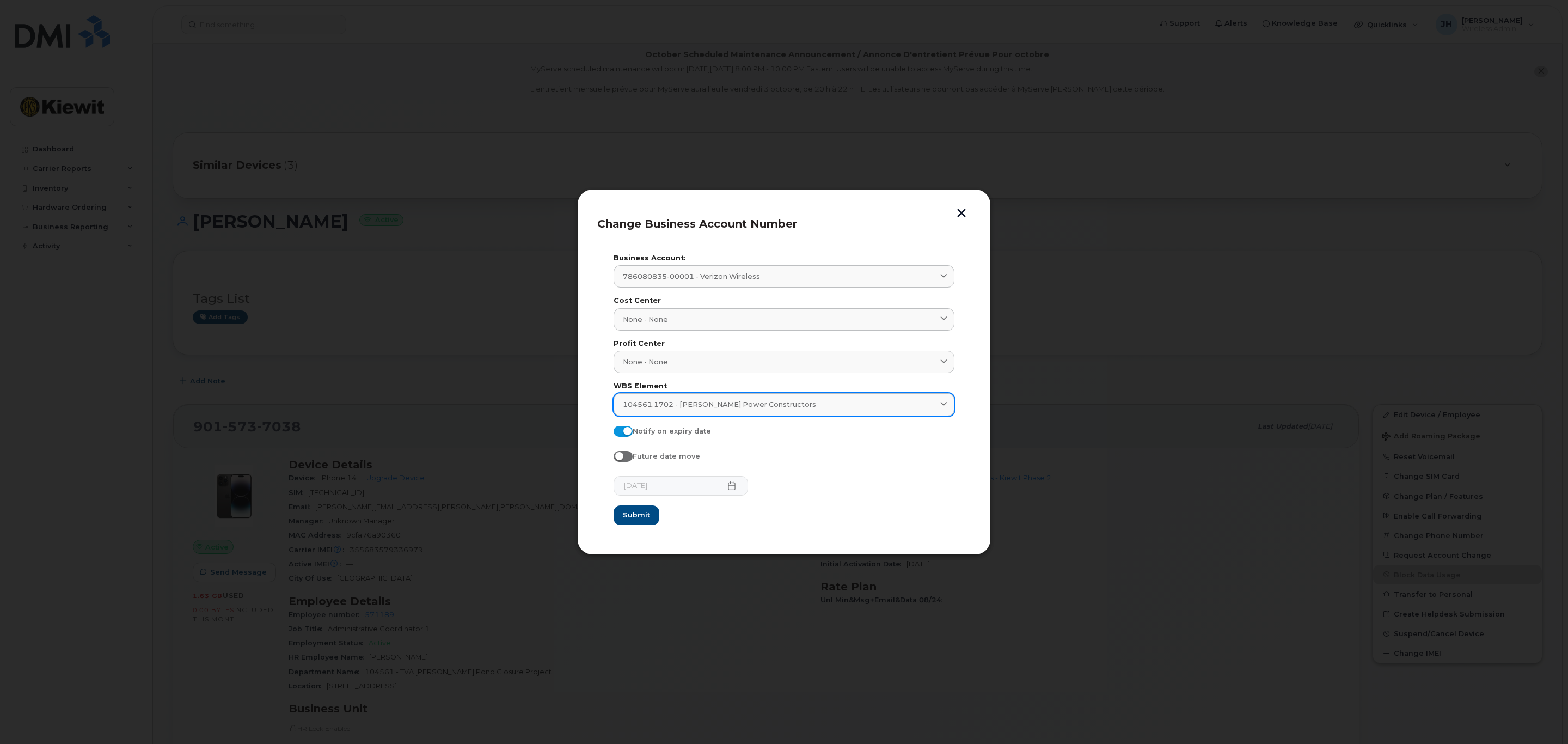
click at [664, 403] on span "104561.1702 - [PERSON_NAME] Power Constructors" at bounding box center [719, 404] width 193 height 10
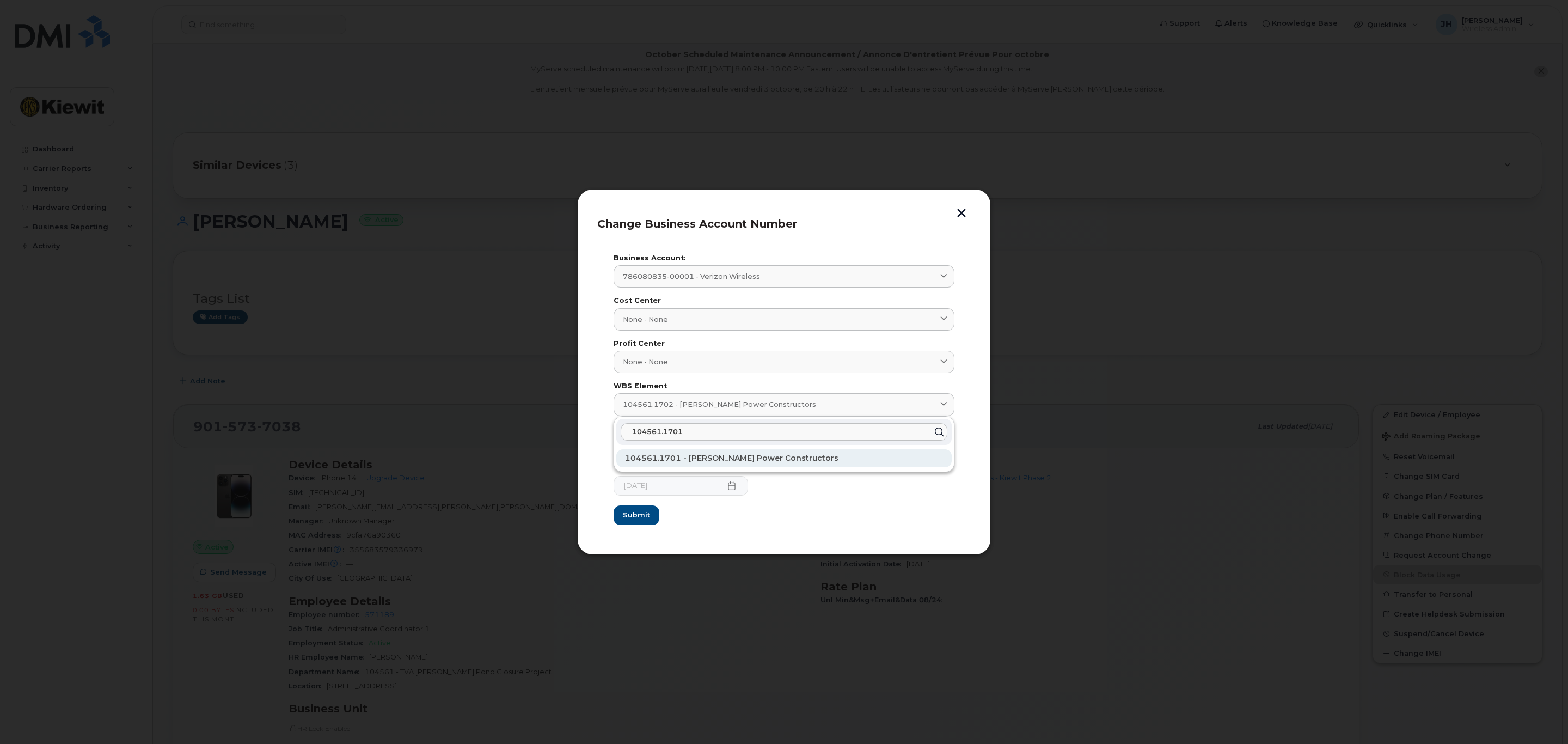
type input "104561.1701"
click at [680, 460] on span "104561.1701 - [PERSON_NAME] Power Constructors" at bounding box center [732, 458] width 213 height 10
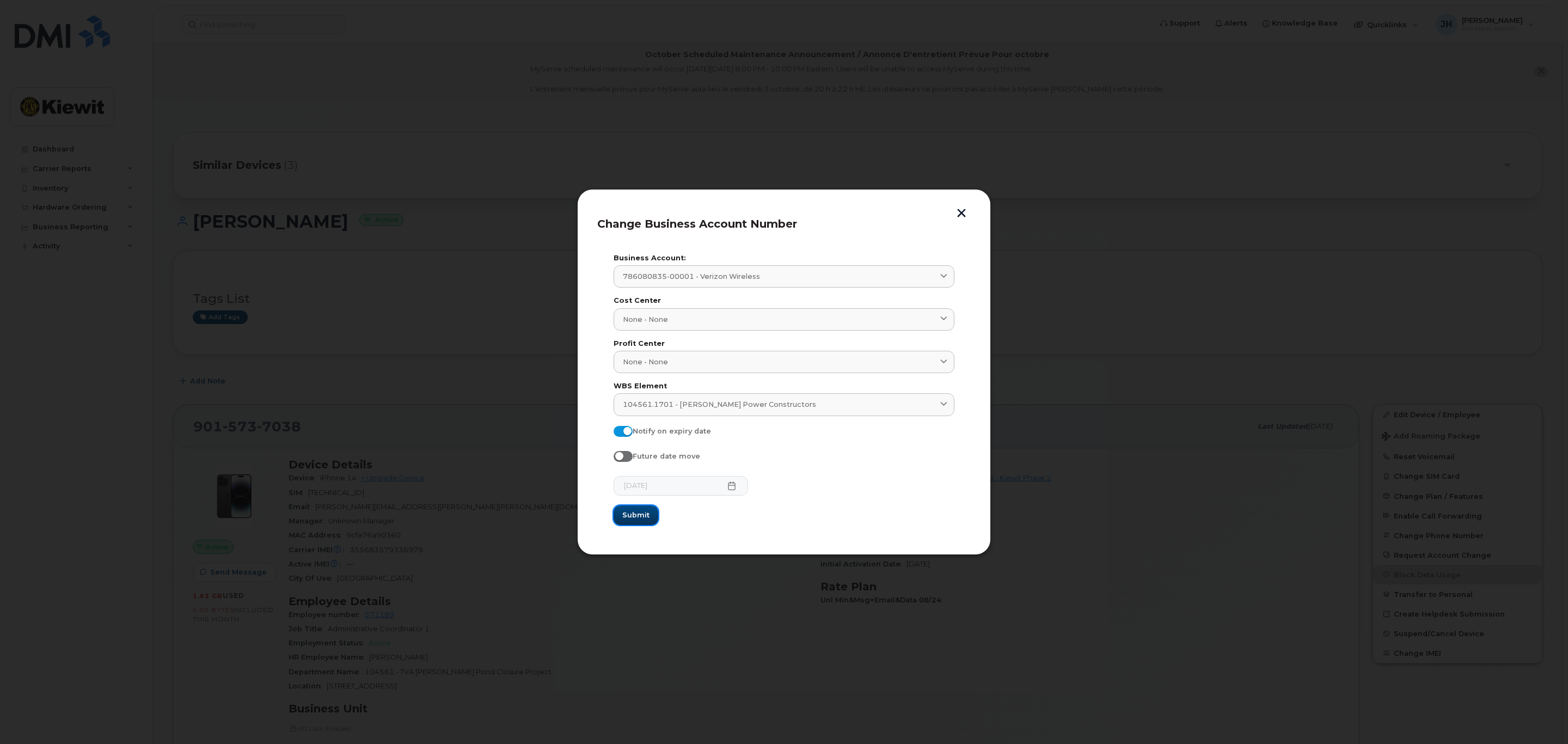
click at [645, 520] on span "Submit" at bounding box center [636, 515] width 27 height 10
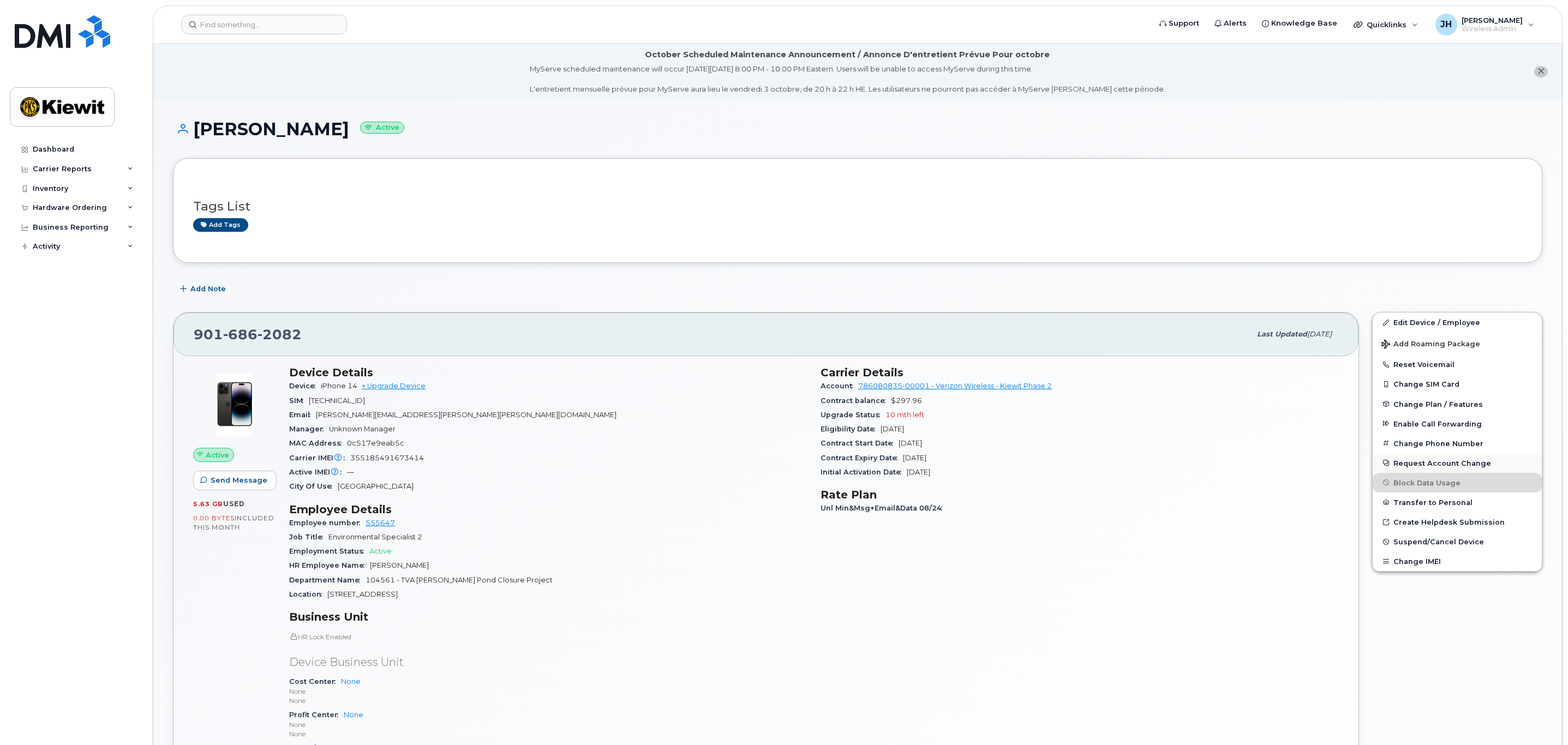
click at [1459, 465] on button "Request Account Change" at bounding box center [1457, 463] width 169 height 19
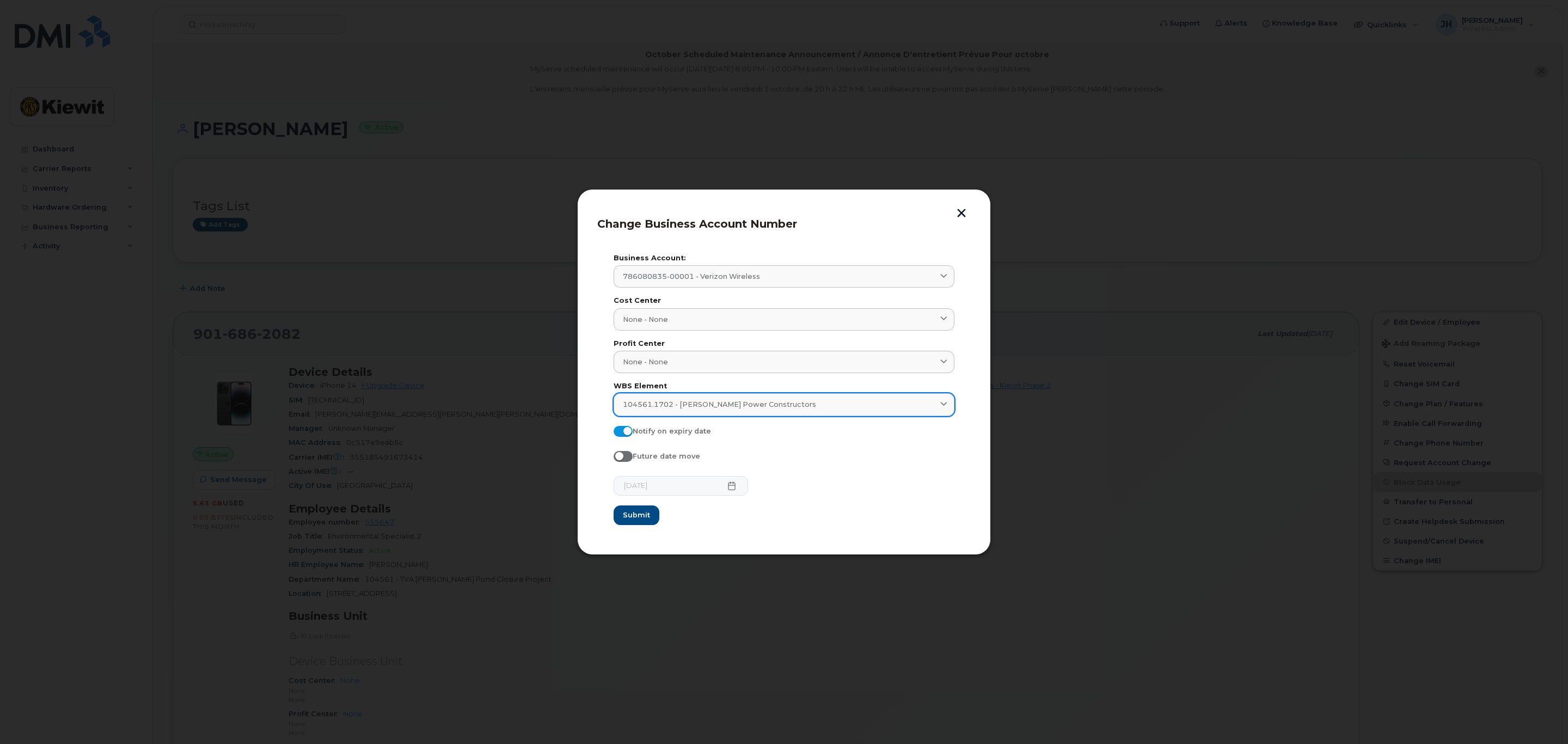
click at [669, 401] on span "104561.1702 - Kiewit Power Constructors" at bounding box center [719, 404] width 193 height 10
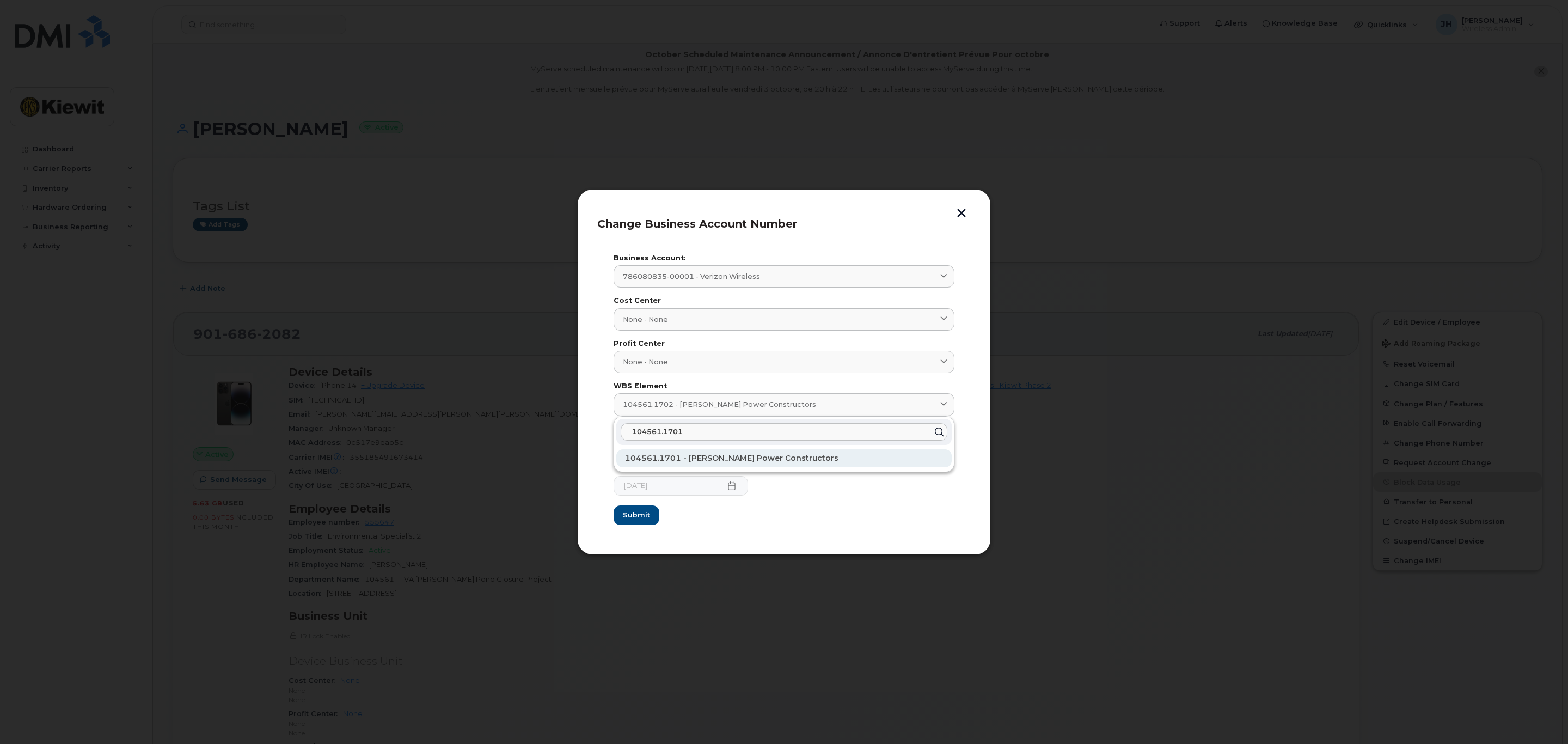
type input "104561.1701"
click at [697, 456] on span "104561.1701 - [PERSON_NAME] Power Constructors" at bounding box center [732, 458] width 213 height 10
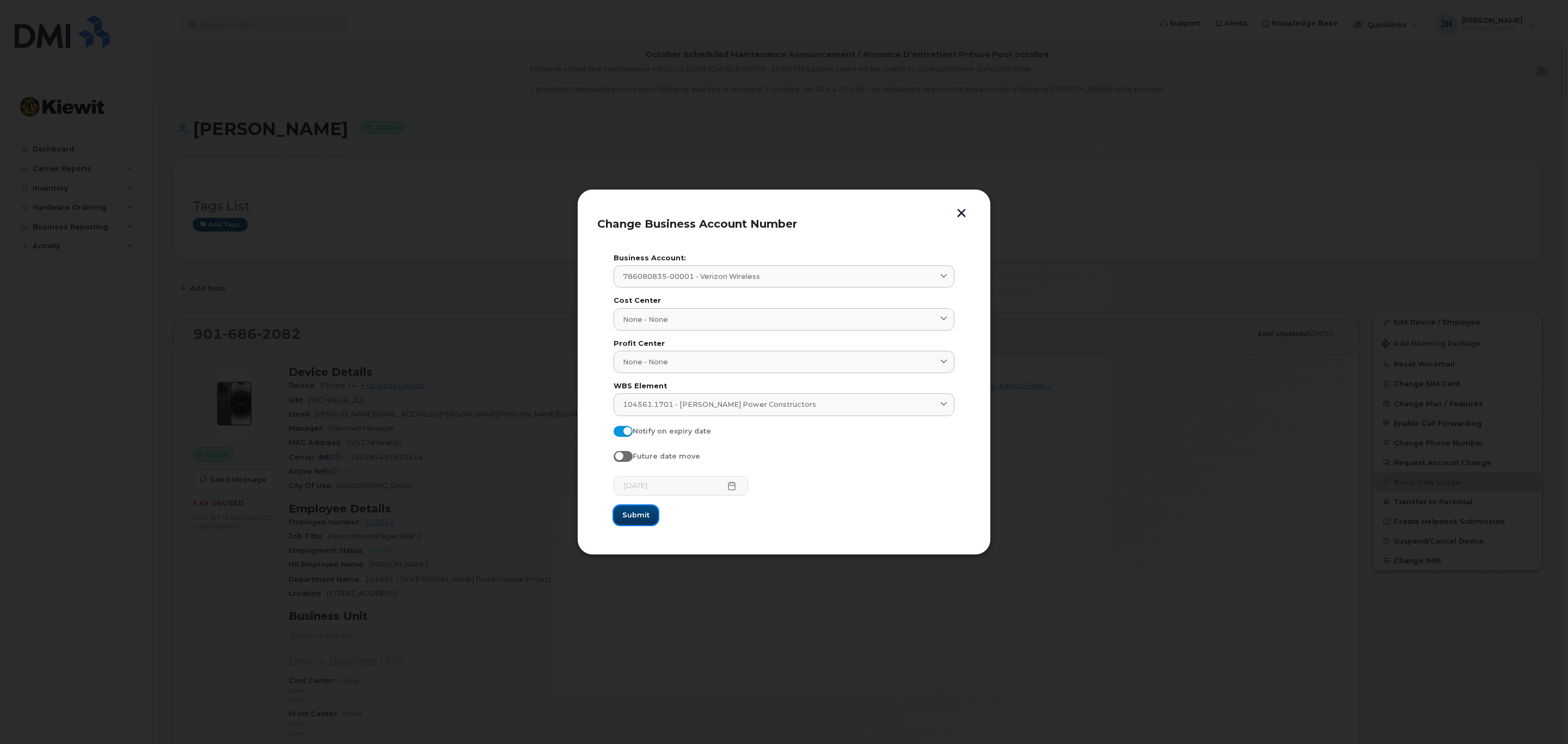
click at [638, 514] on span "Submit" at bounding box center [636, 515] width 27 height 10
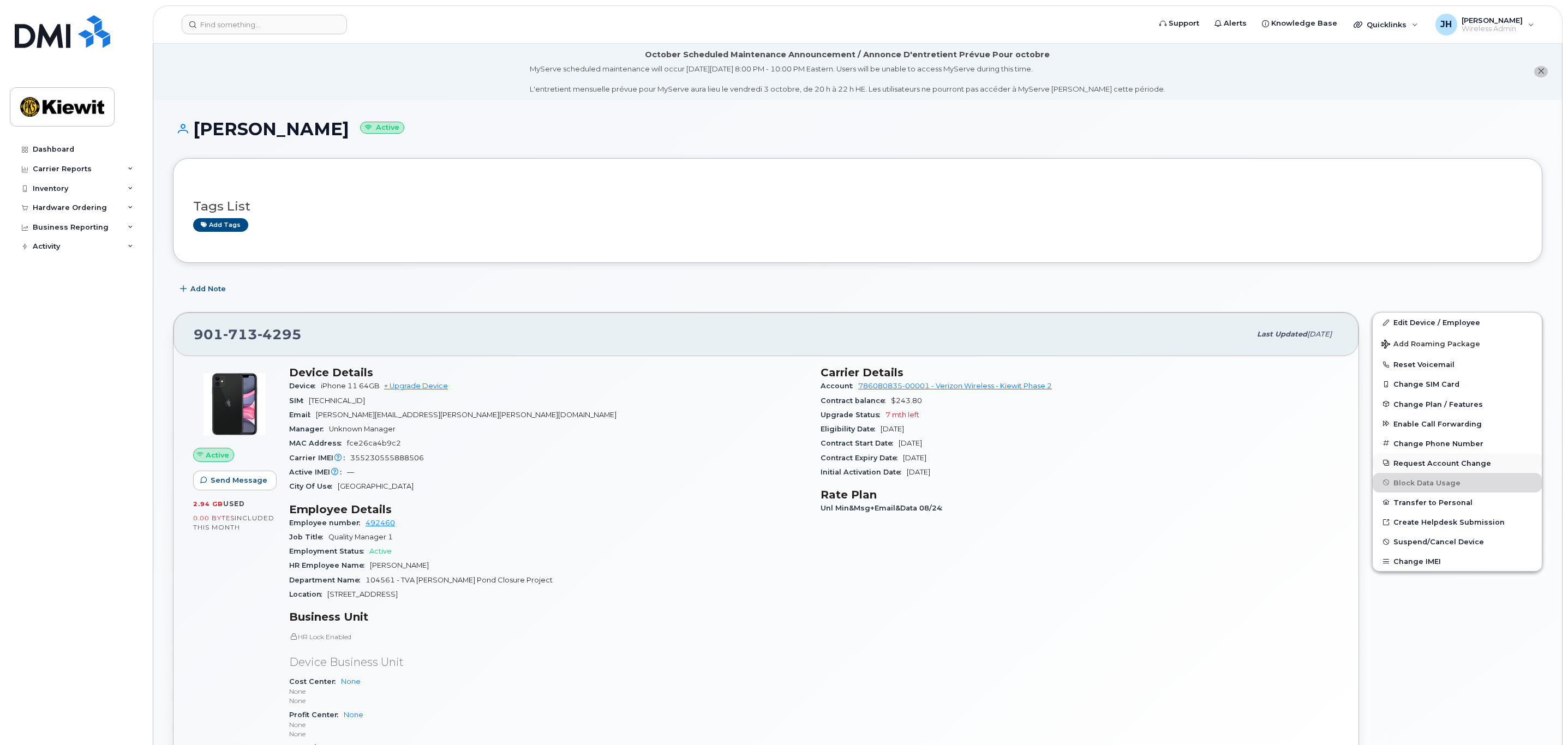
click at [1442, 466] on button "Request Account Change" at bounding box center [1457, 463] width 169 height 19
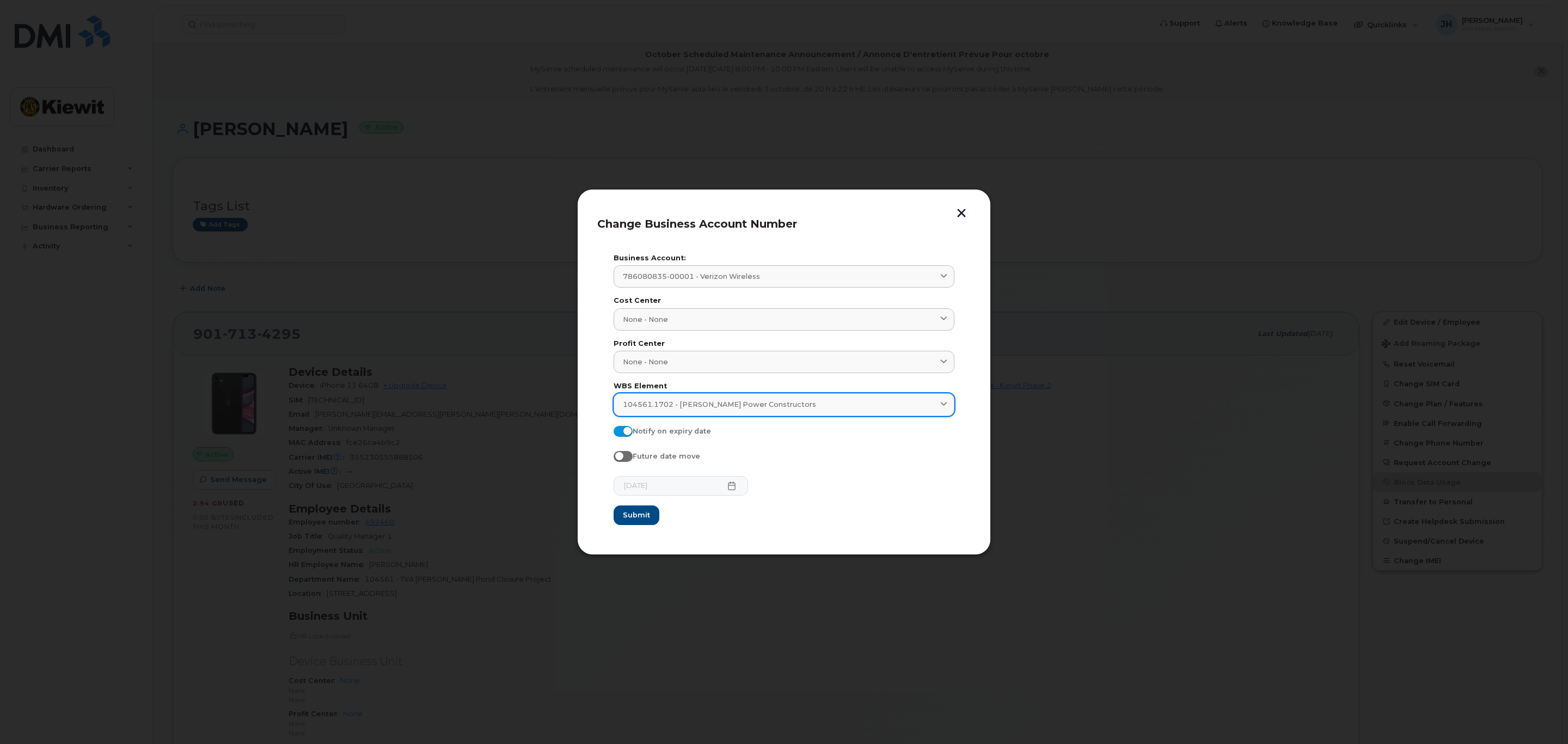
click at [685, 403] on span "104561.1702 - [PERSON_NAME] Power Constructors" at bounding box center [719, 404] width 193 height 10
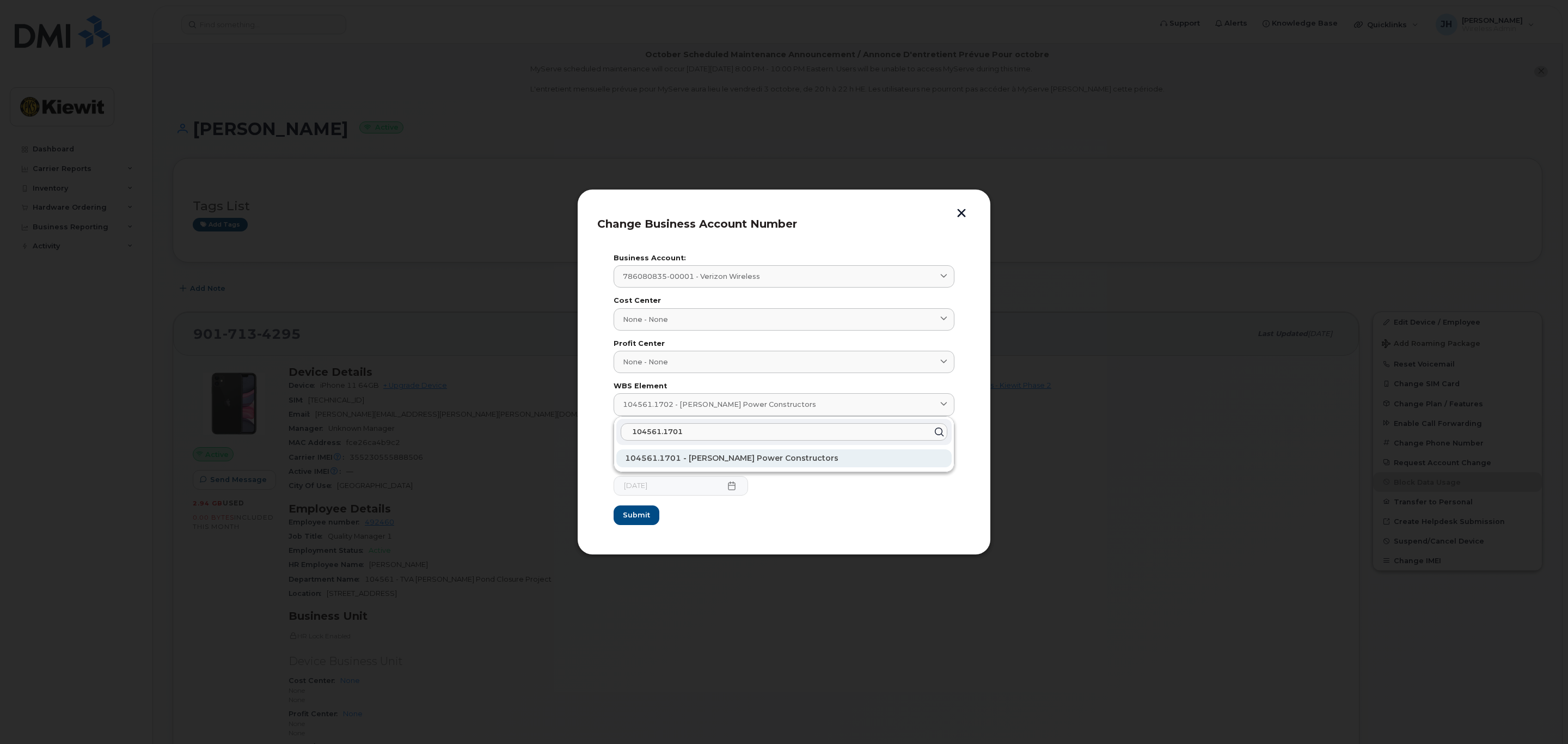
type input "104561.1701"
click at [737, 464] on div "104561.1701 - [PERSON_NAME] Power Constructors" at bounding box center [784, 458] width 335 height 18
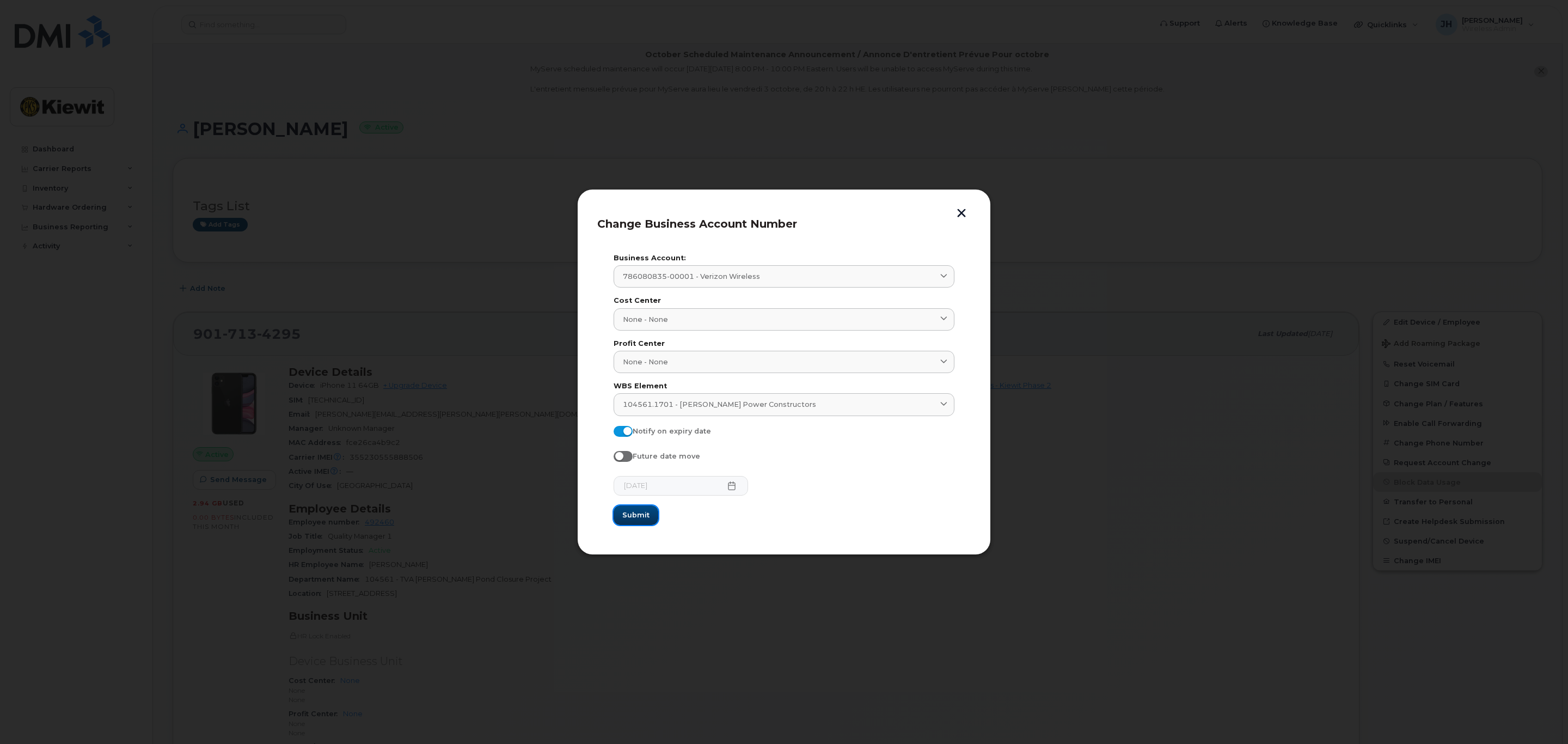
click at [630, 520] on span "Submit" at bounding box center [636, 515] width 27 height 10
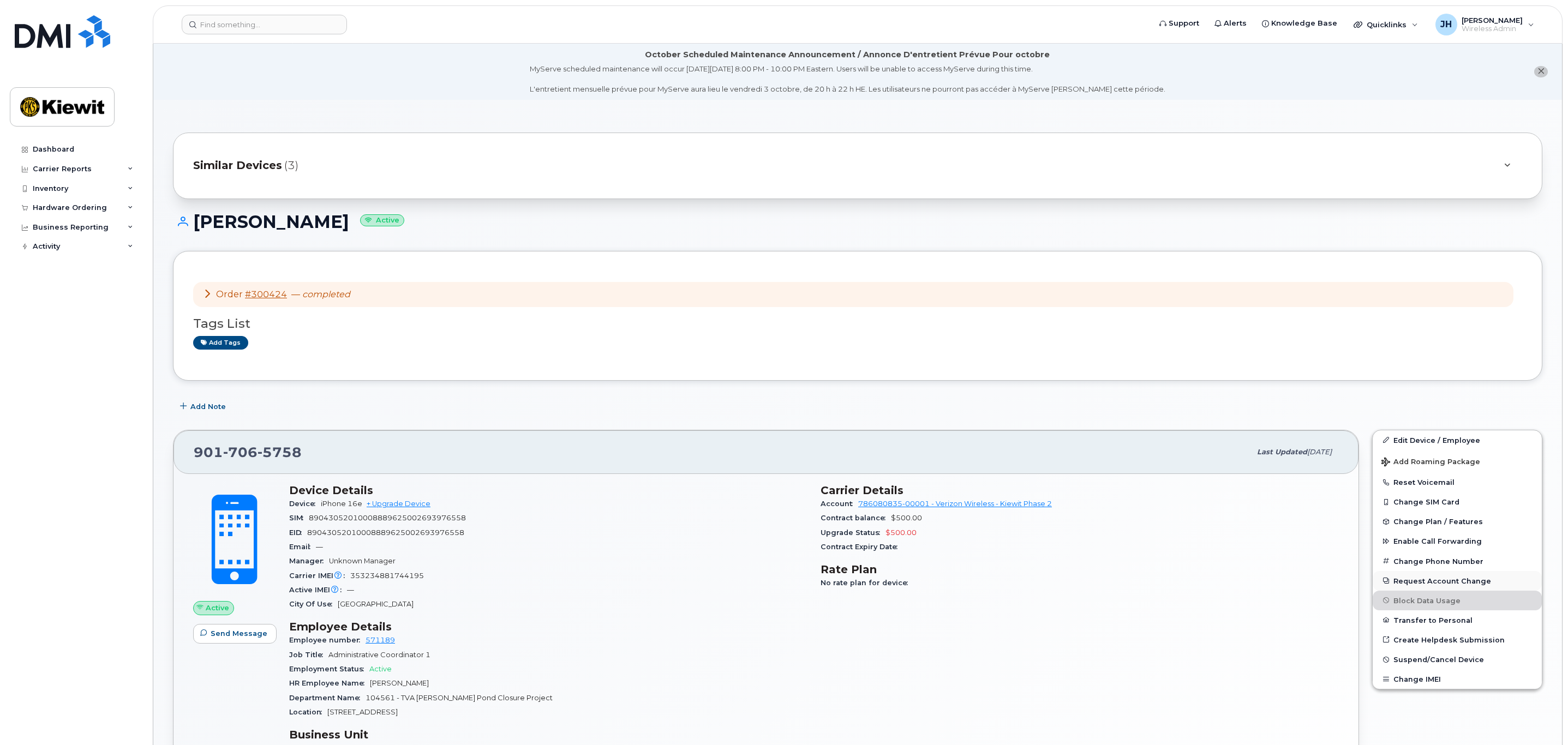
click at [1437, 581] on button "Request Account Change" at bounding box center [1457, 581] width 169 height 19
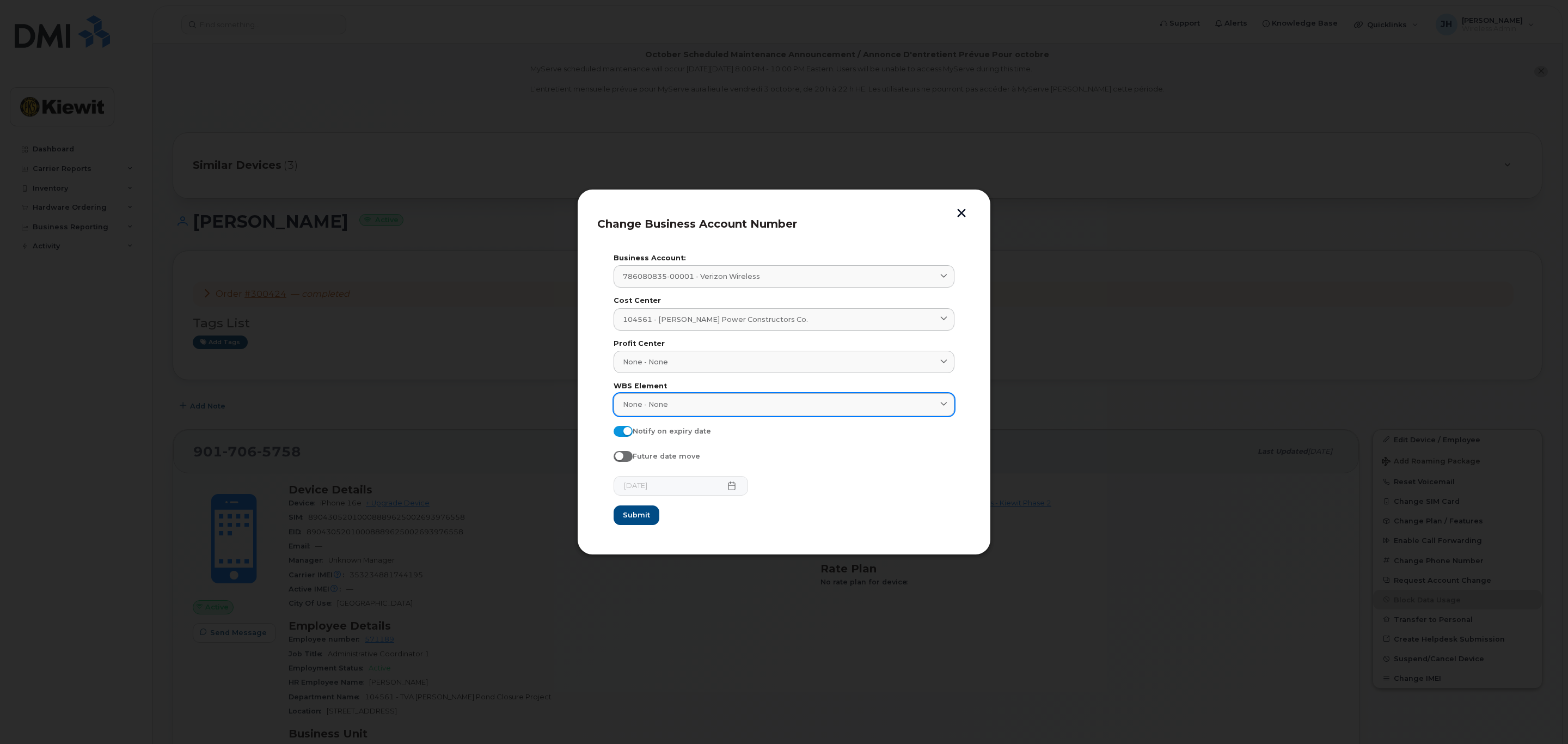
click at [708, 396] on link "None - None" at bounding box center [784, 404] width 341 height 23
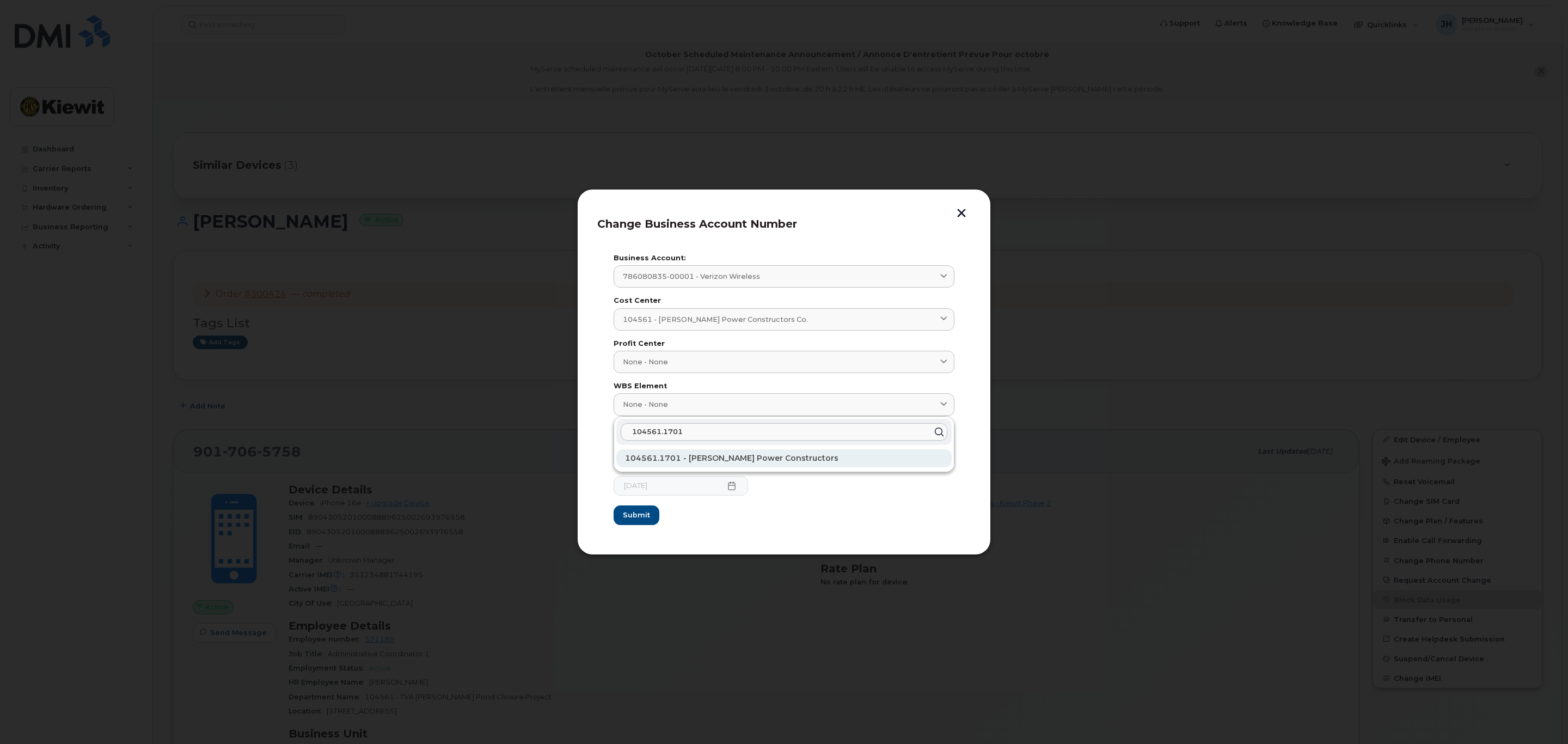
type input "104561.1701"
click at [730, 465] on div "104561.1701 - [PERSON_NAME] Power Constructors" at bounding box center [784, 458] width 335 height 18
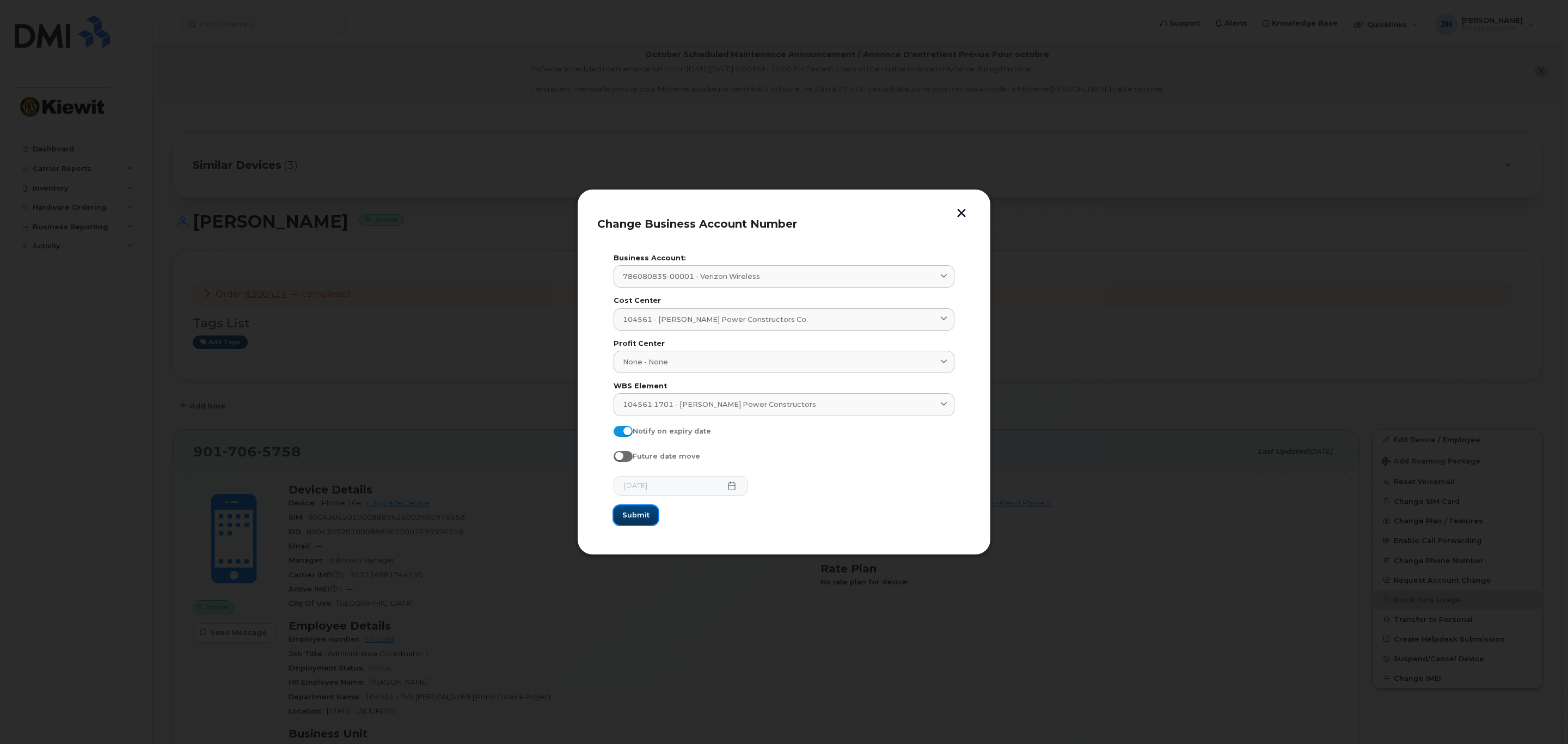
click at [643, 516] on span "Submit" at bounding box center [636, 515] width 27 height 10
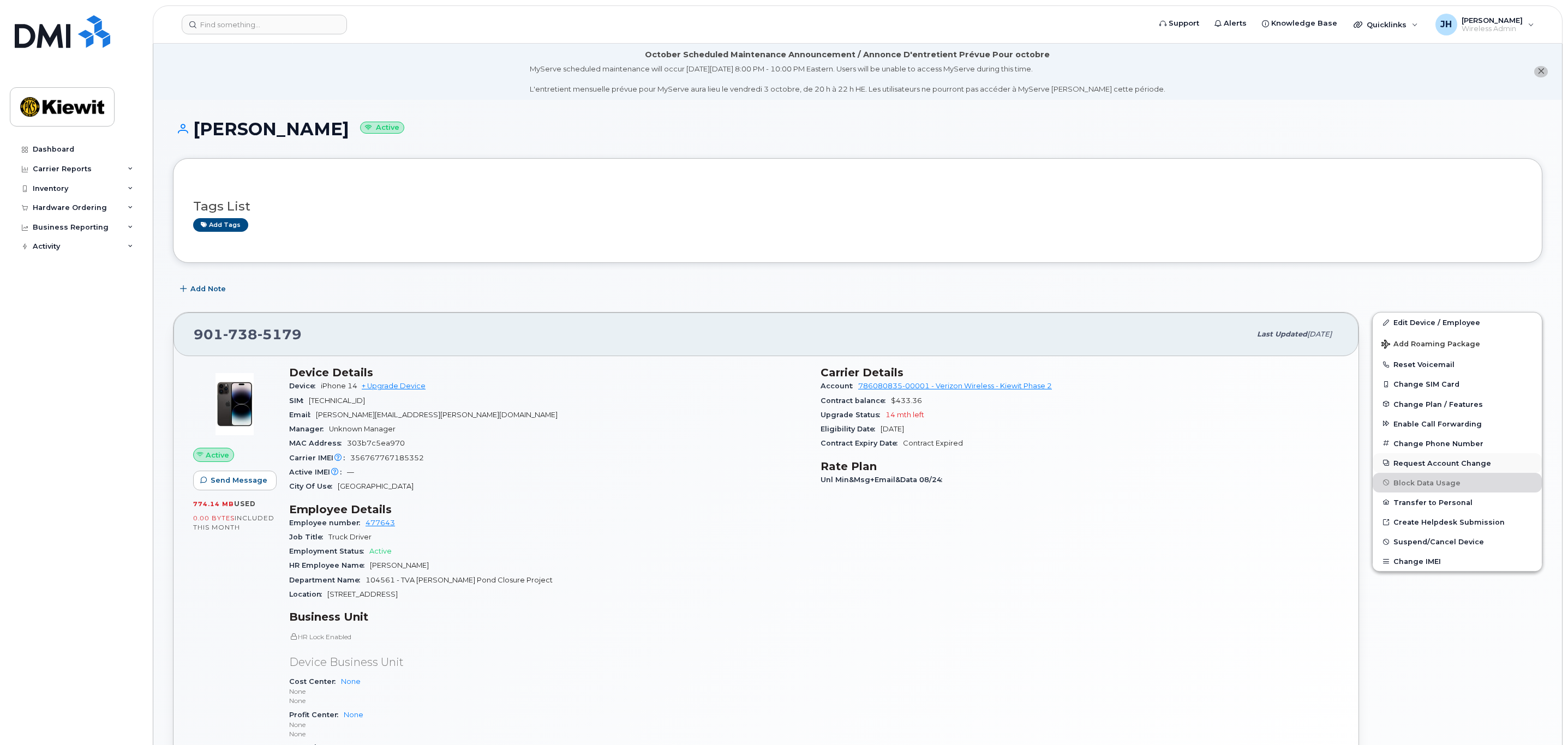
click at [1436, 460] on button "Request Account Change" at bounding box center [1457, 463] width 169 height 19
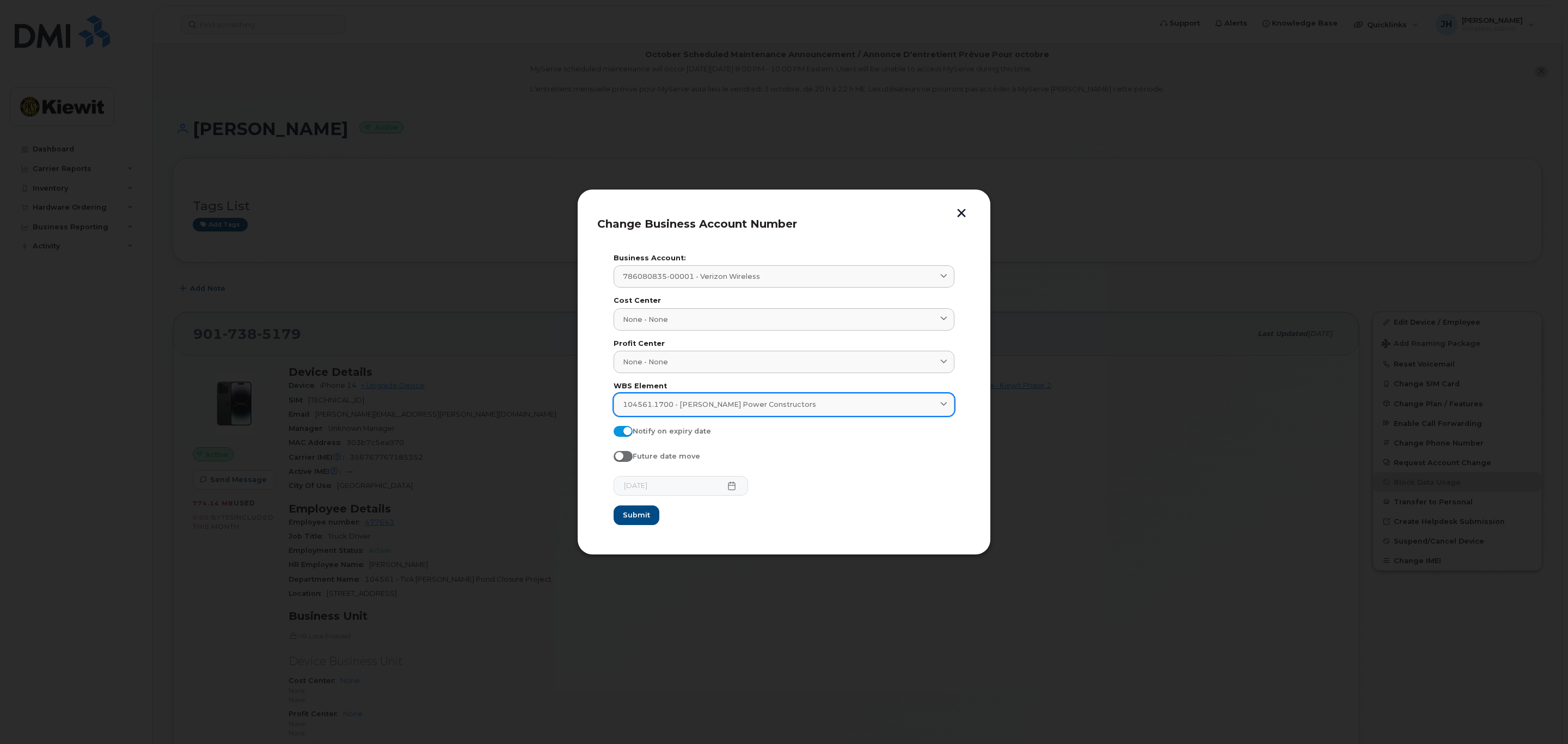
click at [673, 411] on link "104561.1700 - Kiewit Power Constructors" at bounding box center [784, 404] width 341 height 23
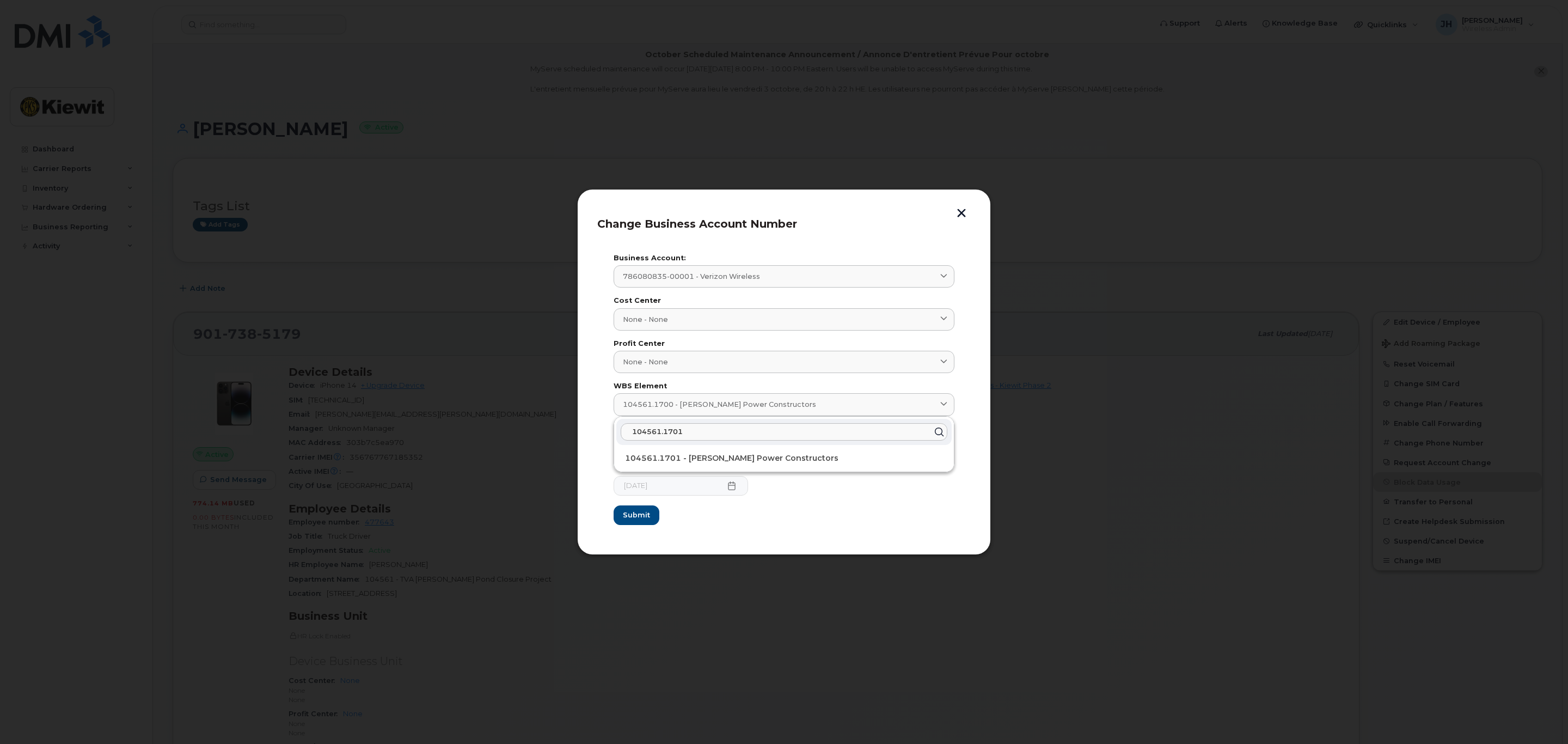
type input "104561.1701"
click at [634, 514] on span "Submit" at bounding box center [636, 515] width 27 height 10
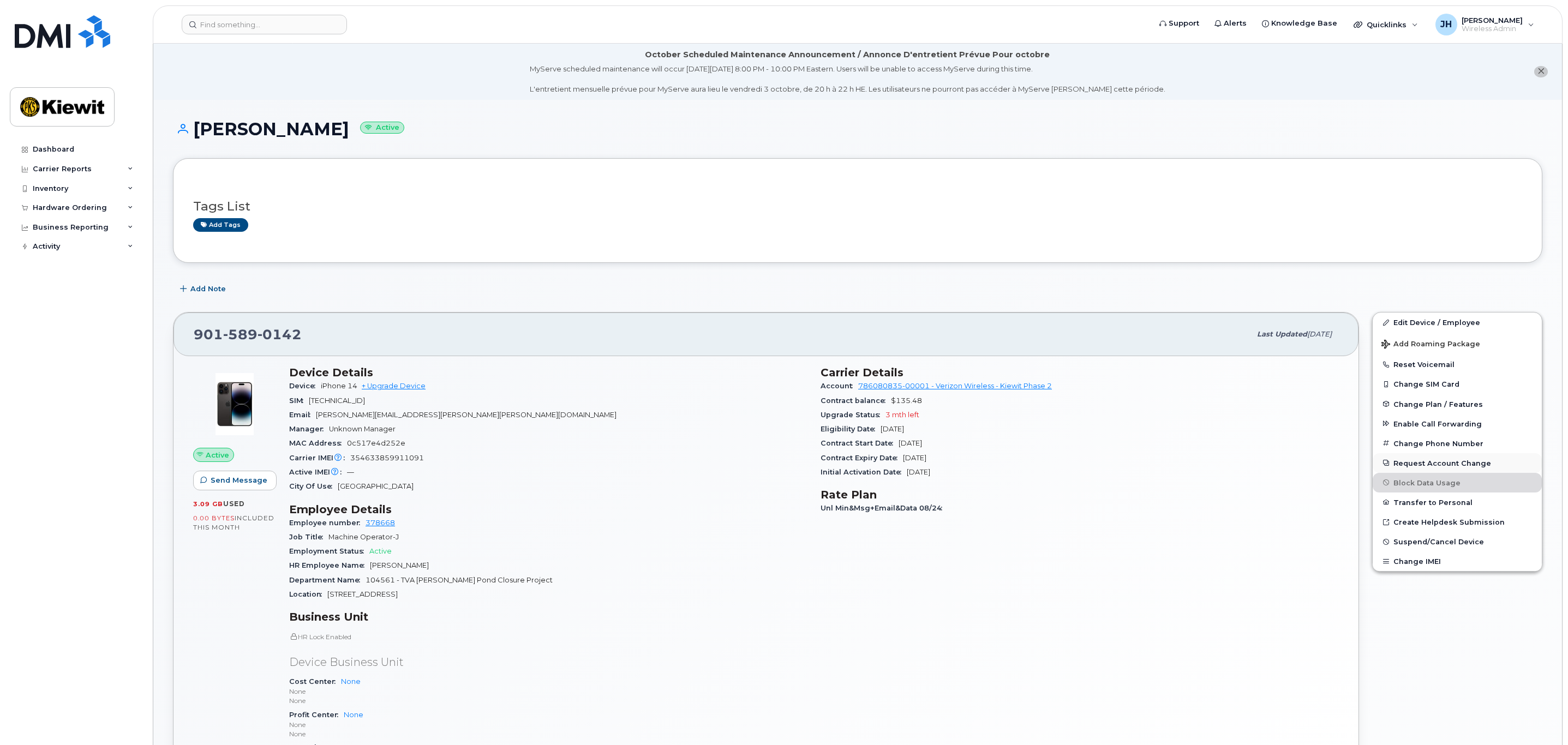
click at [1422, 467] on button "Request Account Change" at bounding box center [1457, 463] width 169 height 19
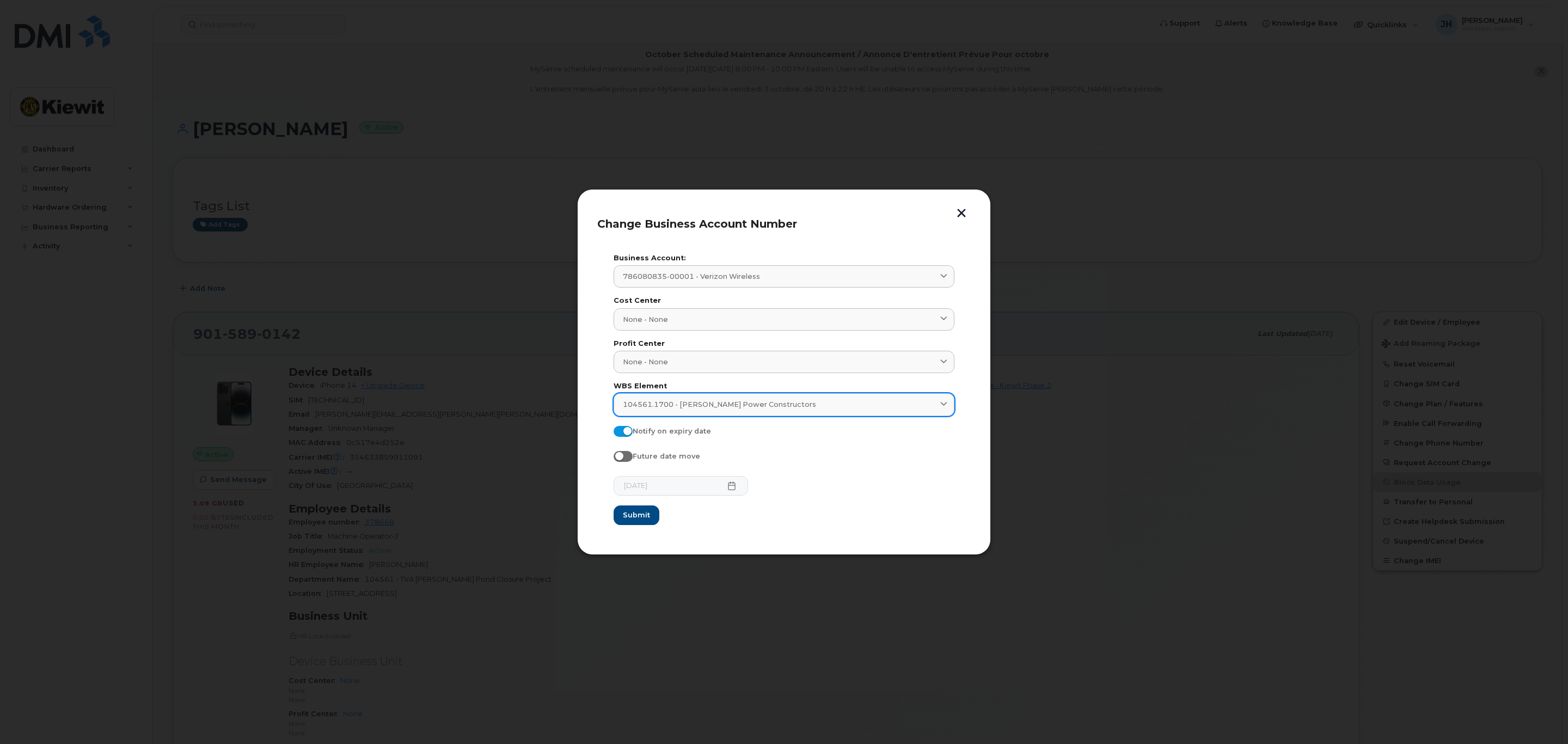
click at [663, 403] on span "104561.1700 - [PERSON_NAME] Power Constructors" at bounding box center [719, 404] width 193 height 10
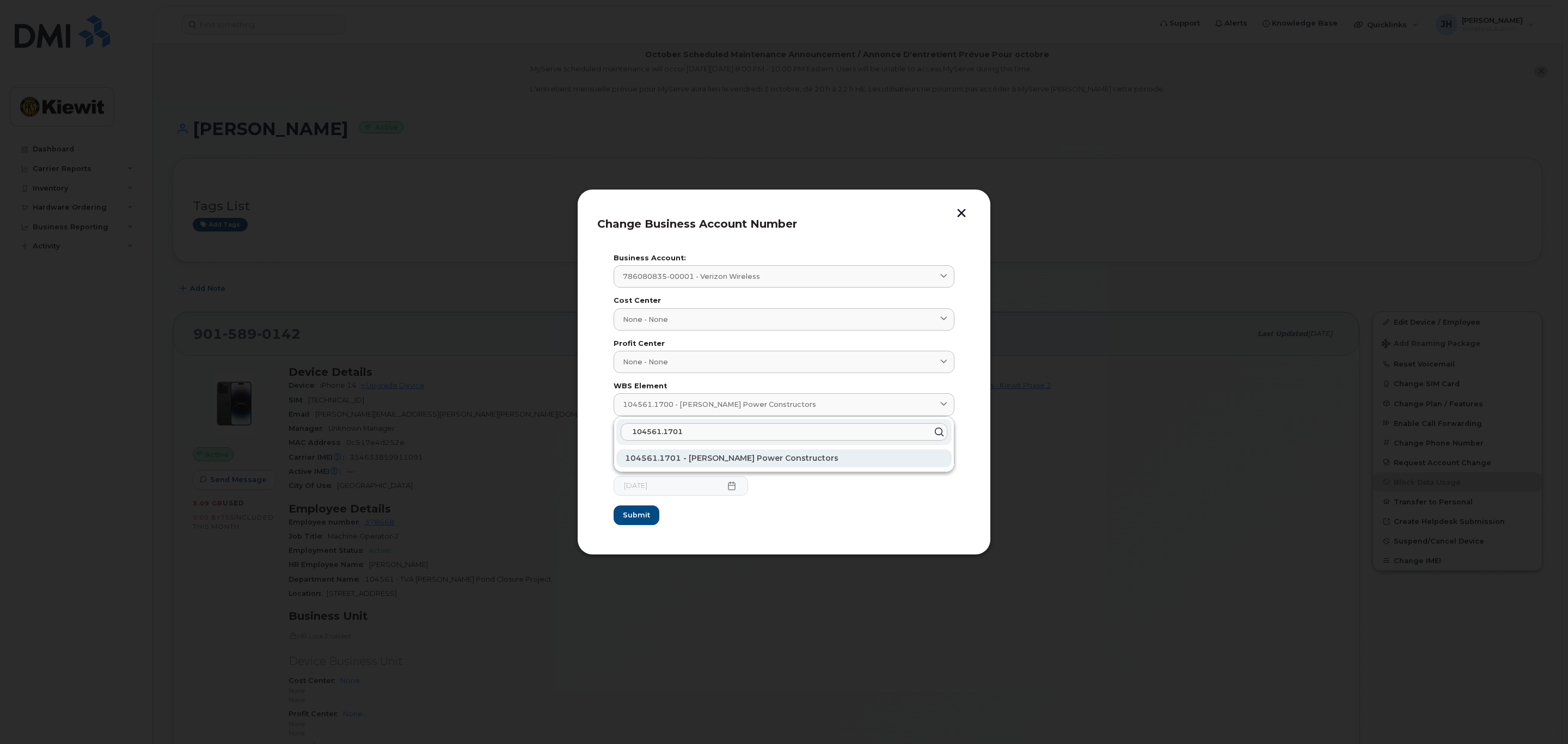
type input "104561.1701"
click at [692, 467] on div "104561.1701 - [PERSON_NAME] Power Constructors" at bounding box center [784, 458] width 335 height 18
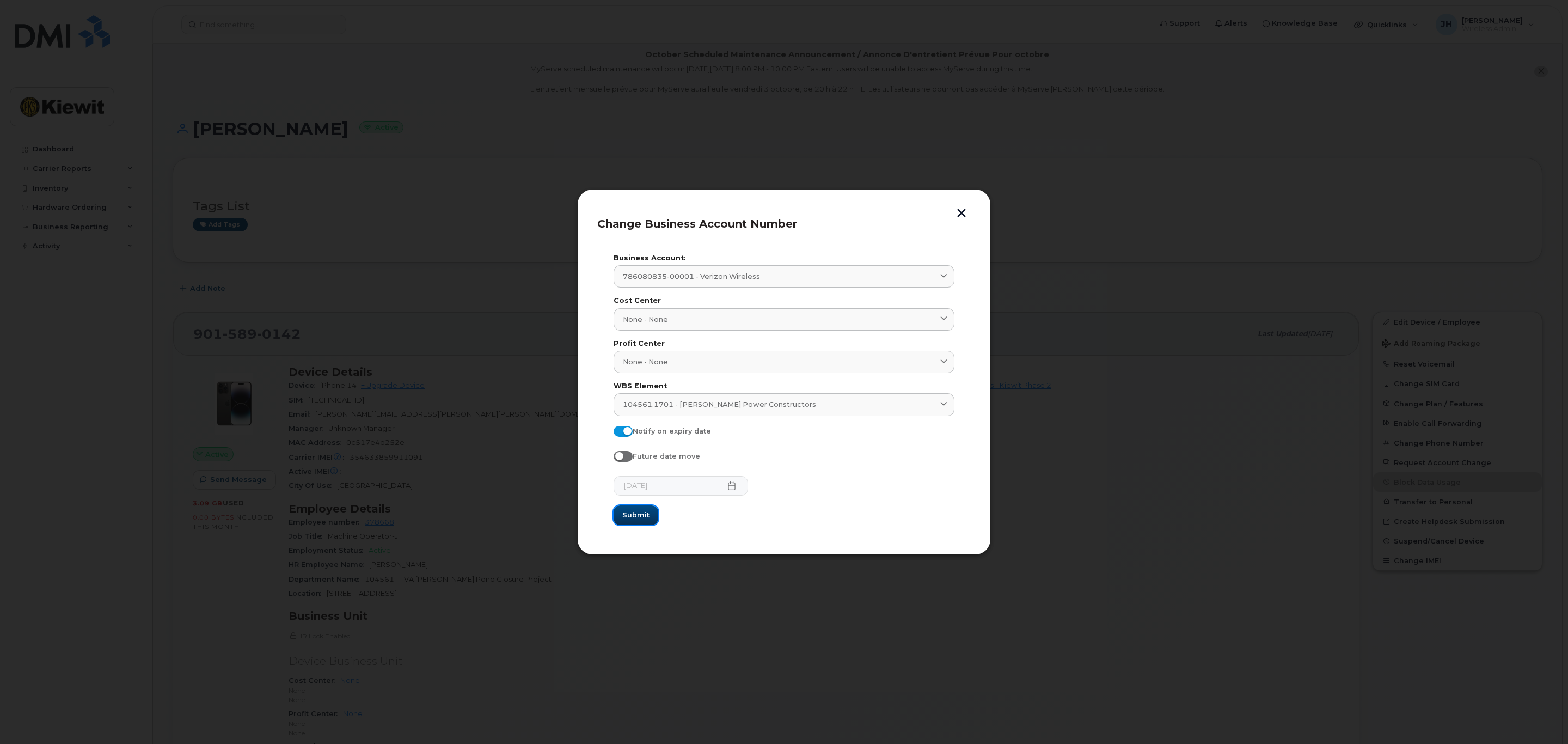
click at [645, 512] on span "Submit" at bounding box center [636, 515] width 27 height 10
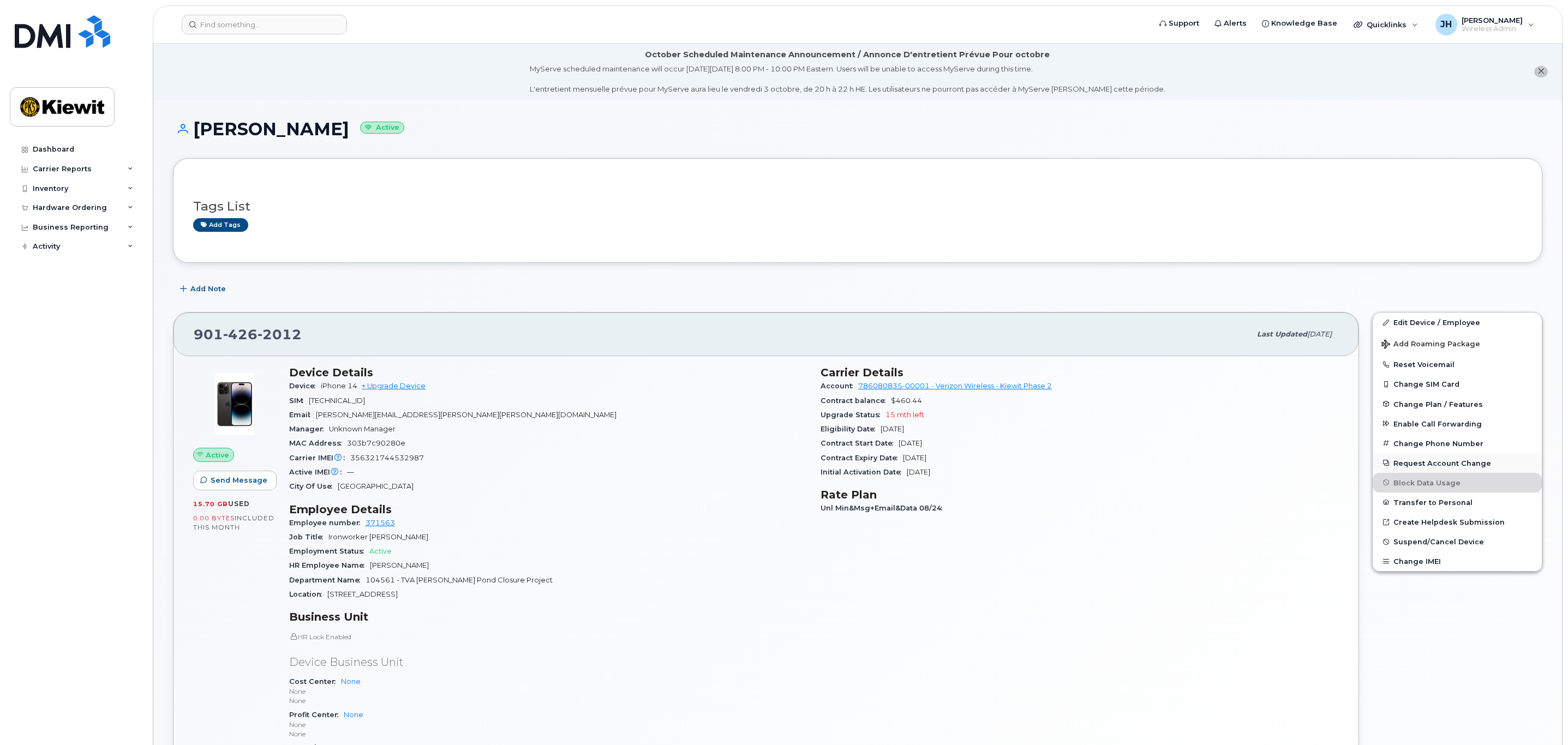
click at [1432, 460] on button "Request Account Change" at bounding box center [1457, 463] width 169 height 19
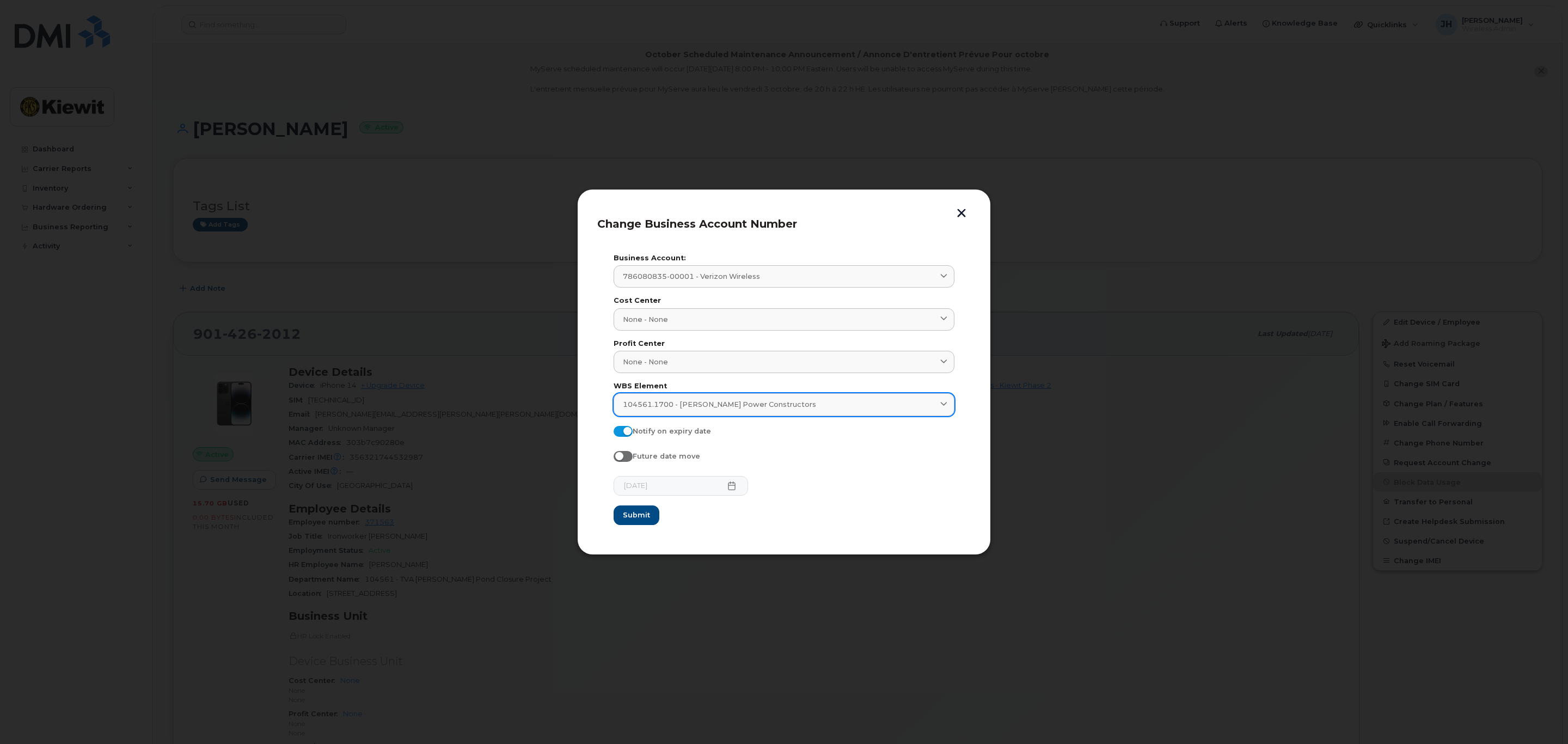
click at [657, 408] on span "104561.1700 - [PERSON_NAME] Power Constructors" at bounding box center [719, 404] width 193 height 10
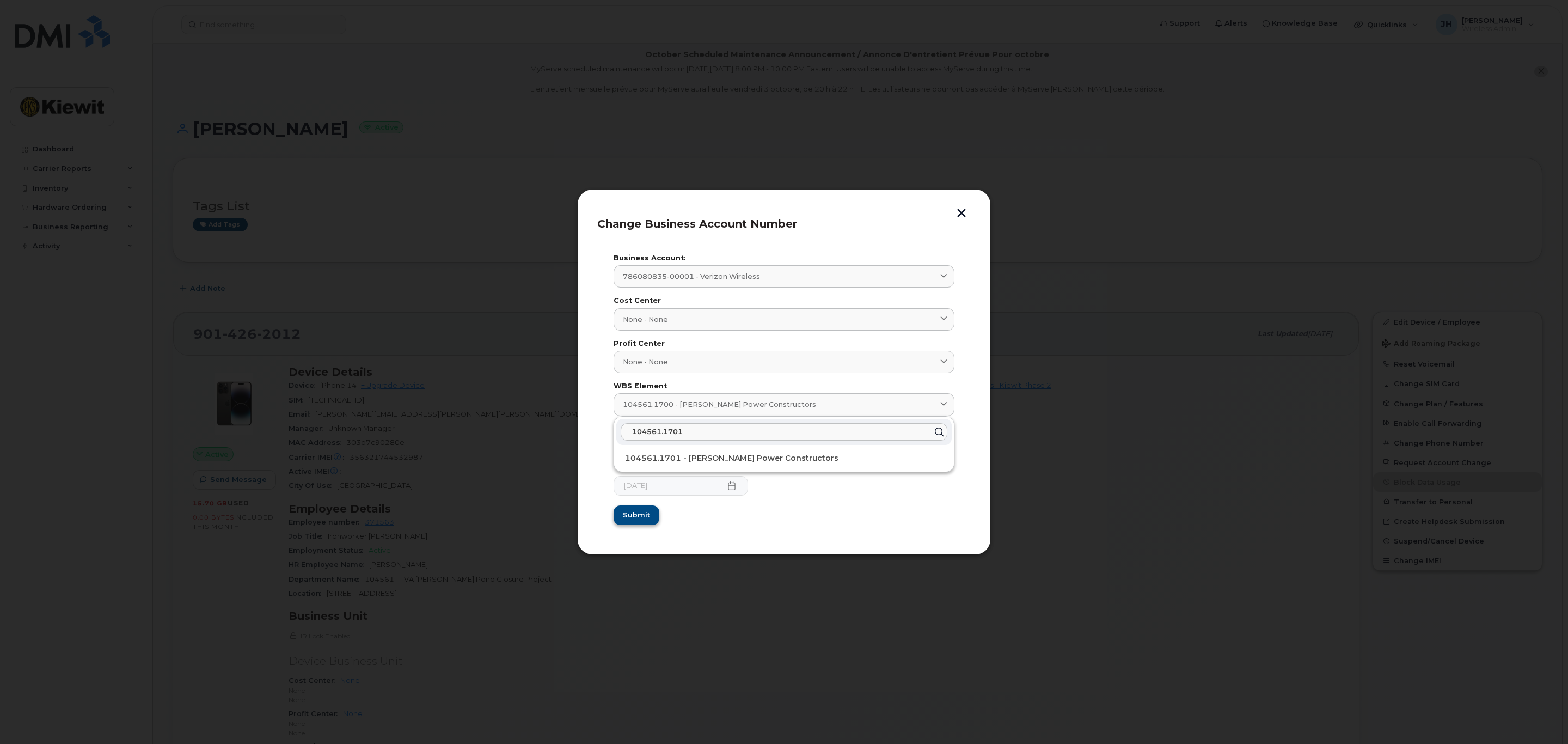
type input "104561.1701"
click at [649, 514] on button "Submit" at bounding box center [635, 514] width 45 height 19
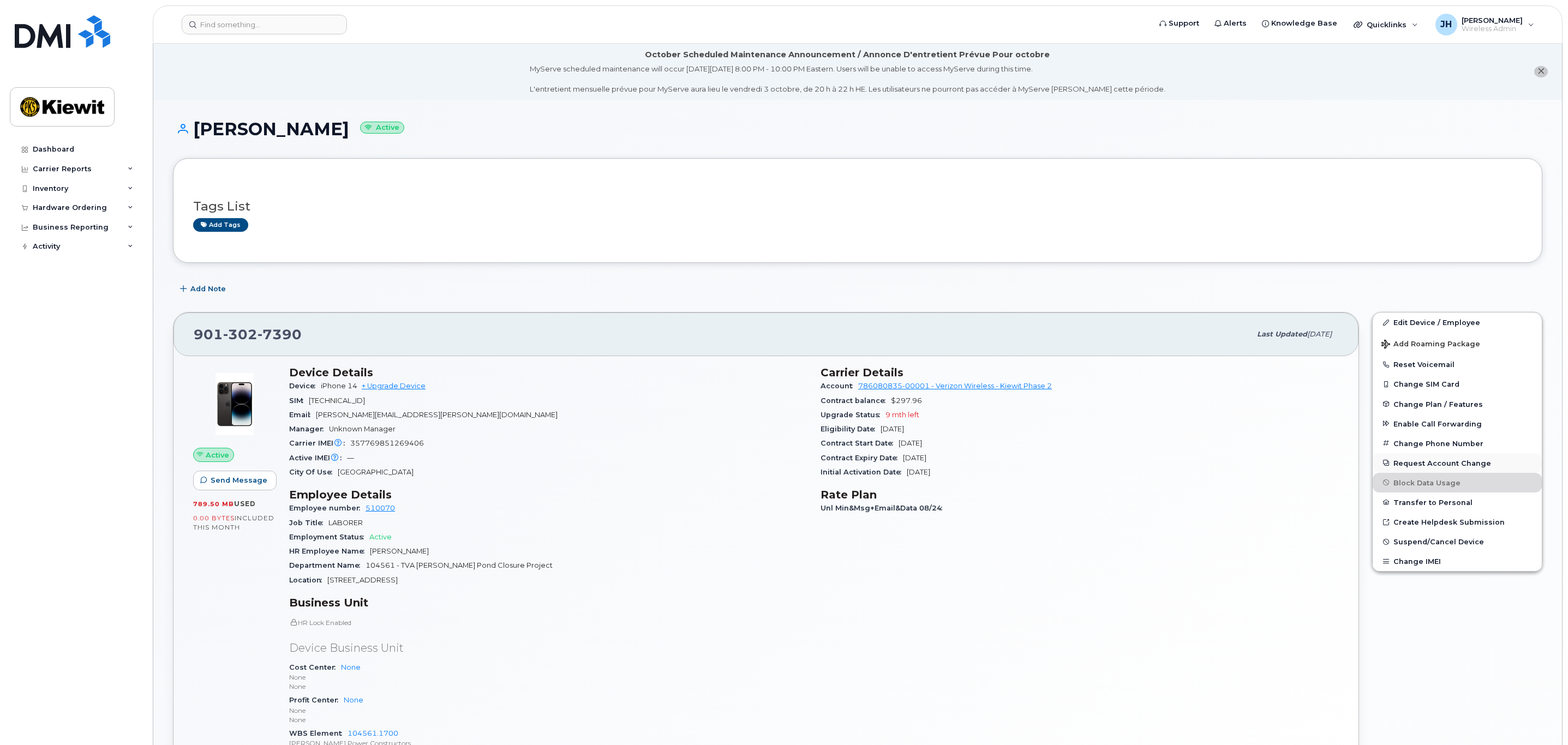
click at [1450, 463] on button "Request Account Change" at bounding box center [1457, 463] width 169 height 19
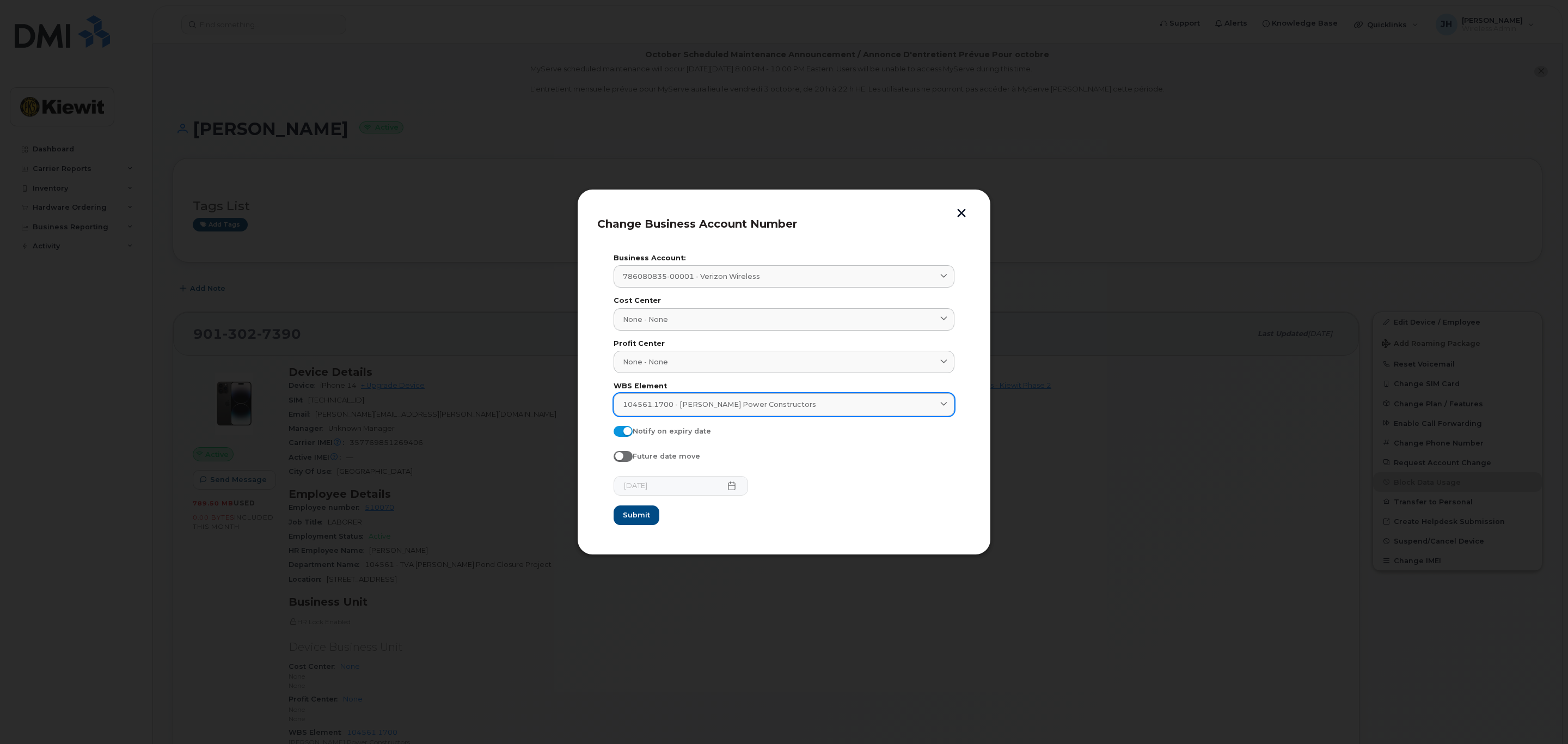
click at [667, 399] on link "104561.1700 - [PERSON_NAME] Power Constructors" at bounding box center [784, 404] width 341 height 23
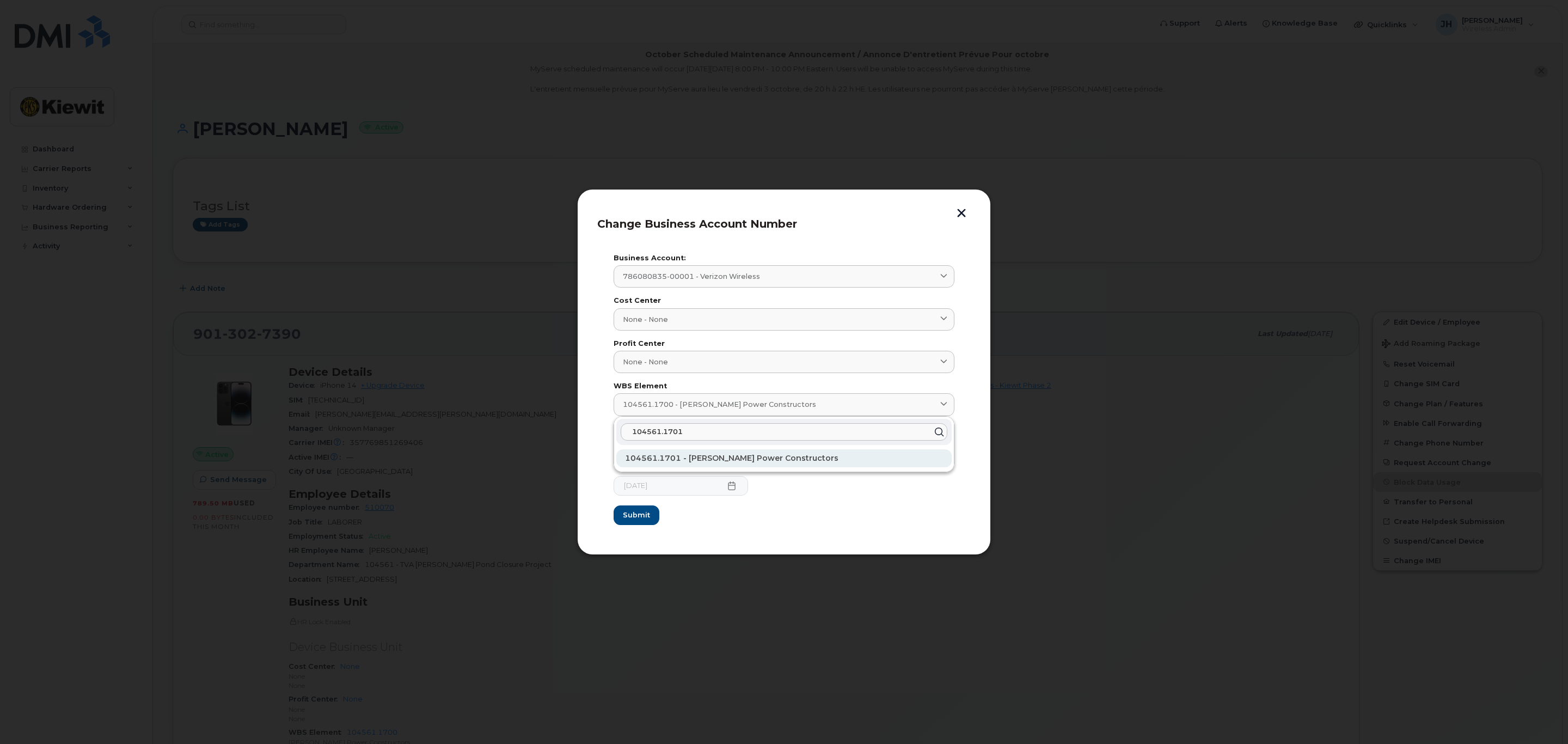
type input "104561.1701"
click at [779, 462] on span "104561.1701 - [PERSON_NAME] Power Constructors" at bounding box center [732, 458] width 213 height 10
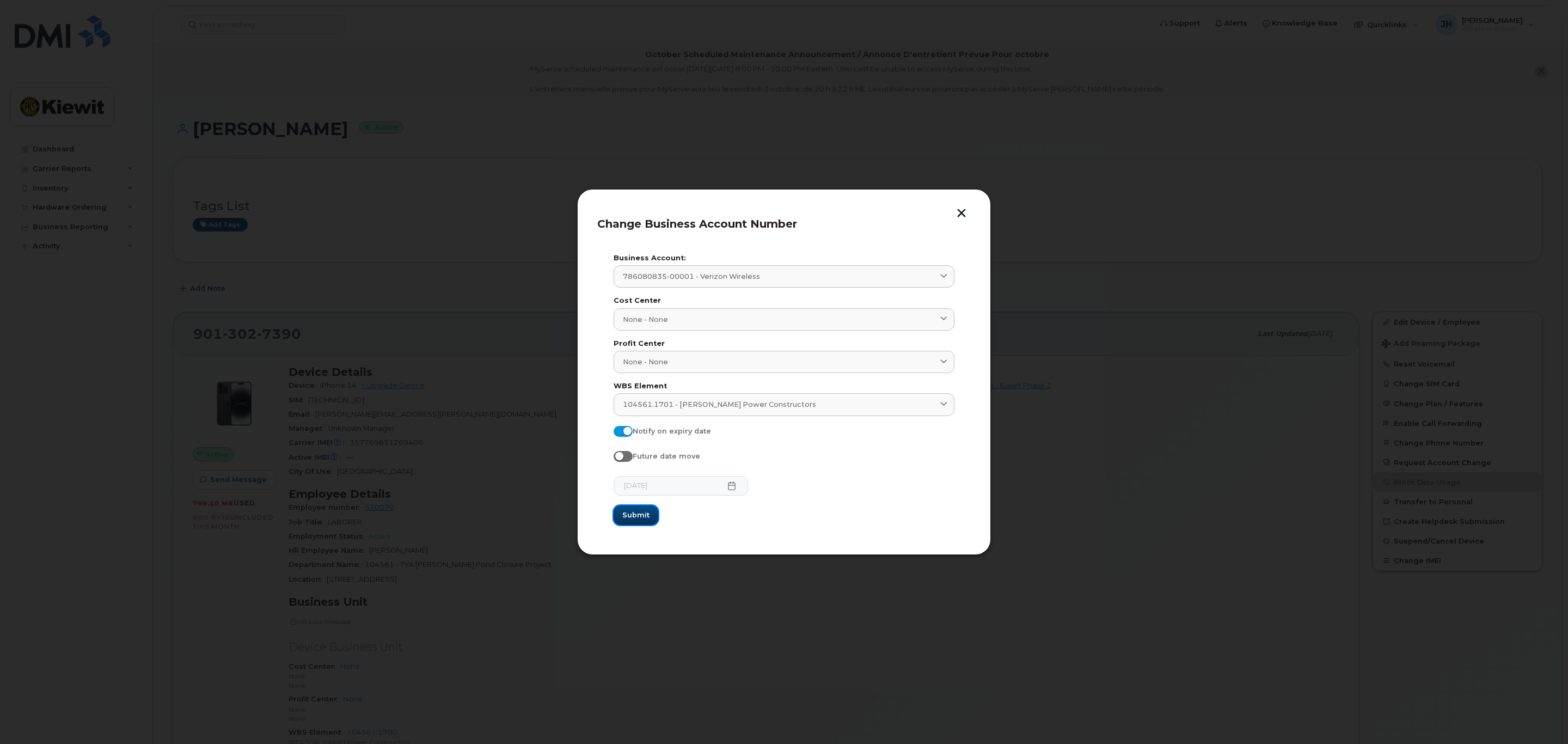
click at [624, 514] on span "Submit" at bounding box center [636, 515] width 27 height 10
